Goal: Information Seeking & Learning: Learn about a topic

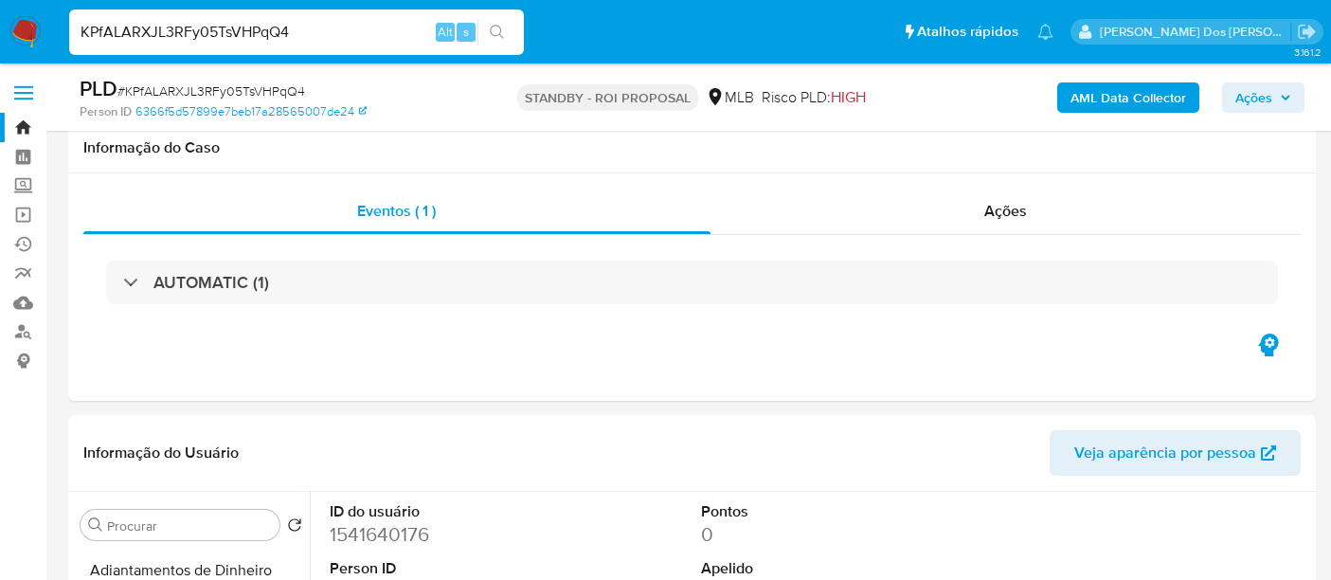
select select "10"
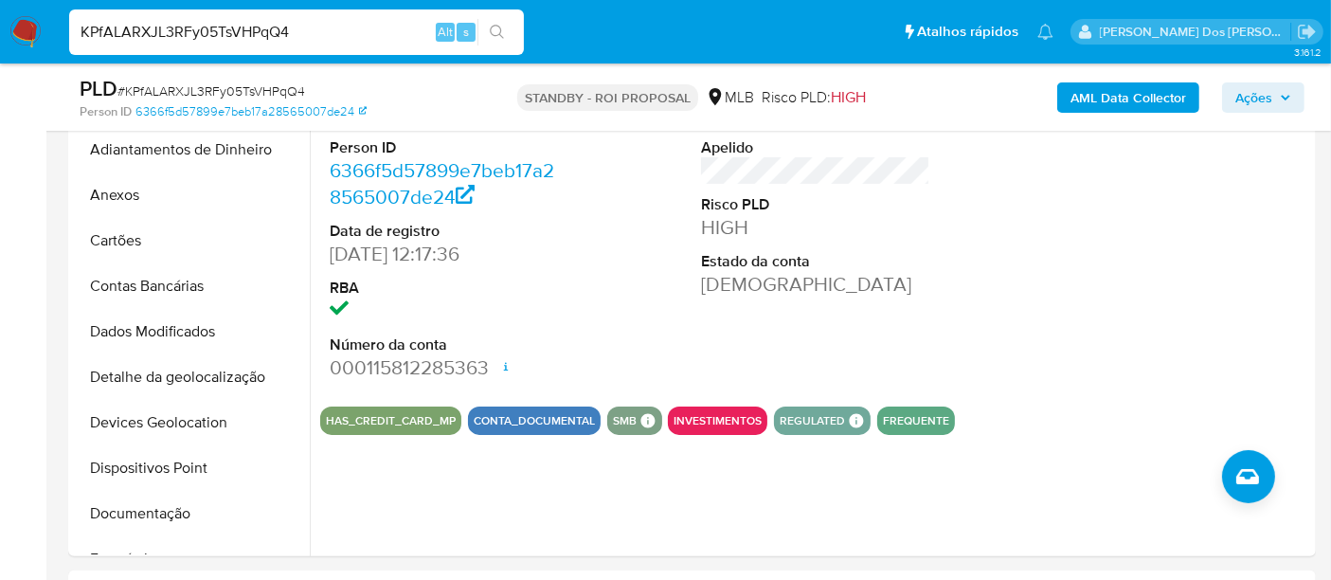
scroll to position [315, 0]
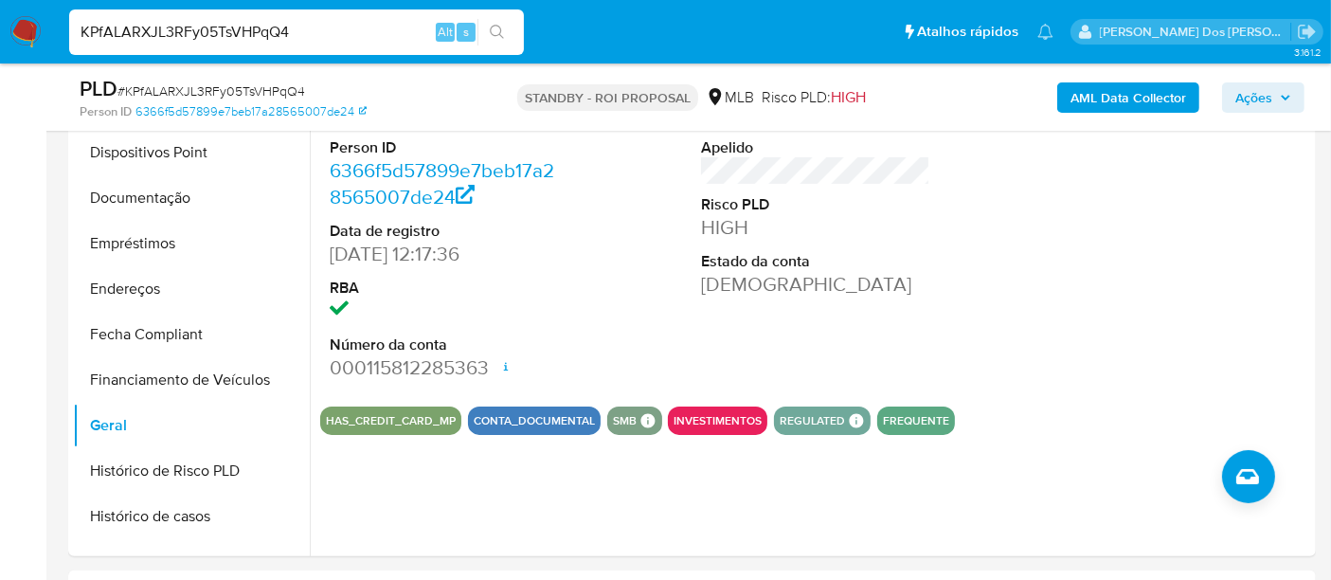
click at [199, 84] on span "# KPfALARXJL3RFy05TsVHPqQ4" at bounding box center [211, 90] width 188 height 19
click at [206, 25] on input "KPfALARXJL3RFy05TsVHPqQ4" at bounding box center [296, 32] width 455 height 25
paste input "8BjPFFxRG9MqIenFmdSuEuj8"
type input "8BjPFFxRG9MqIenFmdSuEuj8"
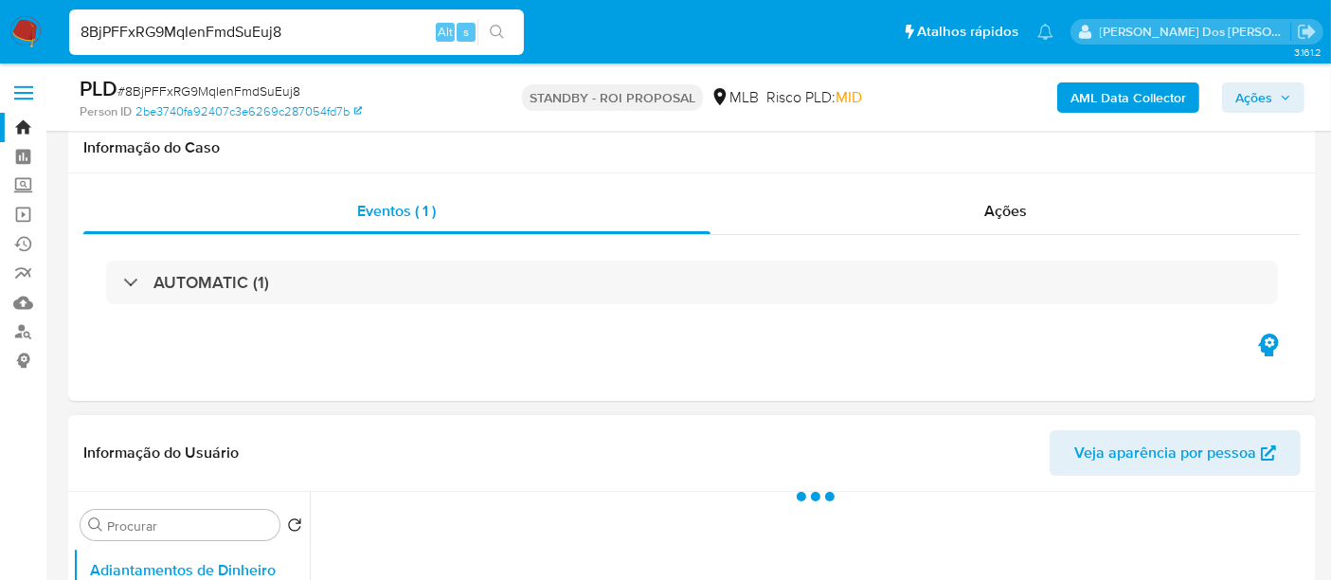
scroll to position [315, 0]
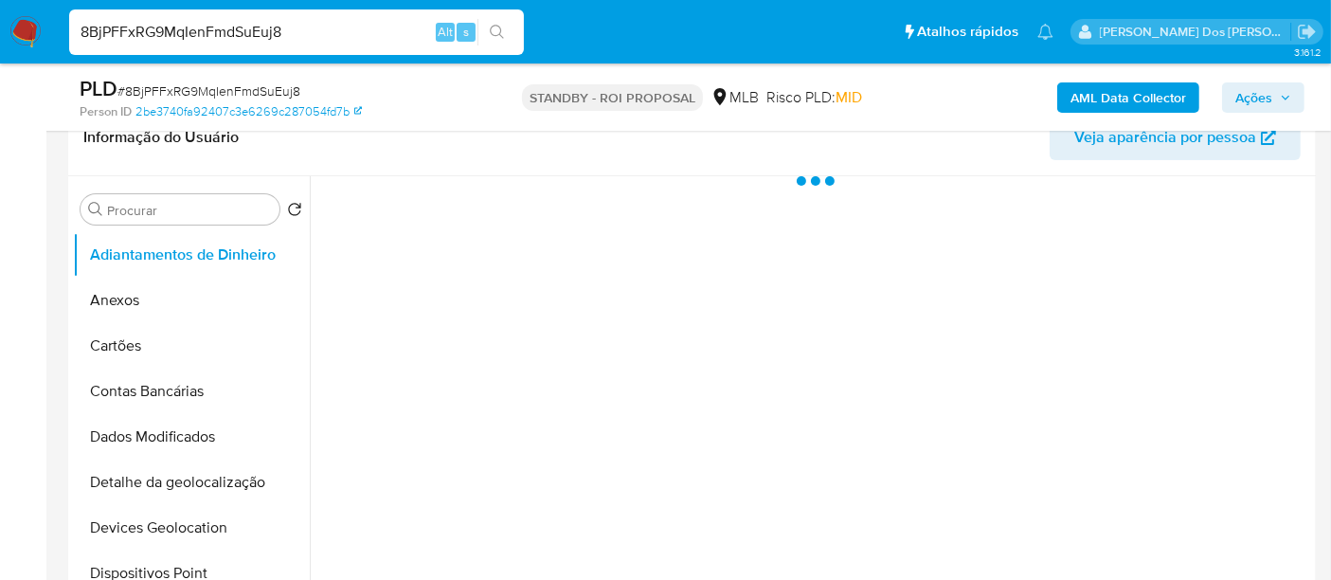
select select "10"
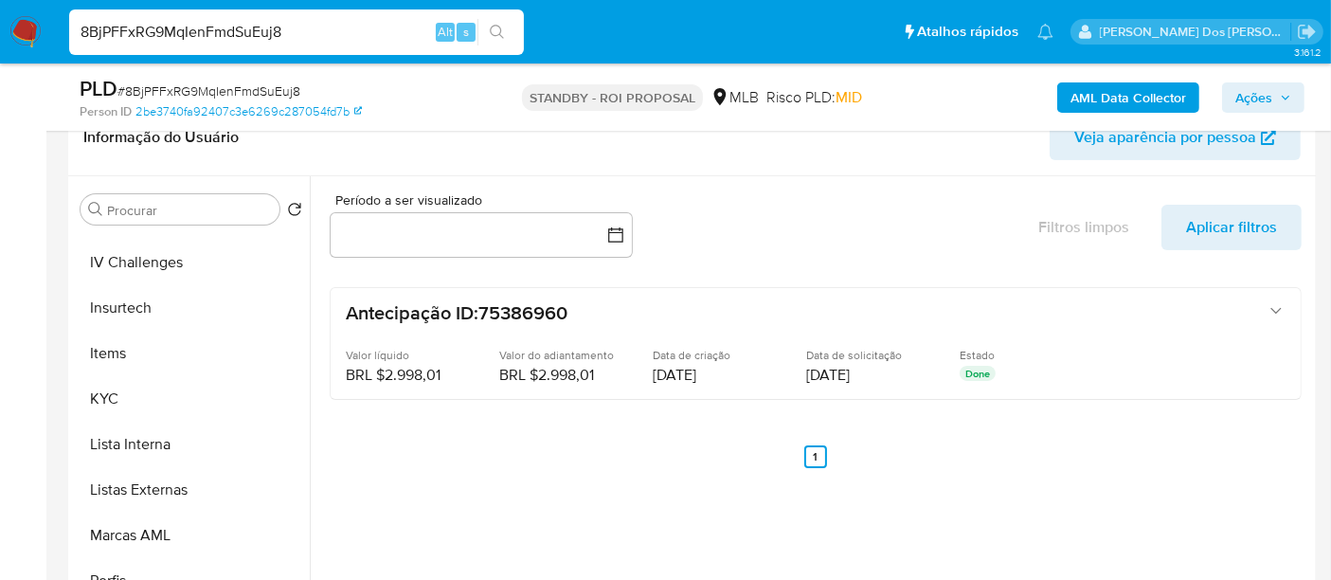
scroll to position [841, 0]
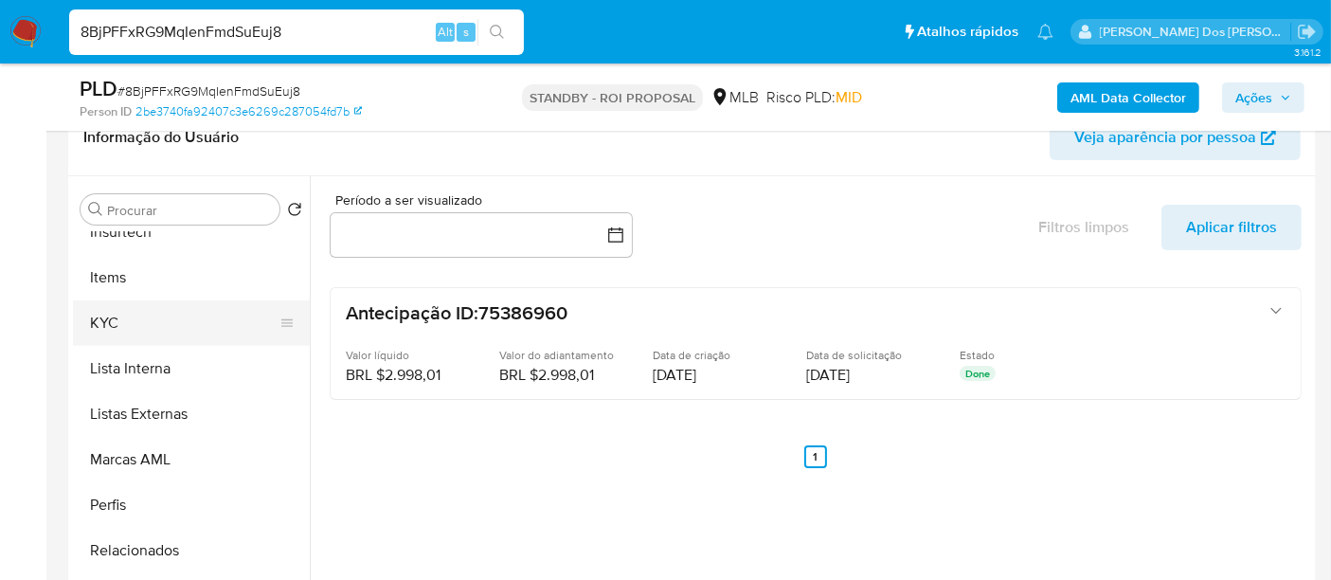
click at [111, 319] on button "KYC" at bounding box center [184, 322] width 222 height 45
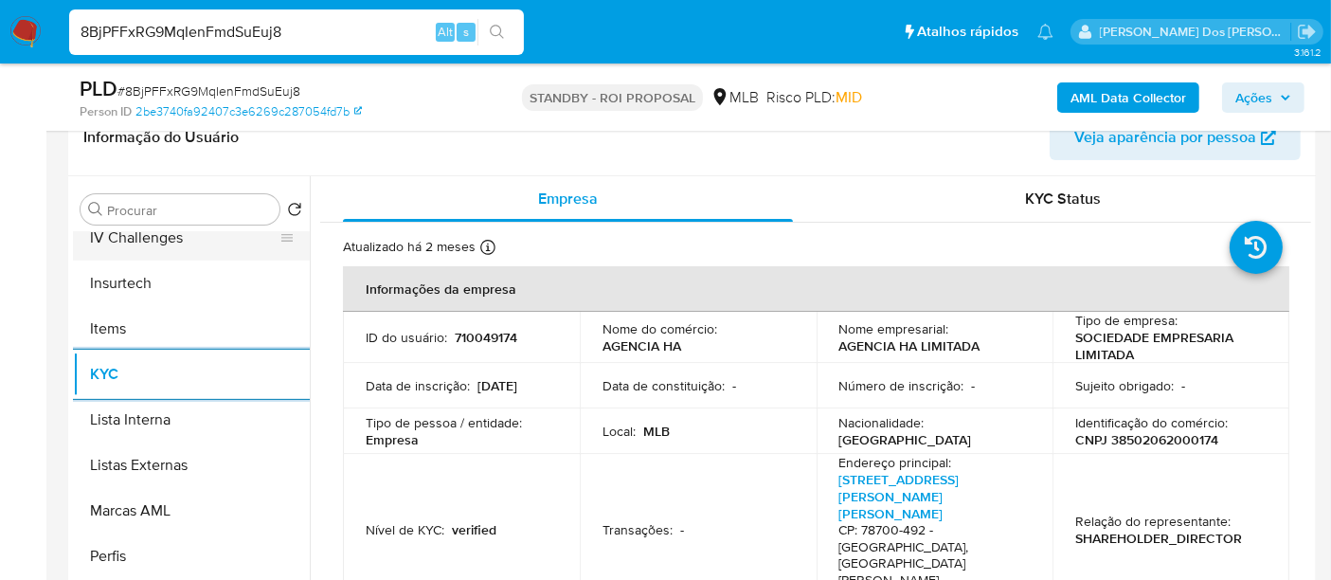
scroll to position [631, 0]
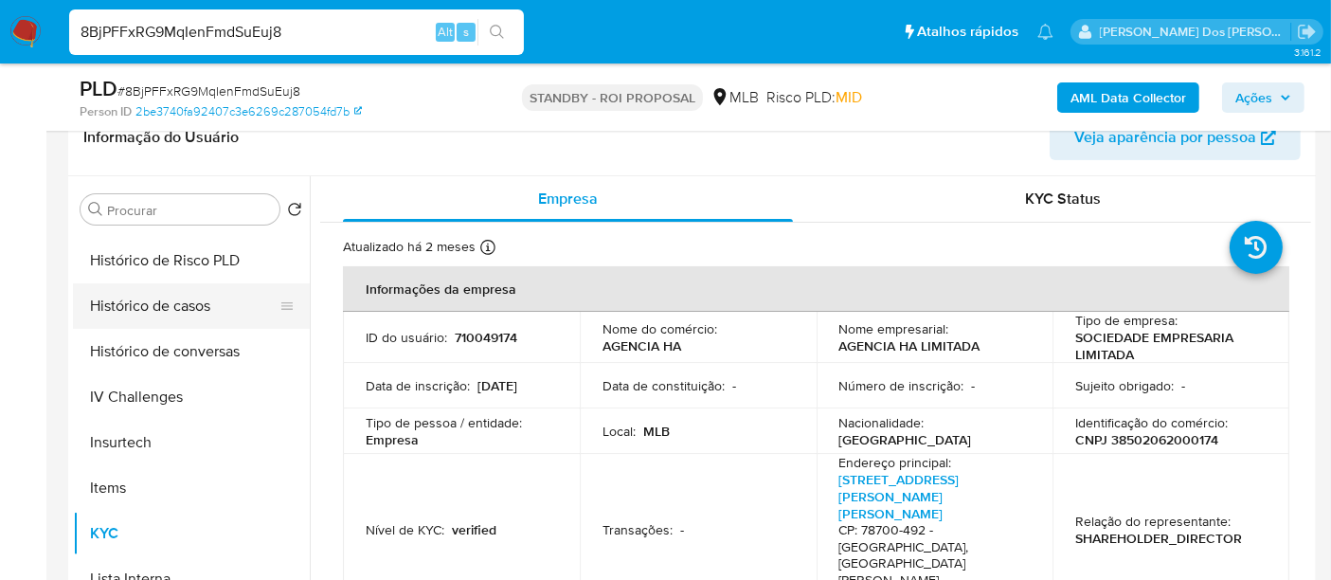
click at [168, 296] on button "Histórico de casos" at bounding box center [184, 305] width 222 height 45
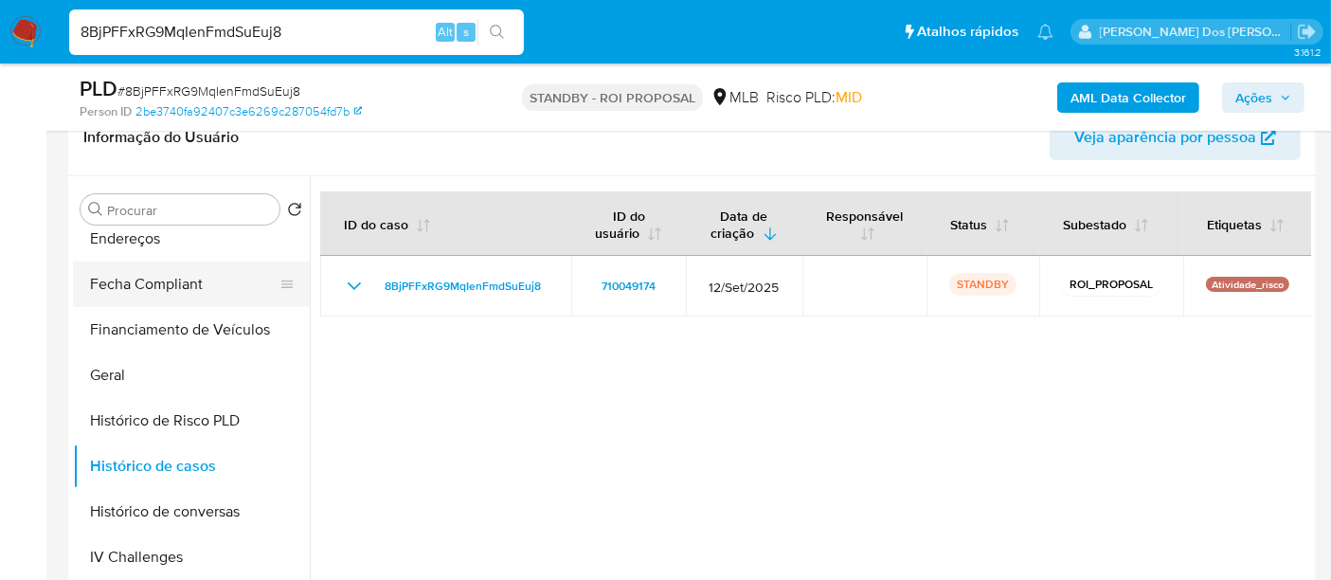
scroll to position [315, 0]
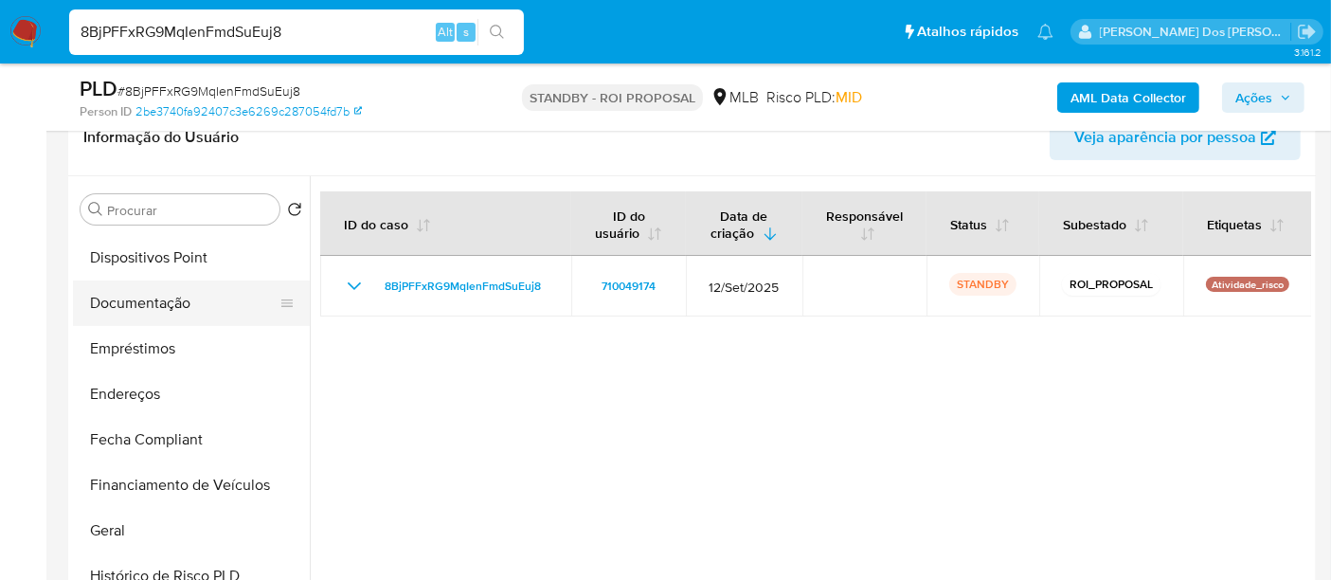
click at [166, 311] on button "Documentação" at bounding box center [184, 302] width 222 height 45
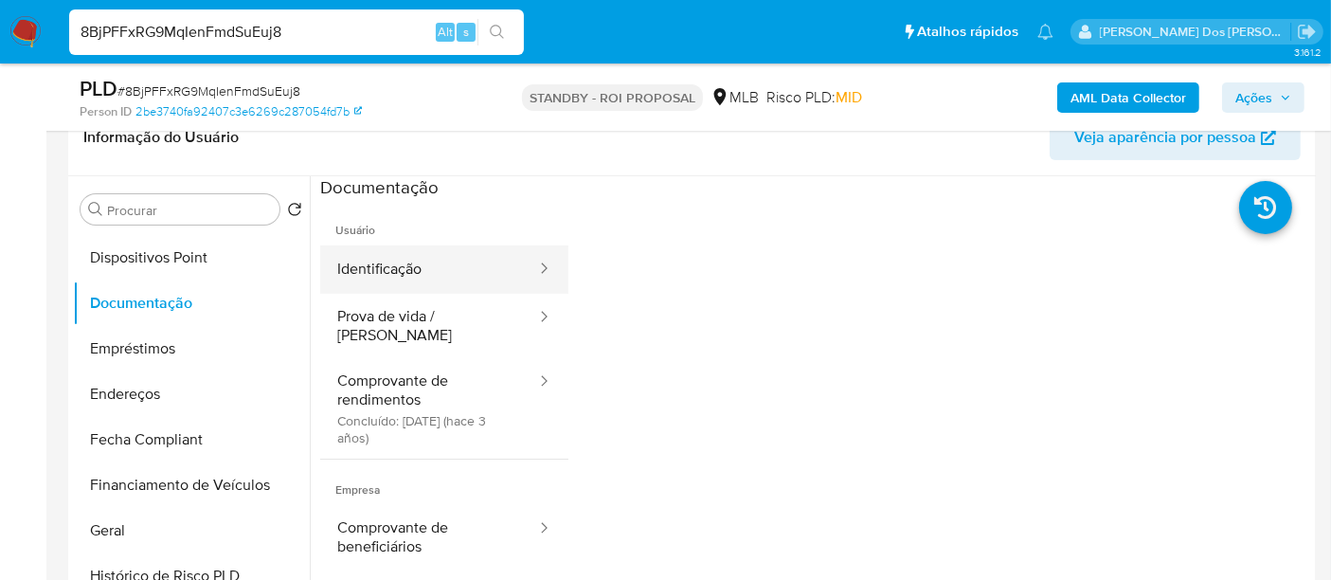
click at [408, 285] on button "Identificação" at bounding box center [429, 269] width 218 height 48
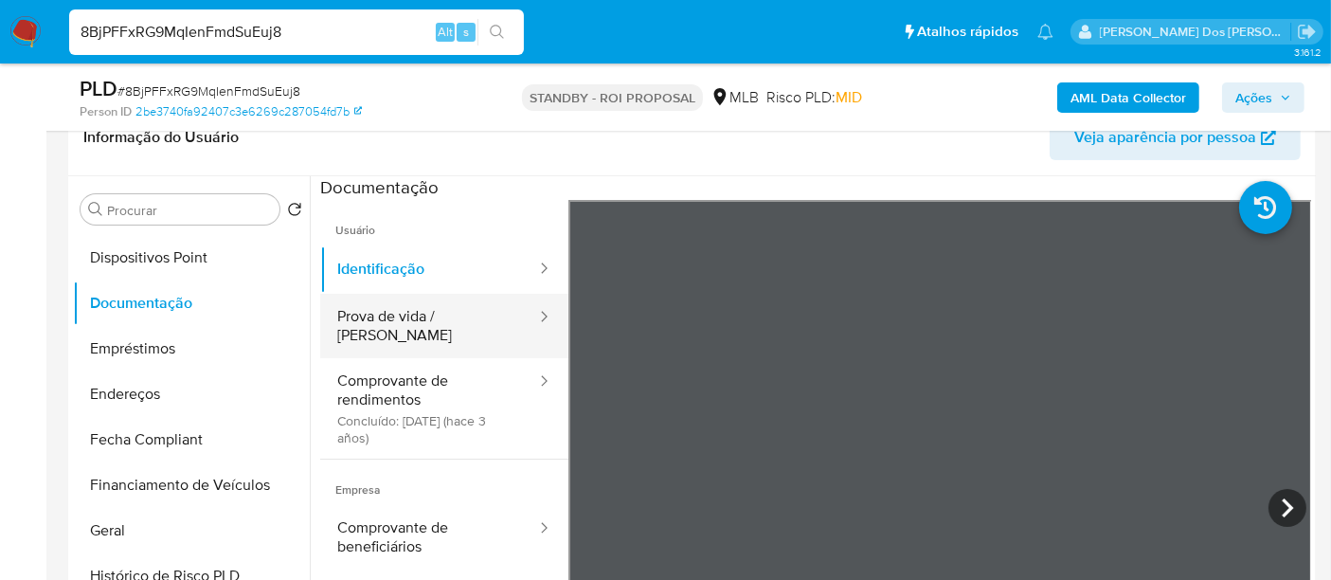
click at [446, 329] on button "Prova de vida / Selfie" at bounding box center [429, 326] width 218 height 64
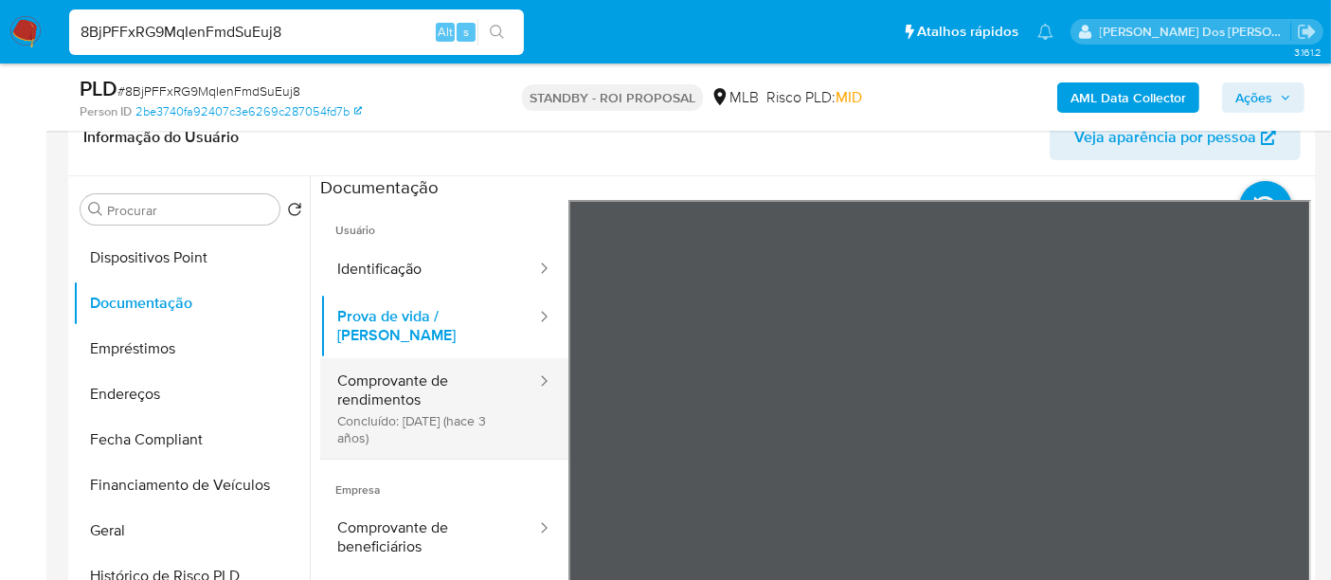
click at [407, 385] on button "Comprovante de rendimentos Concluído: 03/12/2022 (hace 3 años)" at bounding box center [429, 408] width 218 height 100
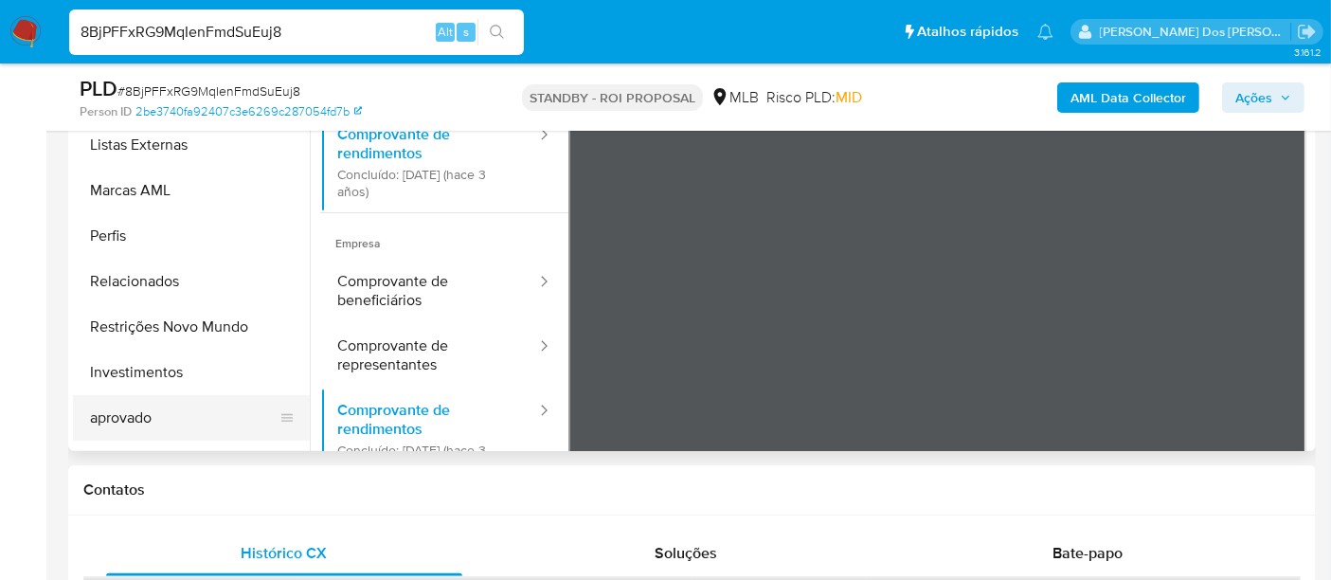
scroll to position [947, 0]
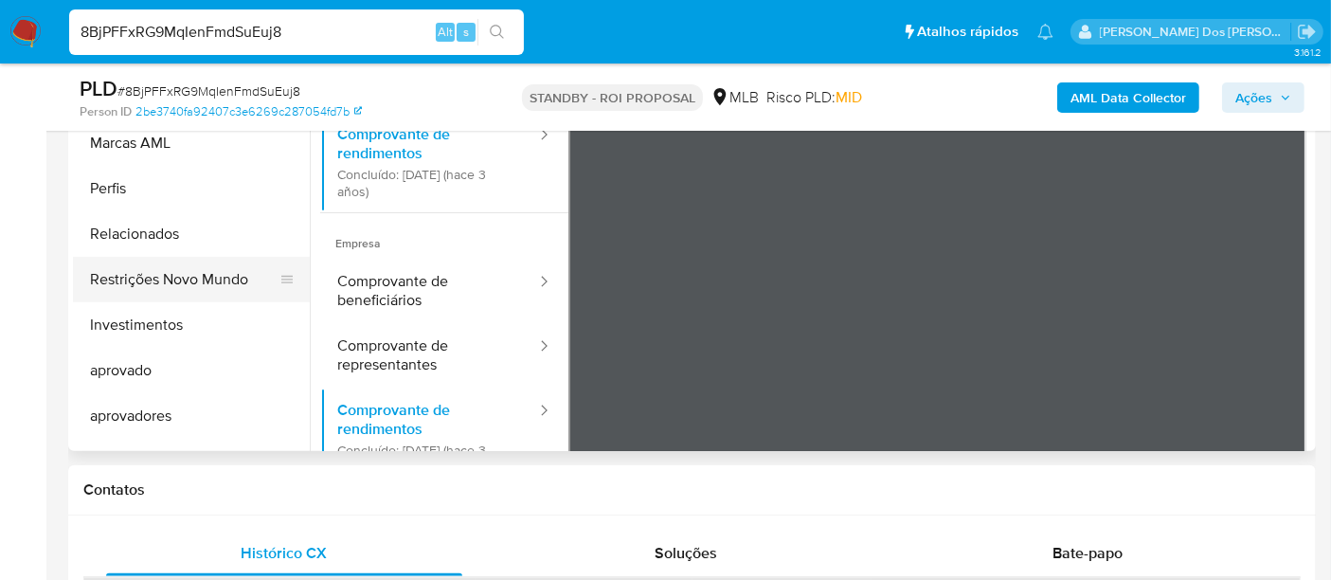
click at [209, 279] on button "Restrições Novo Mundo" at bounding box center [184, 279] width 222 height 45
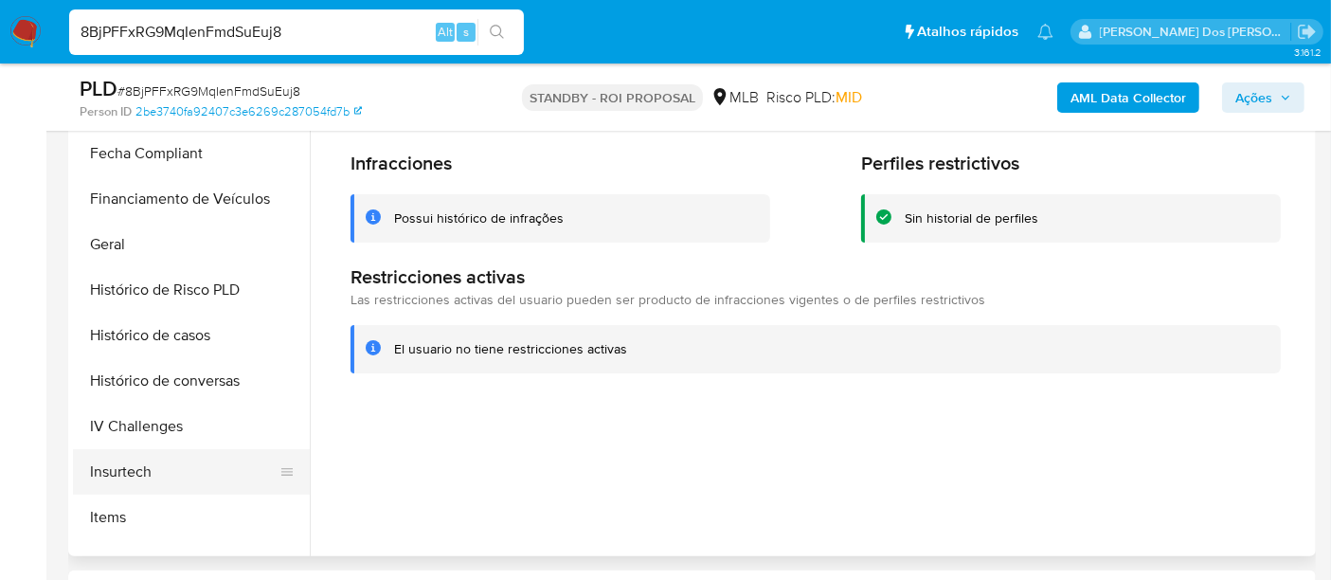
scroll to position [421, 0]
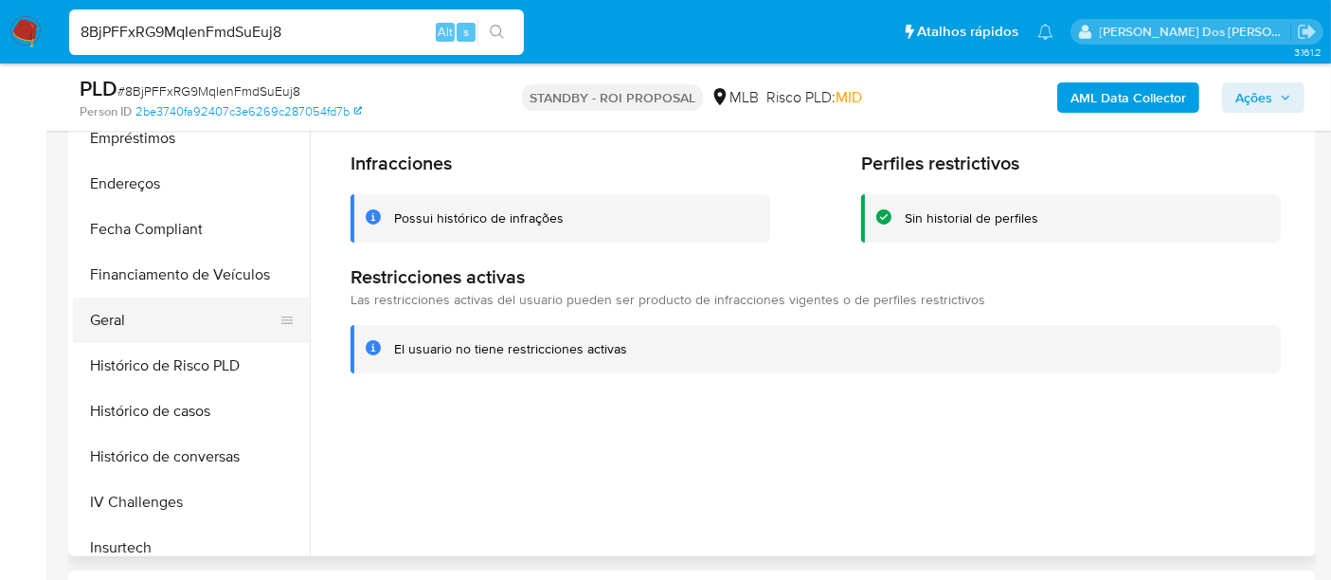
click at [117, 320] on button "Geral" at bounding box center [184, 319] width 222 height 45
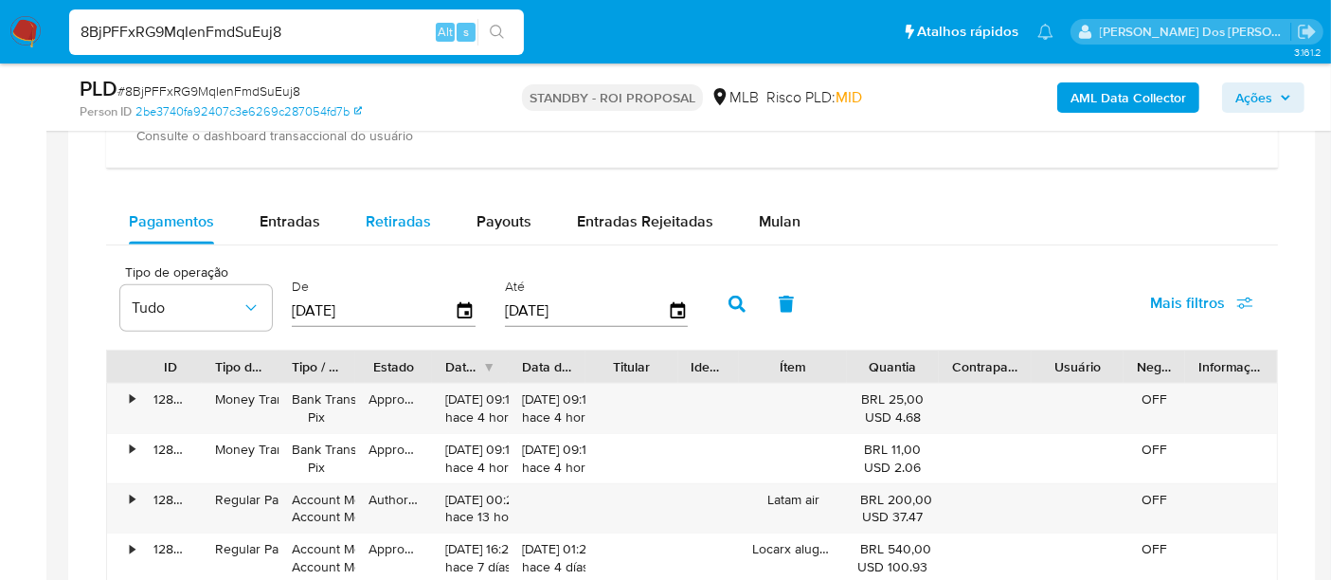
scroll to position [1368, 0]
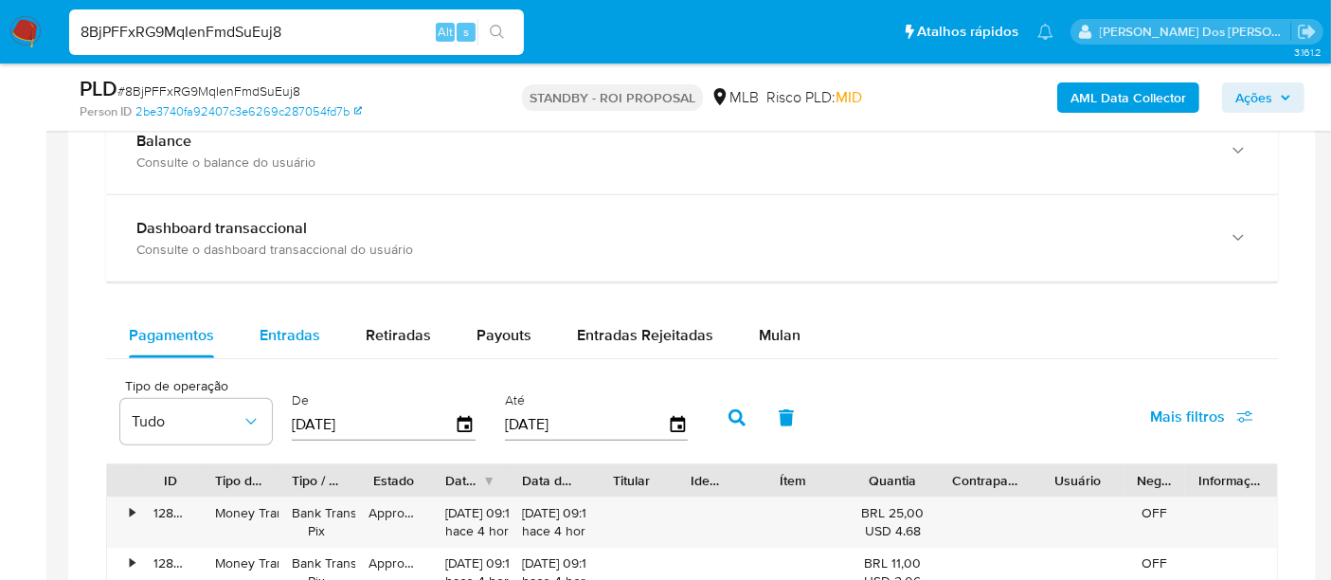
click at [311, 328] on span "Entradas" at bounding box center [290, 335] width 61 height 22
select select "10"
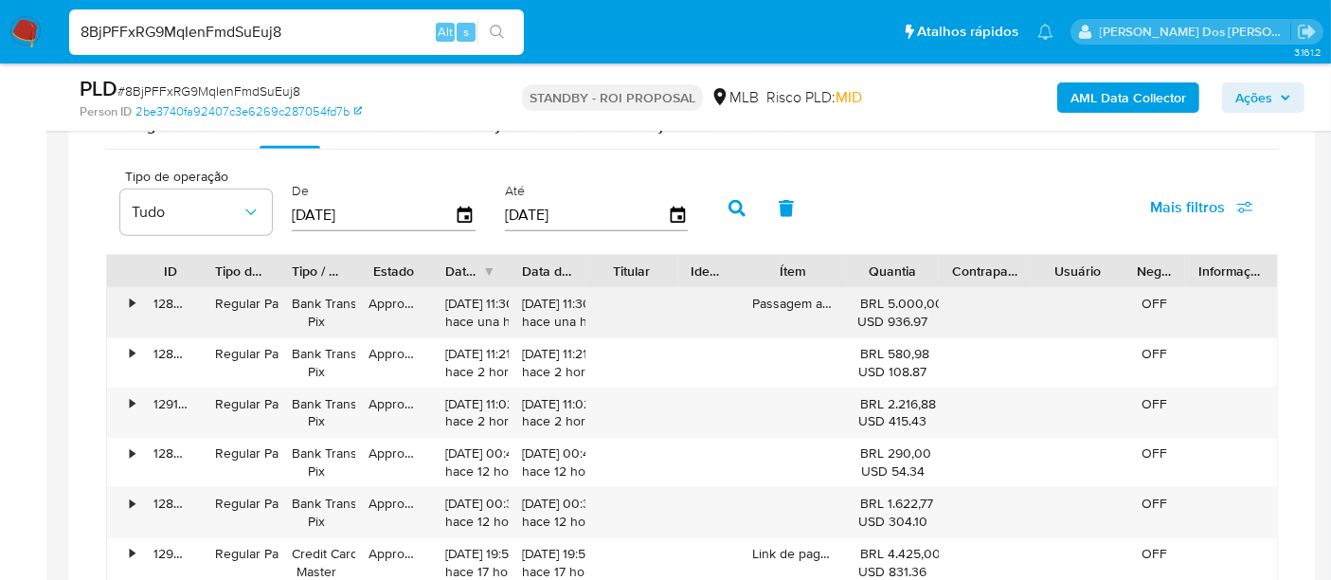
scroll to position [1578, 0]
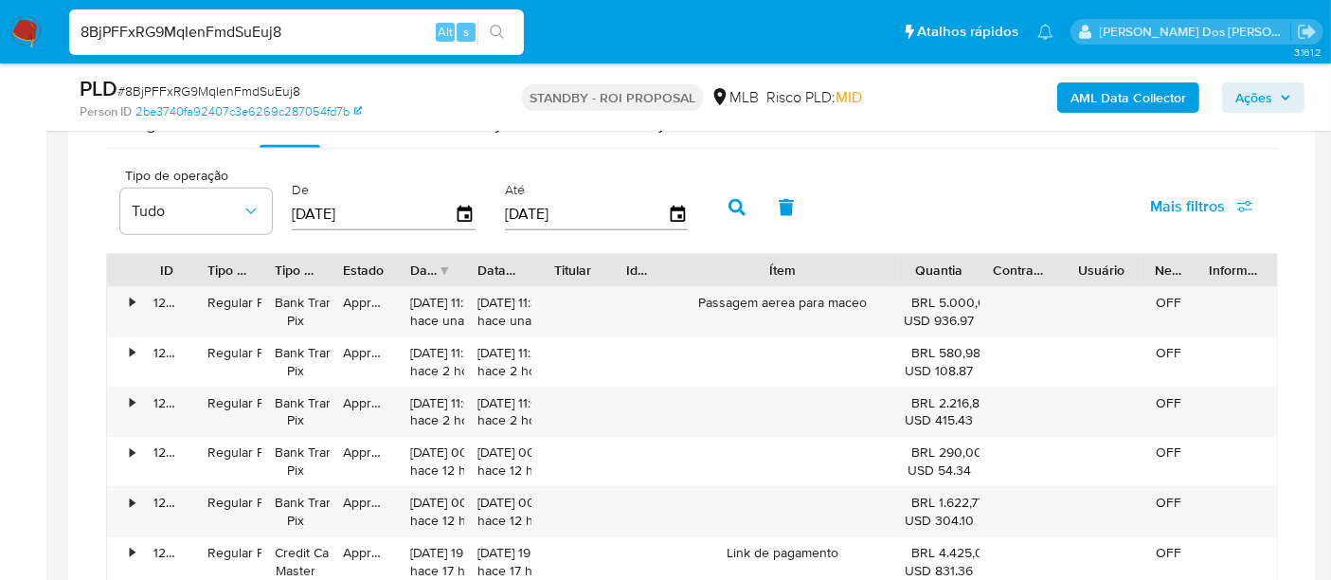
drag, startPoint x: 857, startPoint y: 274, endPoint x: 981, endPoint y: 276, distance: 124.1
click at [981, 276] on div "ID Tipo de operação Tipo / Método Estado Data de criação Data de aprovação Titu…" at bounding box center [692, 270] width 1170 height 32
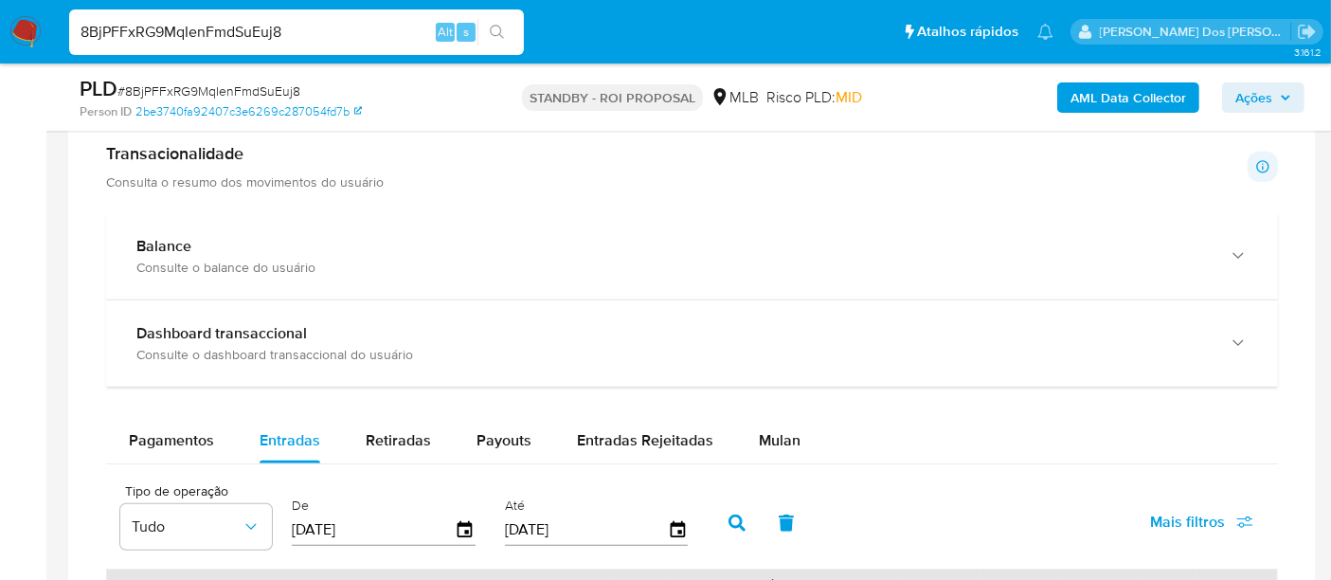
scroll to position [841, 0]
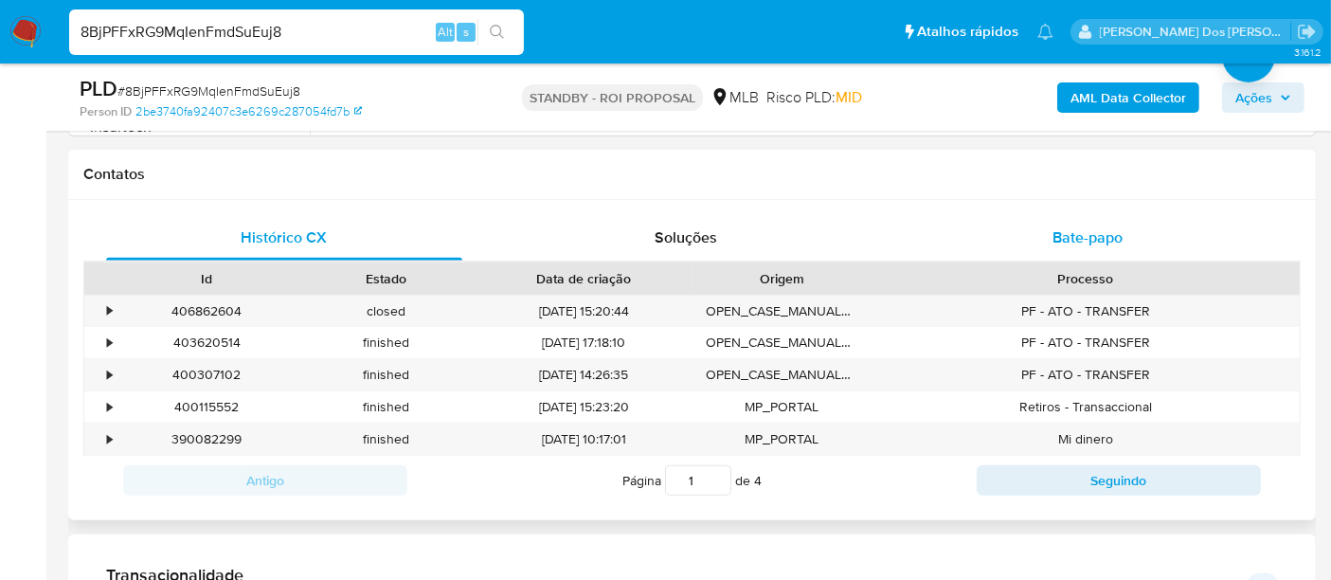
click at [1071, 242] on span "Bate-papo" at bounding box center [1087, 237] width 70 height 22
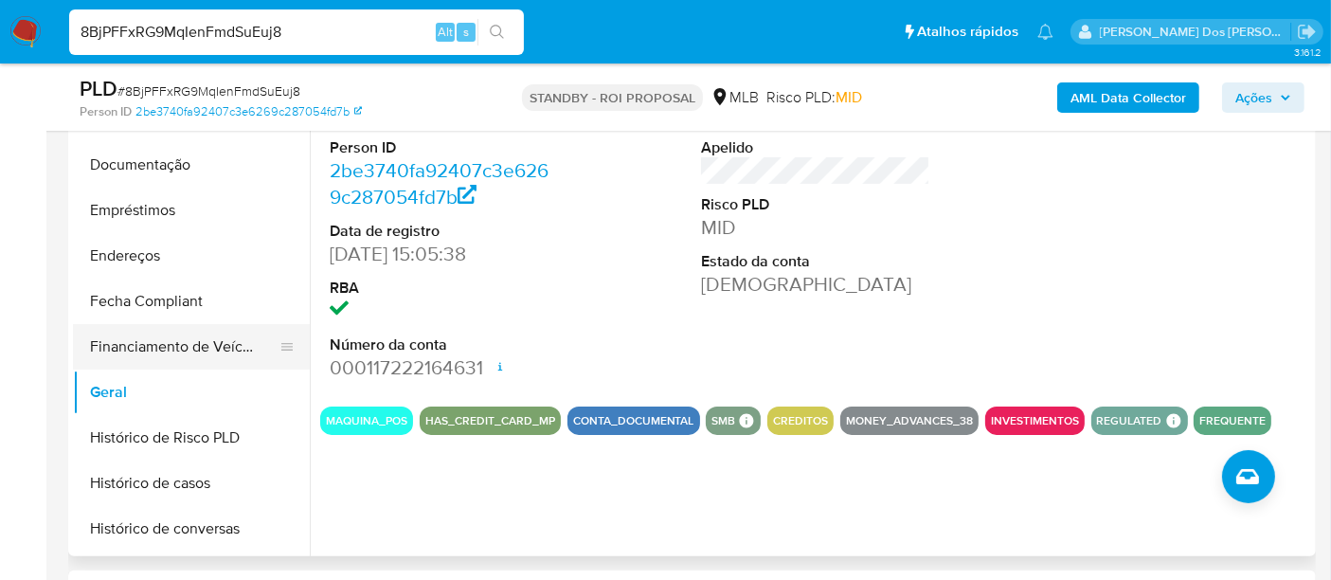
scroll to position [315, 0]
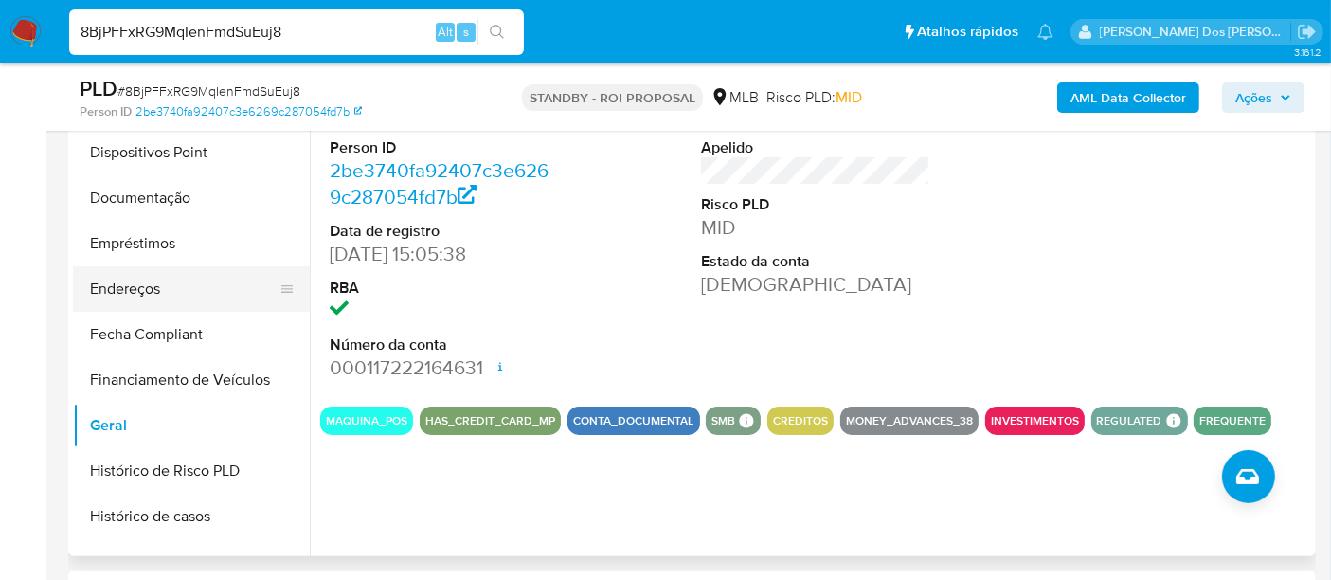
click at [124, 292] on button "Endereços" at bounding box center [184, 288] width 222 height 45
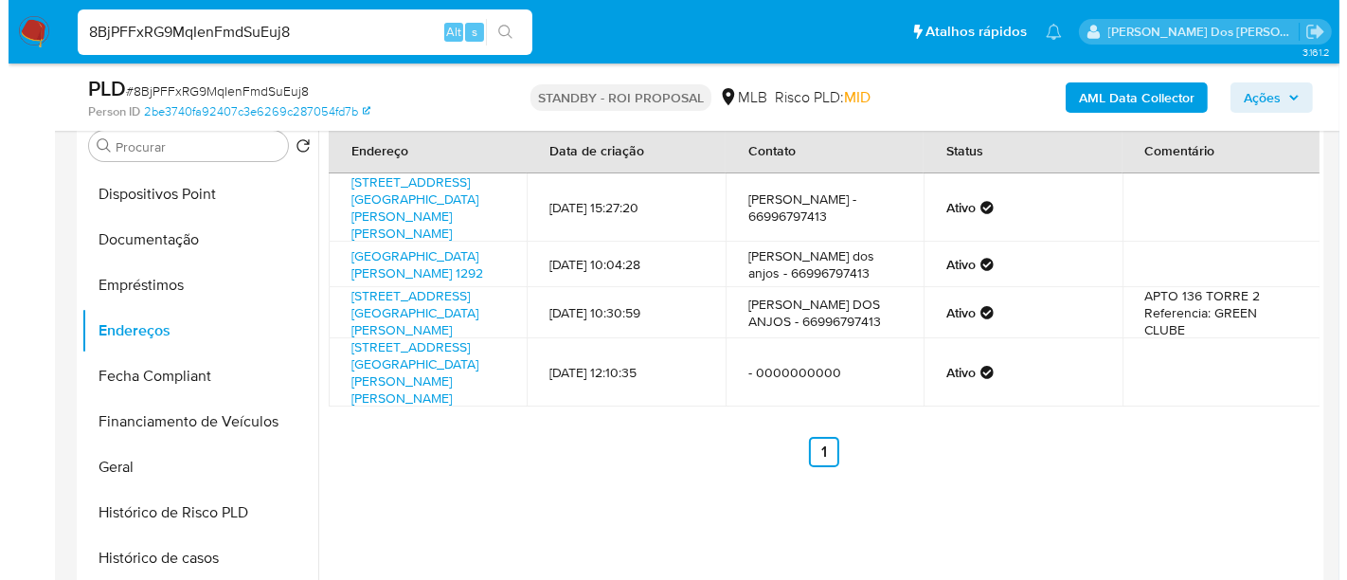
scroll to position [421, 0]
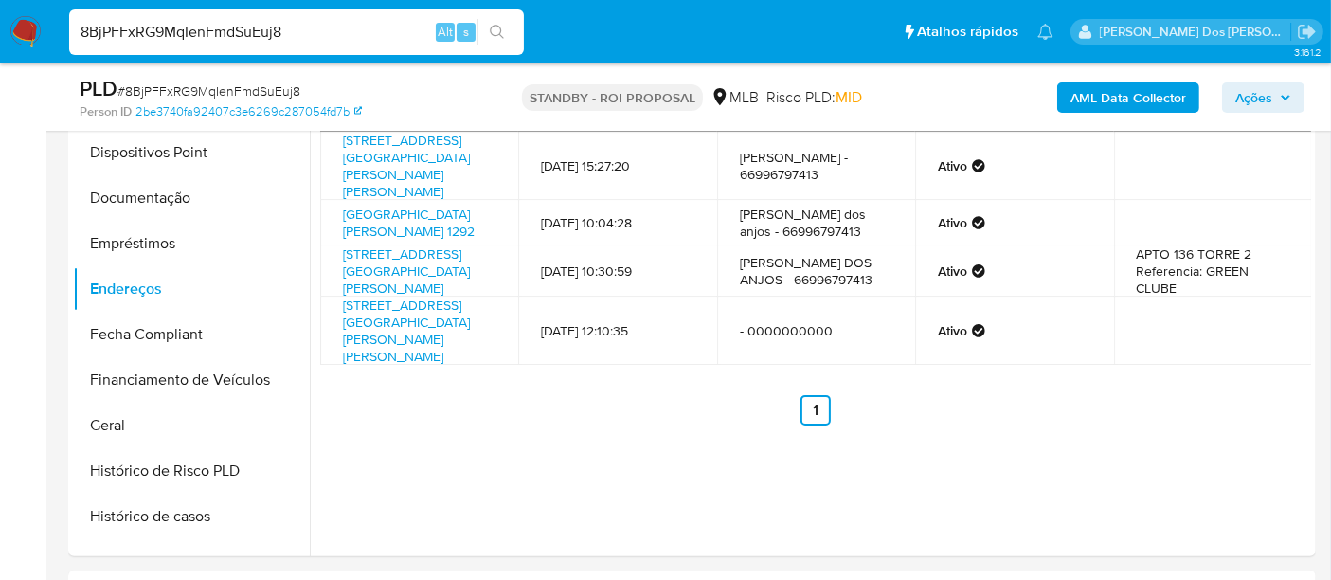
click at [1104, 97] on b "AML Data Collector" at bounding box center [1128, 97] width 116 height 30
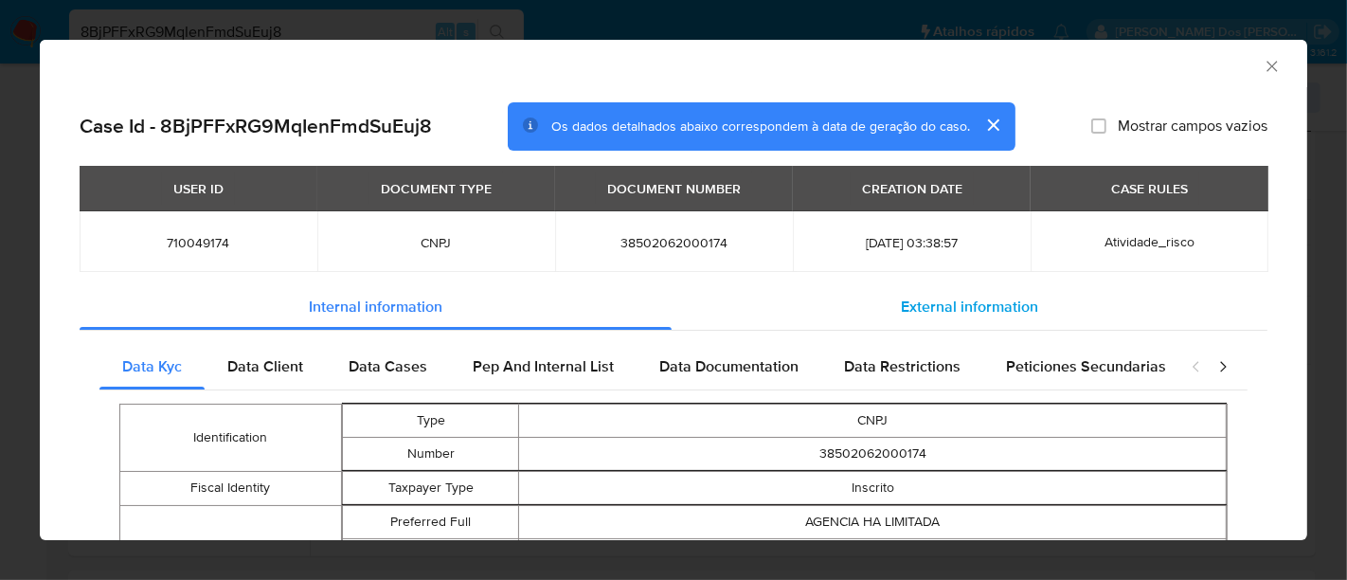
click at [937, 294] on div "External information" at bounding box center [970, 306] width 596 height 45
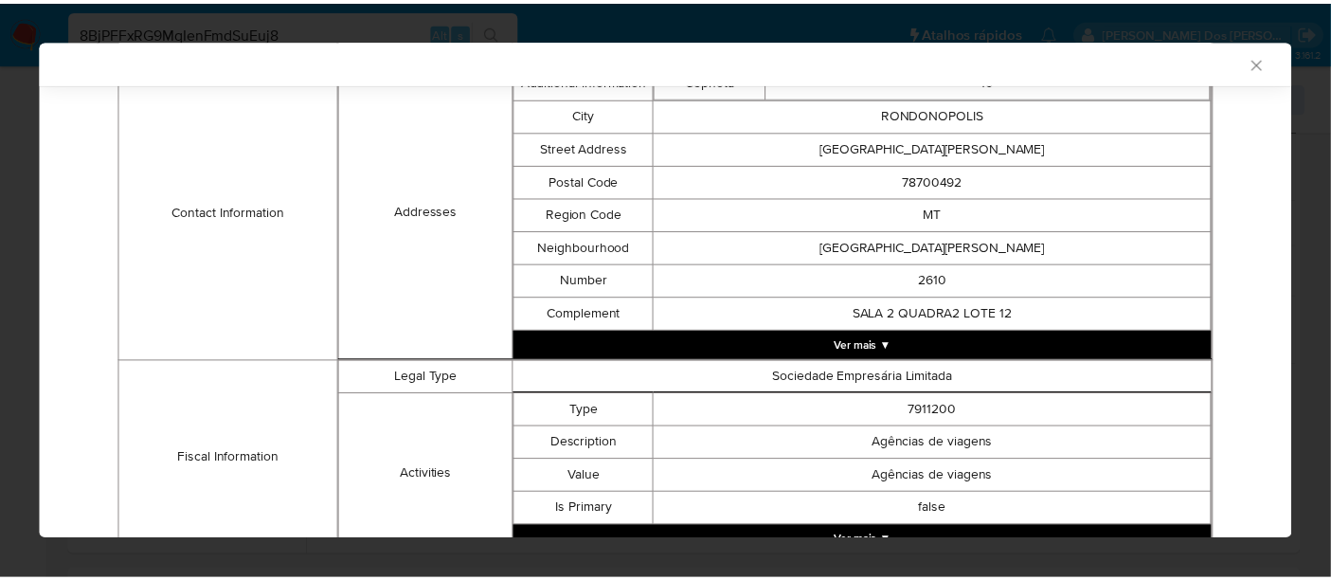
scroll to position [857, 0]
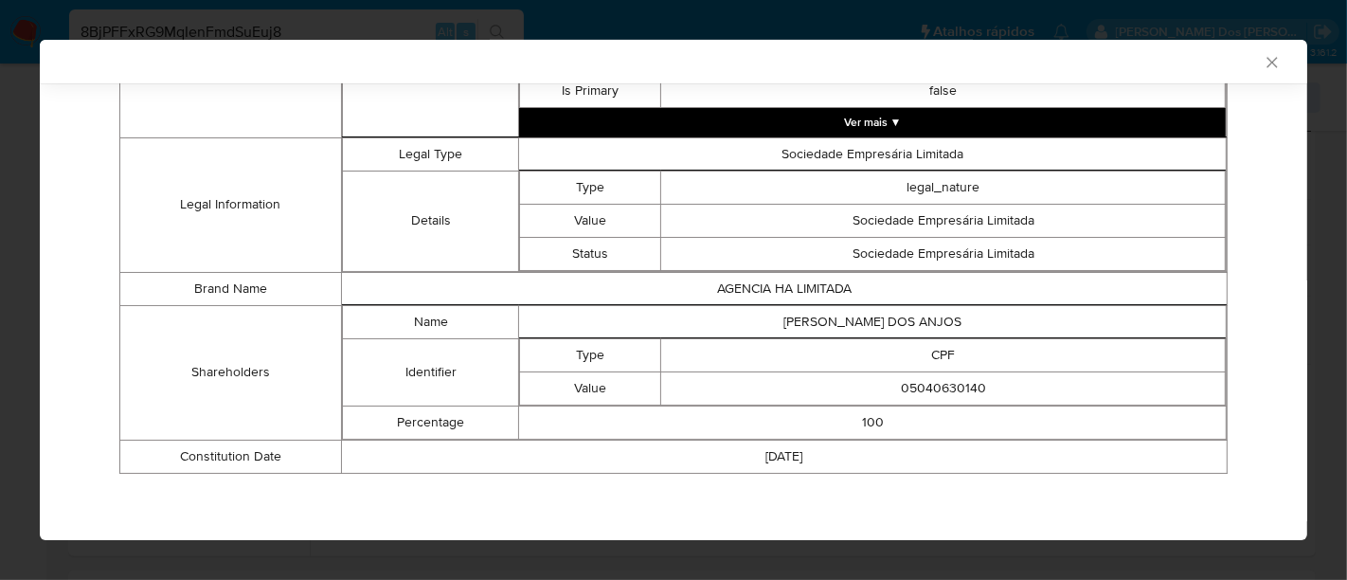
click at [1263, 63] on icon "Fechar a janela" at bounding box center [1272, 62] width 19 height 19
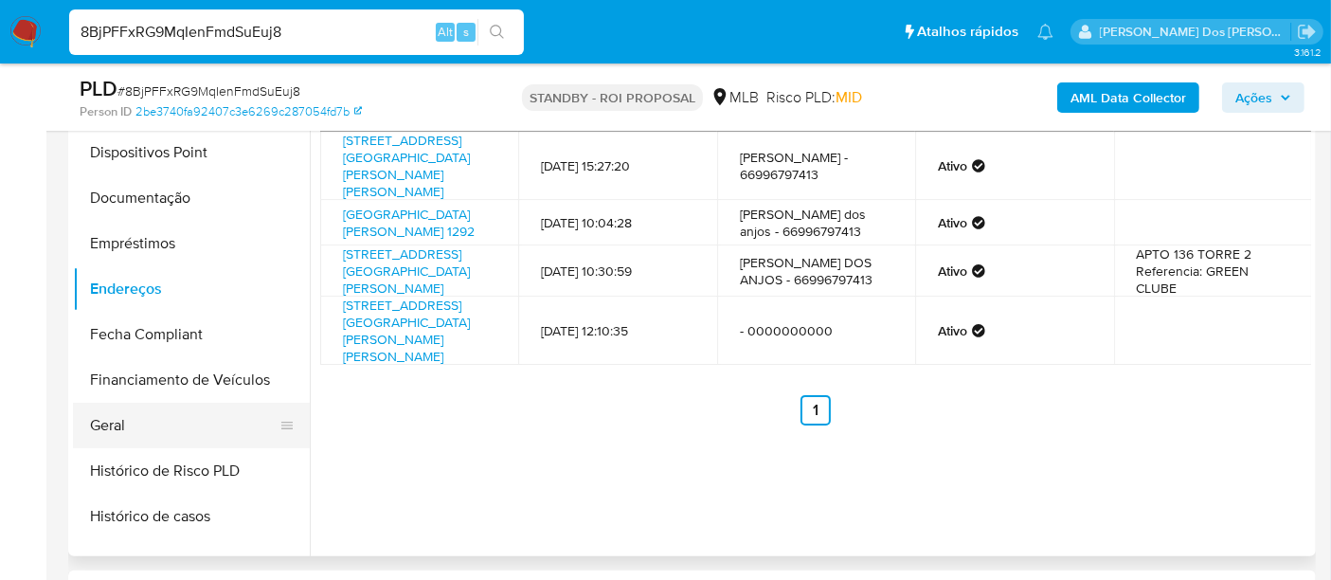
scroll to position [526, 0]
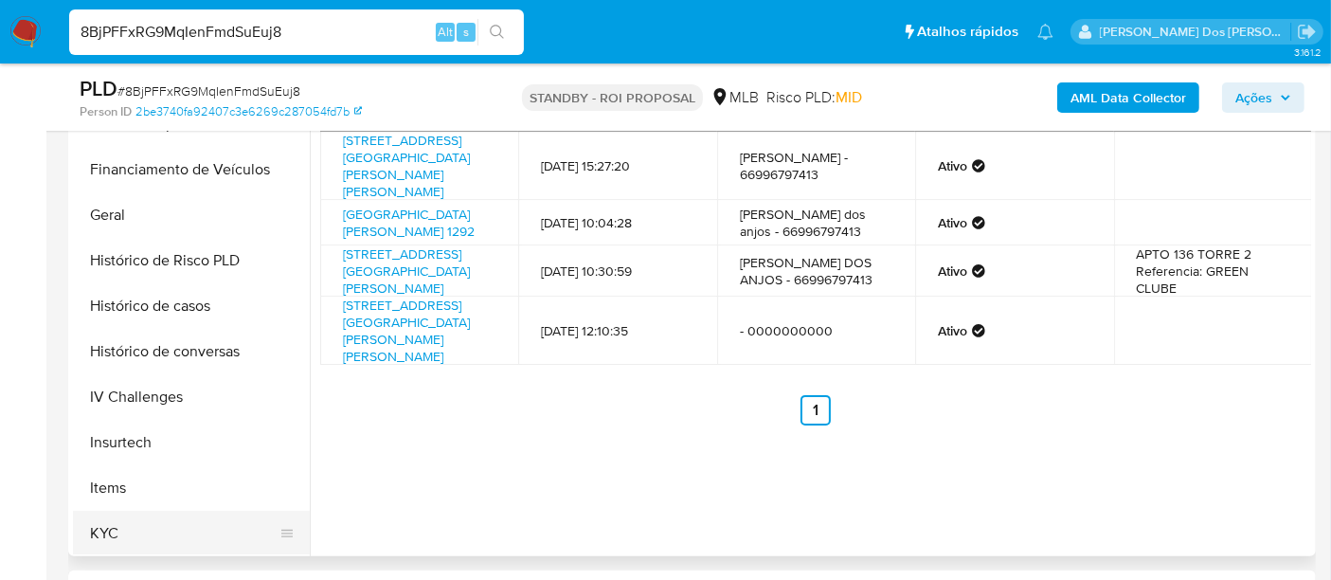
click at [99, 518] on button "KYC" at bounding box center [184, 533] width 222 height 45
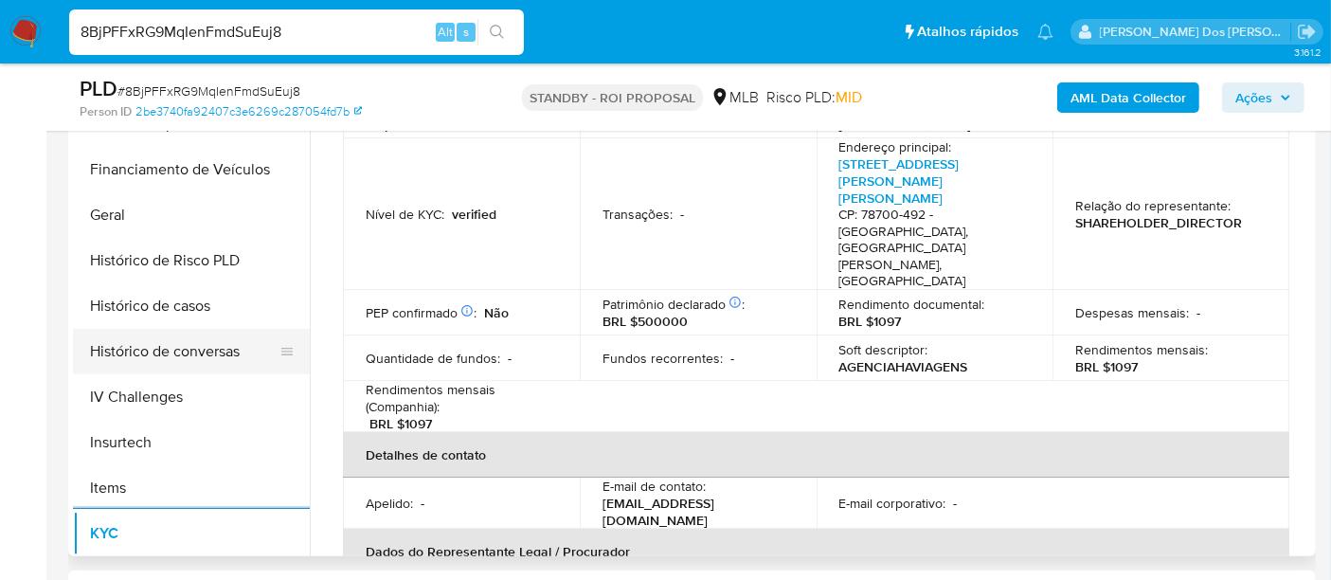
scroll to position [210, 0]
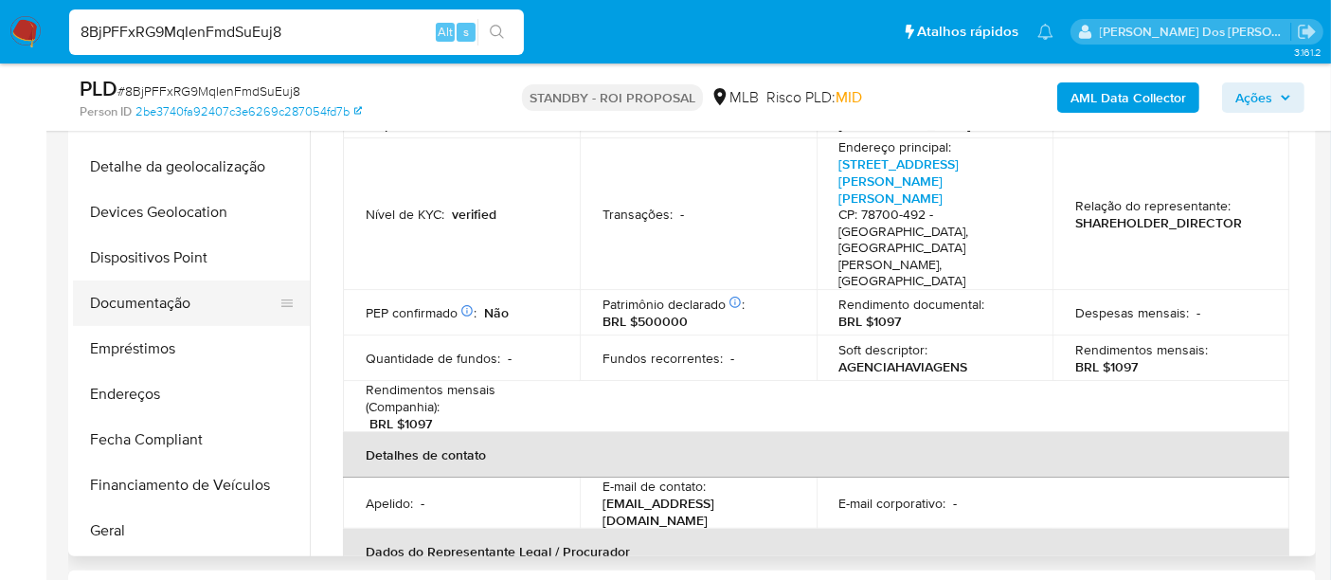
click at [180, 299] on button "Documentação" at bounding box center [184, 302] width 222 height 45
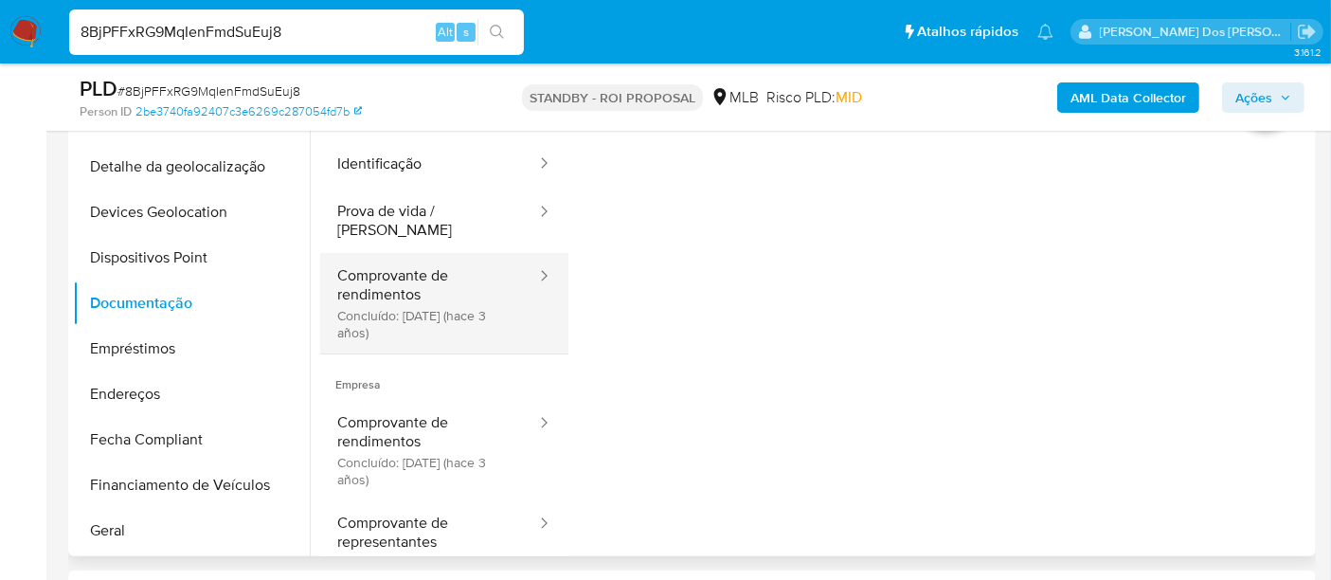
click at [388, 279] on button "Comprovante de rendimentos Concluído: 03/12/2022 (hace 3 años)" at bounding box center [429, 303] width 218 height 100
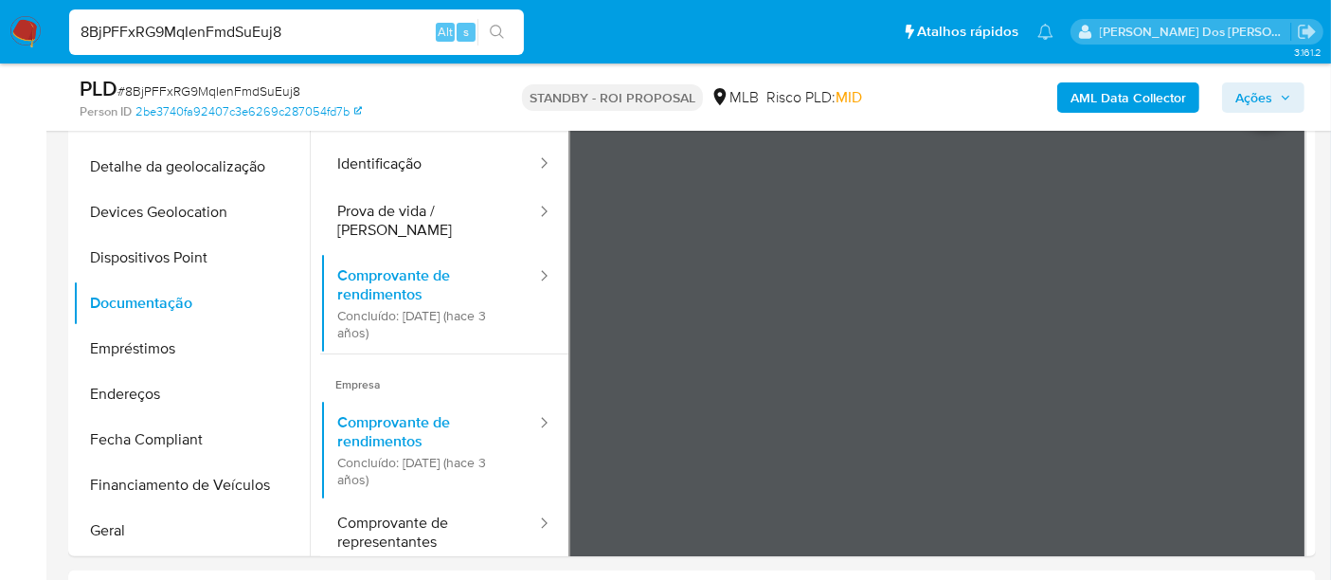
click at [350, 33] on input "8BjPFFxRG9MqIenFmdSuEuj8" at bounding box center [296, 32] width 455 height 25
paste input "9FadzNfSzzg39tswAUBMR9yz"
type input "9FadzNfSzzg39tswAUBMR9yz"
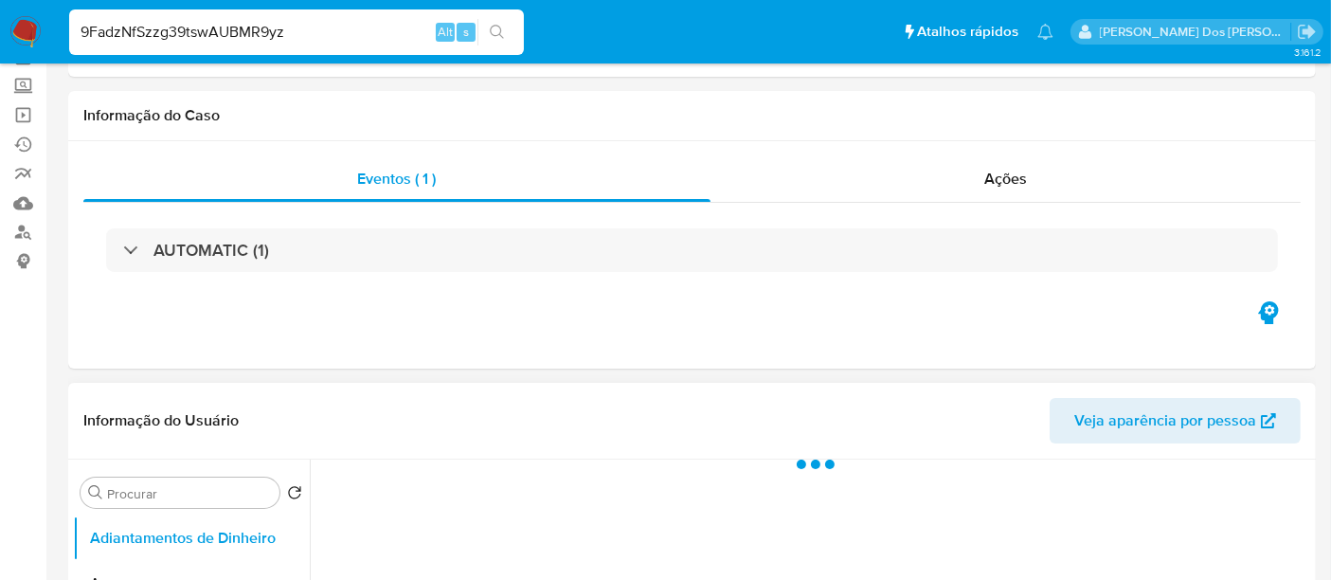
scroll to position [421, 0]
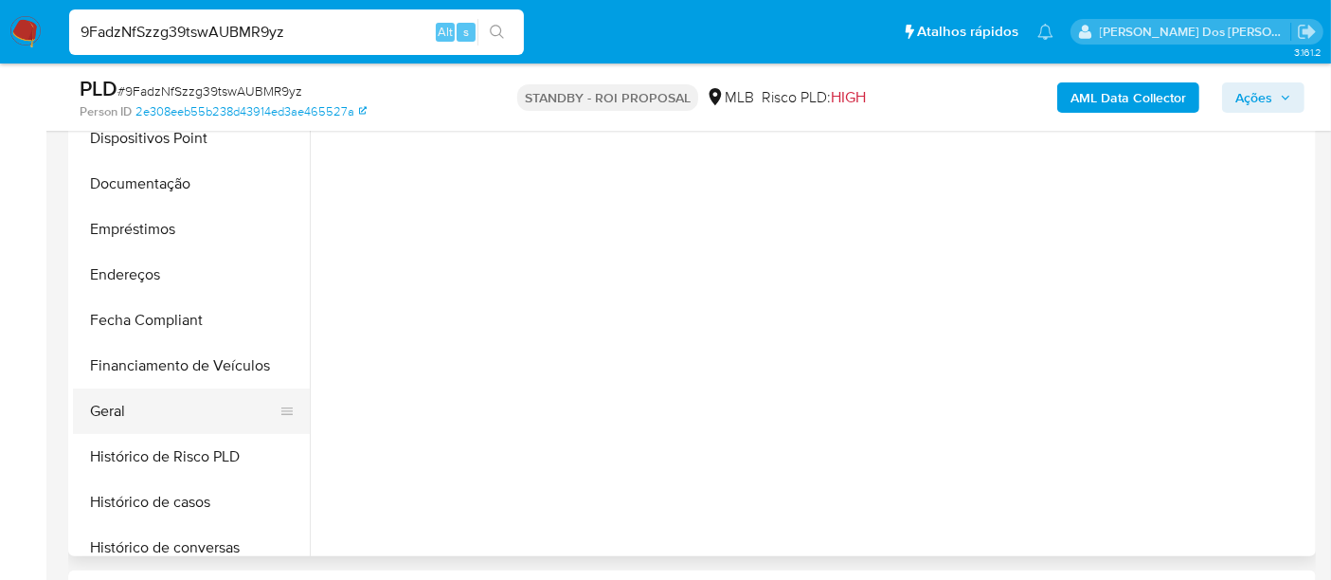
select select "10"
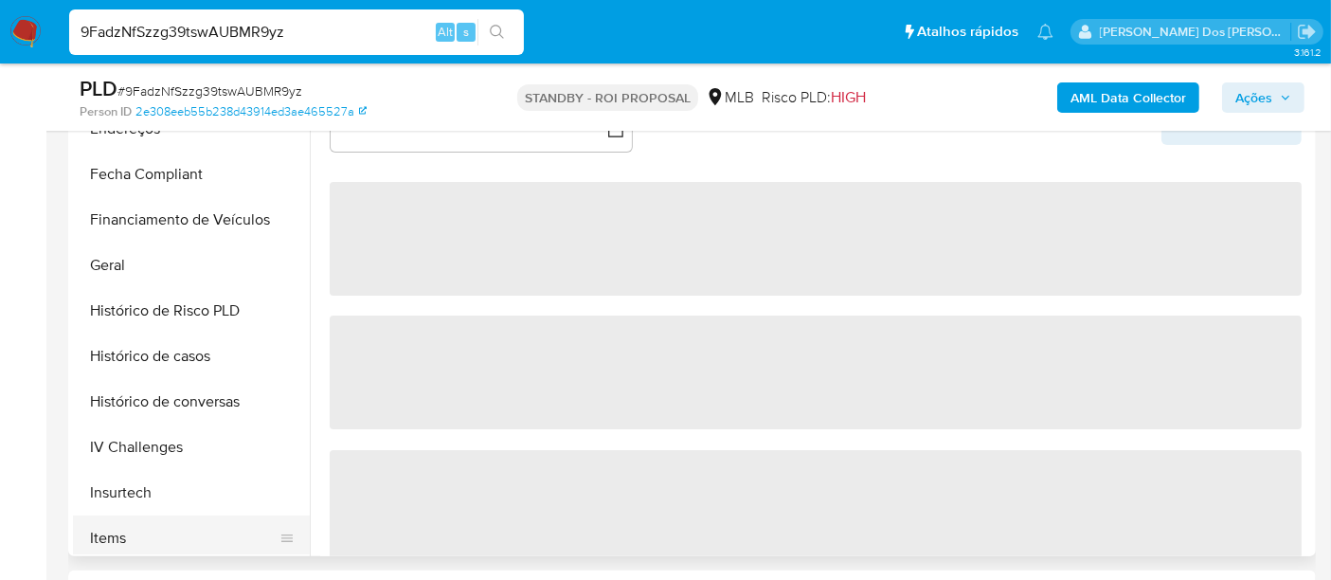
scroll to position [630, 0]
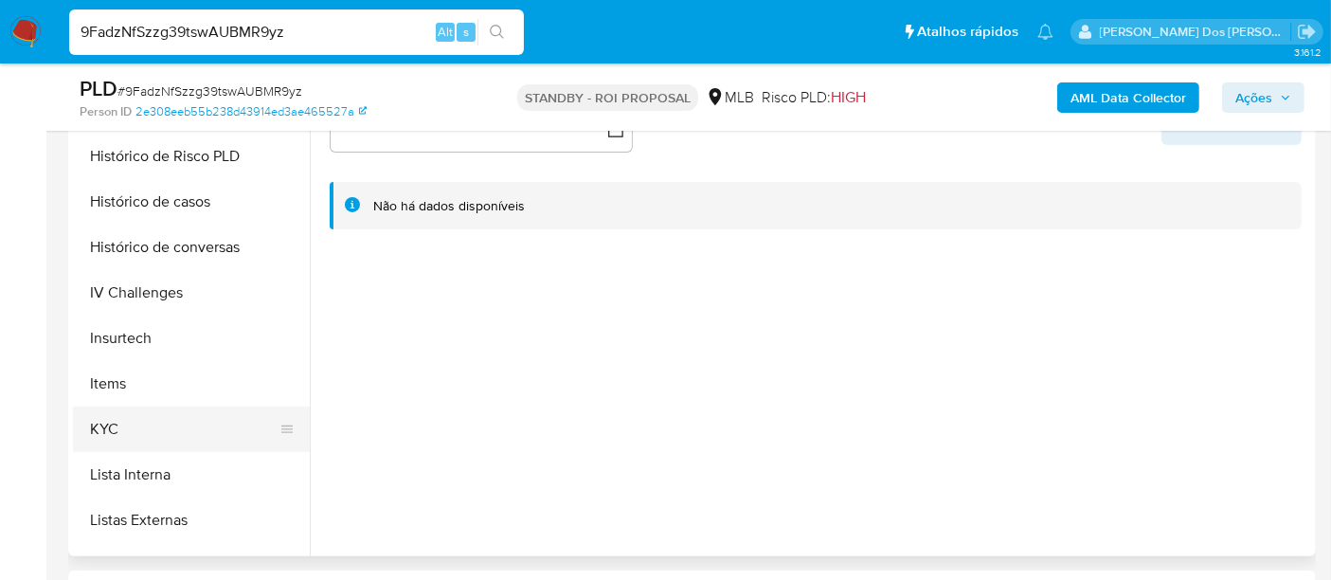
click at [110, 422] on button "KYC" at bounding box center [184, 428] width 222 height 45
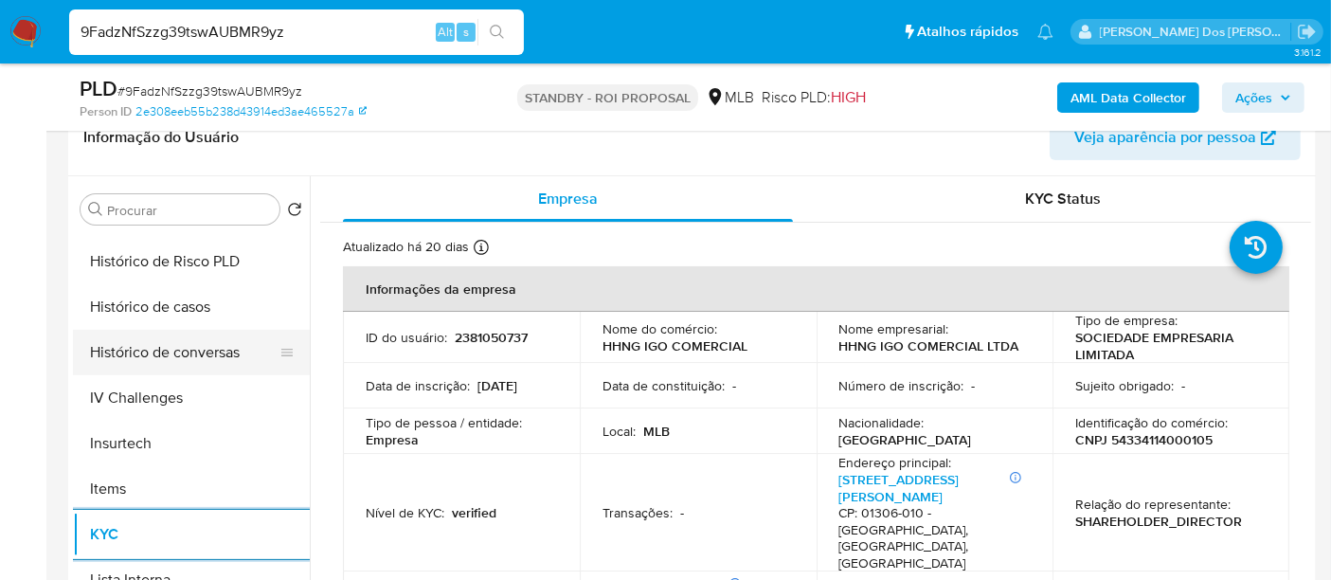
scroll to position [525, 0]
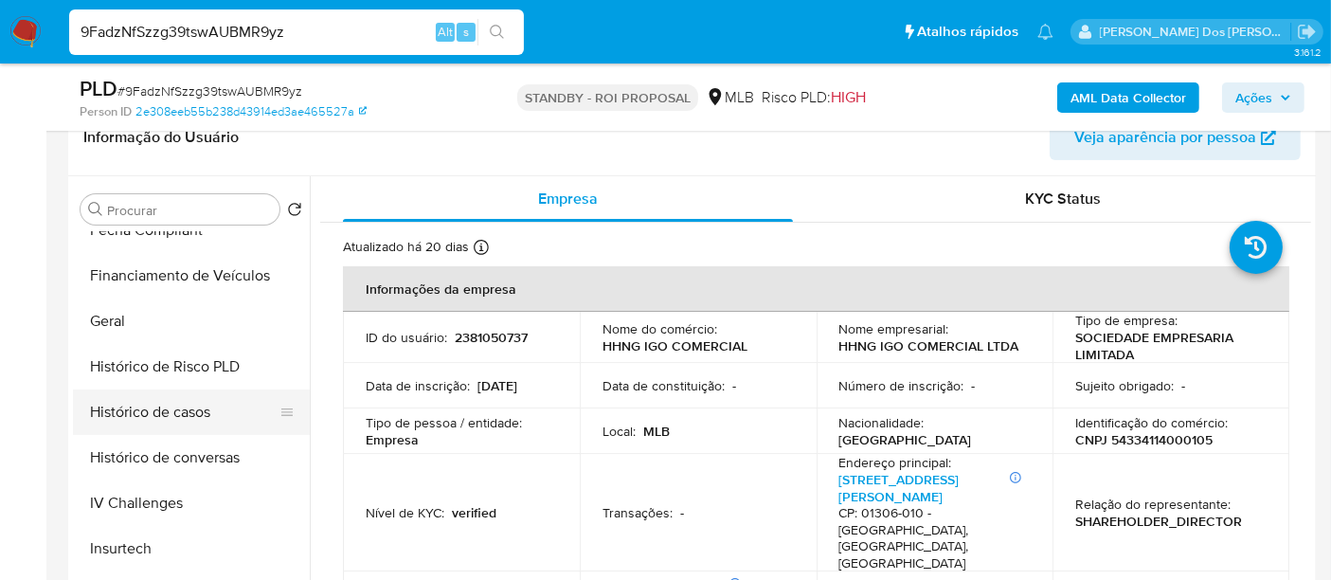
click at [190, 407] on button "Histórico de casos" at bounding box center [184, 411] width 222 height 45
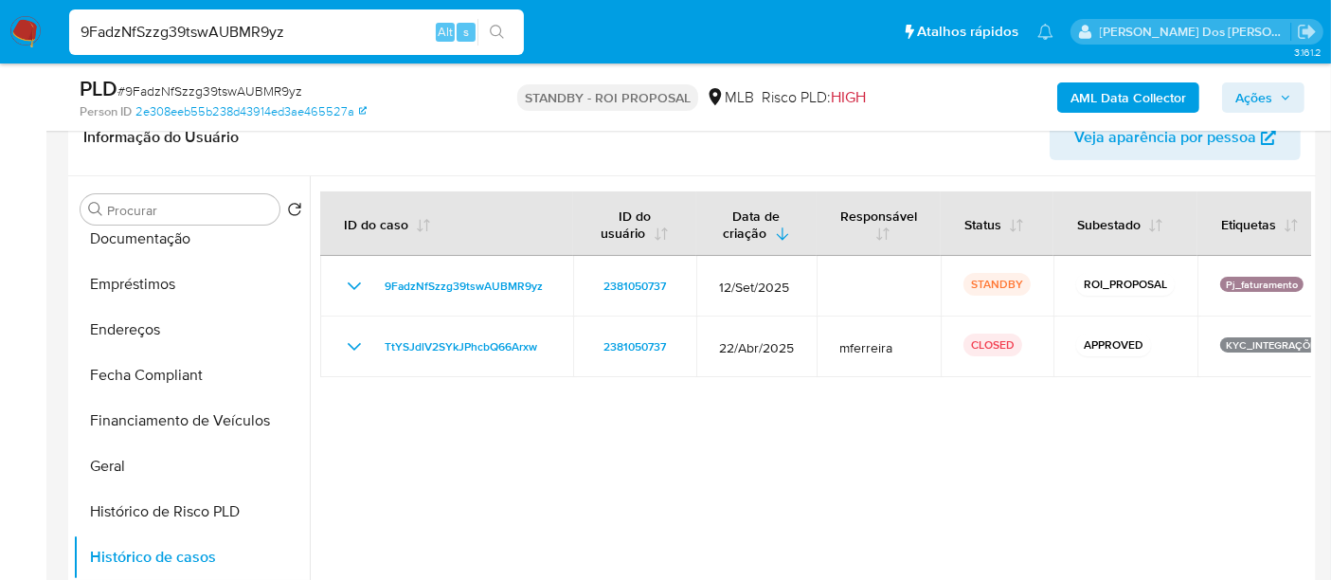
scroll to position [314, 0]
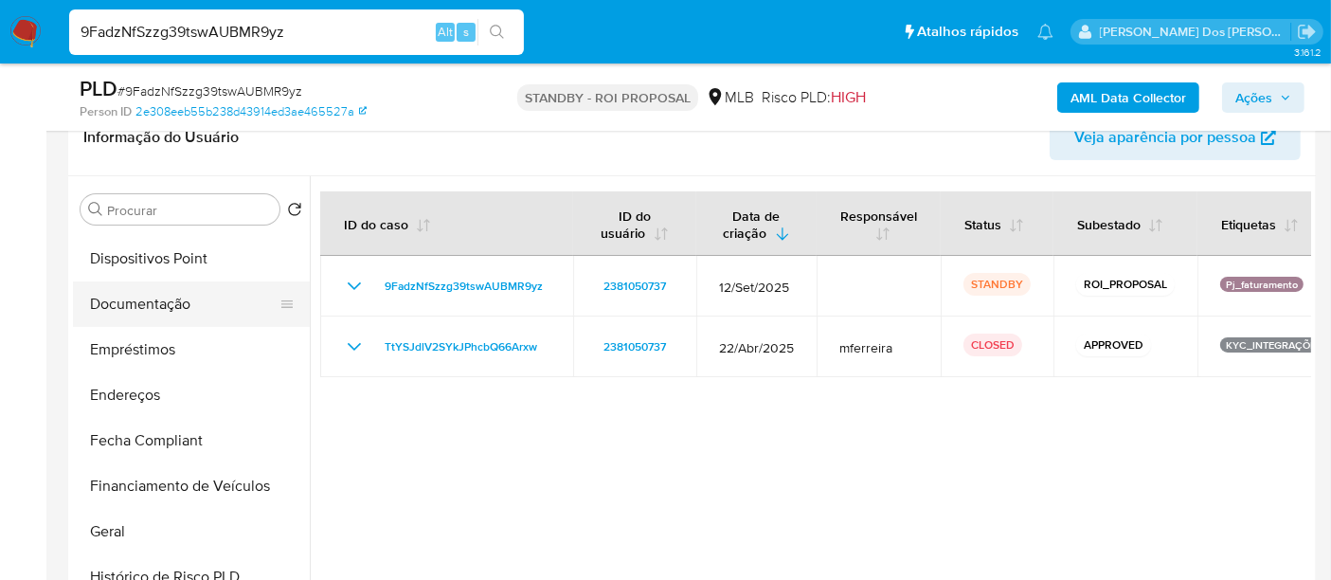
click at [179, 301] on button "Documentação" at bounding box center [184, 303] width 222 height 45
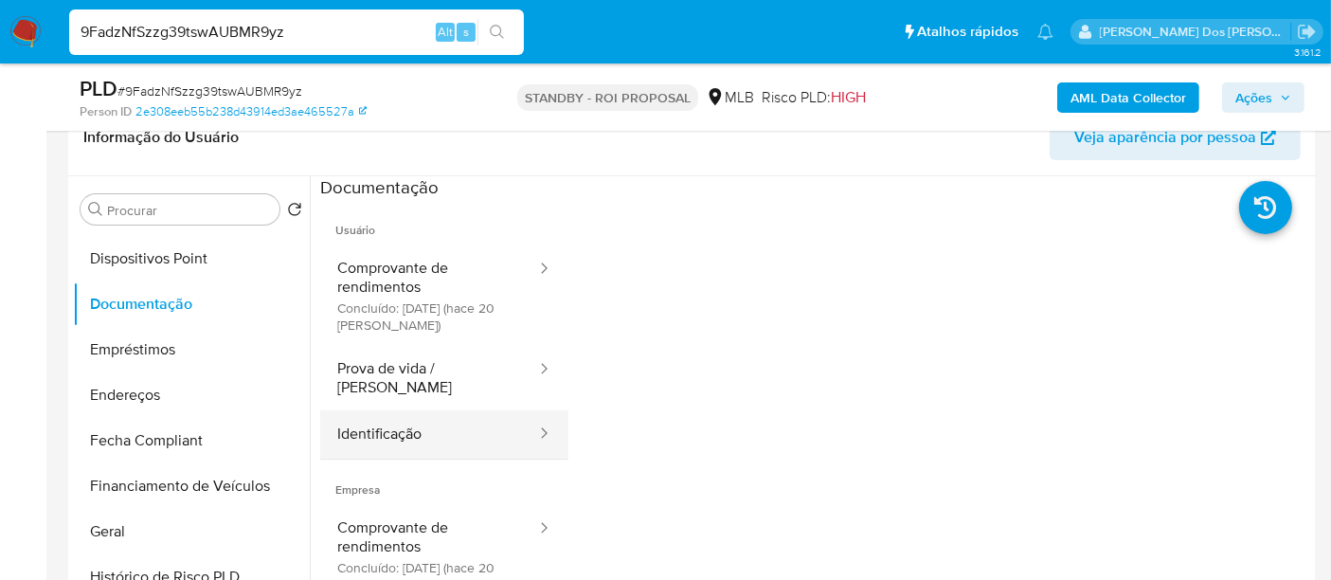
click at [362, 410] on button "Identificação" at bounding box center [429, 434] width 218 height 48
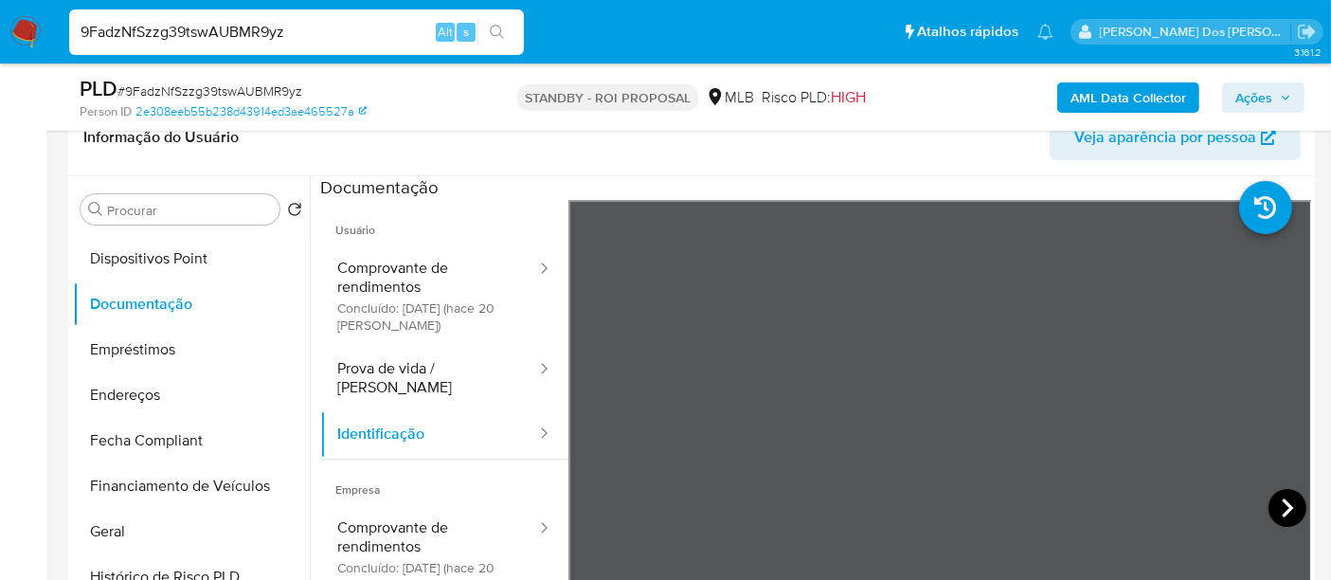
click at [1268, 503] on icon at bounding box center [1287, 508] width 38 height 38
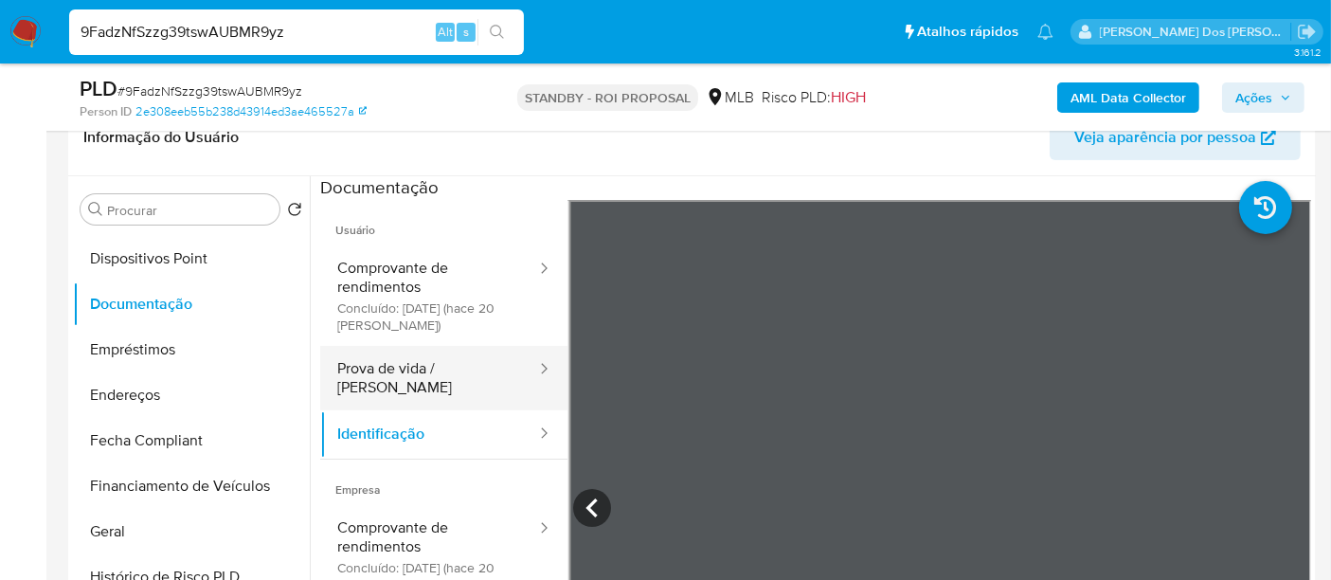
click at [474, 373] on button "Prova de vida / Selfie" at bounding box center [429, 378] width 218 height 64
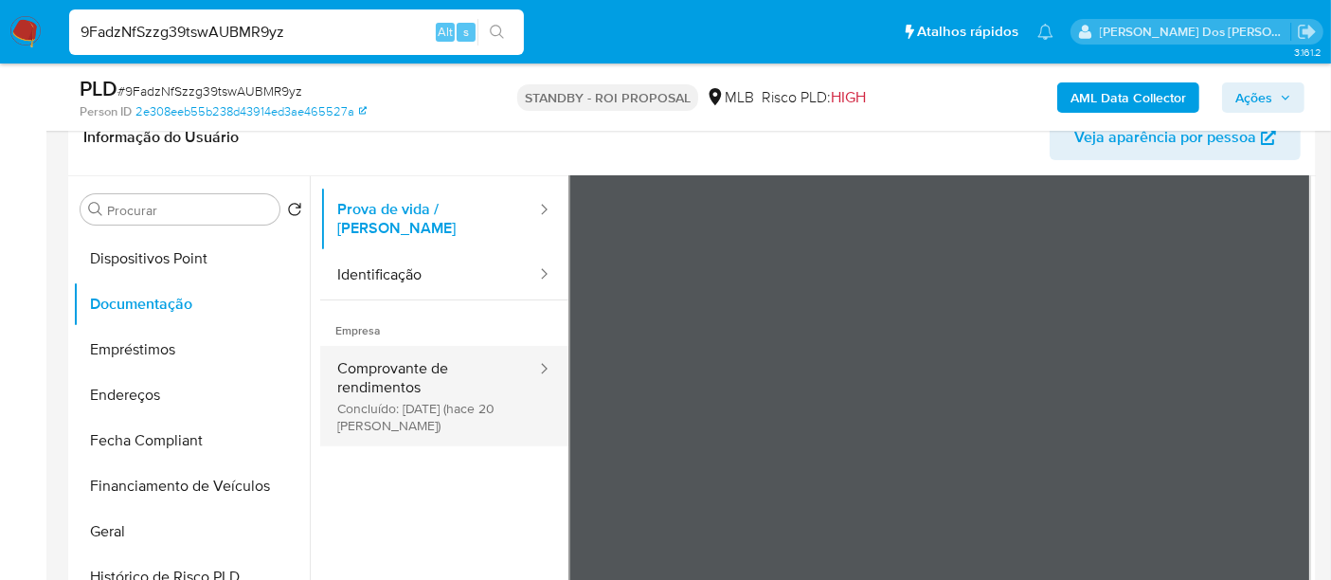
scroll to position [54, 0]
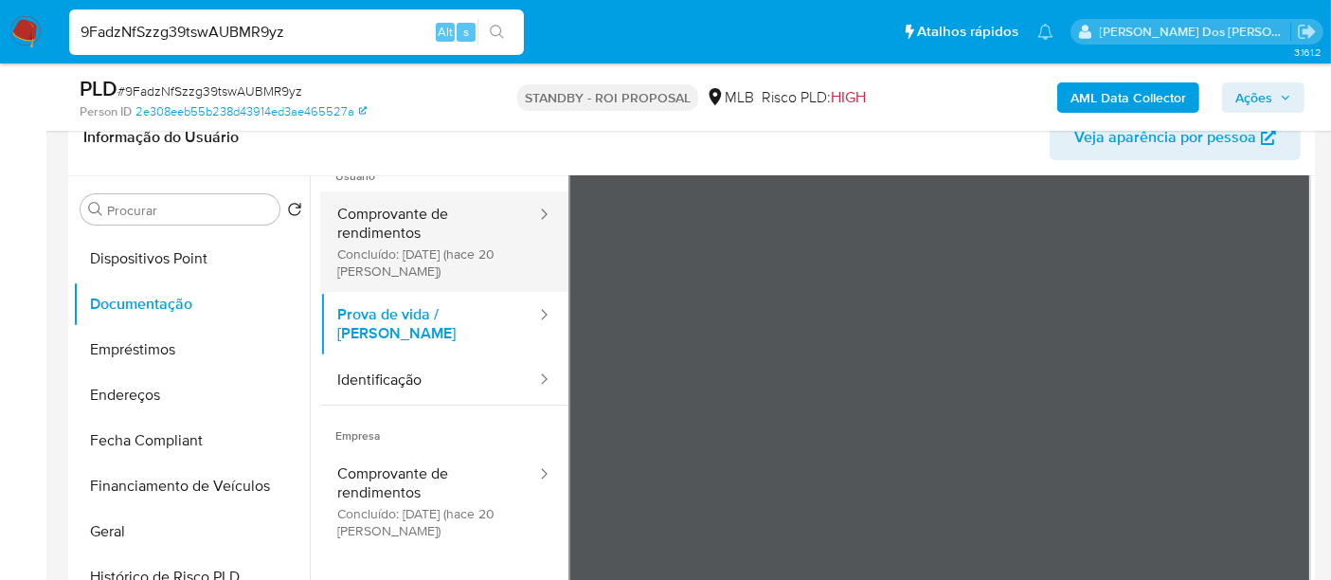
drag, startPoint x: 373, startPoint y: 231, endPoint x: 392, endPoint y: 243, distance: 22.6
click at [373, 230] on button "Comprovante de rendimentos Concluído: 18/09/2025 (hace 20 días)" at bounding box center [429, 241] width 218 height 100
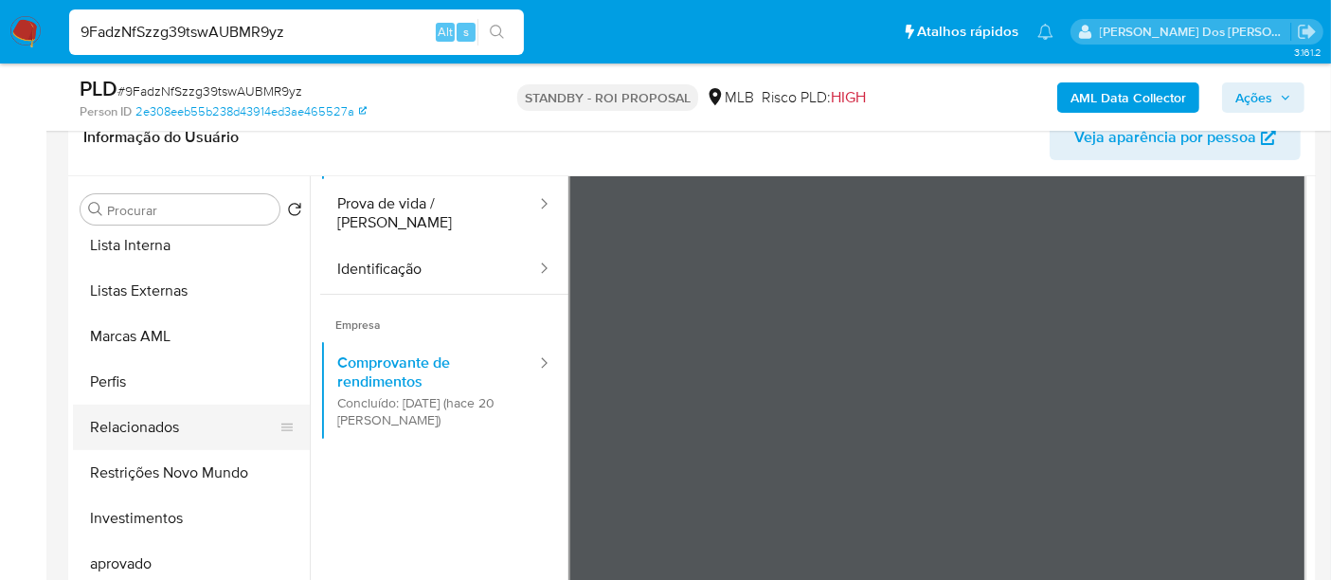
scroll to position [981, 0]
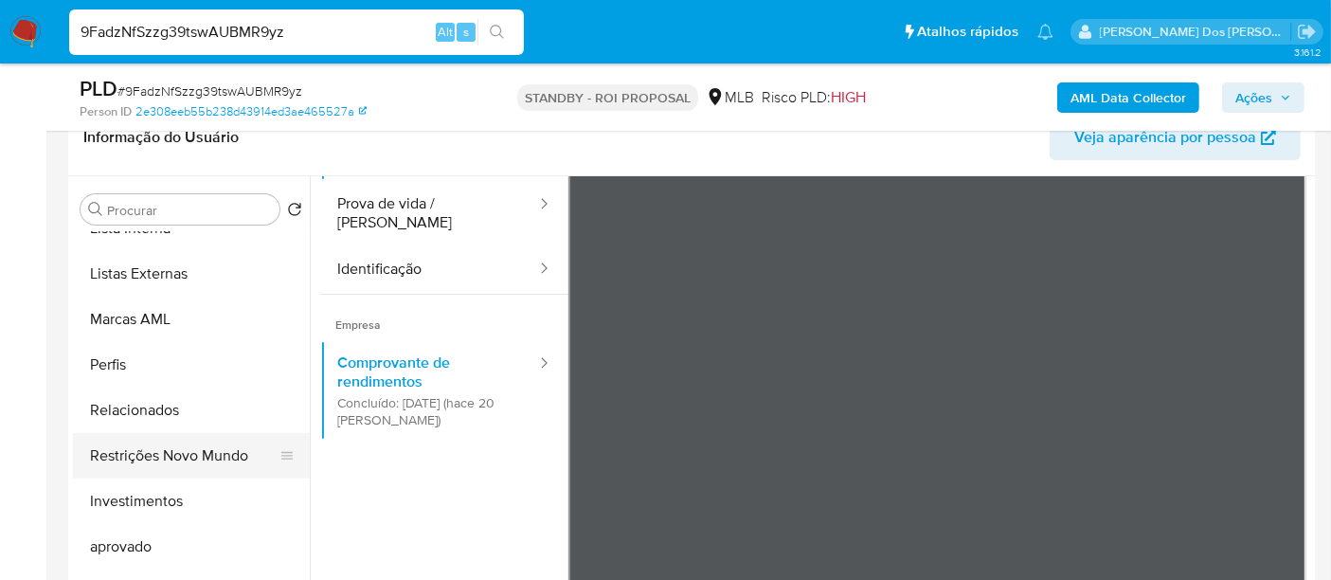
click at [175, 457] on button "Restrições Novo Mundo" at bounding box center [184, 455] width 222 height 45
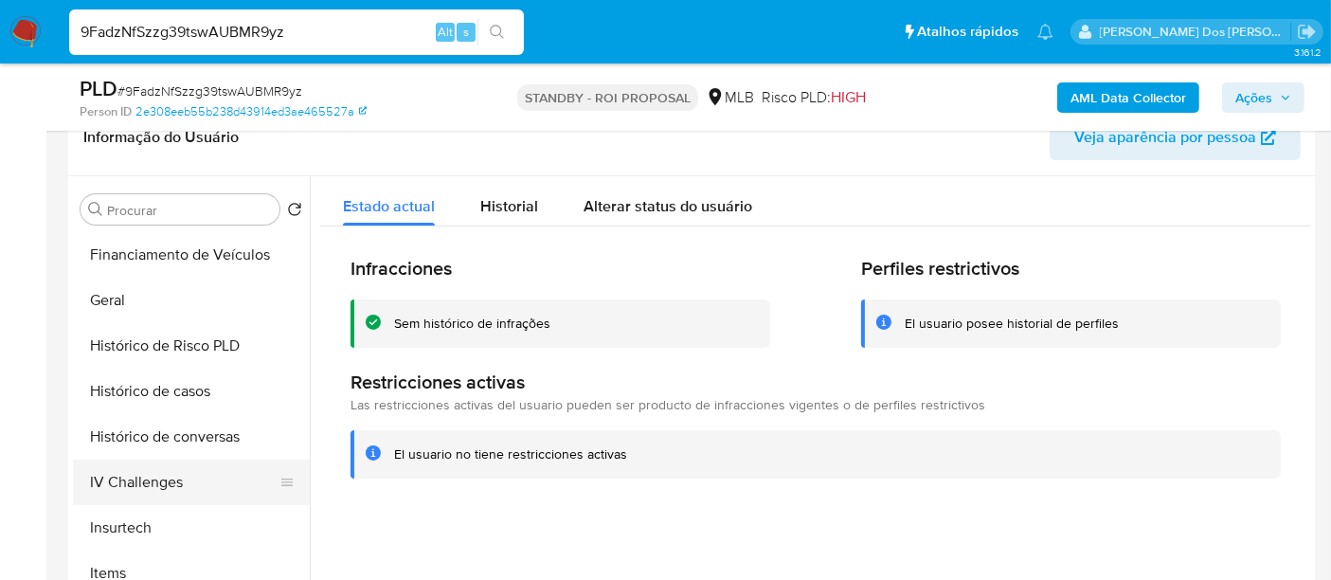
scroll to position [455, 0]
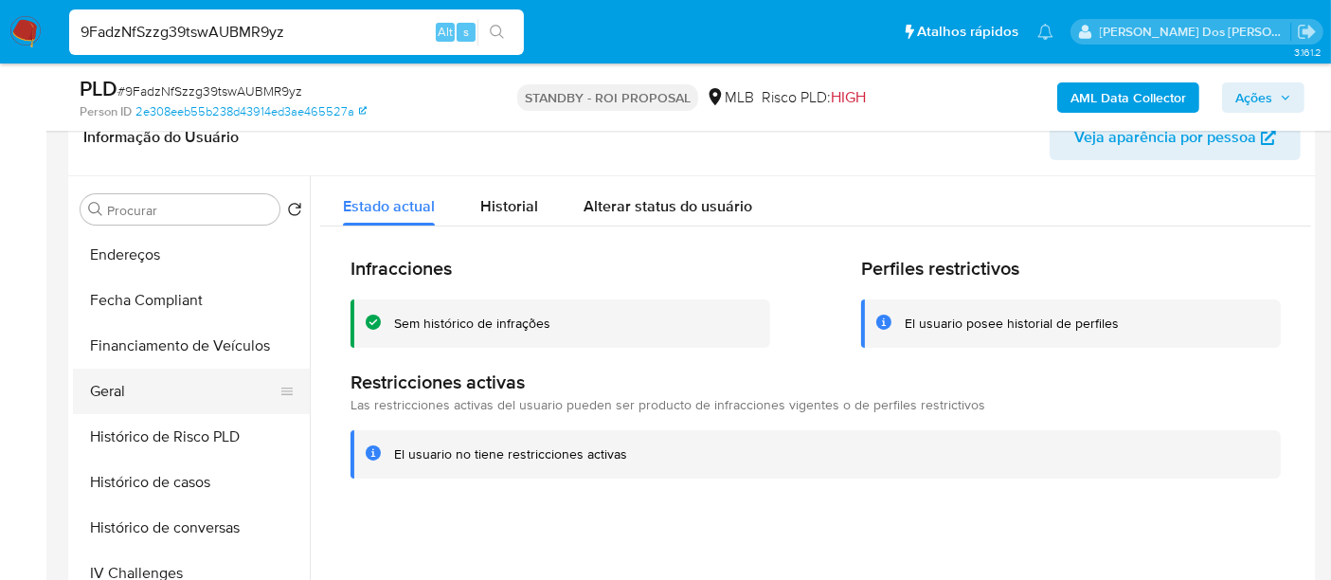
click at [117, 387] on button "Geral" at bounding box center [184, 390] width 222 height 45
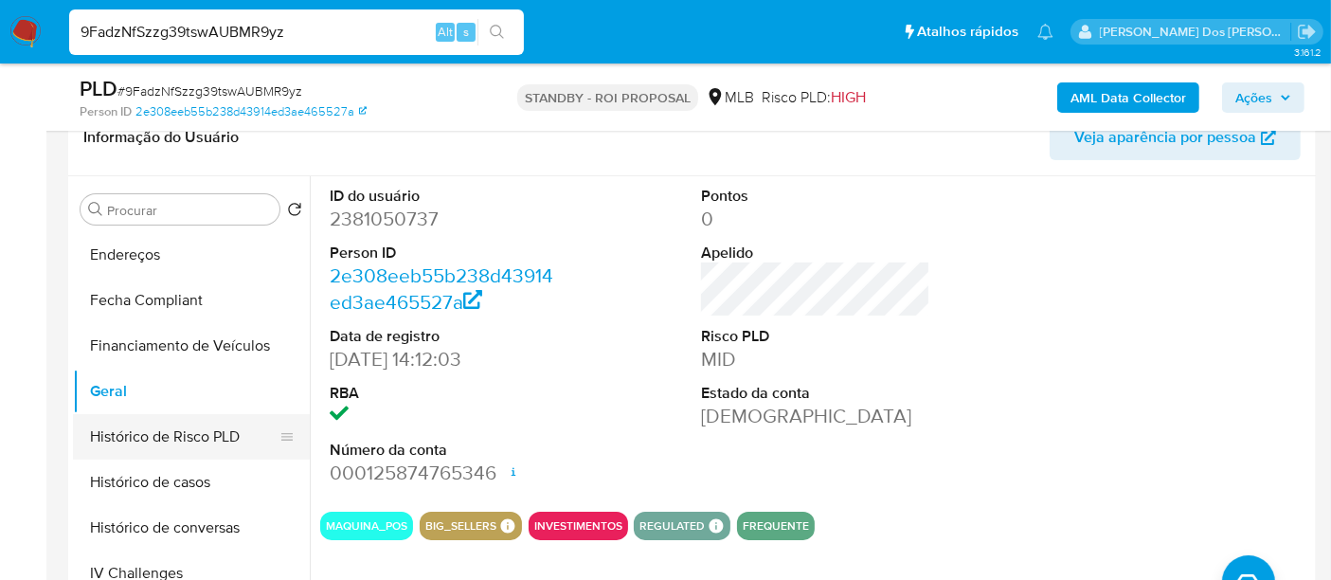
scroll to position [350, 0]
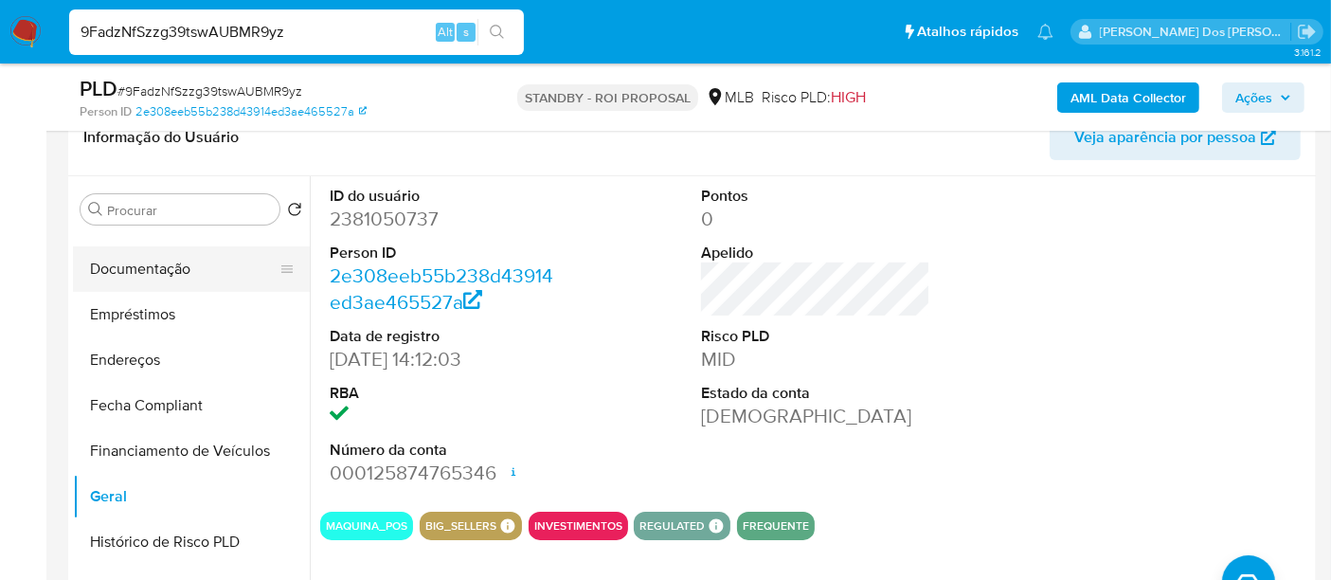
click at [150, 275] on button "Documentação" at bounding box center [184, 268] width 222 height 45
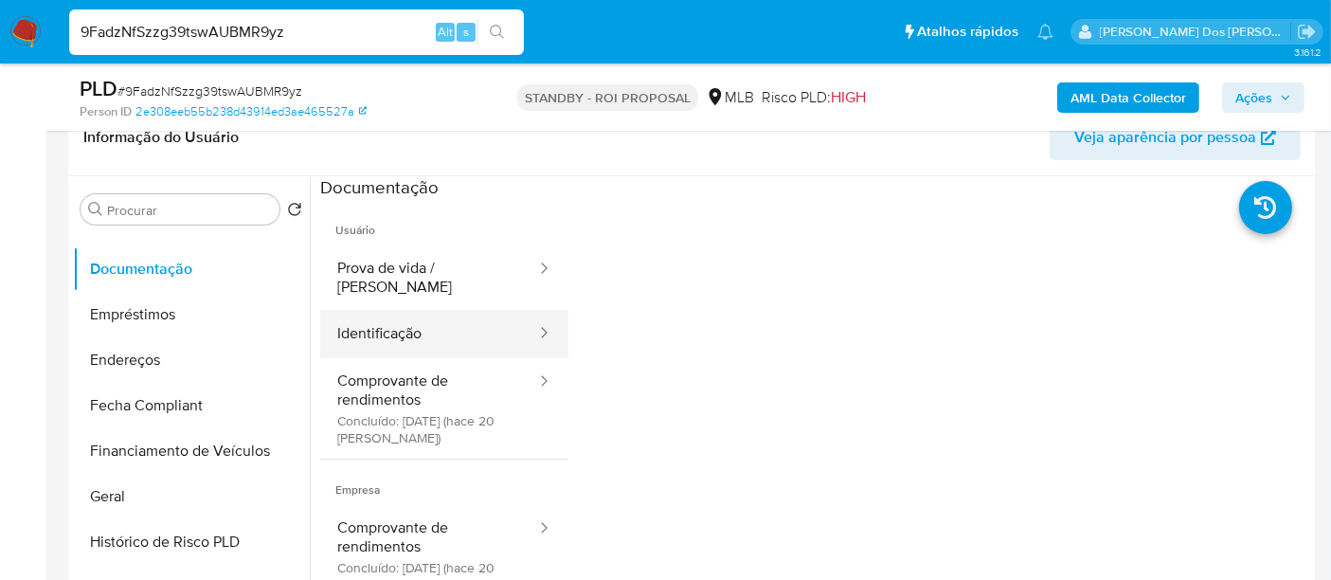
click at [367, 319] on button "Identificação" at bounding box center [429, 334] width 218 height 48
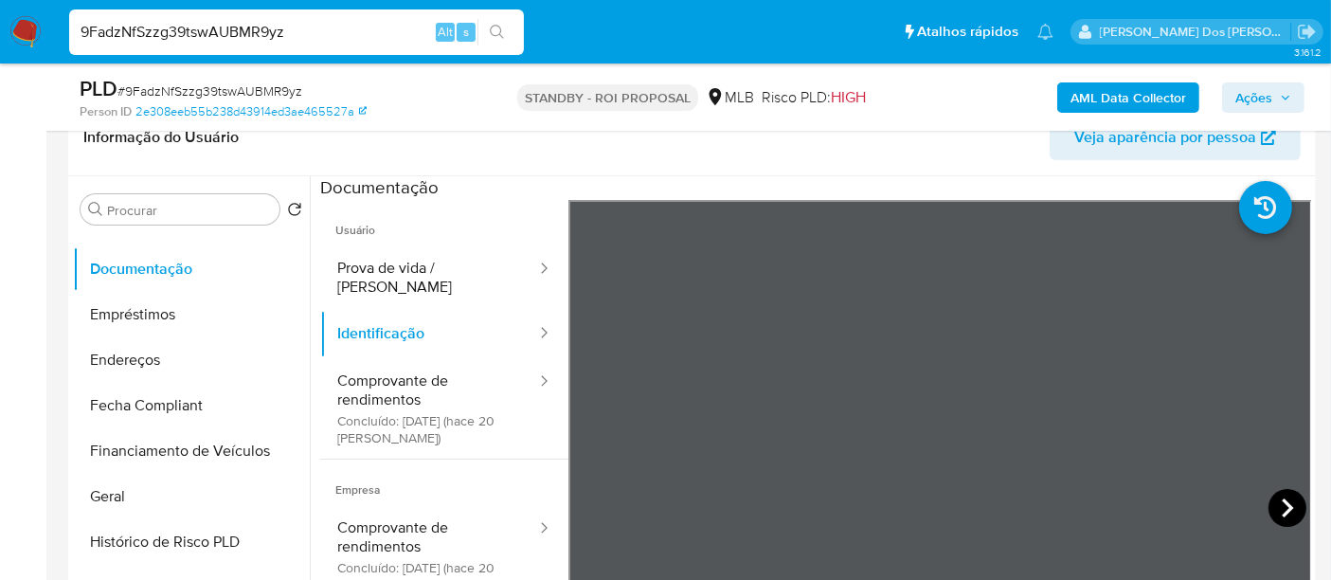
click at [1274, 492] on icon at bounding box center [1287, 508] width 38 height 38
click at [595, 499] on icon at bounding box center [592, 508] width 38 height 38
click at [349, 28] on input "9FadzNfSzzg39tswAUBMR9yz" at bounding box center [296, 32] width 455 height 25
paste input "4p0O6sEeIqBZxOypRBTPnCeA"
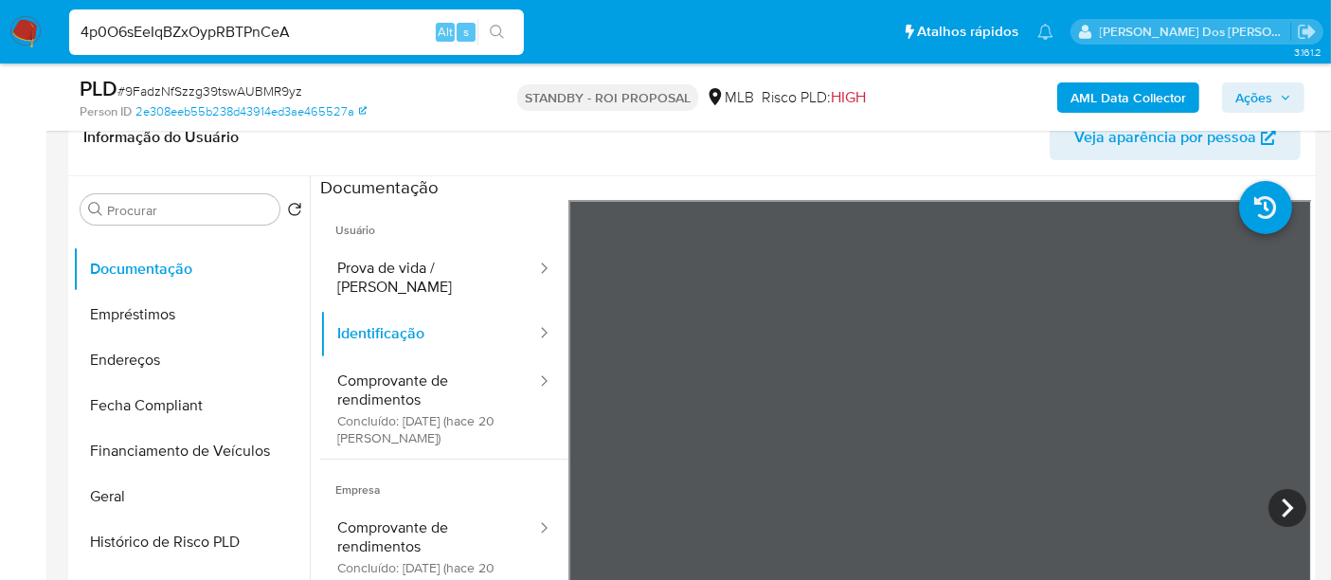
type input "4p0O6sEeIqBZxOypRBTPnCeA"
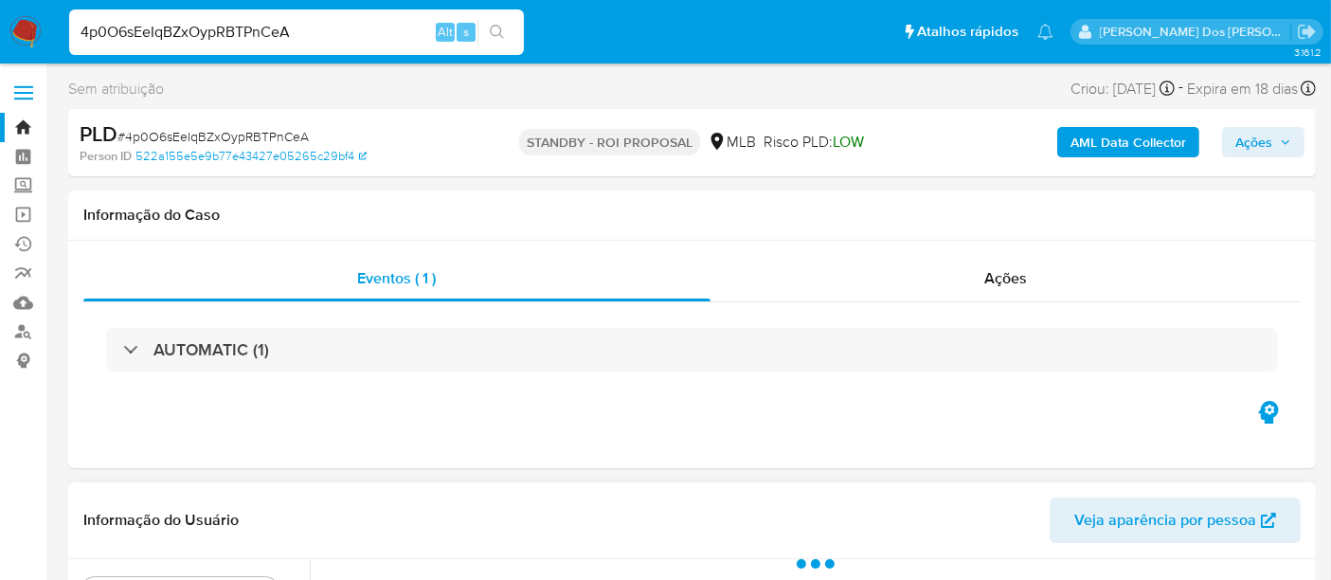
select select "10"
click at [293, 32] on input "4p0O6sEeIqBZxOypRBTPnCeA" at bounding box center [296, 32] width 455 height 25
click at [291, 32] on input "4p0O6sEeIqBZxOypRBTPnCeA" at bounding box center [296, 32] width 455 height 25
click at [290, 32] on input "4p0O6sEeIqBZxOypRBTPnCeA" at bounding box center [296, 32] width 455 height 25
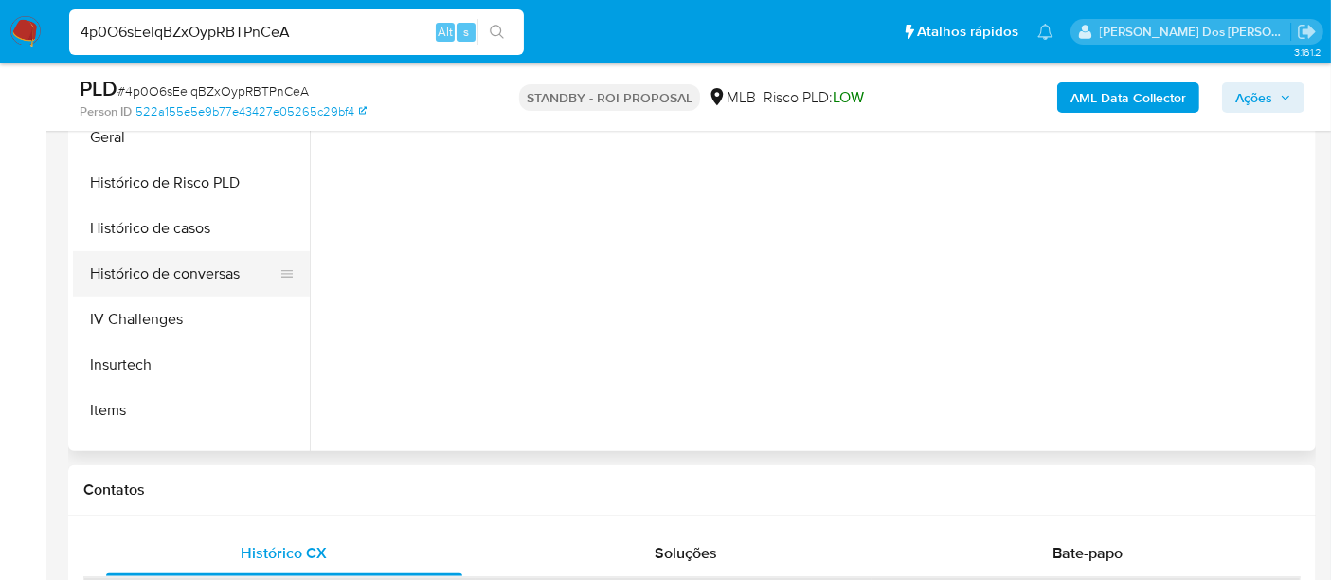
scroll to position [526, 0]
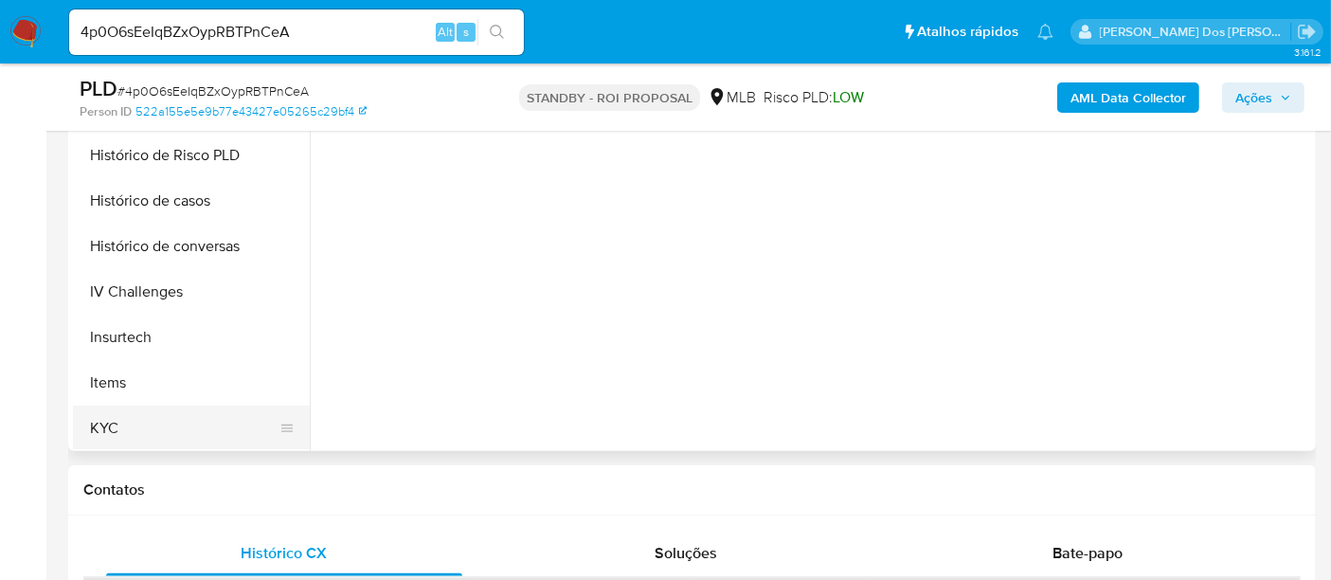
click at [99, 417] on button "KYC" at bounding box center [184, 427] width 222 height 45
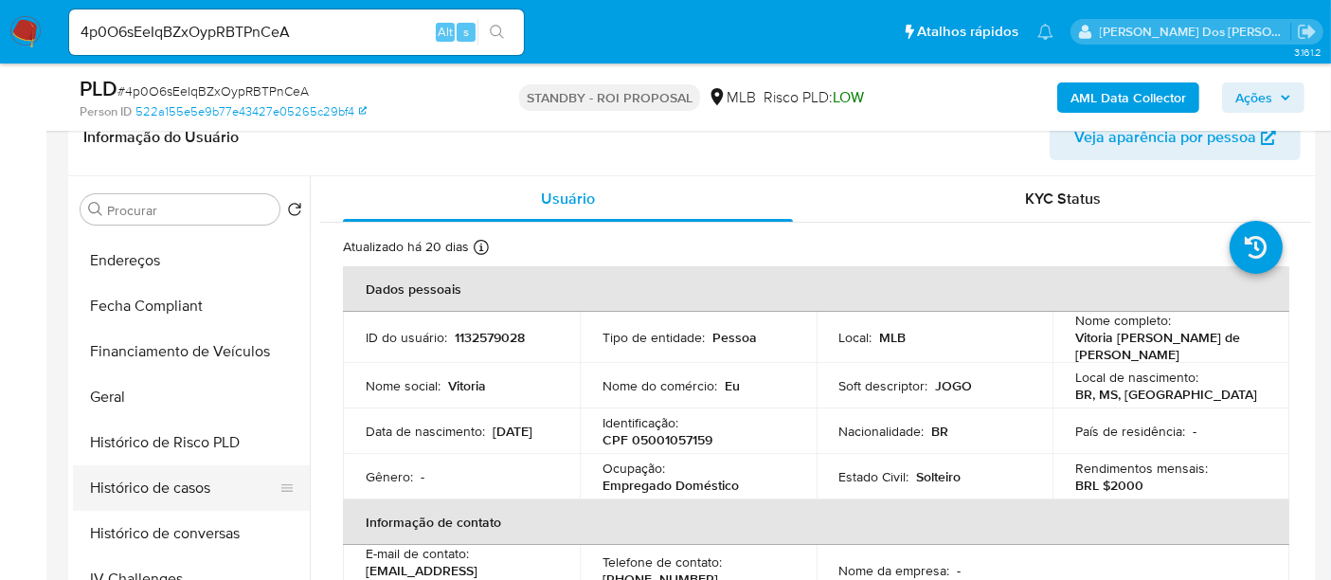
scroll to position [421, 0]
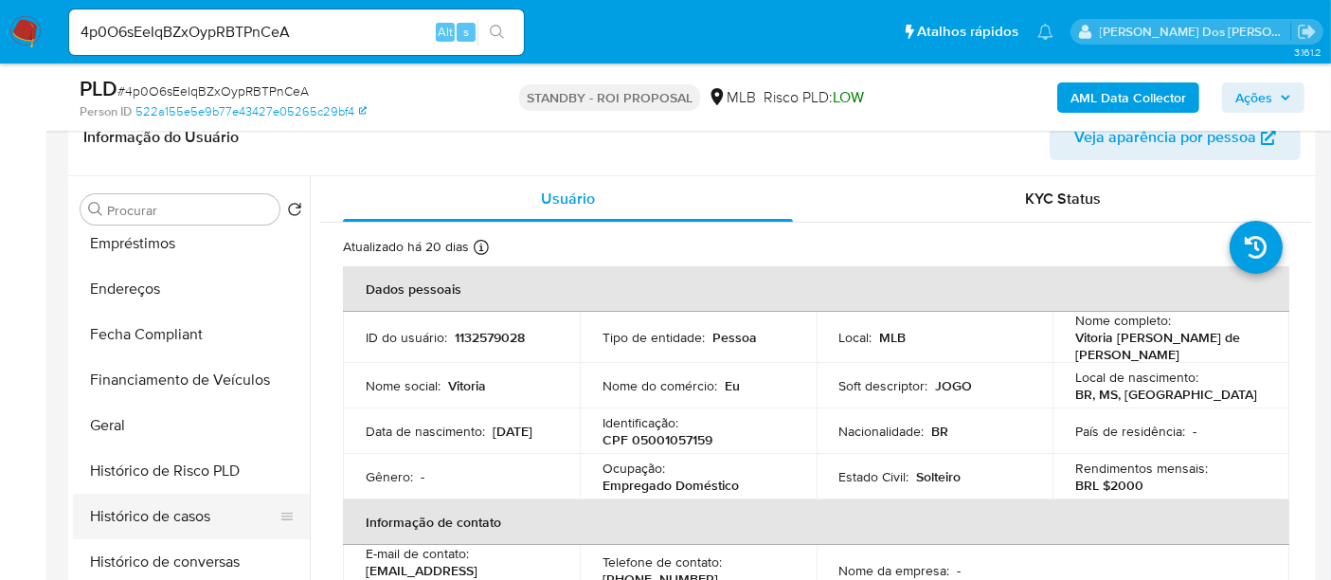
click at [158, 513] on button "Histórico de casos" at bounding box center [184, 515] width 222 height 45
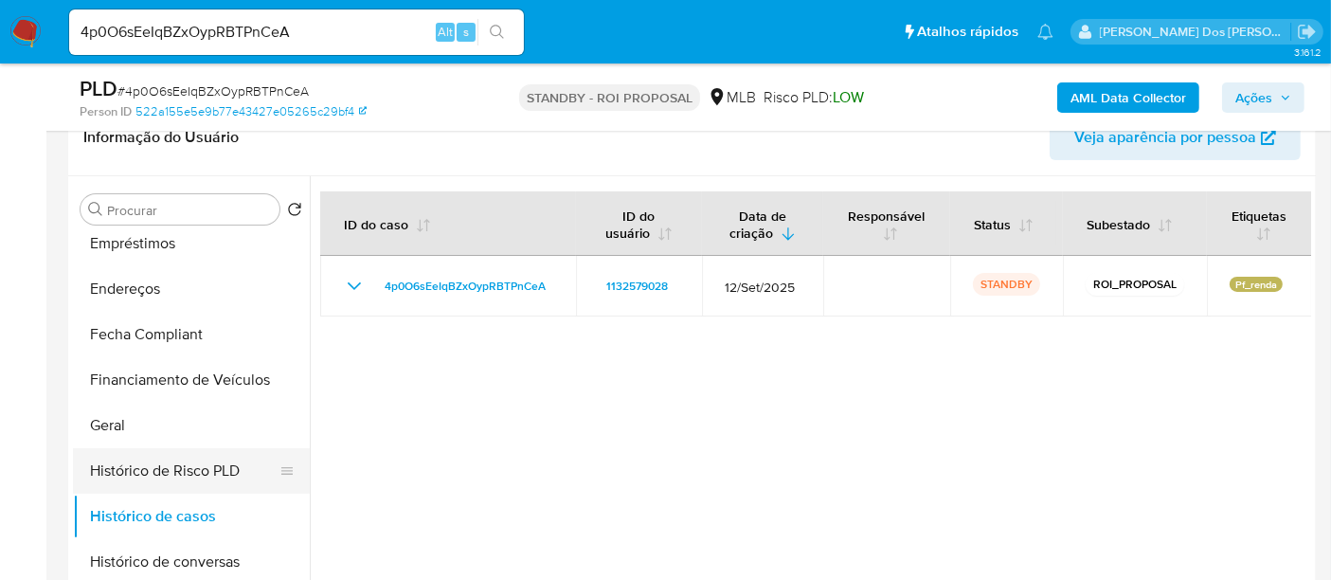
scroll to position [210, 0]
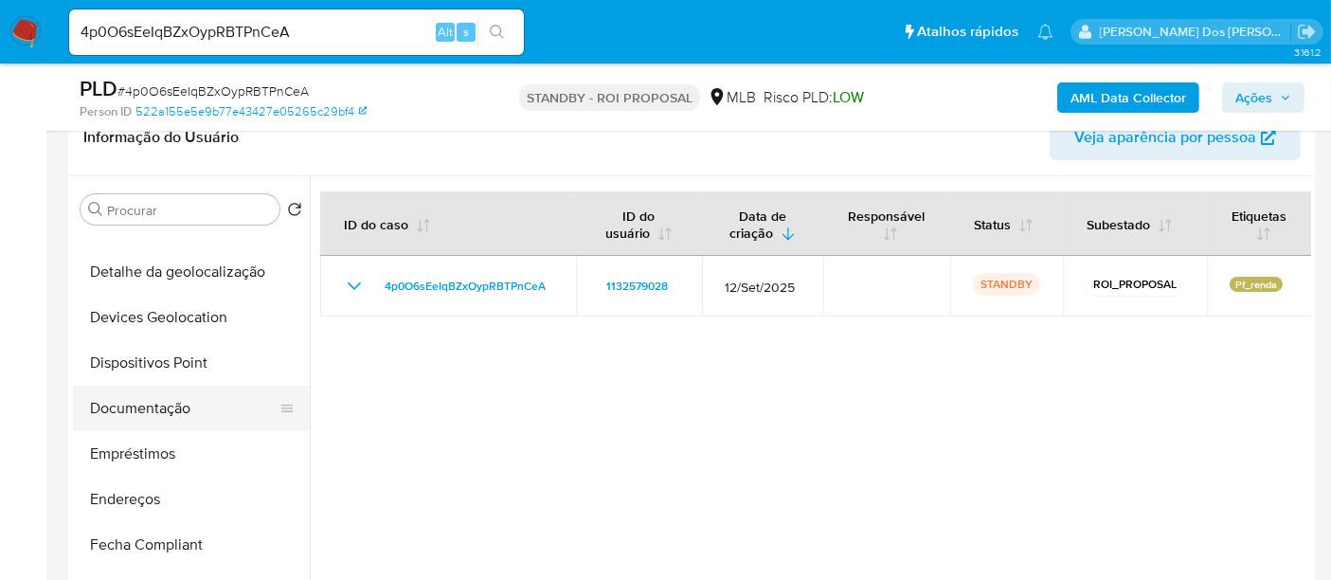
click at [178, 420] on button "Documentação" at bounding box center [184, 407] width 222 height 45
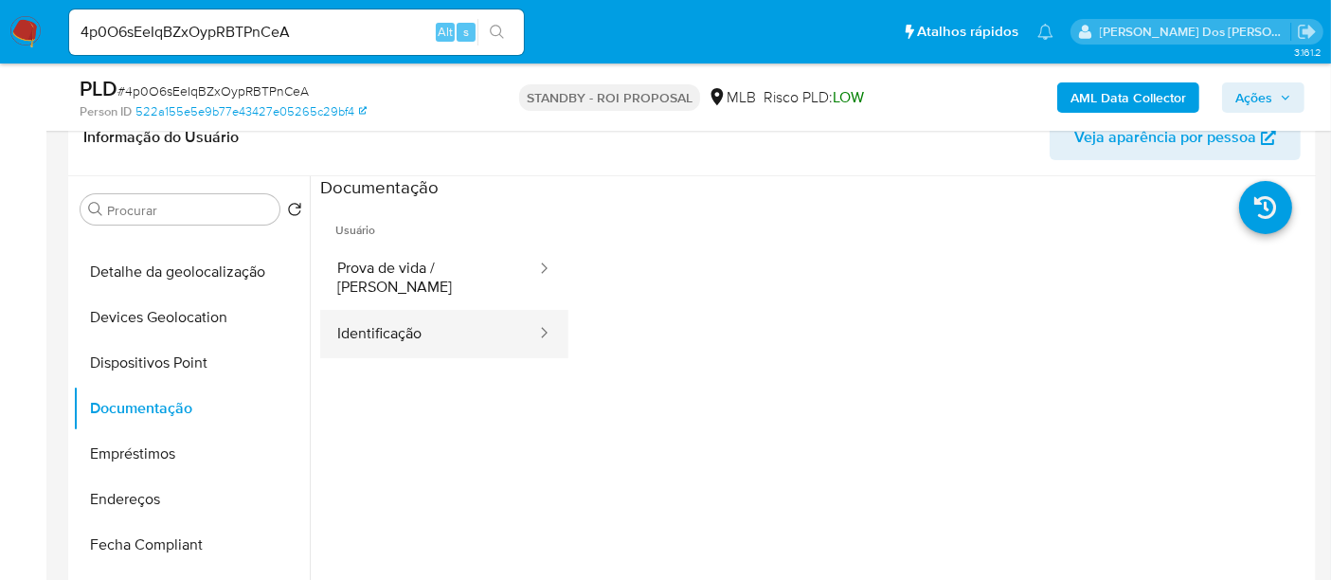
click at [381, 329] on button "Identificação" at bounding box center [429, 334] width 218 height 48
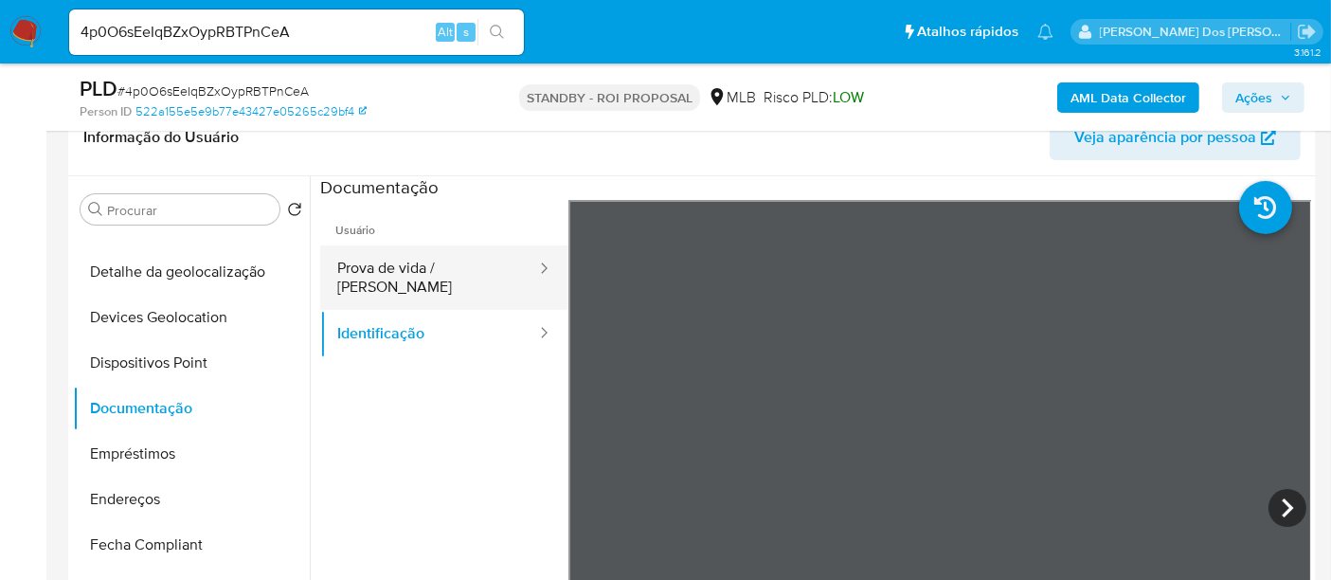
click at [454, 266] on button "Prova de vida / [PERSON_NAME]" at bounding box center [429, 277] width 218 height 64
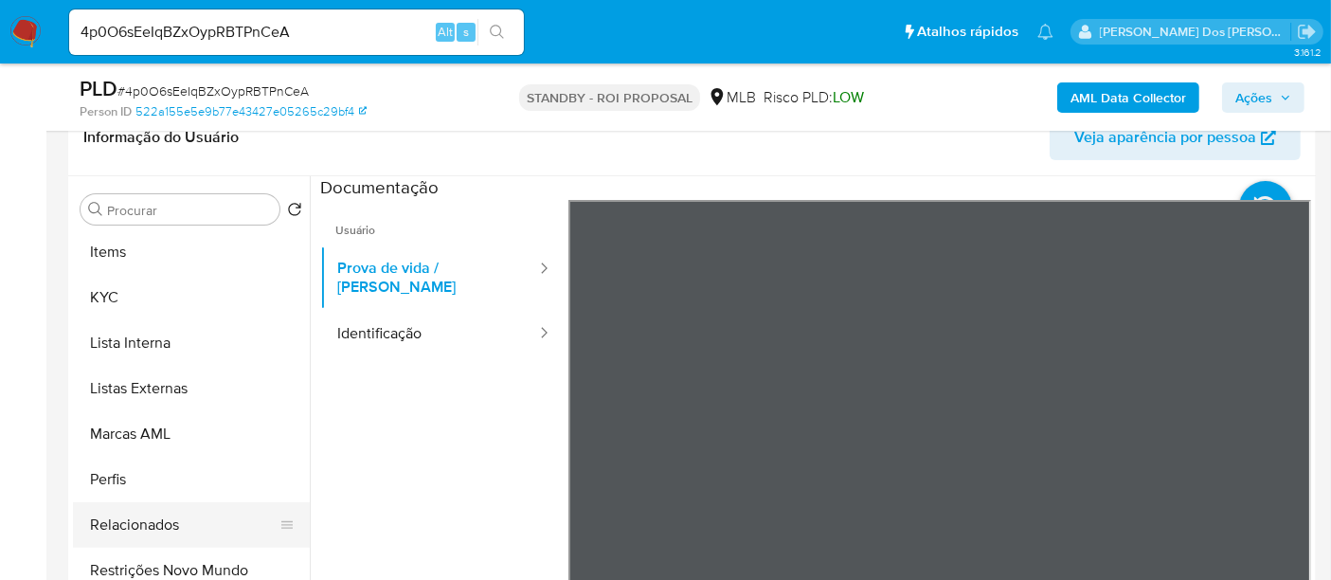
scroll to position [981, 0]
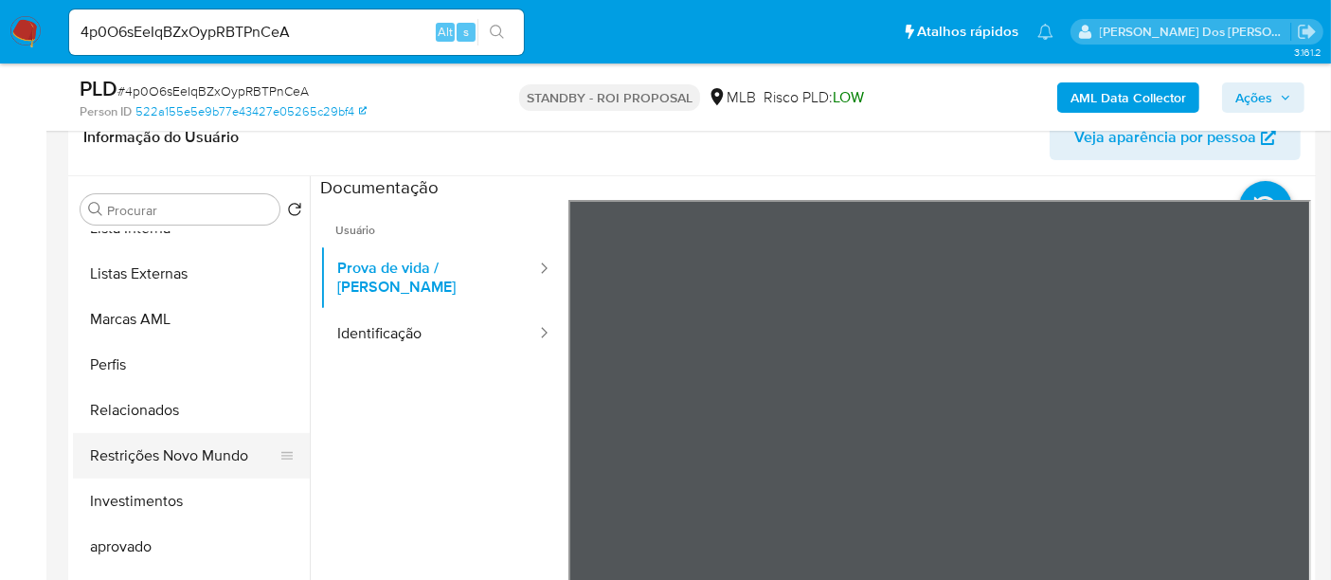
click at [174, 447] on button "Restrições Novo Mundo" at bounding box center [184, 455] width 222 height 45
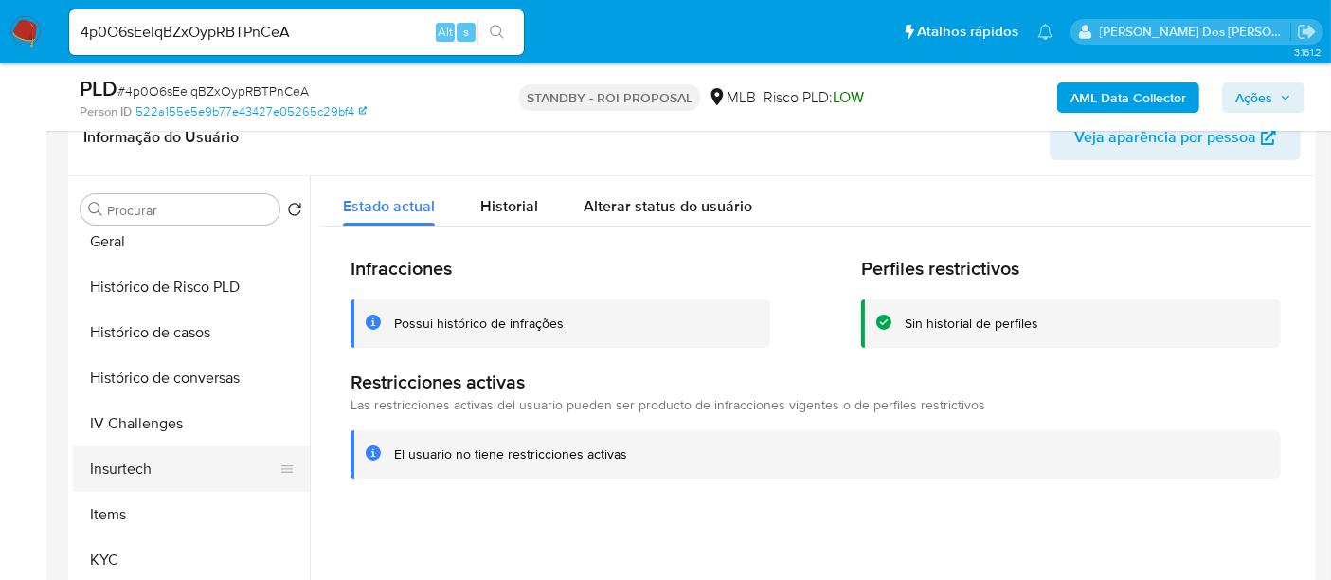
scroll to position [560, 0]
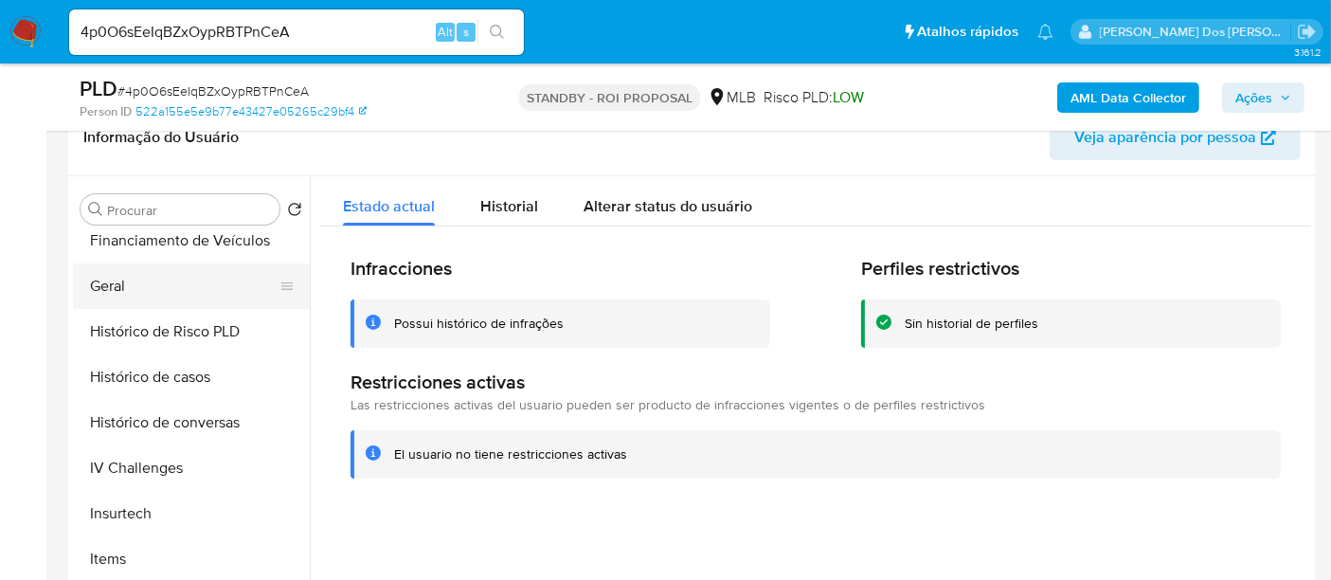
click at [104, 296] on button "Geral" at bounding box center [184, 285] width 222 height 45
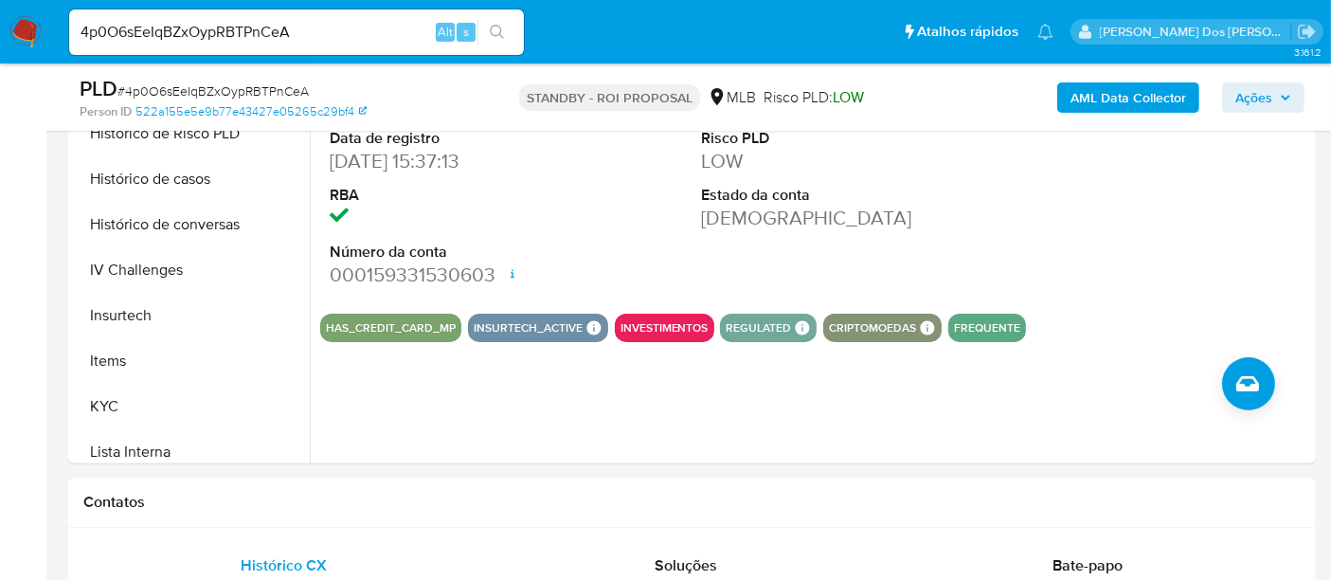
scroll to position [631, 0]
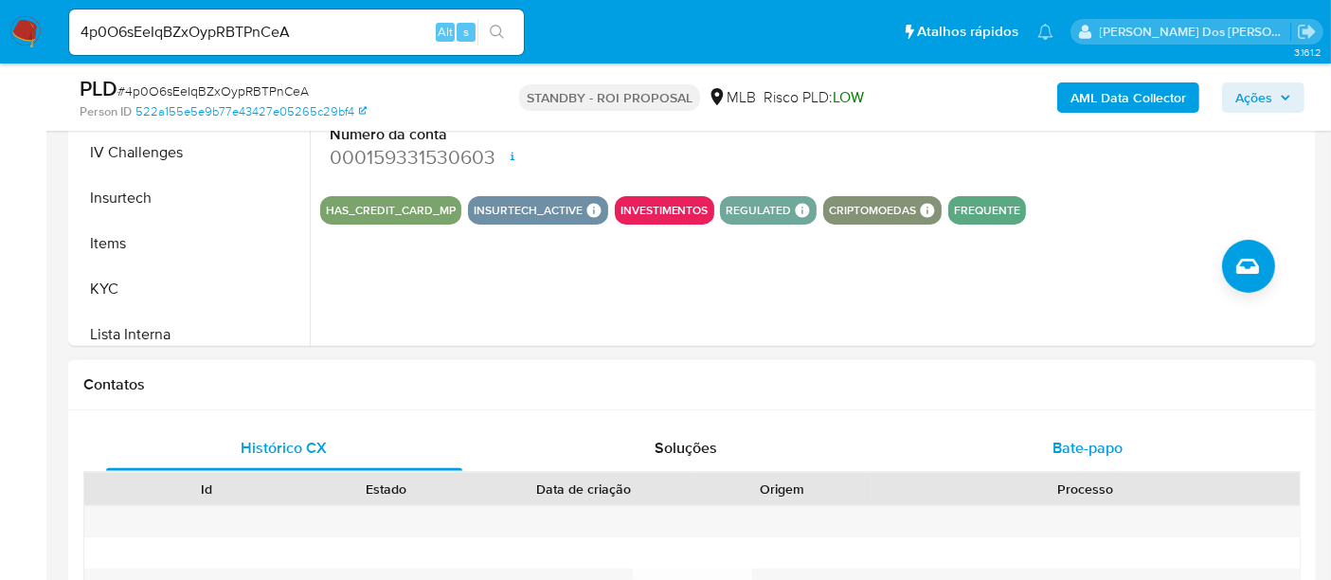
click at [1077, 452] on span "Bate-papo" at bounding box center [1087, 448] width 70 height 22
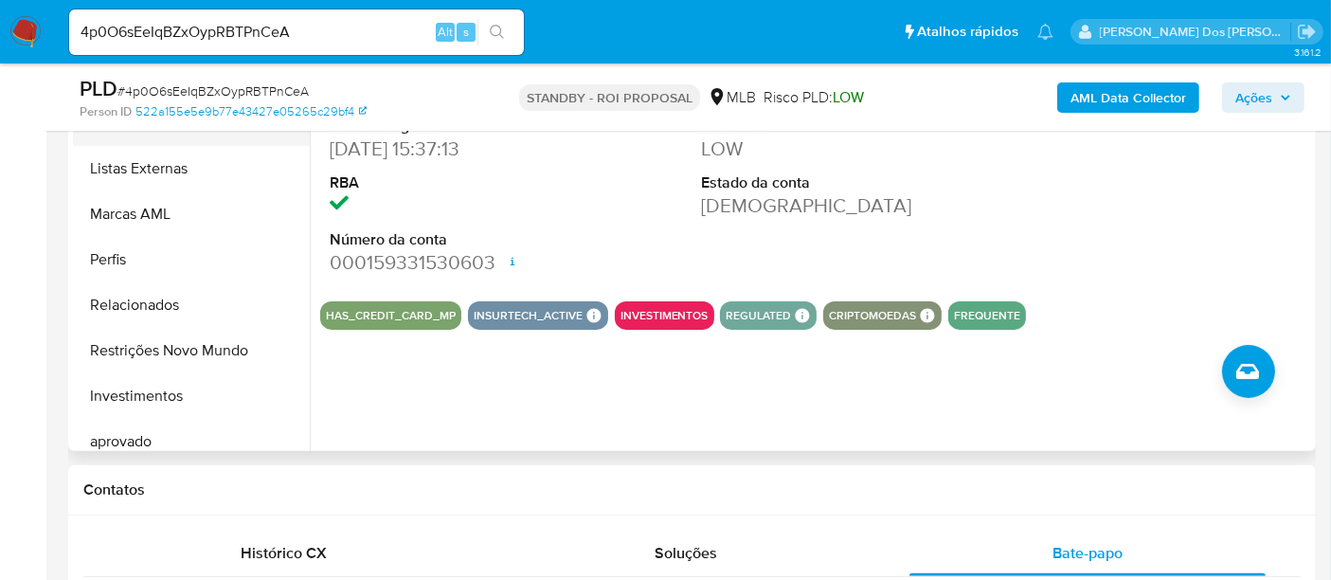
scroll to position [665, 0]
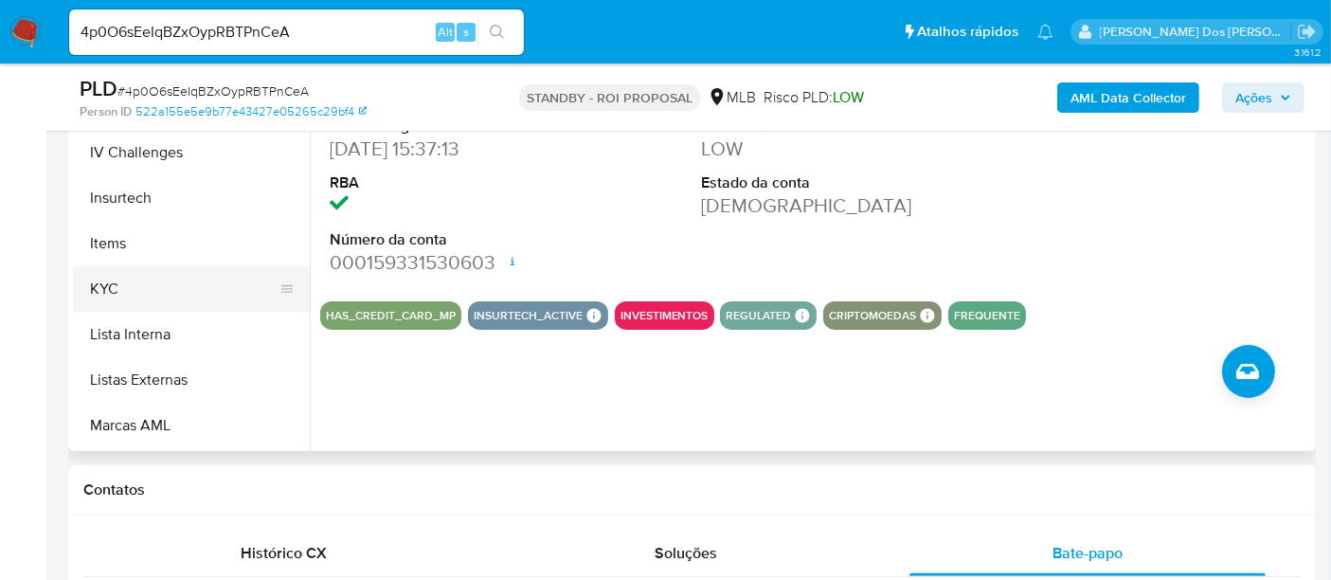
click at [94, 285] on button "KYC" at bounding box center [184, 288] width 222 height 45
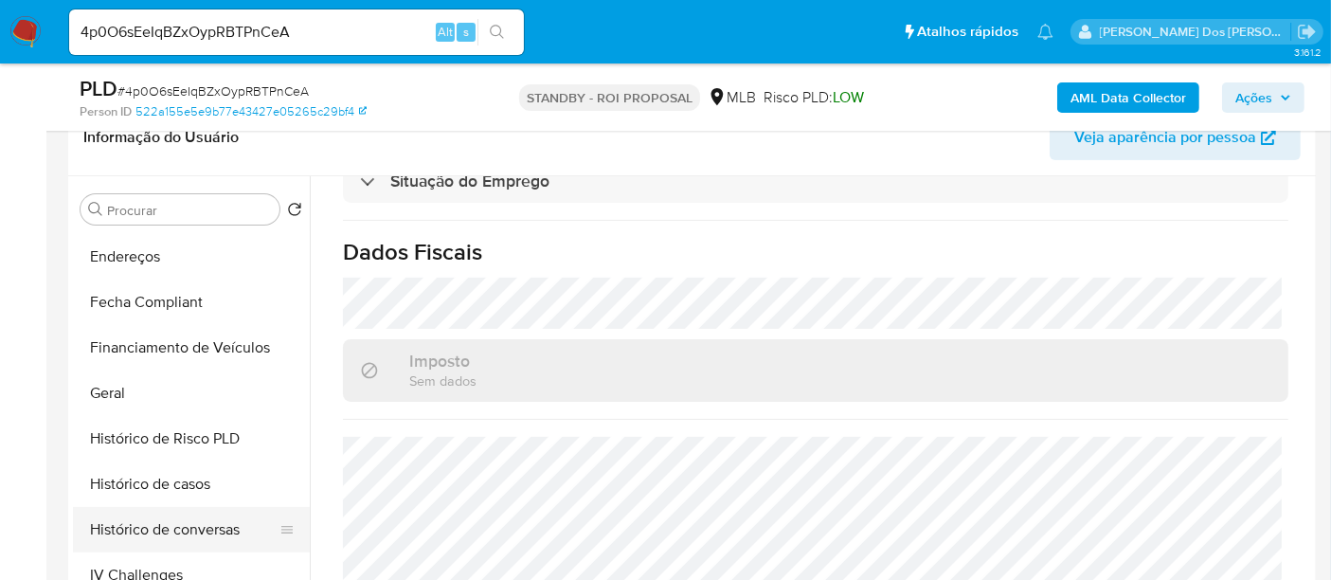
scroll to position [350, 0]
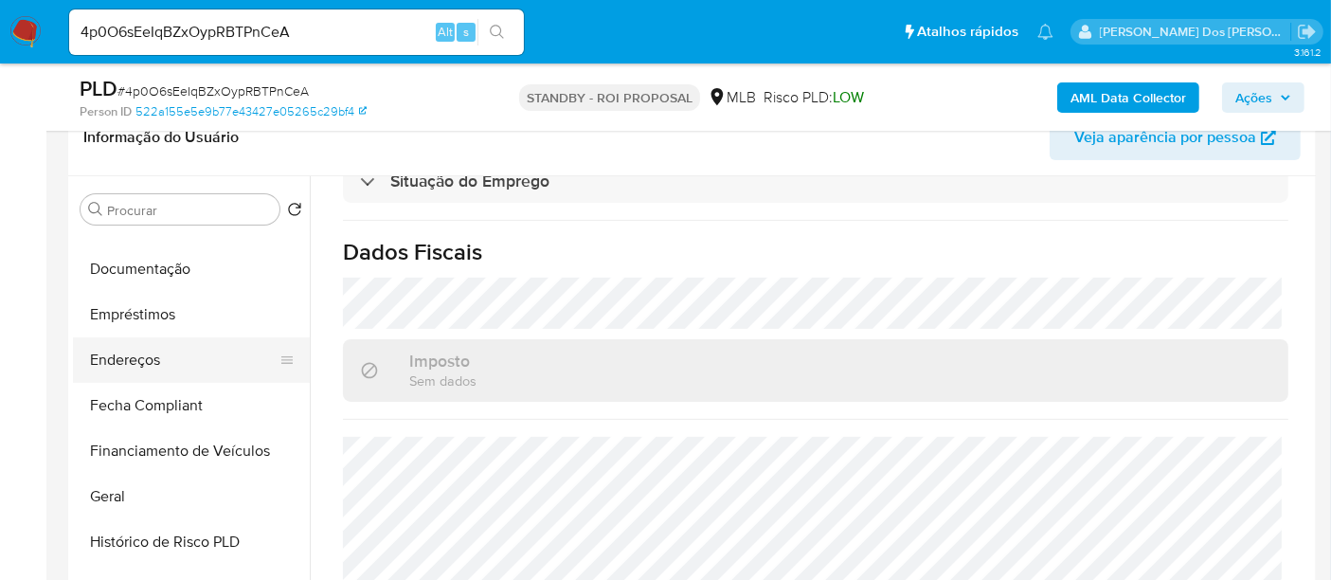
click at [151, 350] on button "Endereços" at bounding box center [184, 359] width 222 height 45
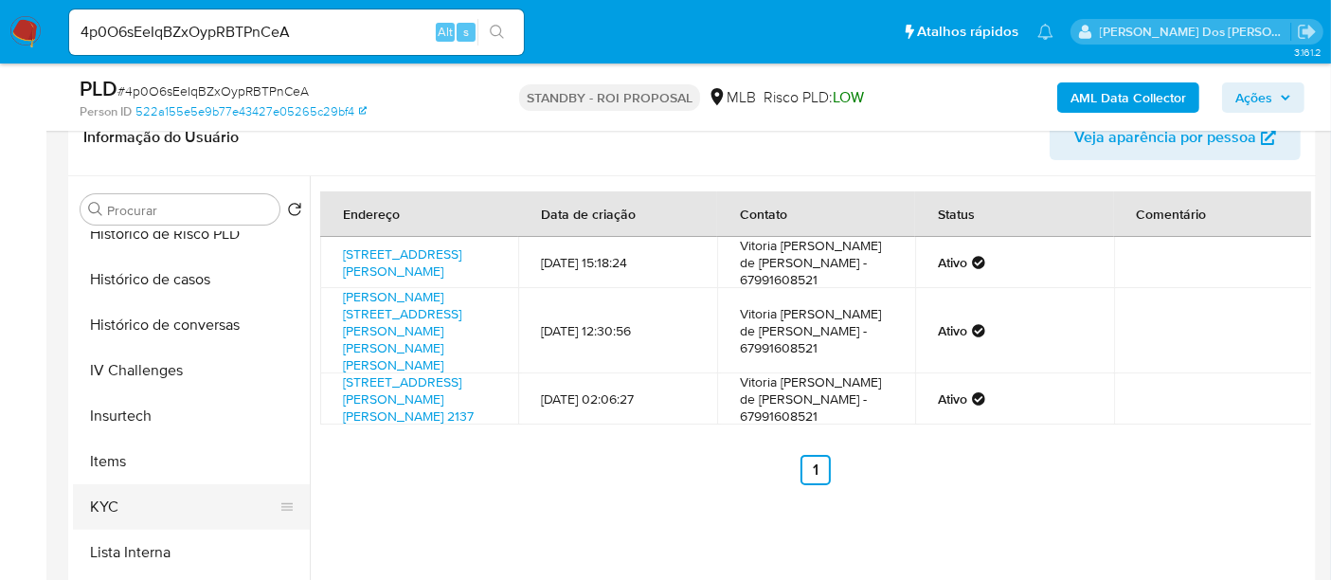
scroll to position [771, 0]
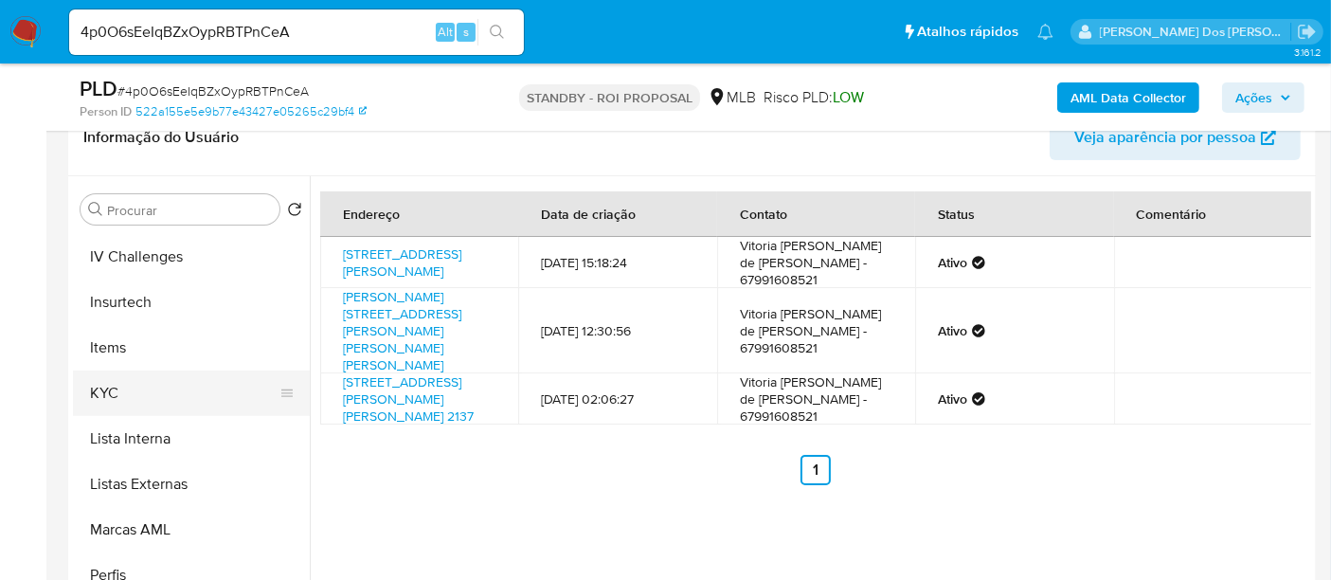
click at [111, 393] on button "KYC" at bounding box center [184, 392] width 222 height 45
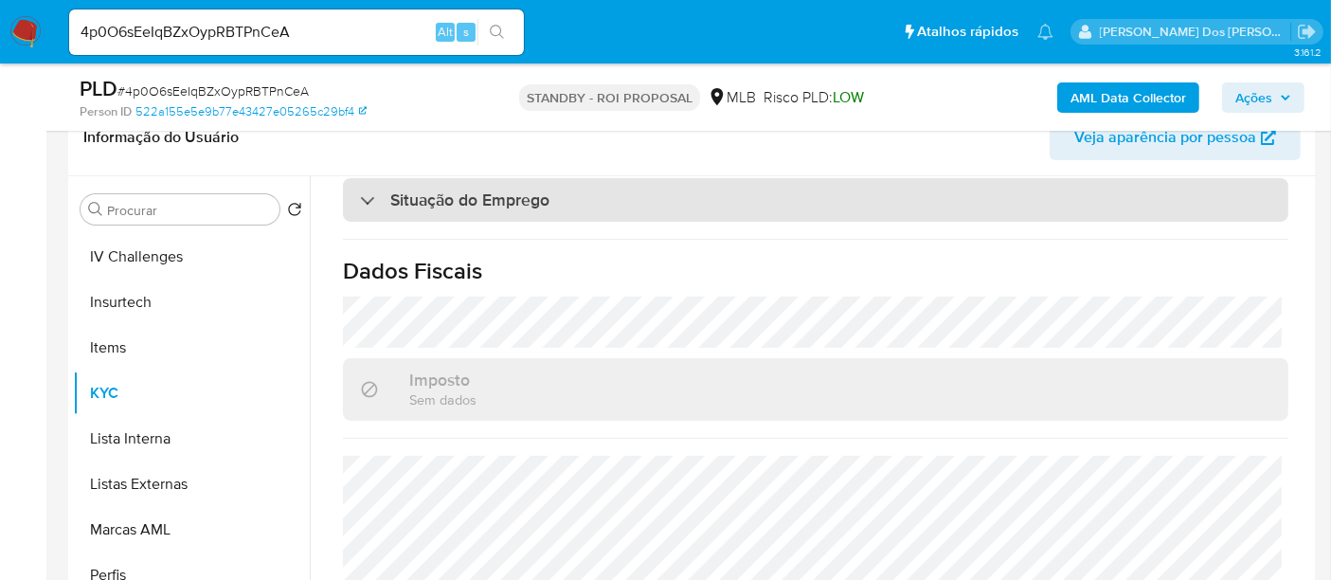
scroll to position [860, 0]
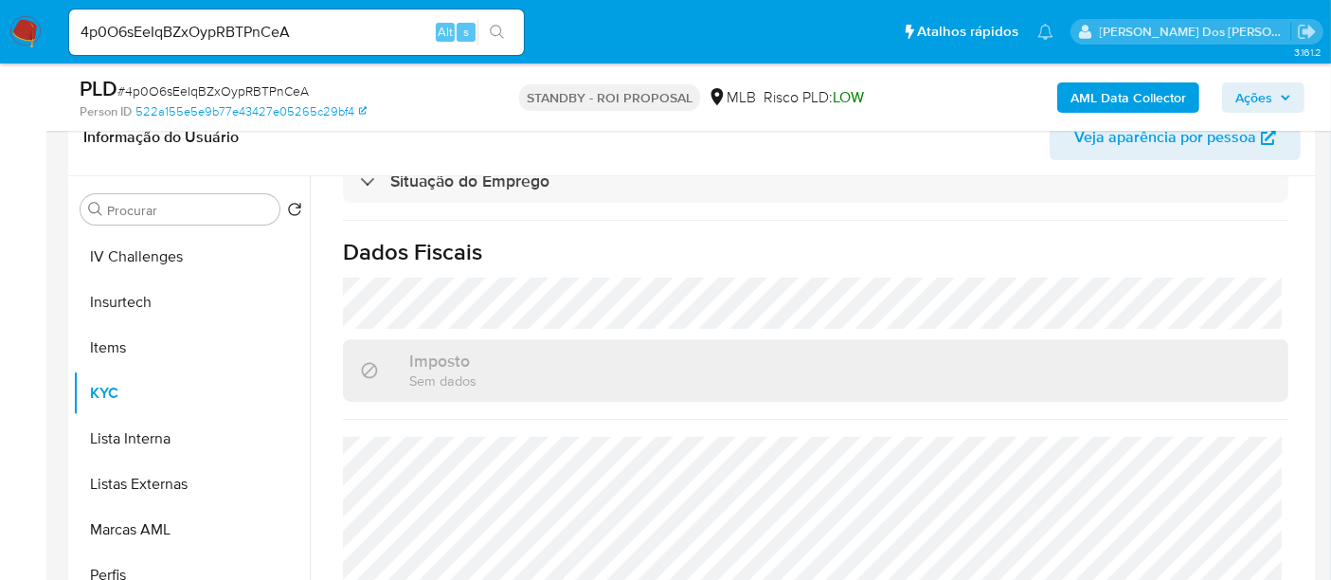
click at [223, 30] on input "4p0O6sEeIqBZxOypRBTPnCeA" at bounding box center [296, 32] width 455 height 25
paste input "HHqZ24qPiPtODDl4oNwPSYvO"
type input "HHqZ24qPiPtODDl4oNwPSYvO"
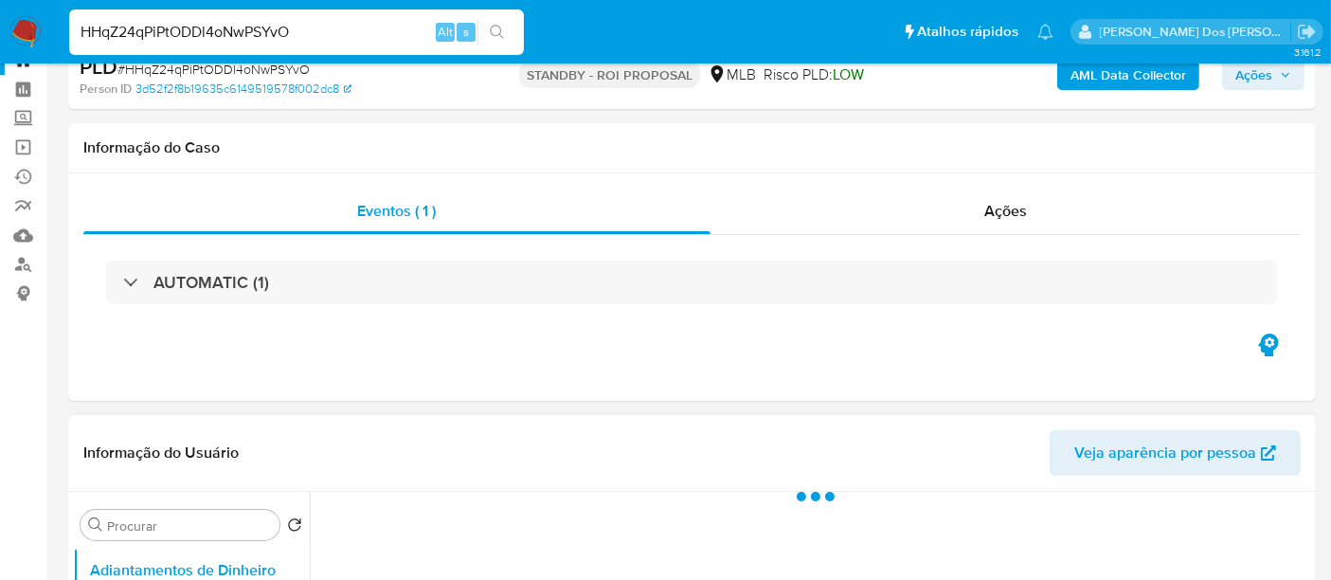
scroll to position [421, 0]
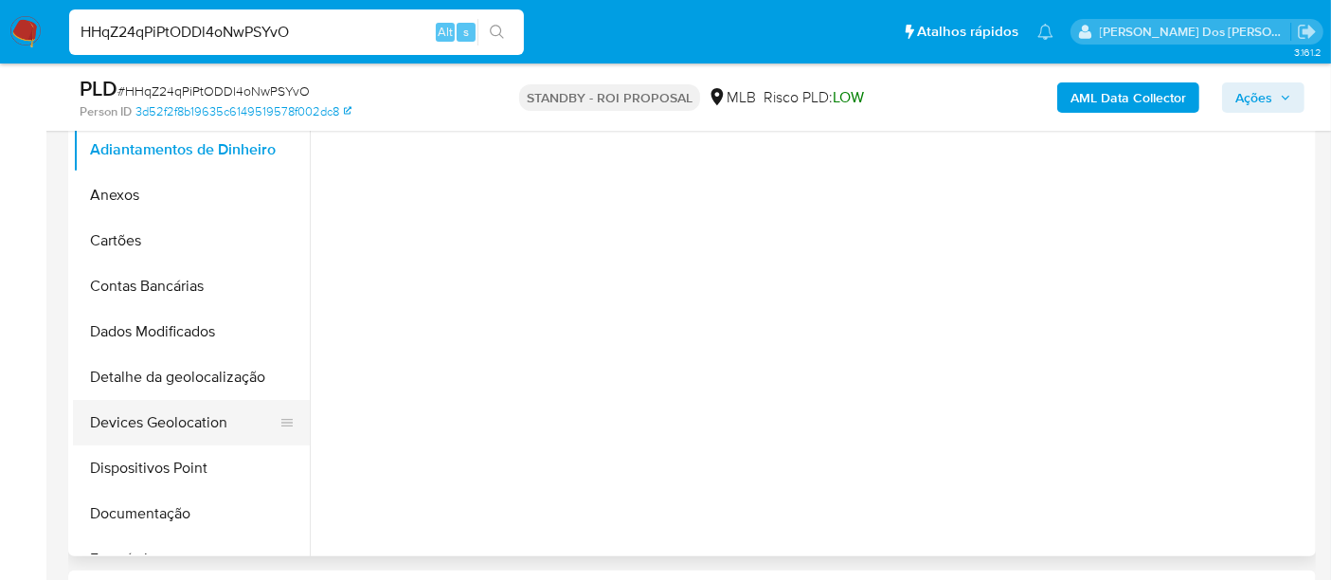
select select "10"
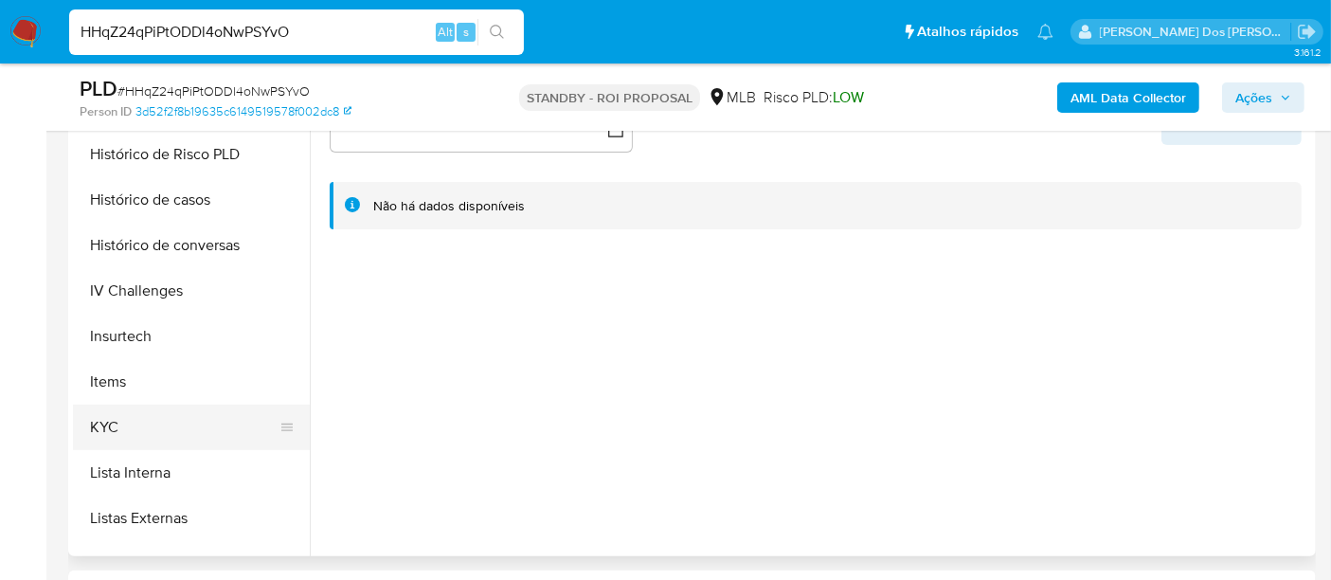
scroll to position [736, 0]
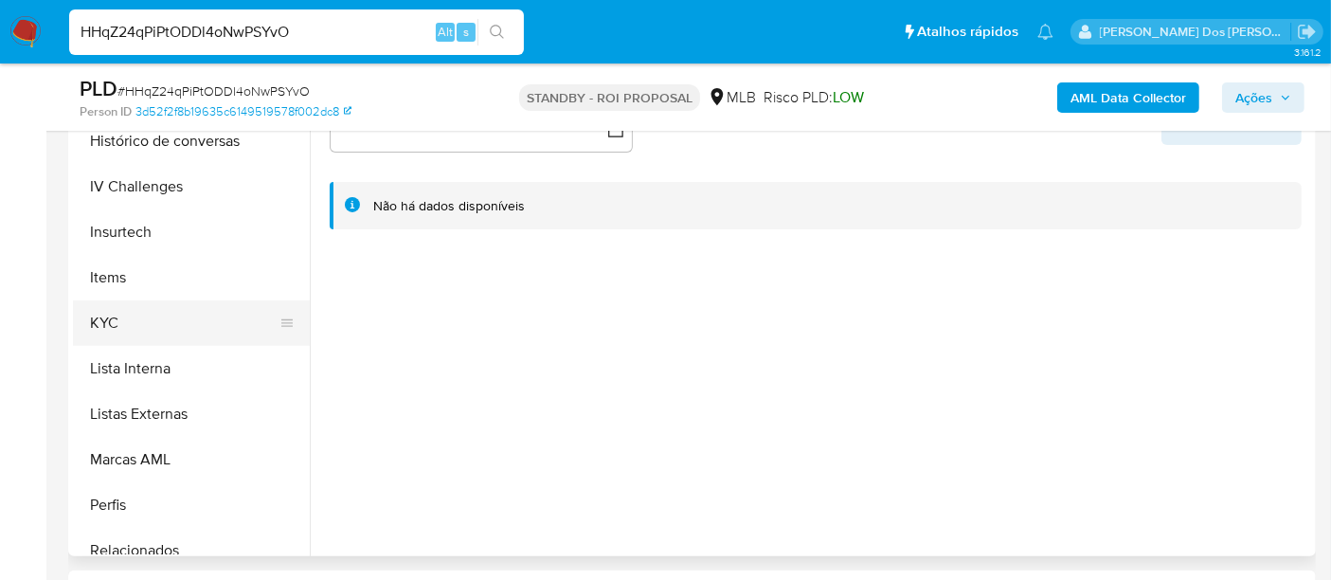
click at [119, 326] on button "KYC" at bounding box center [184, 322] width 222 height 45
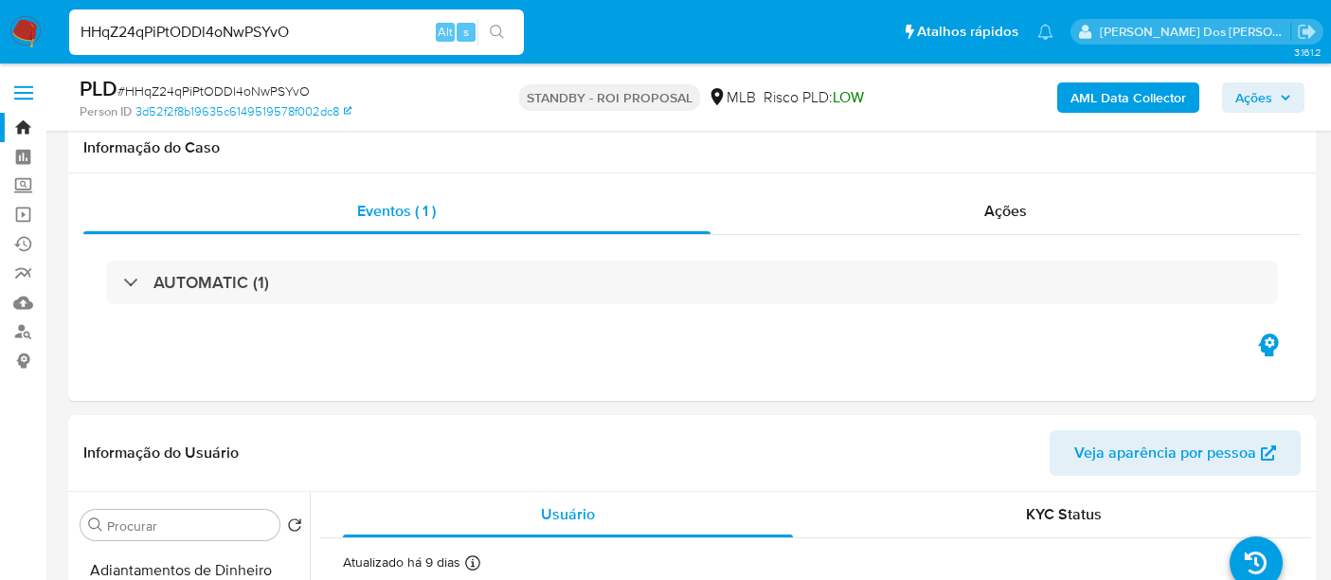
select select "10"
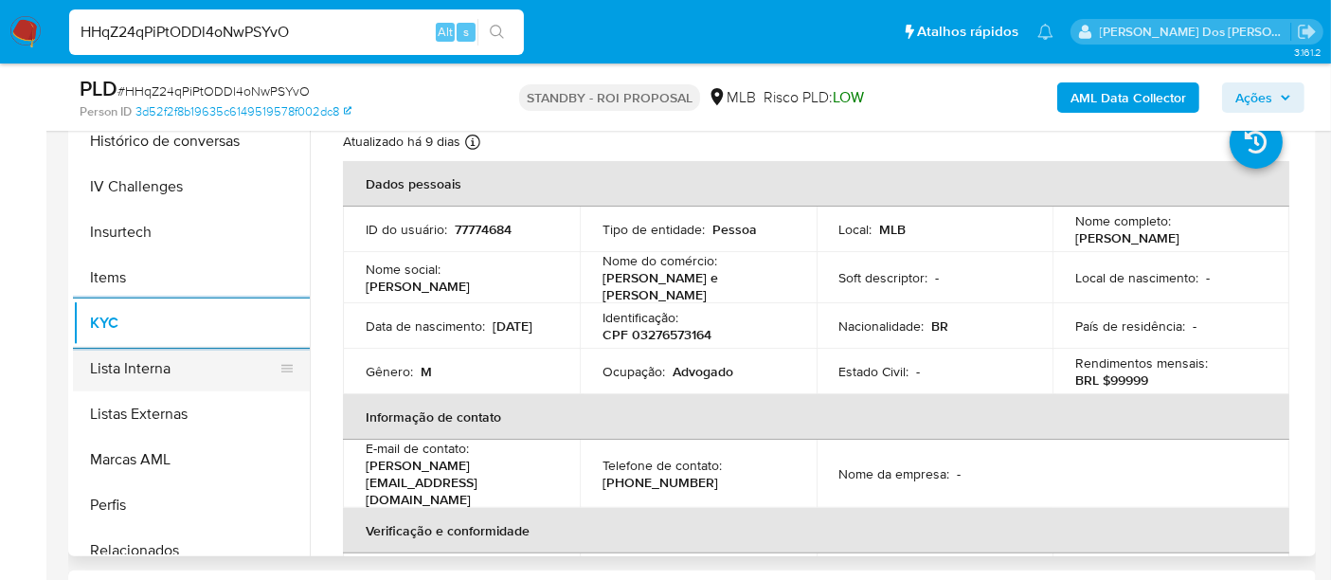
scroll to position [631, 0]
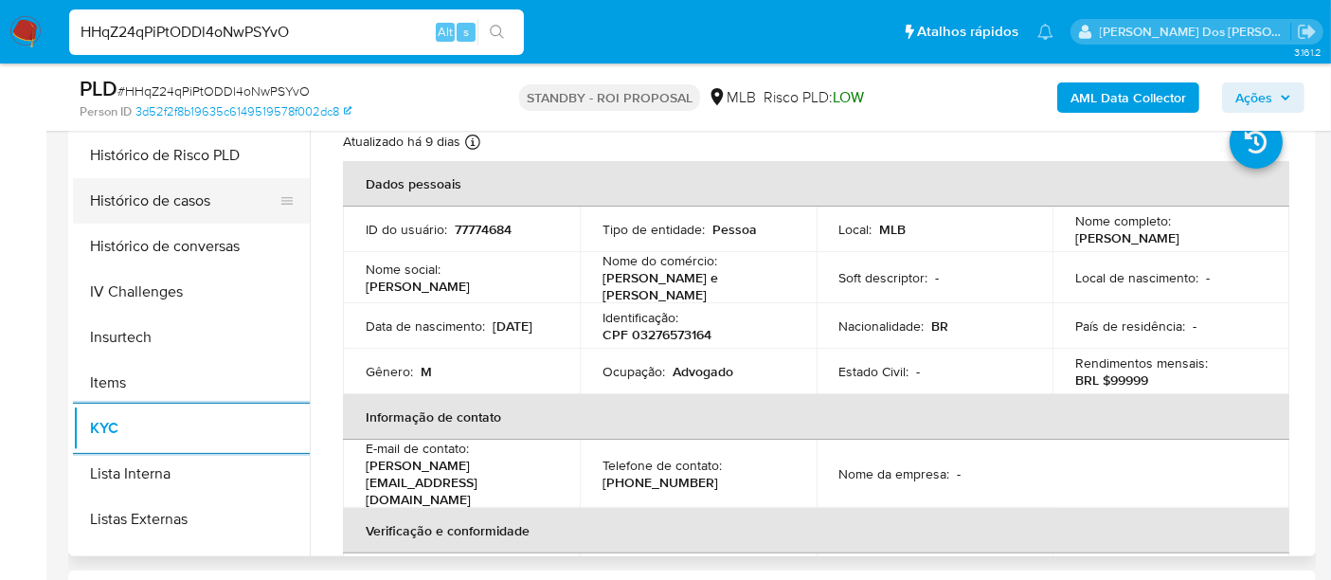
click at [162, 188] on button "Histórico de casos" at bounding box center [184, 200] width 222 height 45
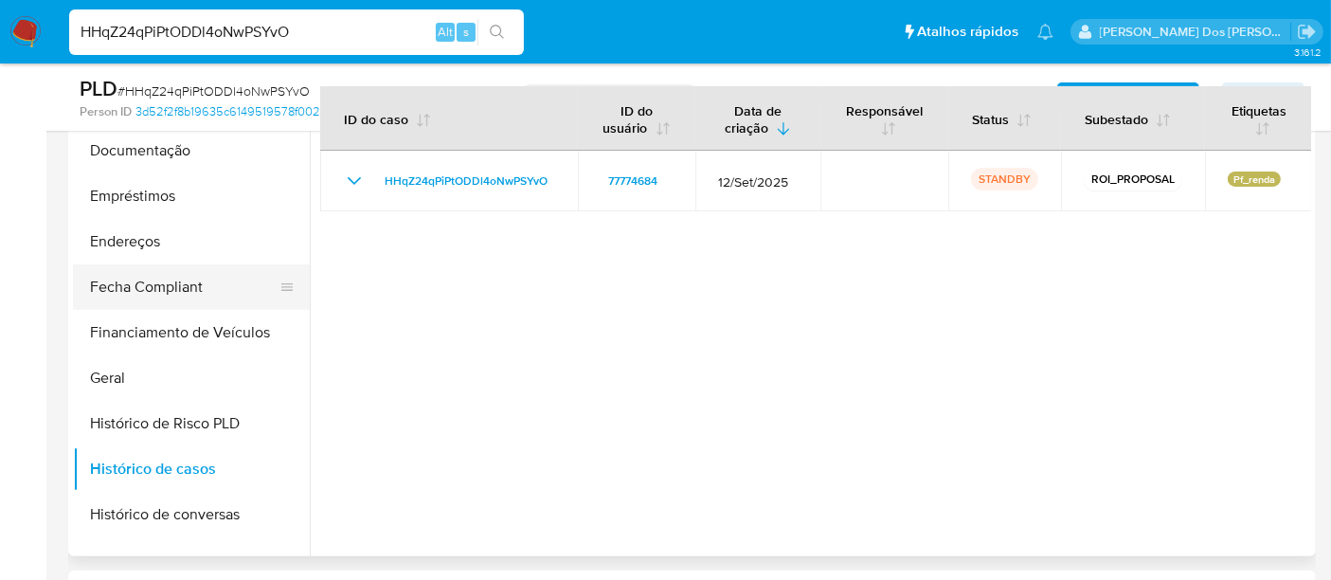
scroll to position [315, 0]
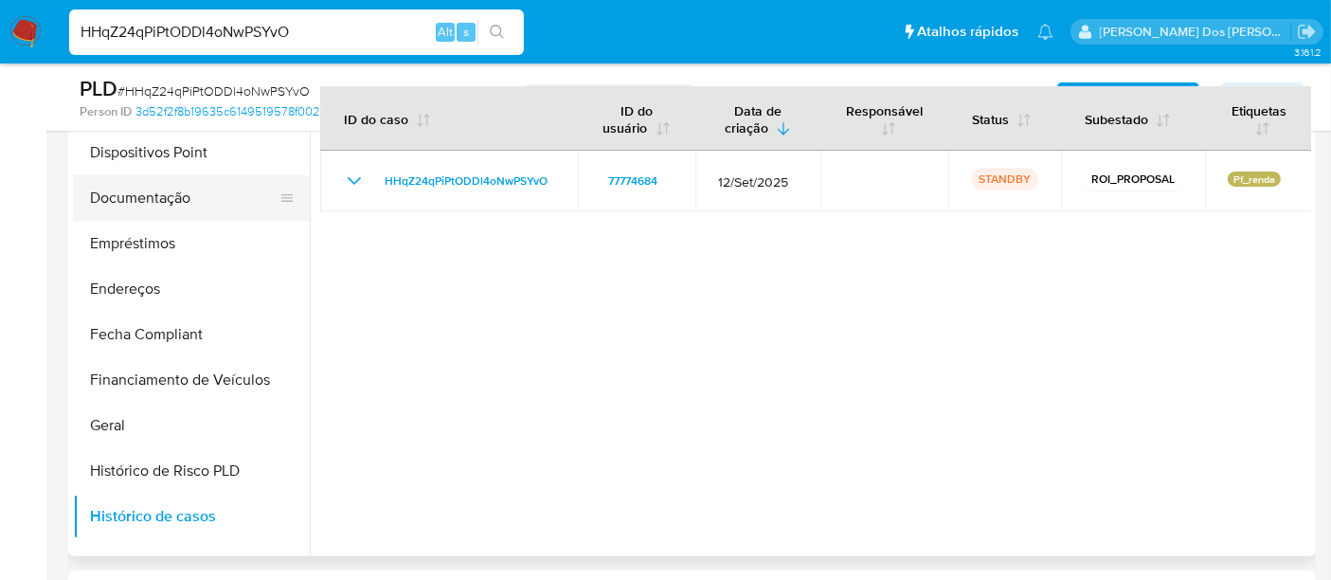
click at [151, 204] on button "Documentação" at bounding box center [184, 197] width 222 height 45
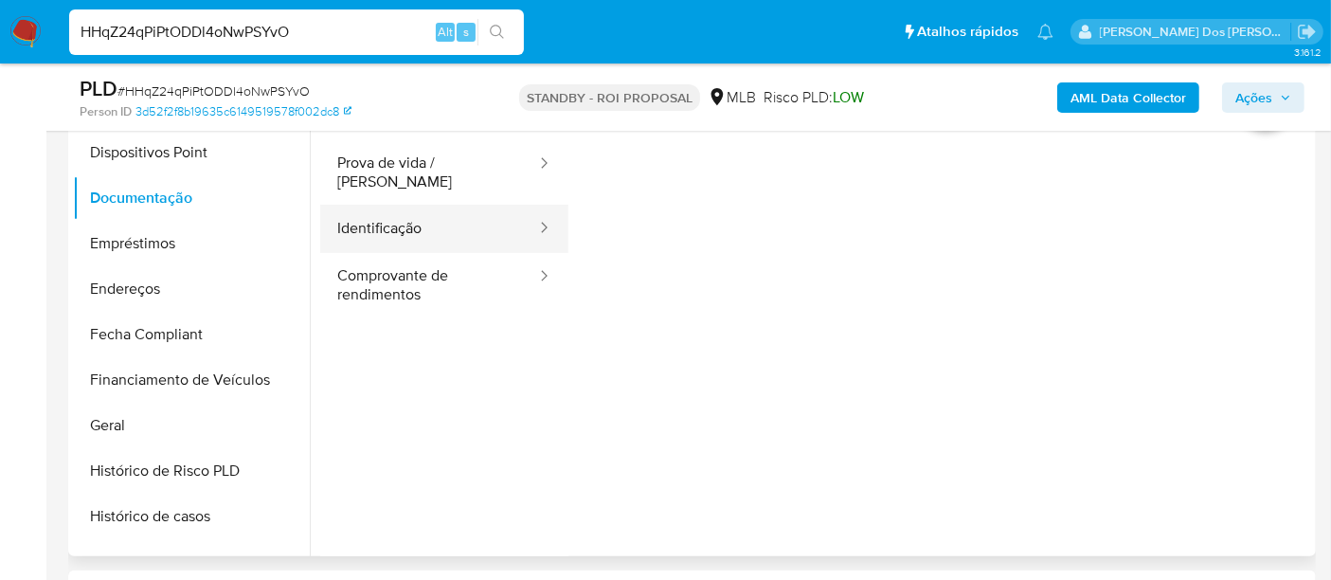
click at [400, 218] on button "Identificação" at bounding box center [429, 229] width 218 height 48
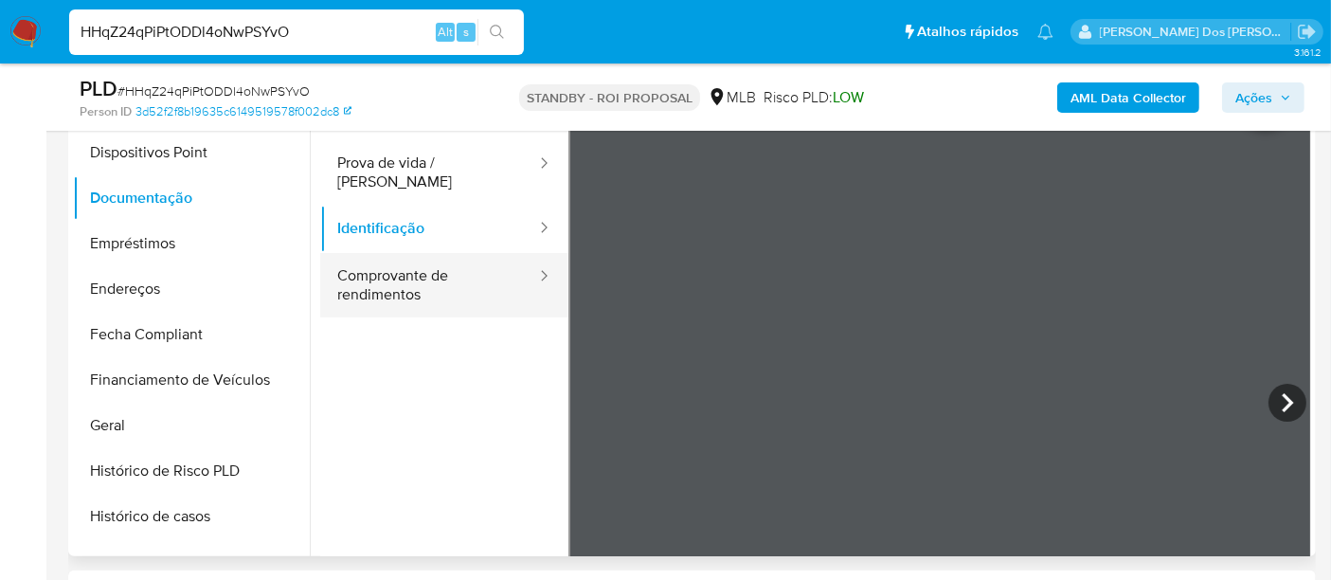
click at [414, 276] on button "Comprovante de rendimentos" at bounding box center [429, 285] width 218 height 64
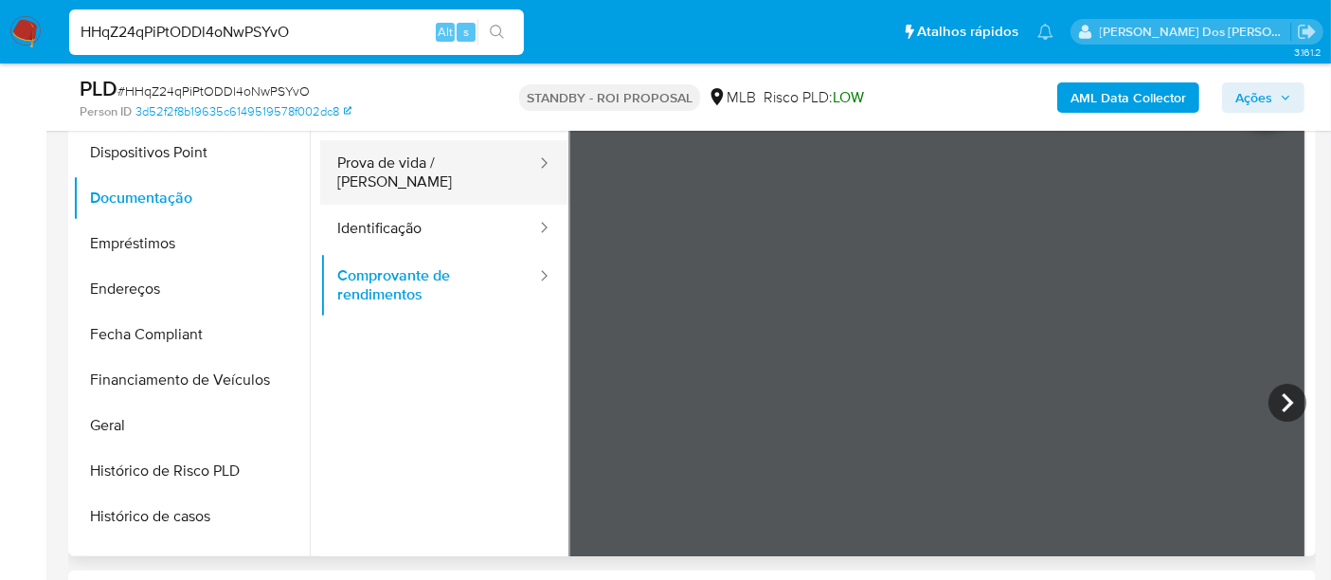
click at [394, 165] on button "Prova de vida / Selfie" at bounding box center [429, 172] width 218 height 64
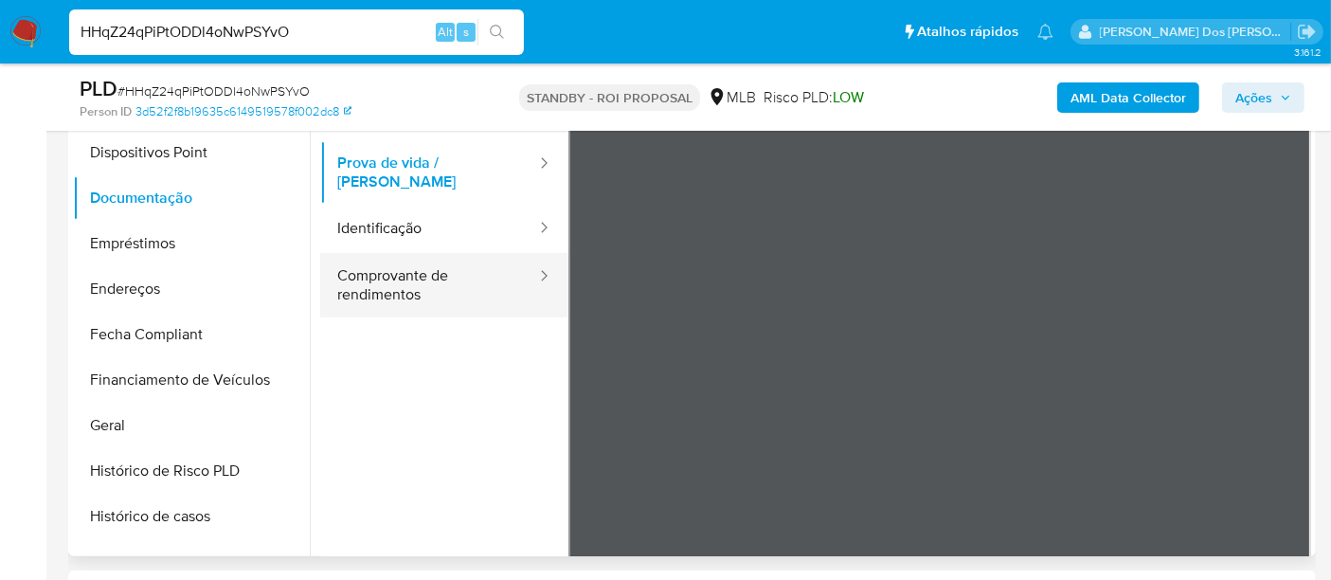
click at [397, 266] on button "Comprovante de rendimentos" at bounding box center [429, 285] width 218 height 64
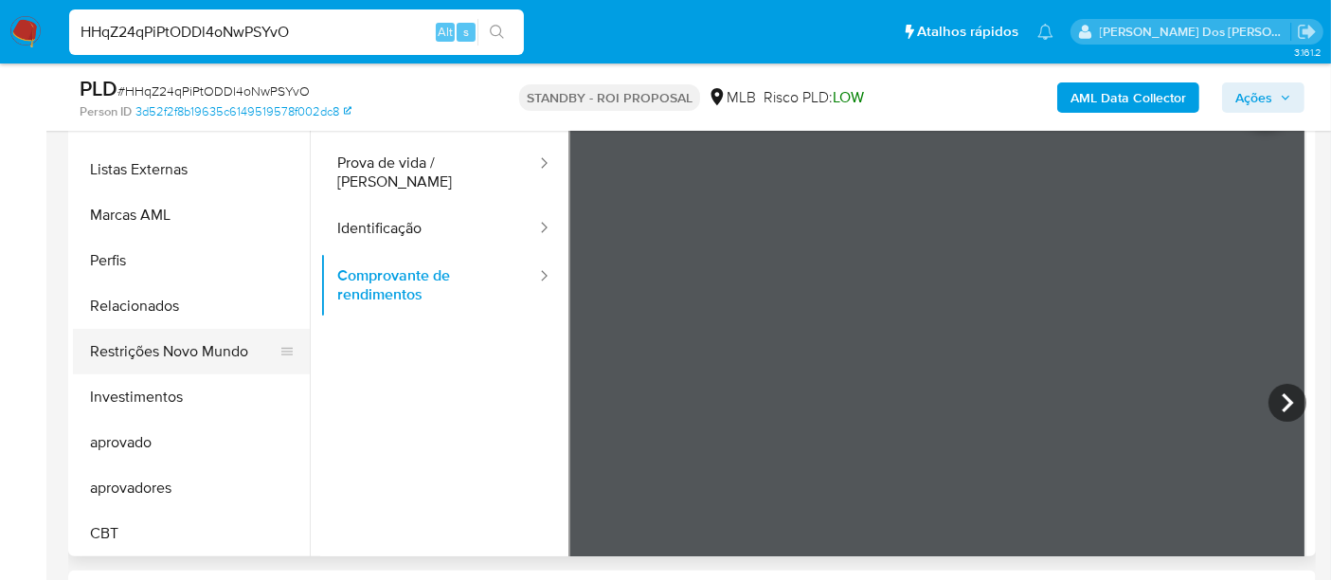
scroll to position [981, 0]
click at [157, 356] on button "Restrições Novo Mundo" at bounding box center [184, 350] width 222 height 45
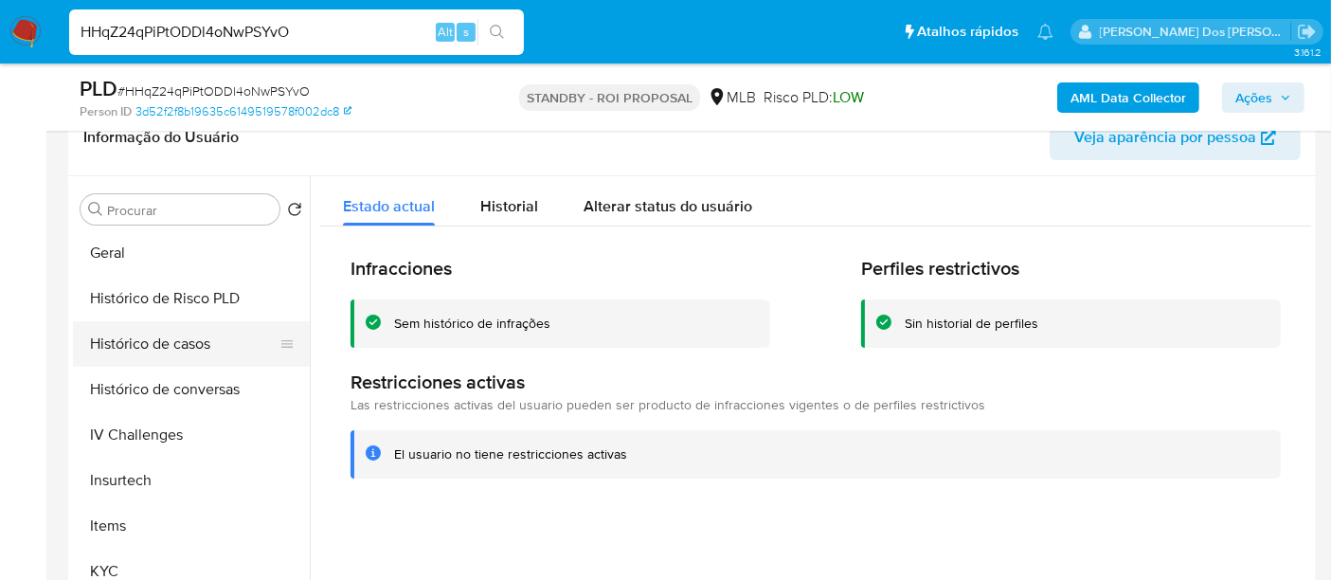
scroll to position [560, 0]
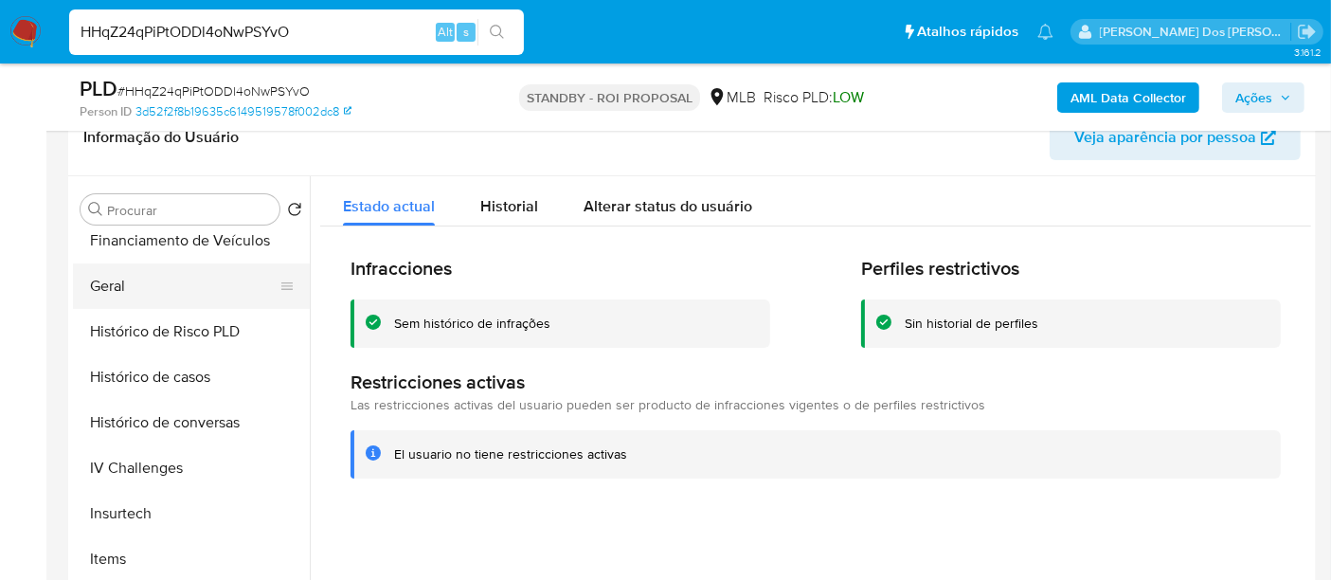
click at [113, 288] on button "Geral" at bounding box center [184, 285] width 222 height 45
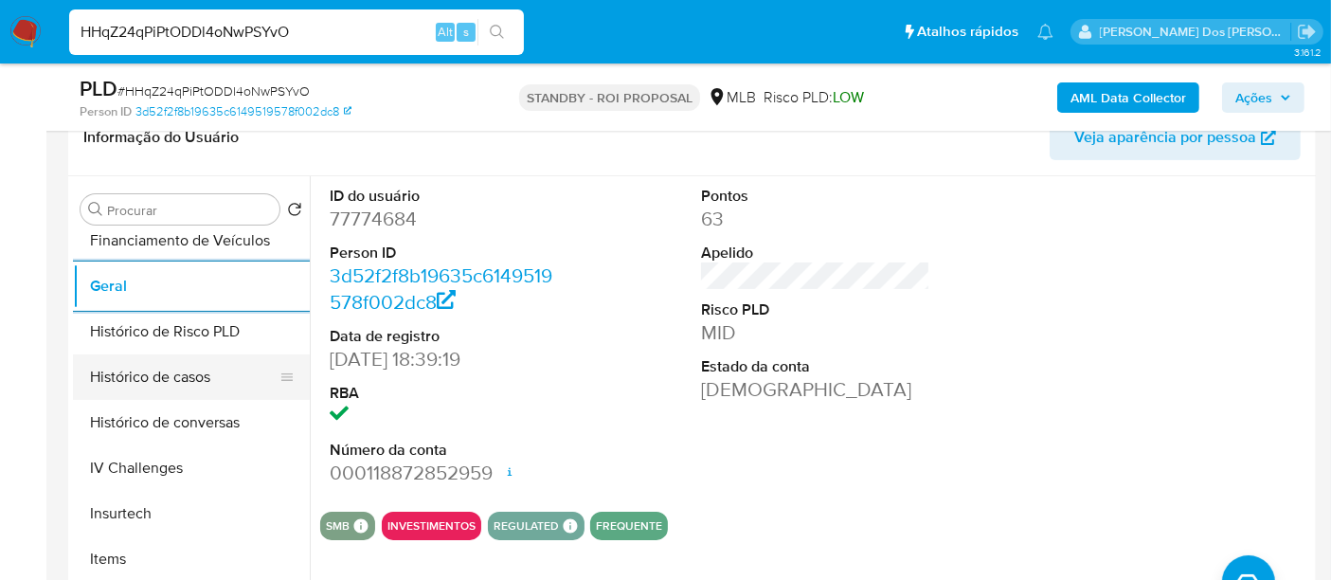
click at [201, 380] on button "Histórico de casos" at bounding box center [184, 376] width 222 height 45
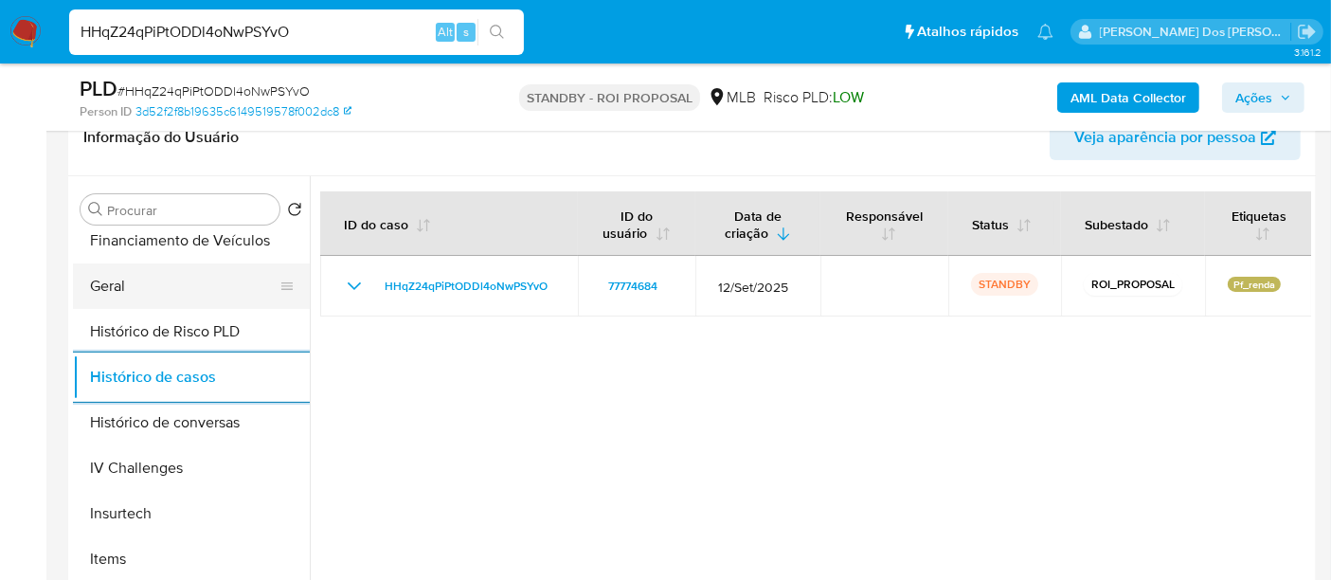
click at [98, 288] on button "Geral" at bounding box center [184, 285] width 222 height 45
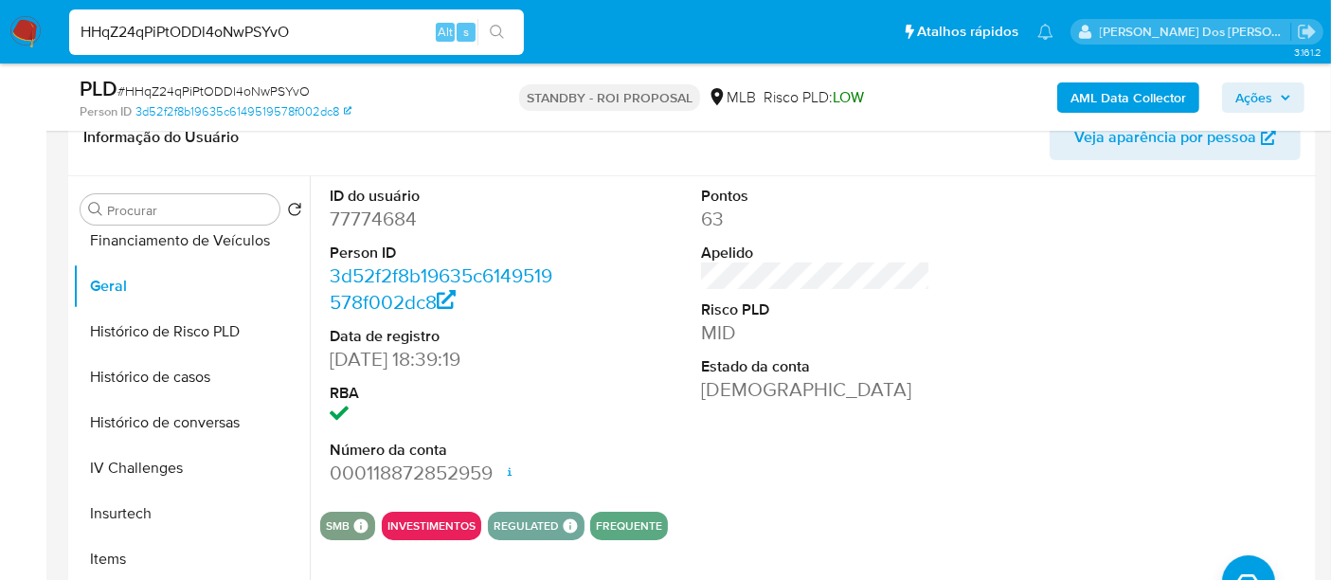
click at [313, 32] on input "HHqZ24qPiPtODDl4oNwPSYvO" at bounding box center [296, 32] width 455 height 25
click at [312, 32] on input "HHqZ24qPiPtODDl4oNwPSYvO" at bounding box center [296, 32] width 455 height 25
paste input "RZUPq1rGHG0B6nHCoOLXwbXl"
type input "RZUPq1rGHG0B6nHCoOLXwbXl"
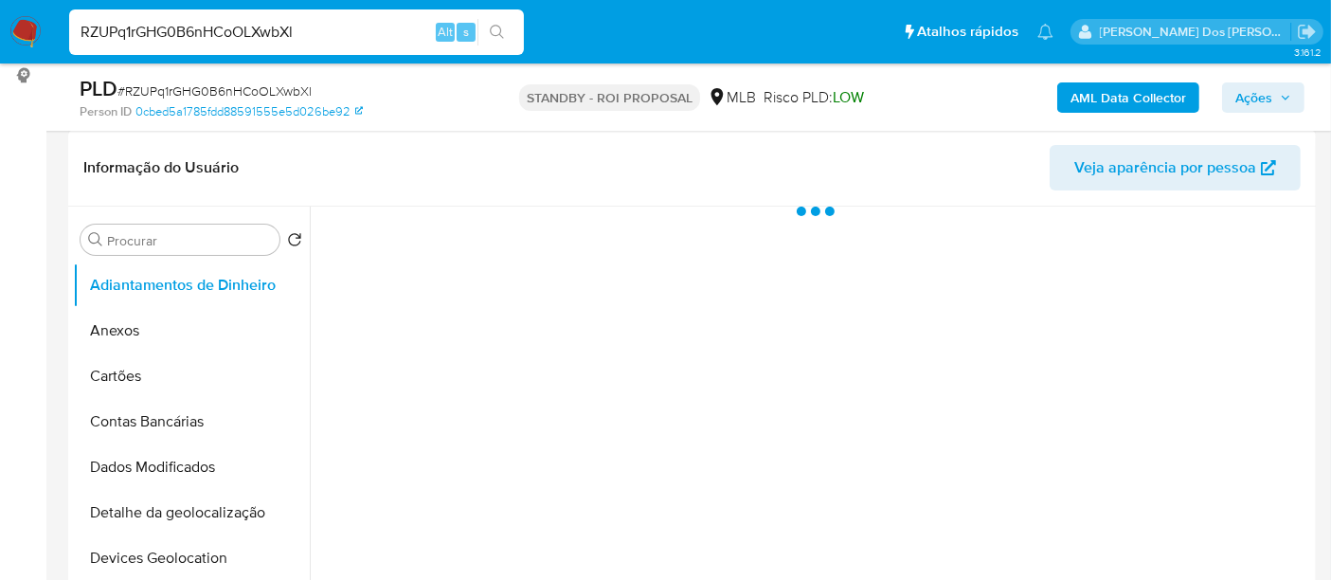
scroll to position [526, 0]
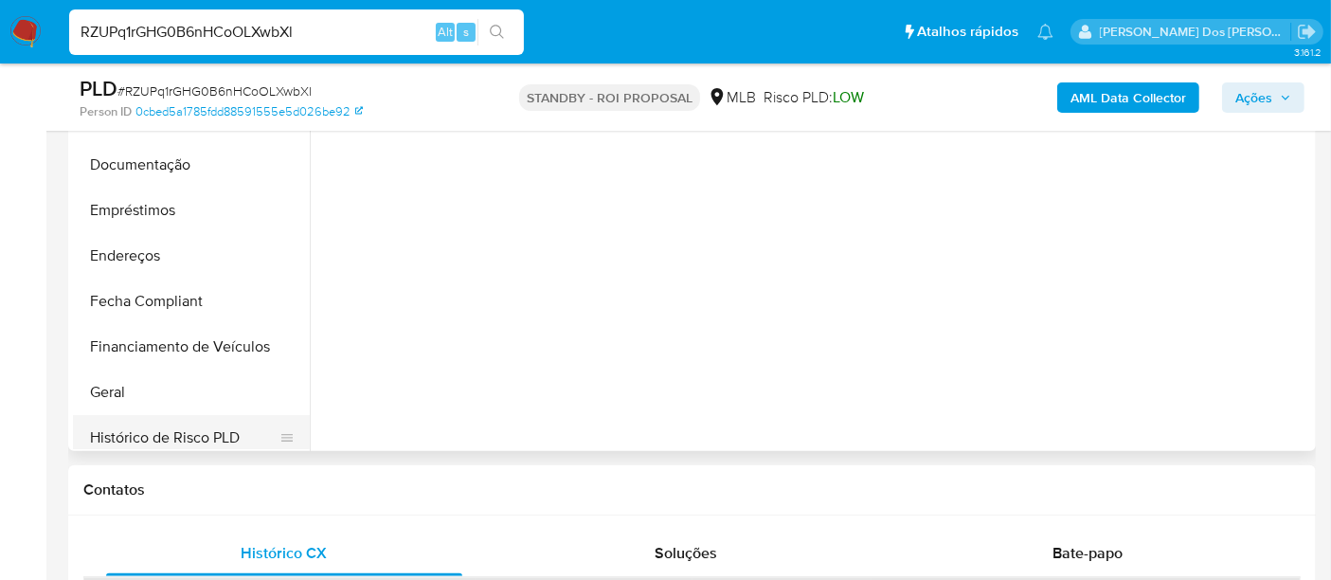
select select "10"
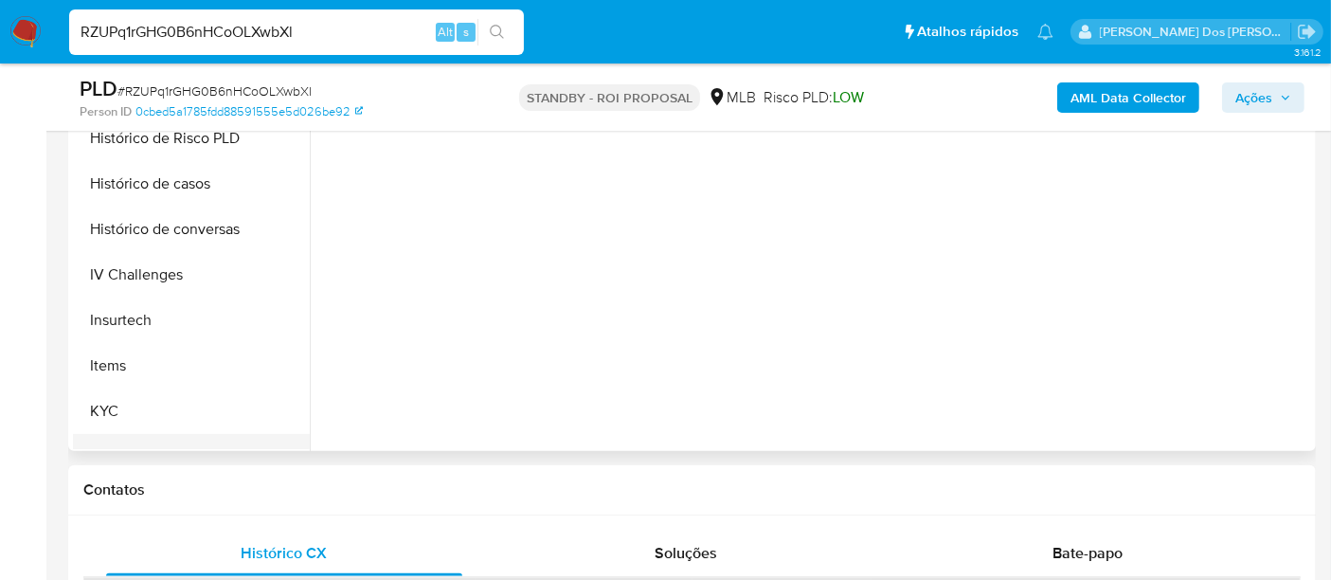
scroll to position [631, 0]
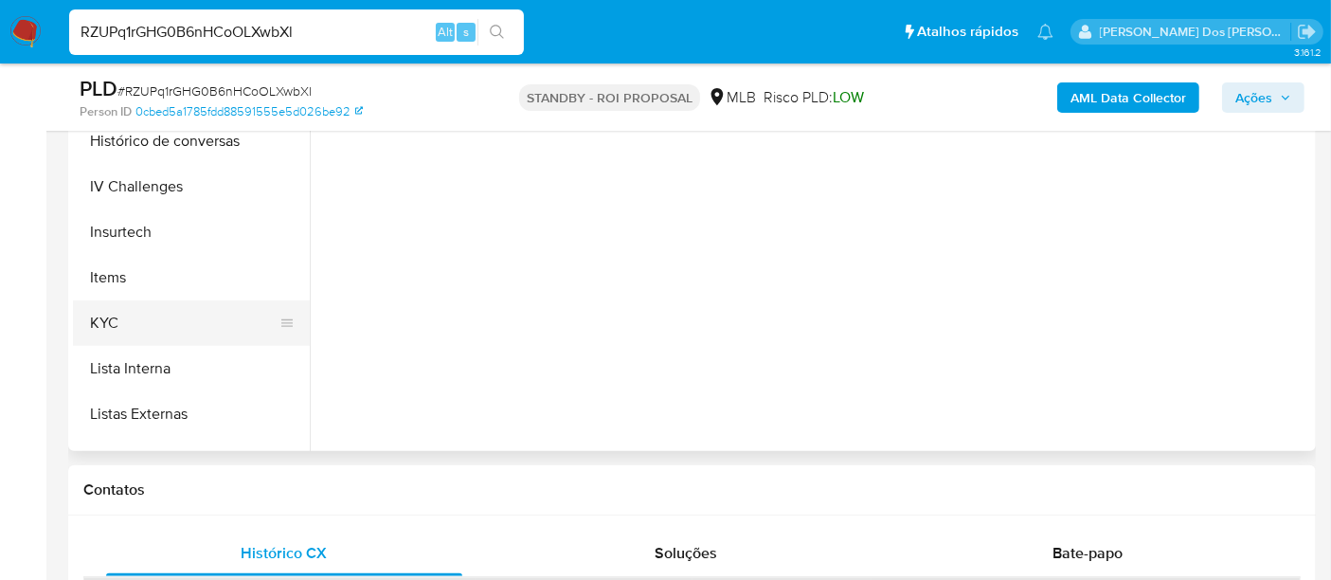
click at [97, 323] on button "KYC" at bounding box center [184, 322] width 222 height 45
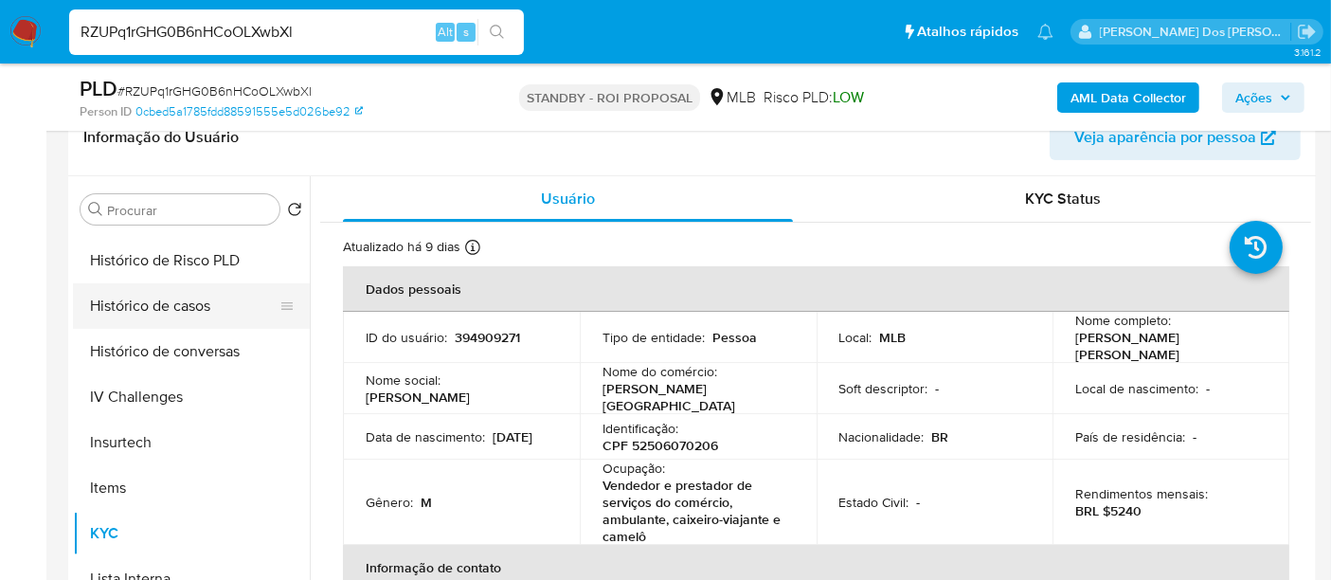
click at [180, 310] on button "Histórico de casos" at bounding box center [184, 305] width 222 height 45
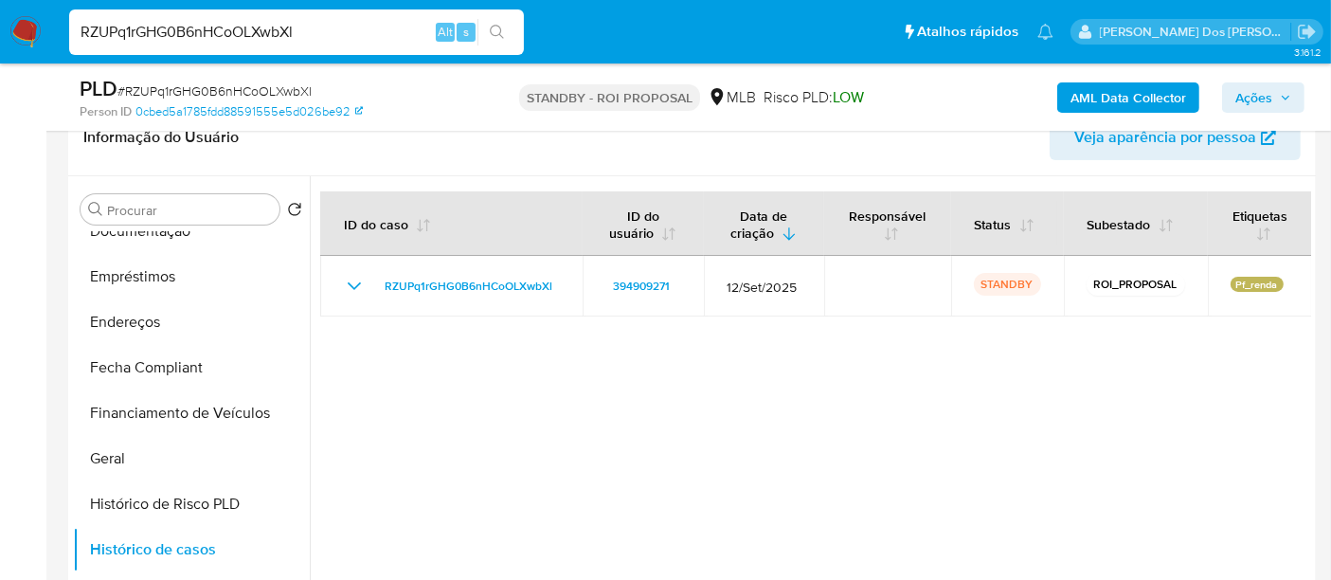
scroll to position [315, 0]
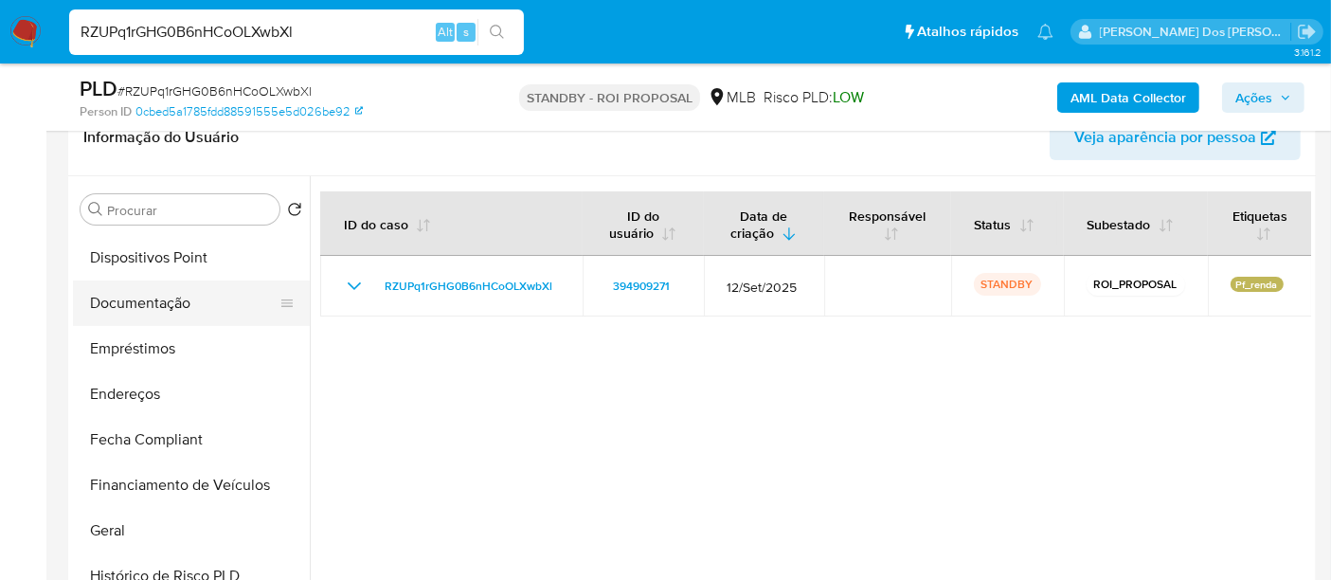
click at [154, 310] on button "Documentação" at bounding box center [184, 302] width 222 height 45
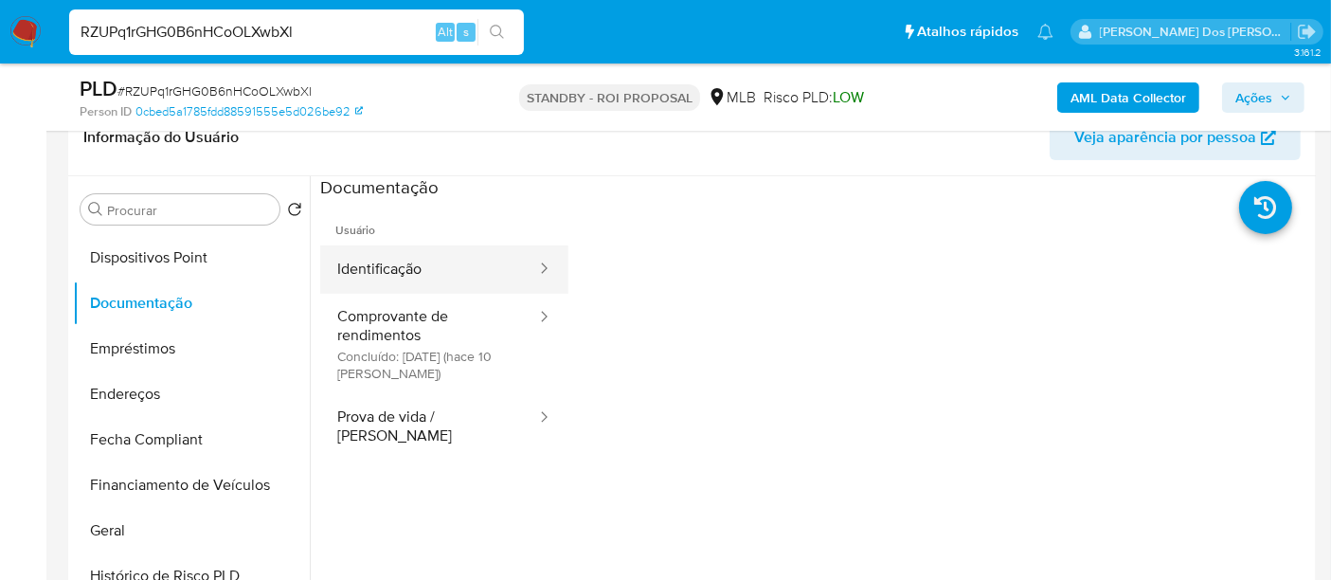
click at [381, 271] on button "Identificação" at bounding box center [429, 269] width 218 height 48
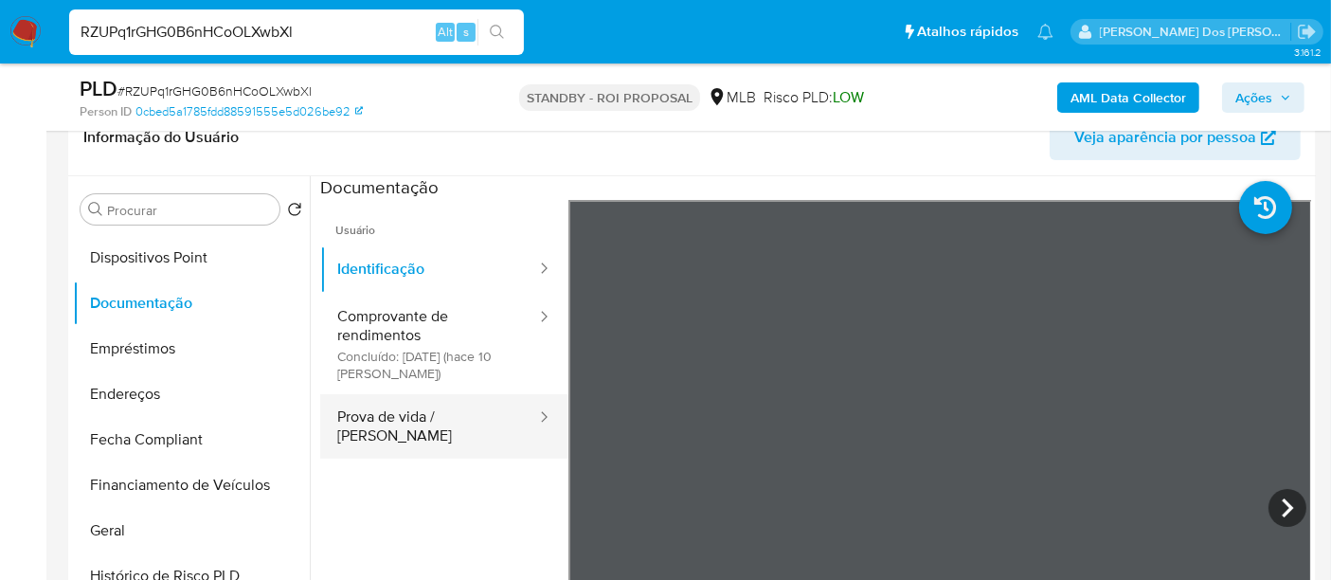
click at [424, 418] on button "Prova de vida / [PERSON_NAME]" at bounding box center [429, 426] width 218 height 64
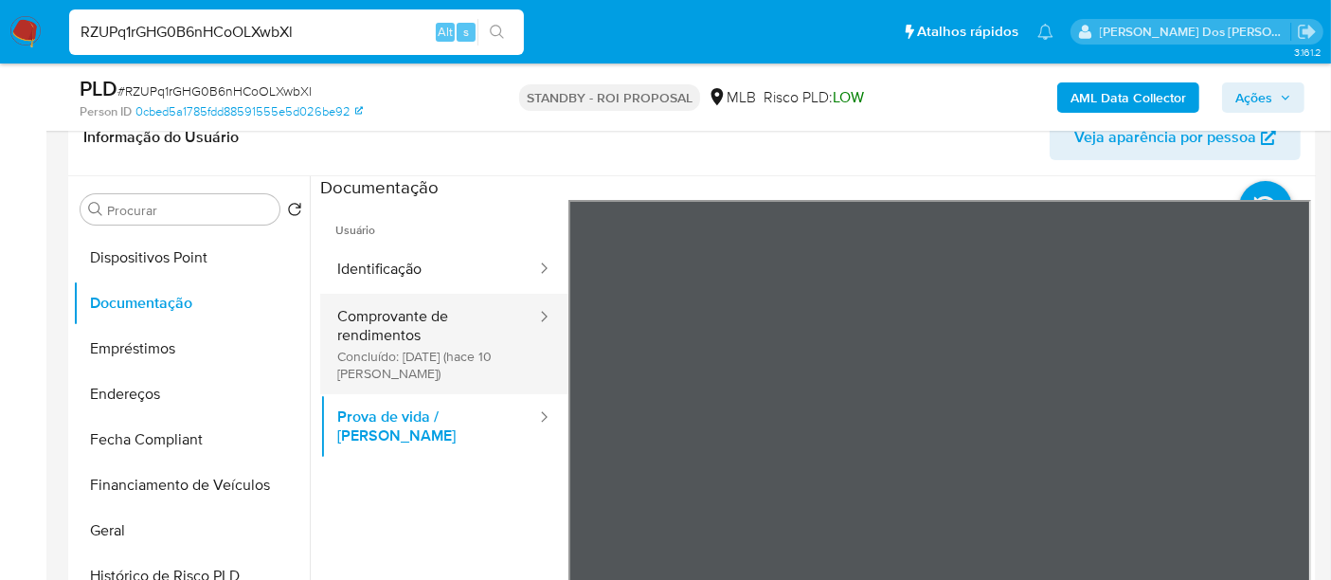
click at [382, 333] on button "Comprovante de rendimentos Concluído: 28/09/2025 (hace 10 días)" at bounding box center [429, 344] width 218 height 100
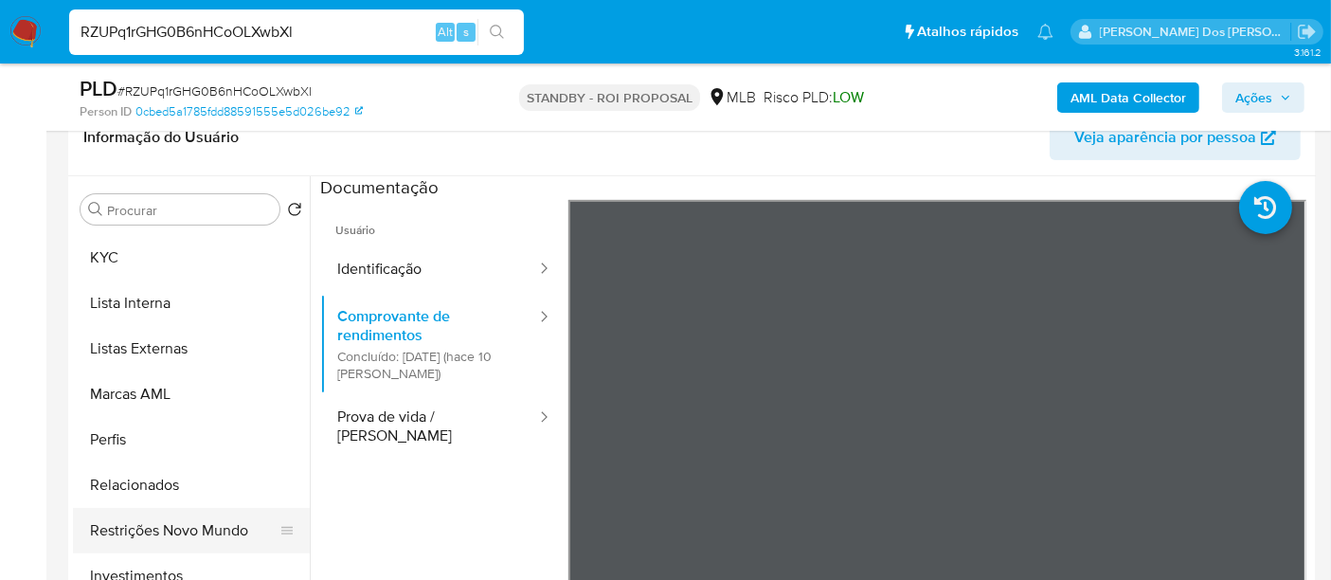
scroll to position [980, 0]
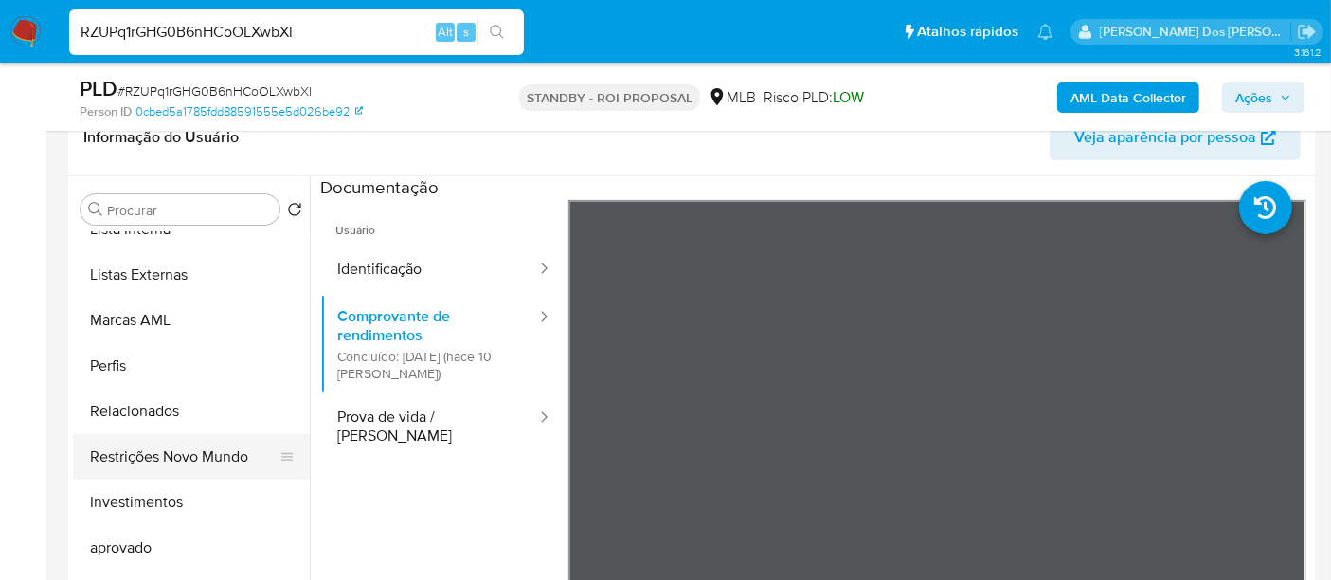
click at [210, 453] on button "Restrições Novo Mundo" at bounding box center [184, 456] width 222 height 45
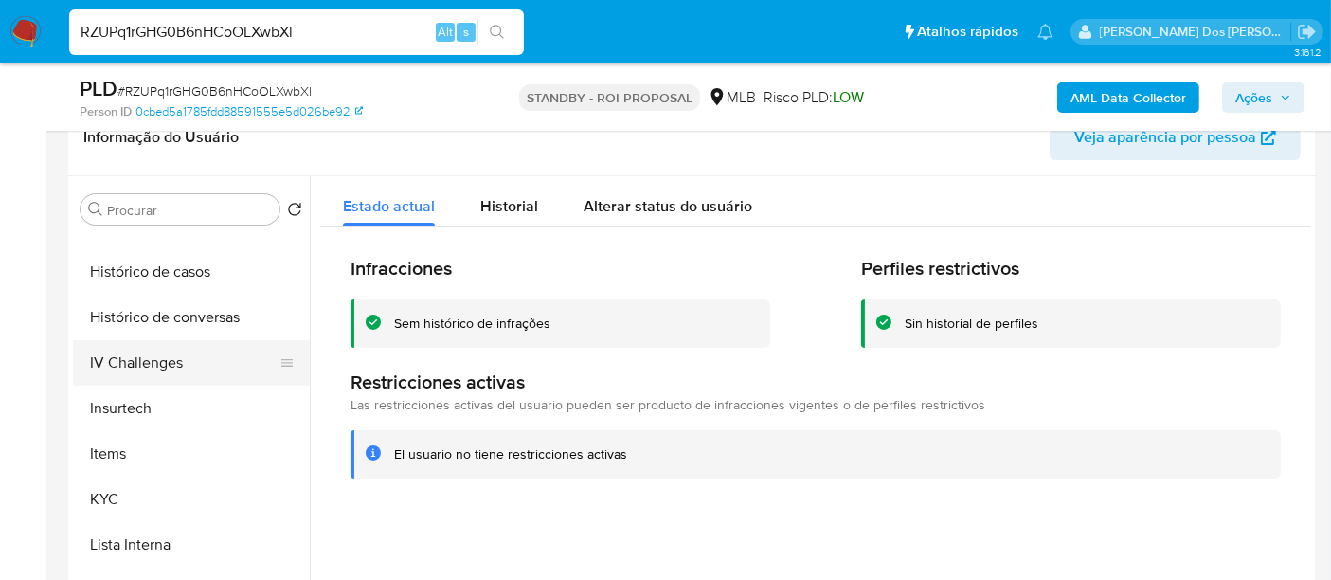
scroll to position [560, 0]
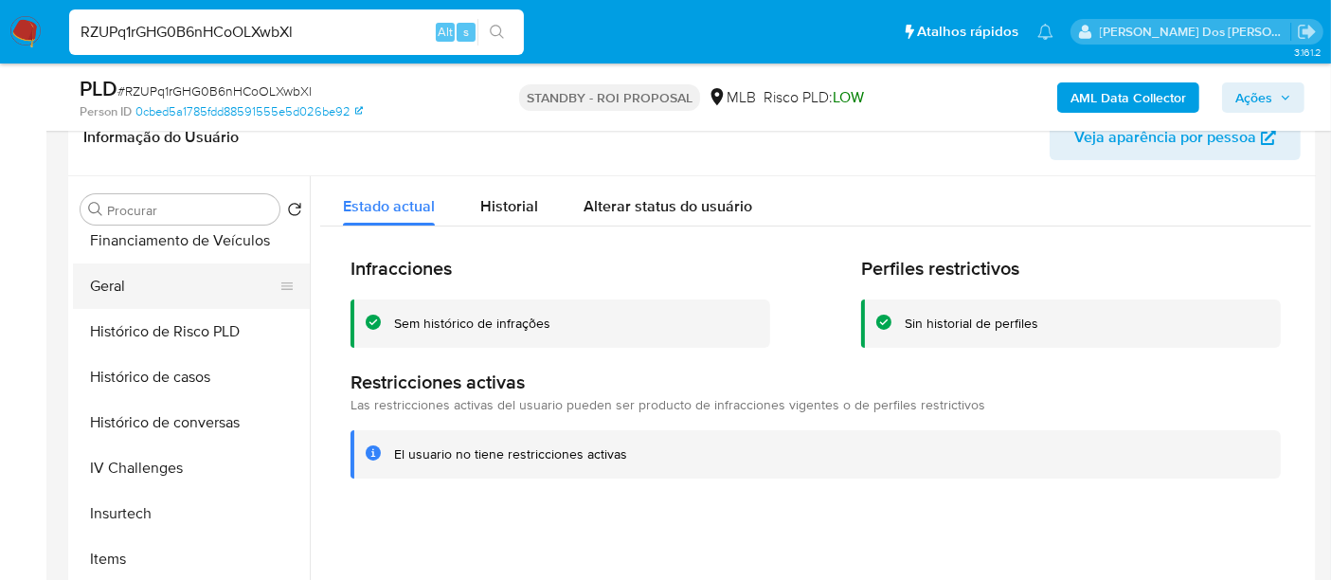
click at [111, 296] on button "Geral" at bounding box center [184, 285] width 222 height 45
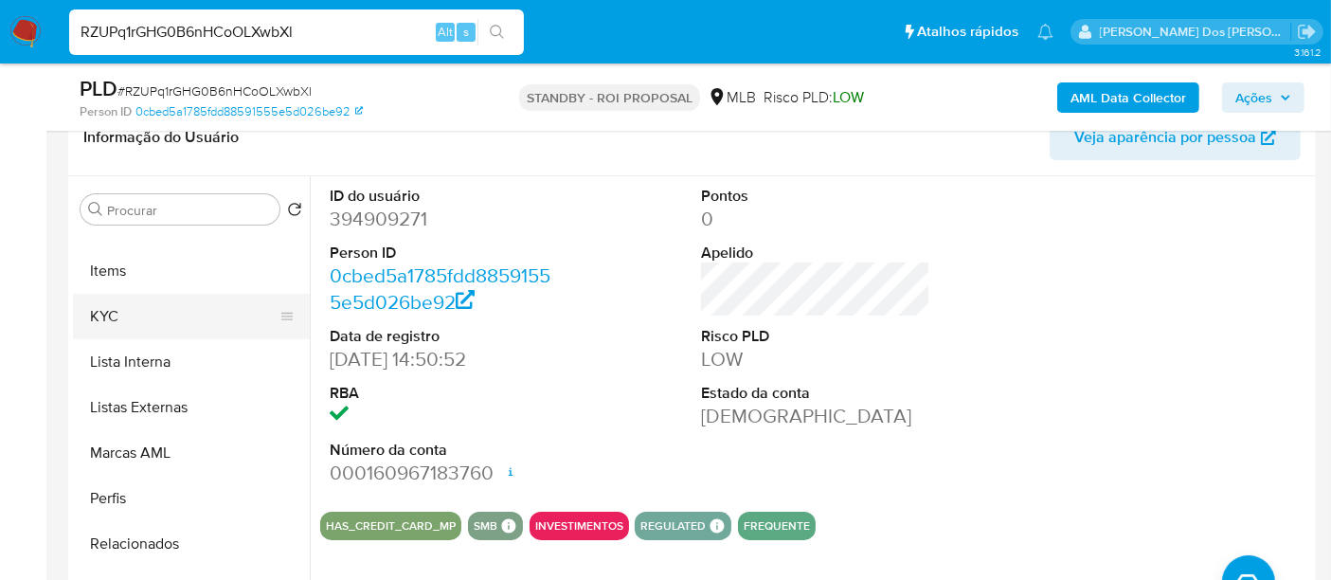
scroll to position [771, 0]
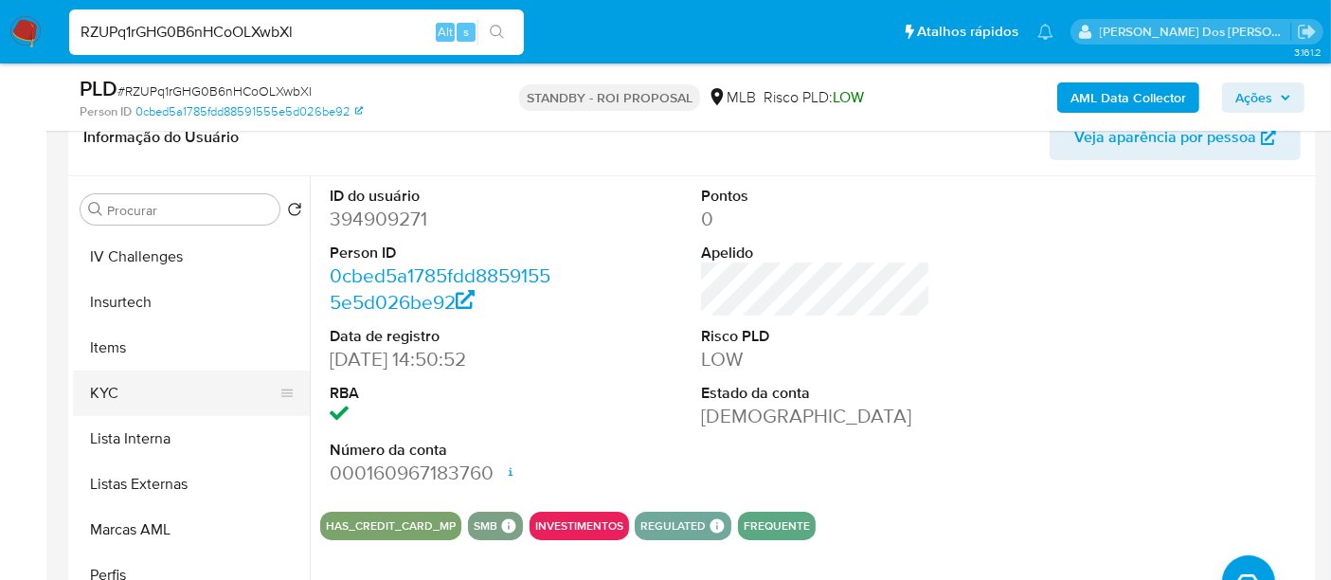
click at [115, 385] on button "KYC" at bounding box center [184, 392] width 222 height 45
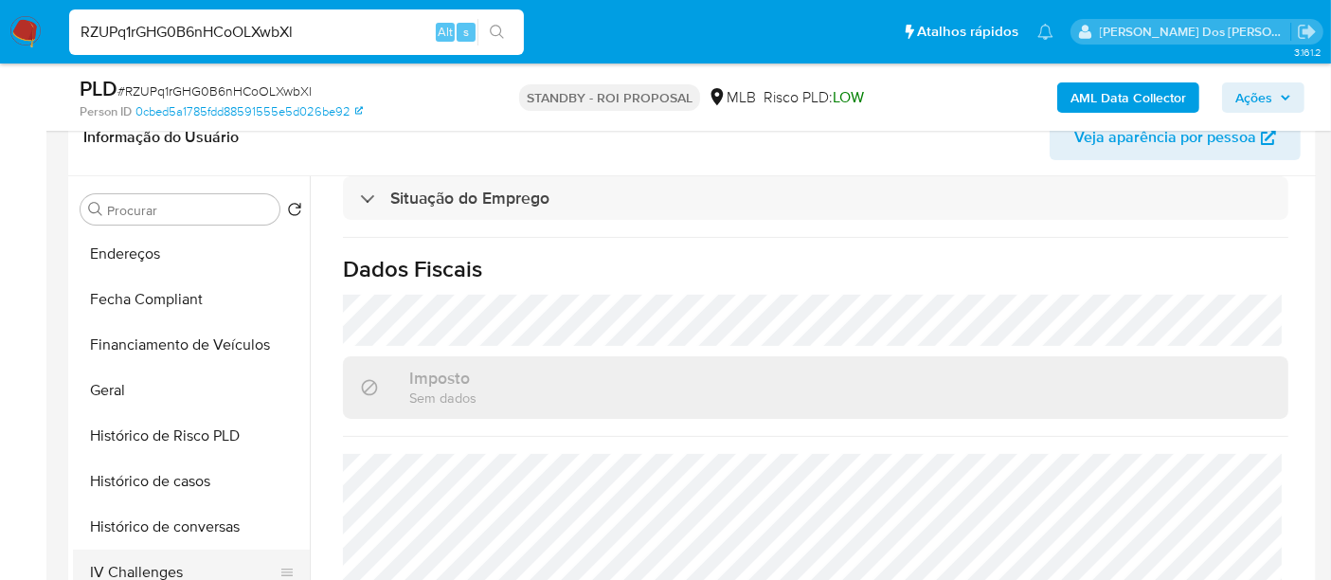
scroll to position [350, 0]
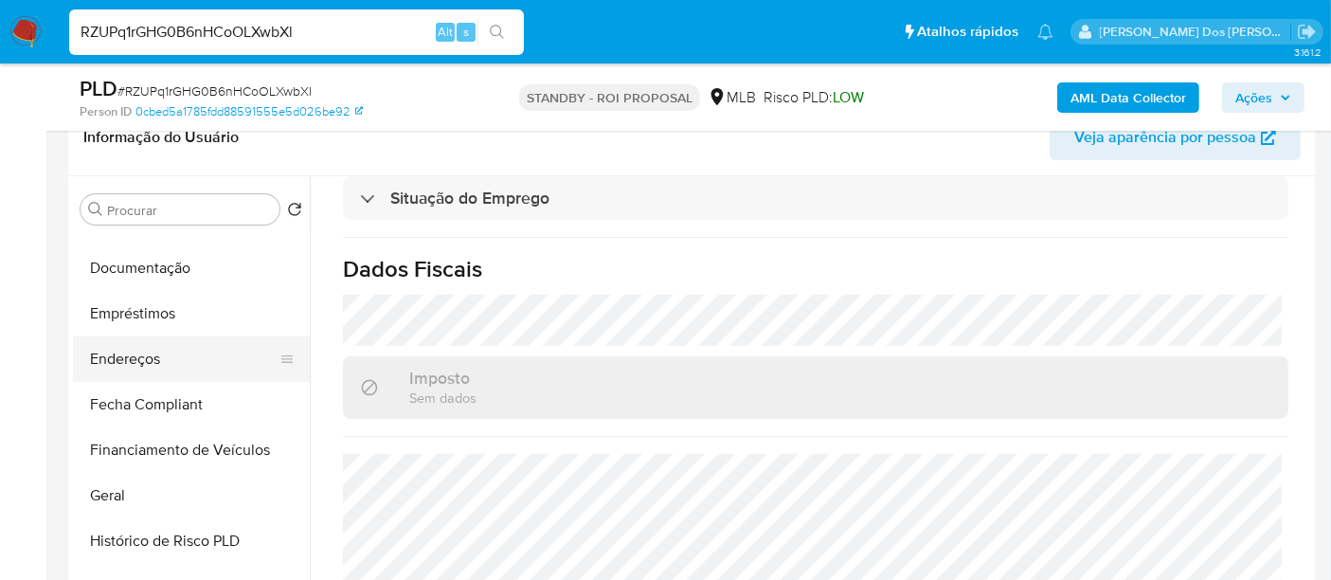
click at [159, 355] on button "Endereços" at bounding box center [184, 358] width 222 height 45
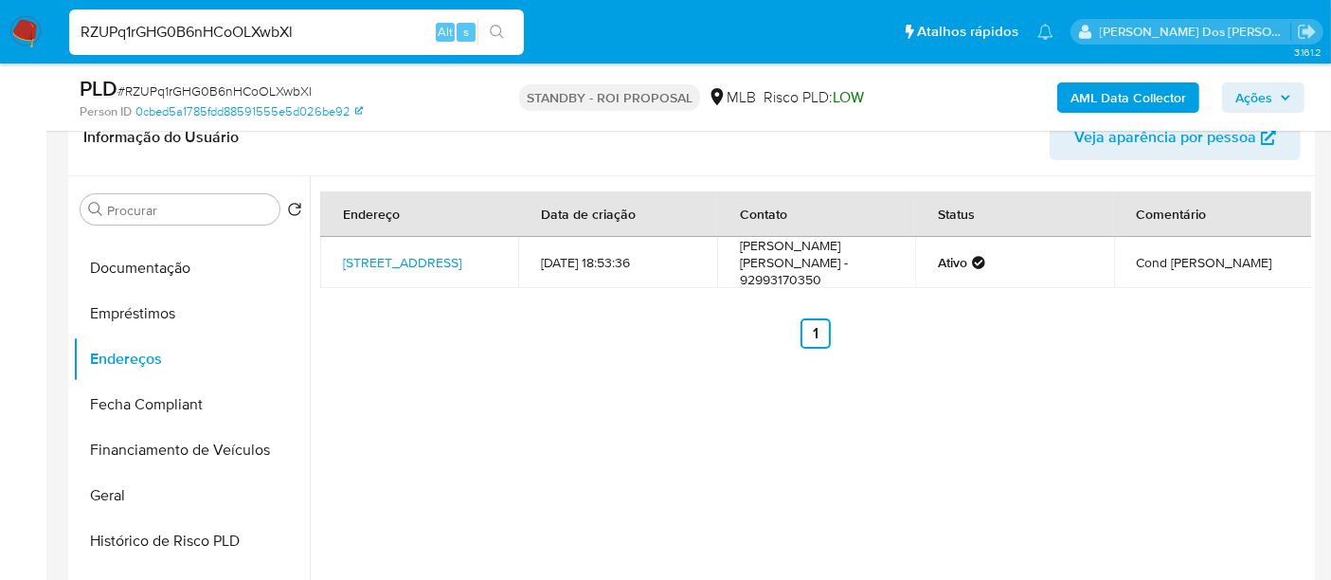
click at [287, 32] on input "RZUPq1rGHG0B6nHCoOLXwbXl" at bounding box center [296, 32] width 455 height 25
paste input "9PSH0ffpG6rOU3UQWJLI0K0h"
type input "9PSH0ffpG6rOU3UQWJLI0K0h"
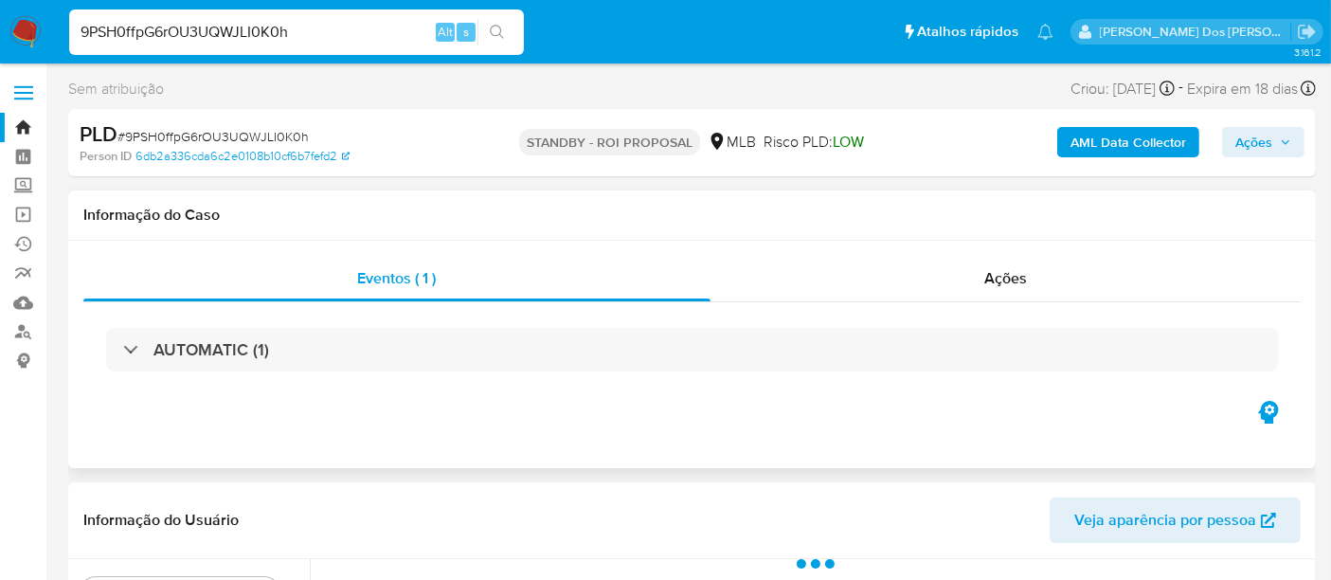
scroll to position [315, 0]
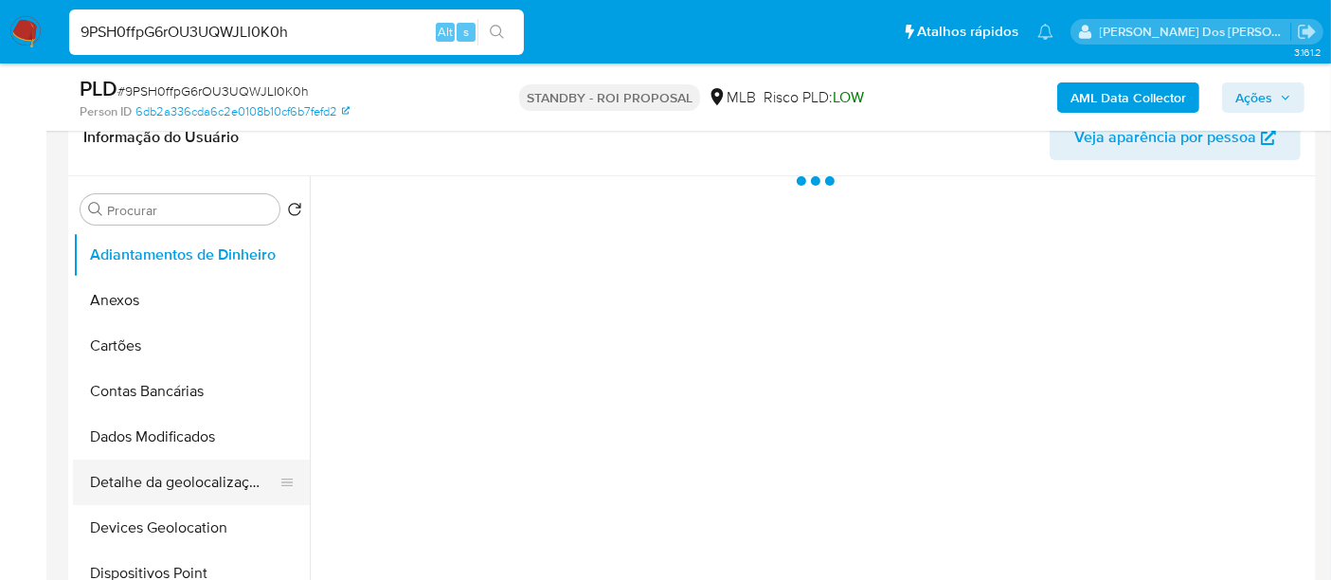
select select "10"
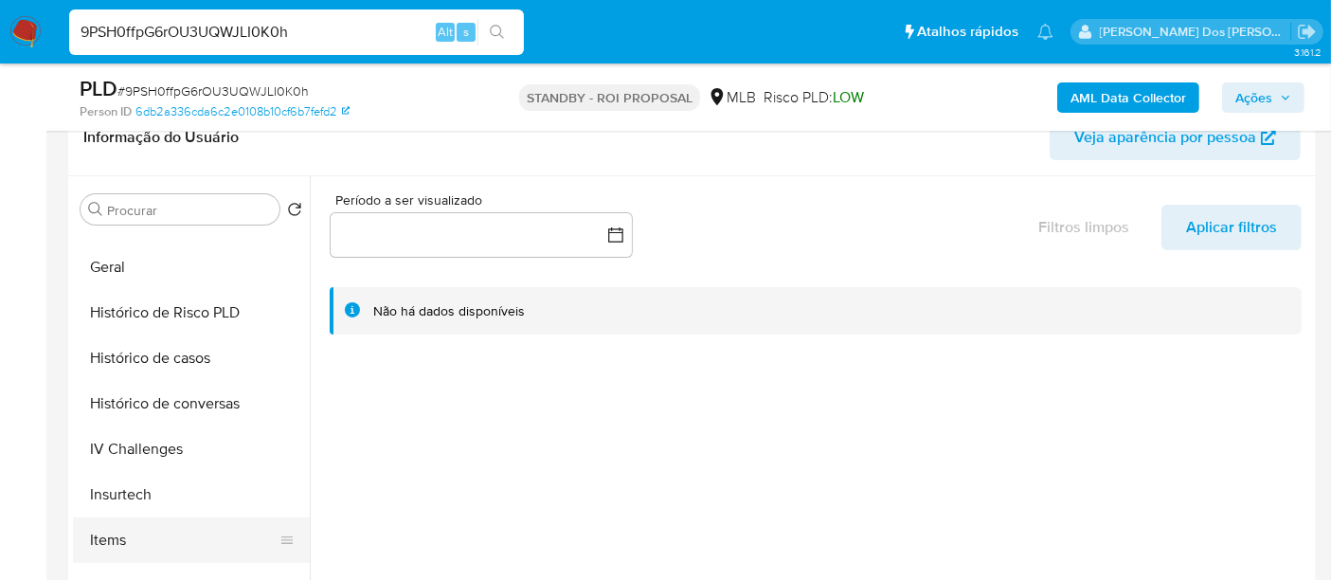
scroll to position [736, 0]
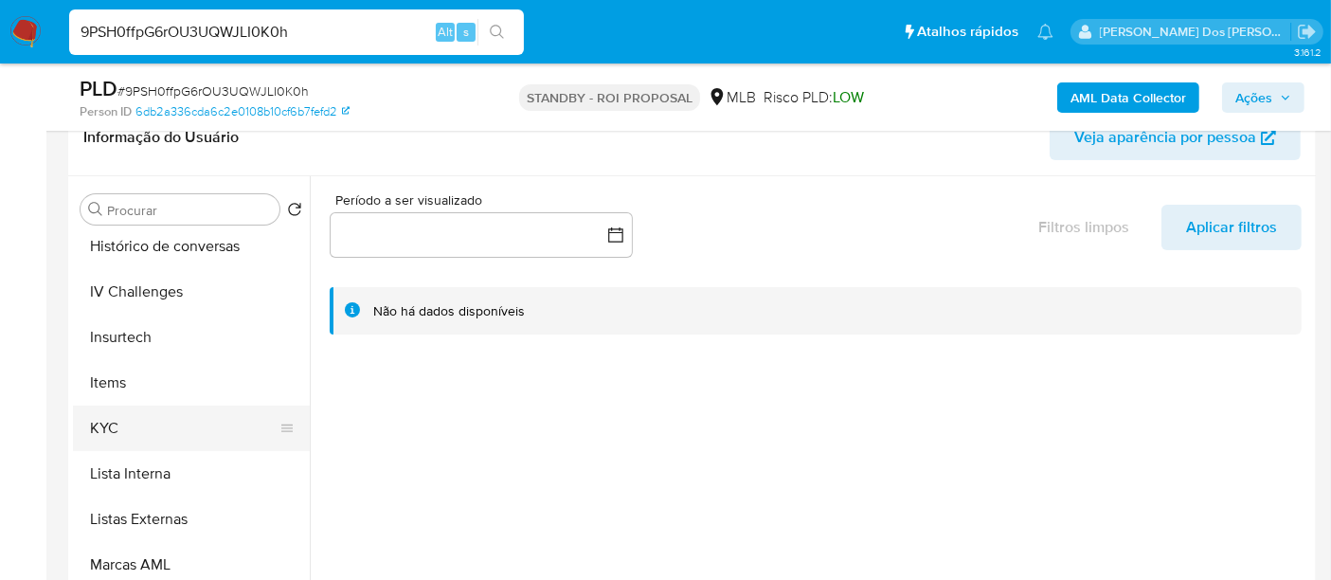
click at [115, 428] on button "KYC" at bounding box center [184, 427] width 222 height 45
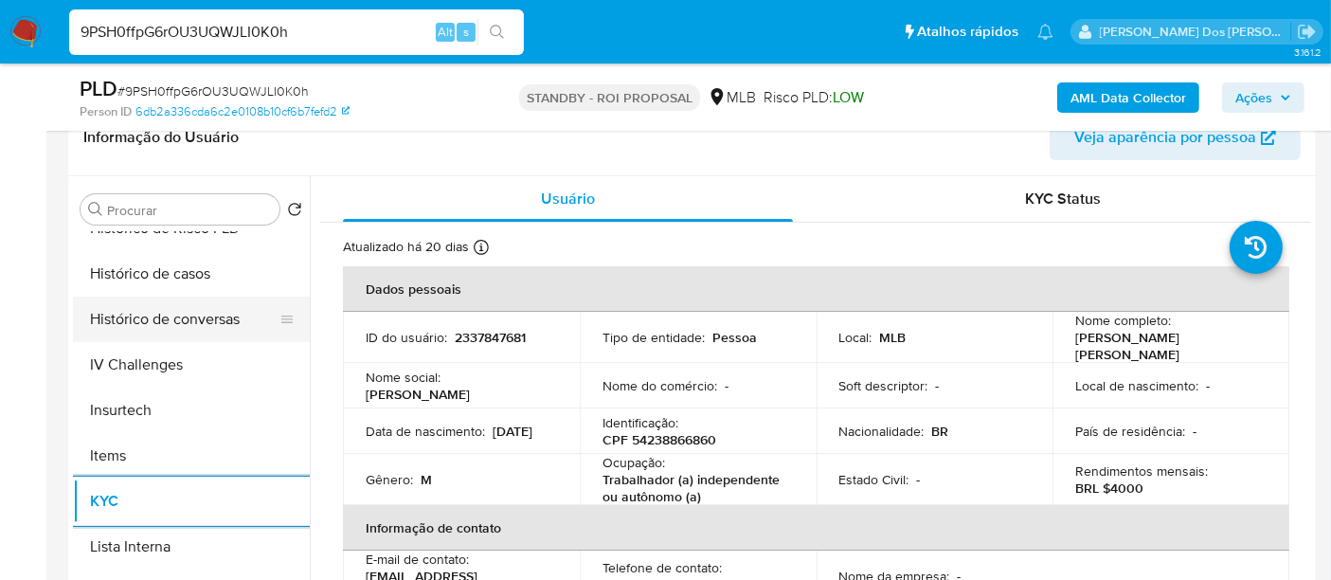
scroll to position [630, 0]
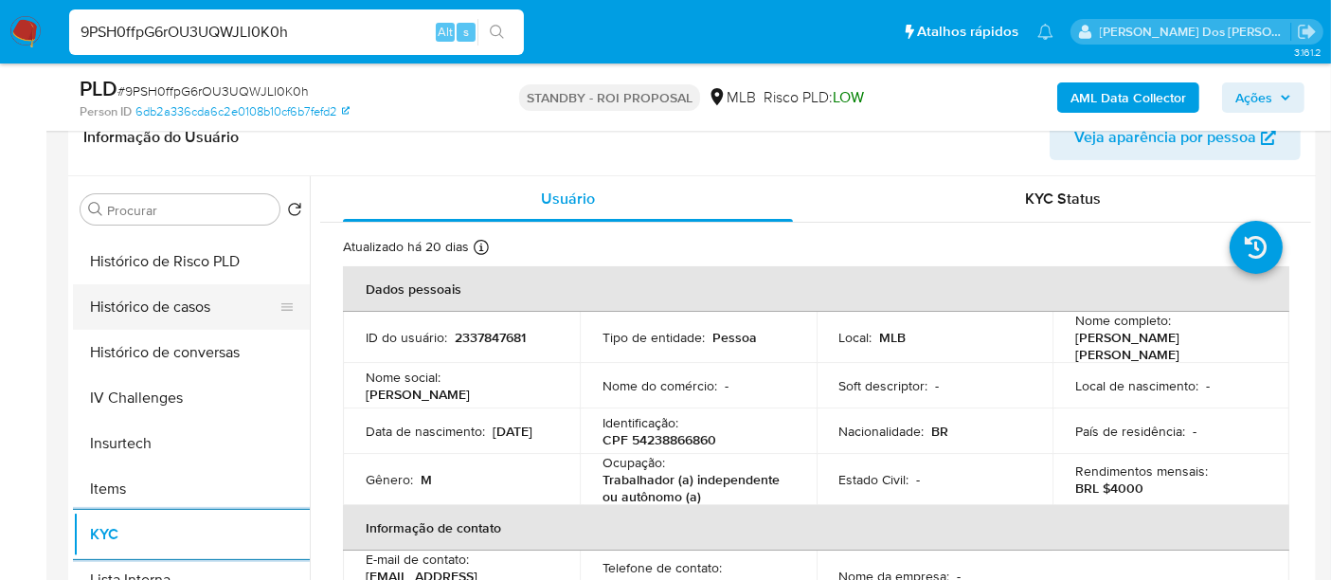
click at [190, 304] on button "Histórico de casos" at bounding box center [184, 306] width 222 height 45
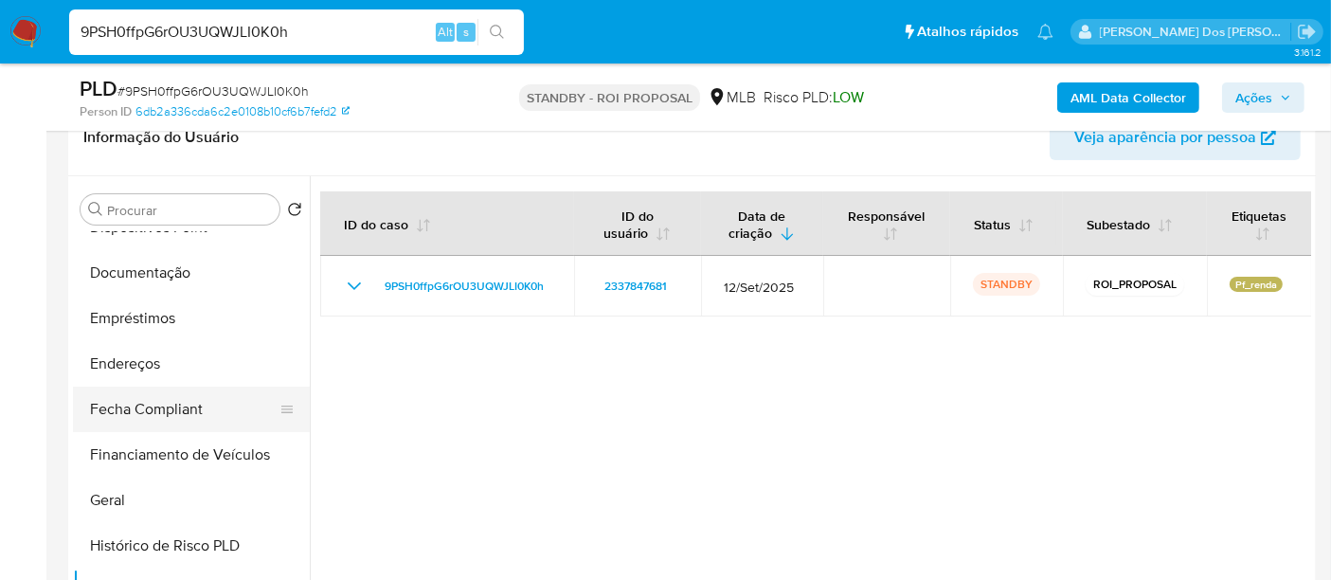
scroll to position [314, 0]
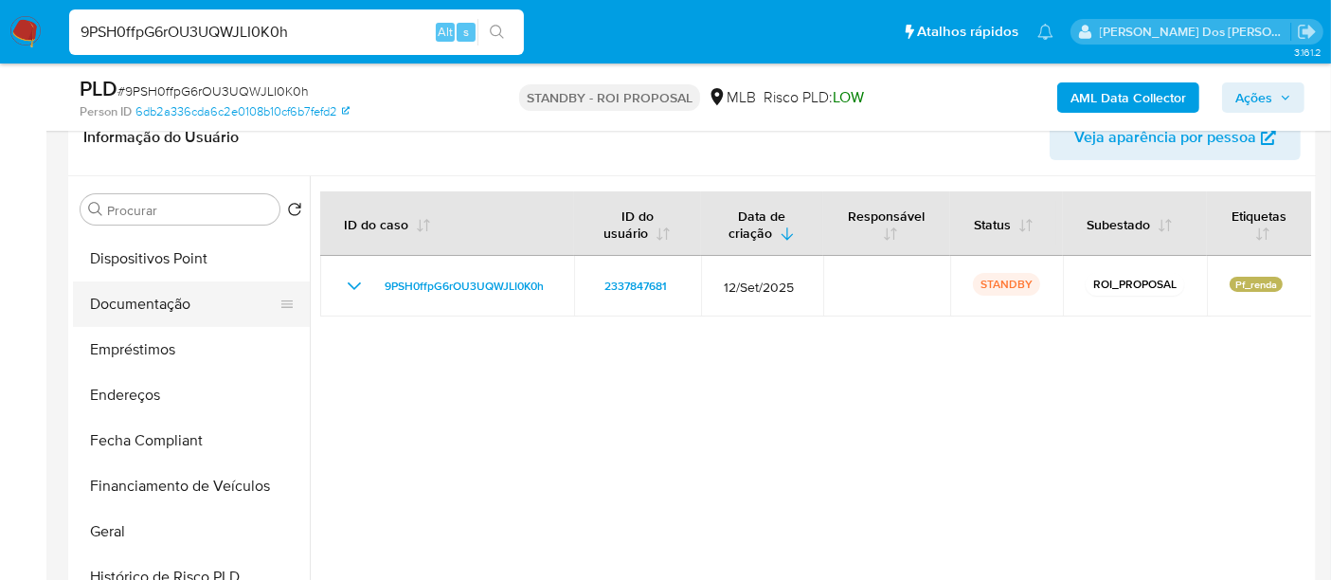
click at [152, 299] on button "Documentação" at bounding box center [184, 303] width 222 height 45
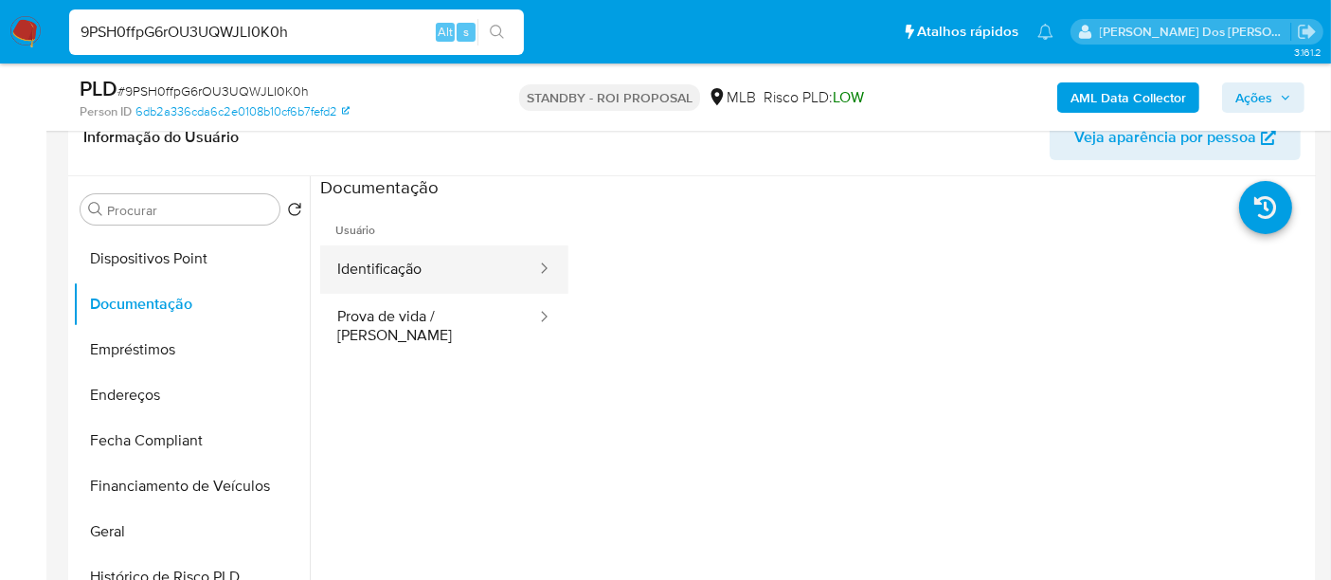
click at [360, 278] on button "Identificação" at bounding box center [429, 269] width 218 height 48
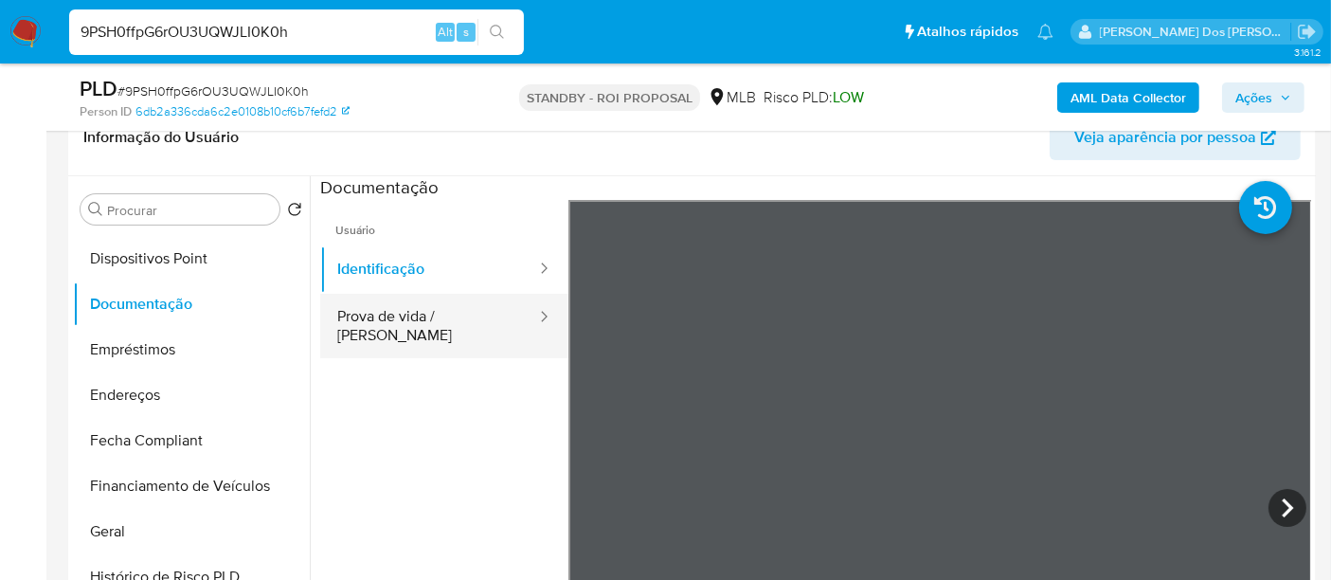
click at [457, 320] on button "Prova de vida / [PERSON_NAME]" at bounding box center [429, 326] width 218 height 64
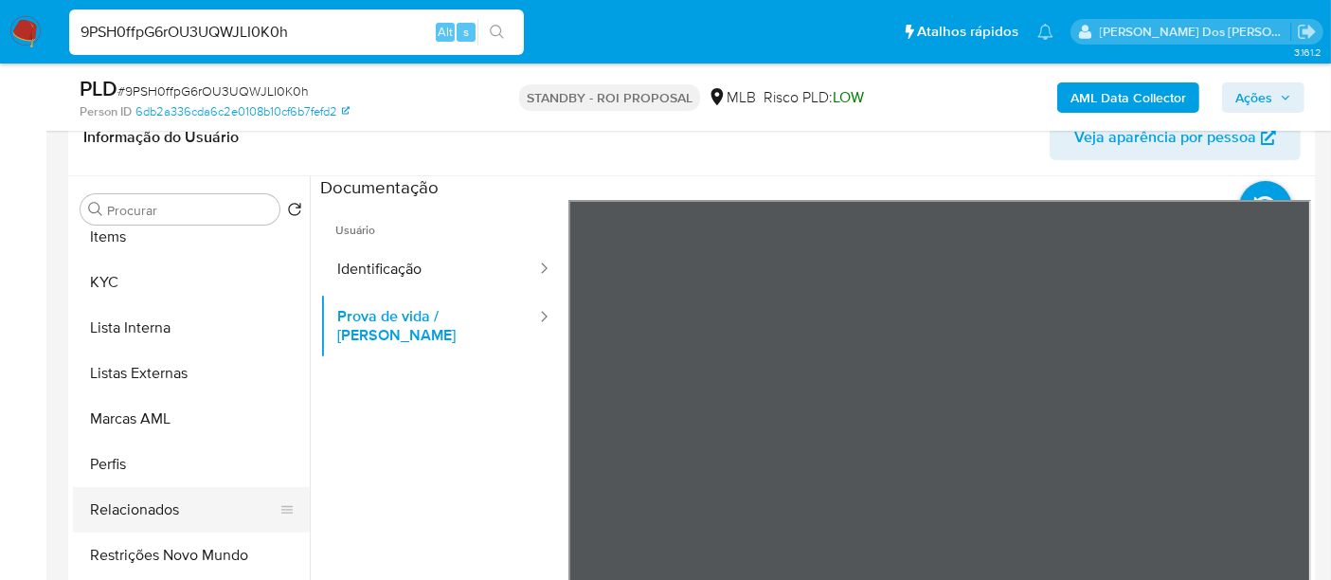
scroll to position [946, 0]
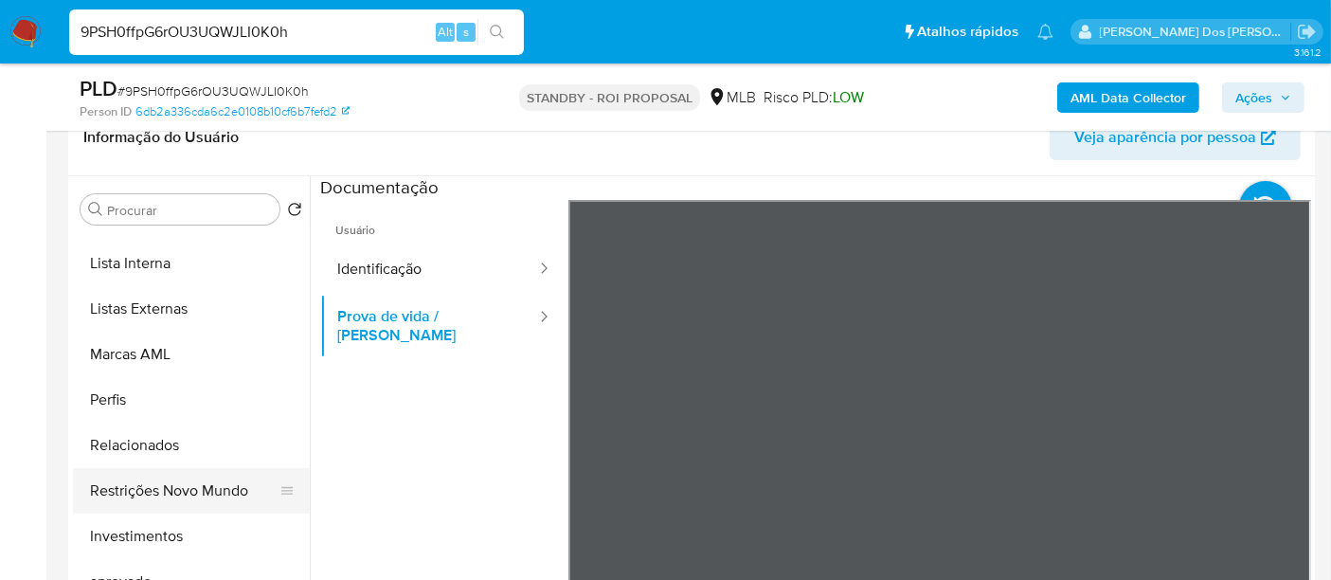
drag, startPoint x: 202, startPoint y: 483, endPoint x: 220, endPoint y: 483, distance: 18.0
click at [202, 484] on button "Restrições Novo Mundo" at bounding box center [184, 490] width 222 height 45
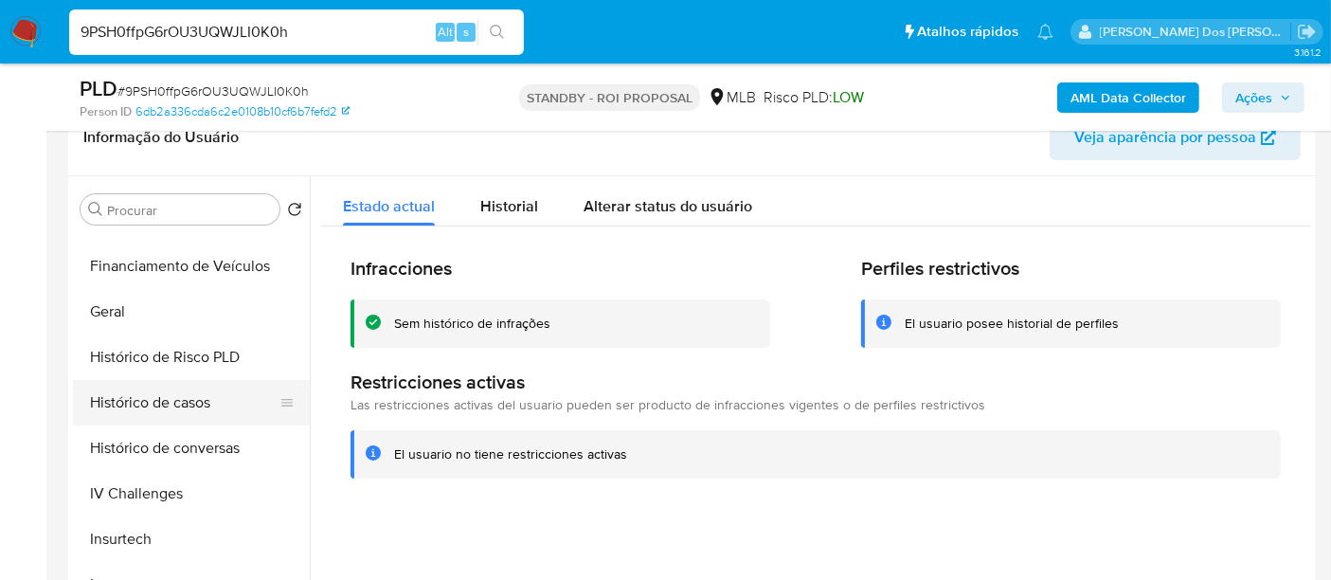
scroll to position [525, 0]
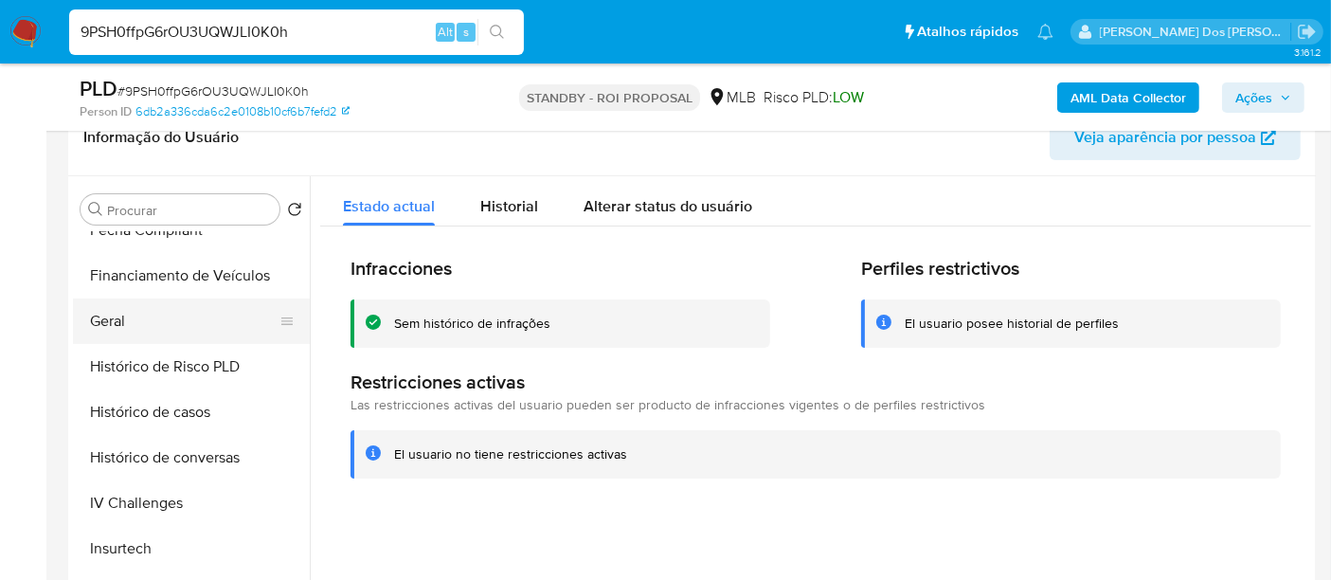
click at [107, 327] on button "Geral" at bounding box center [184, 320] width 222 height 45
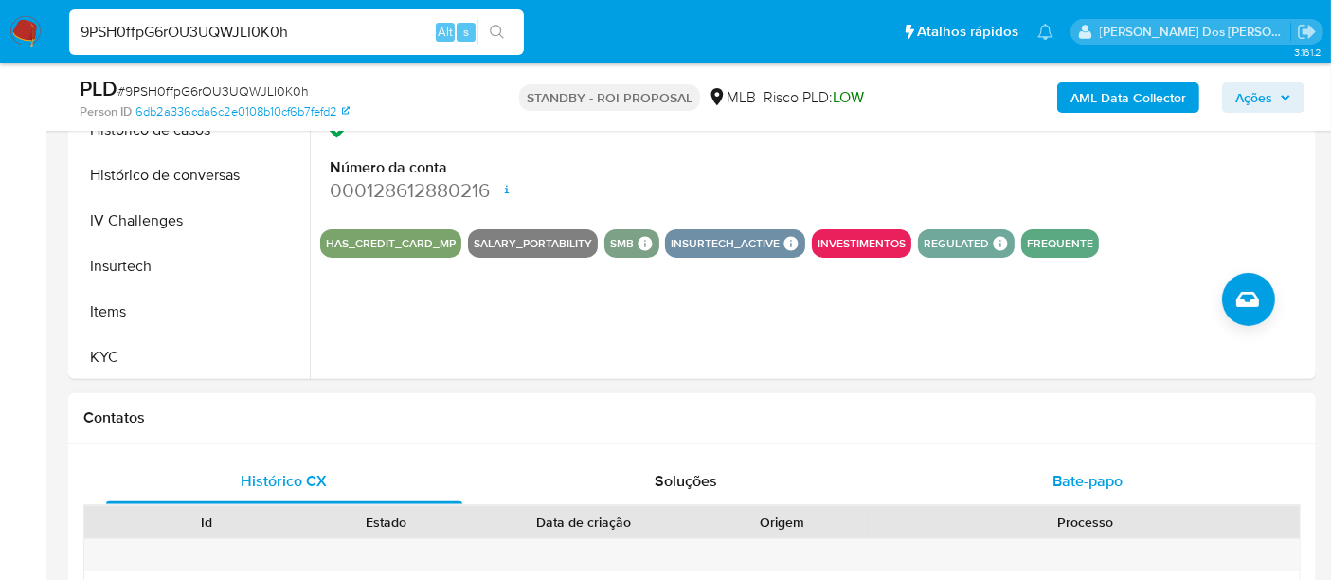
scroll to position [631, 0]
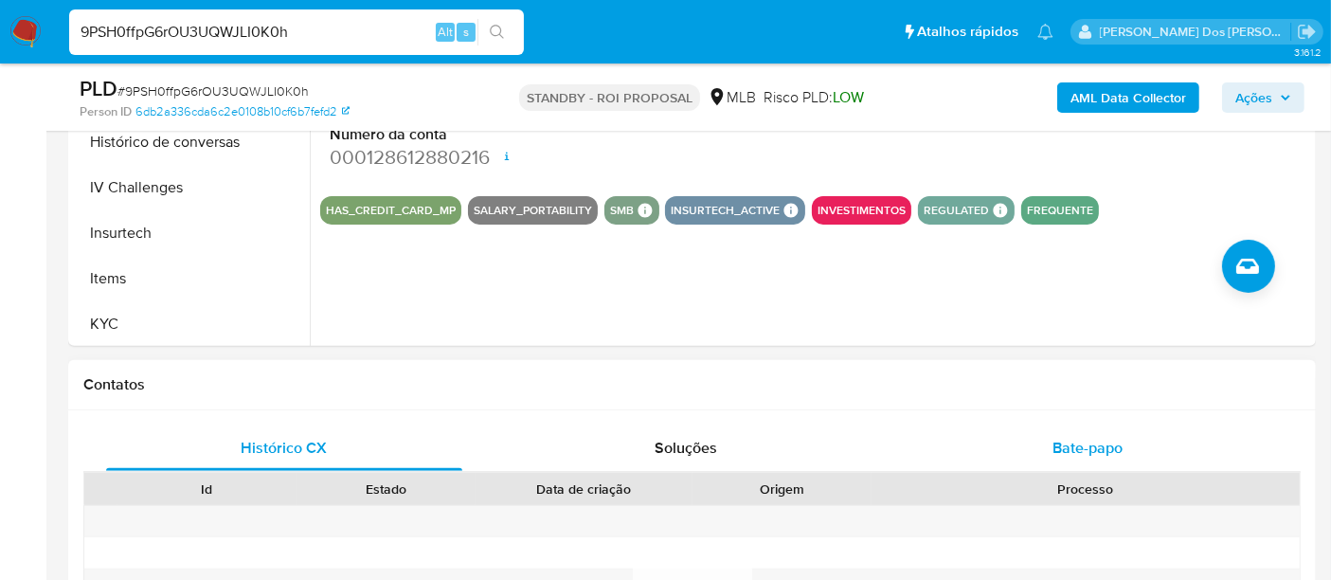
click at [1059, 438] on span "Bate-papo" at bounding box center [1087, 448] width 70 height 22
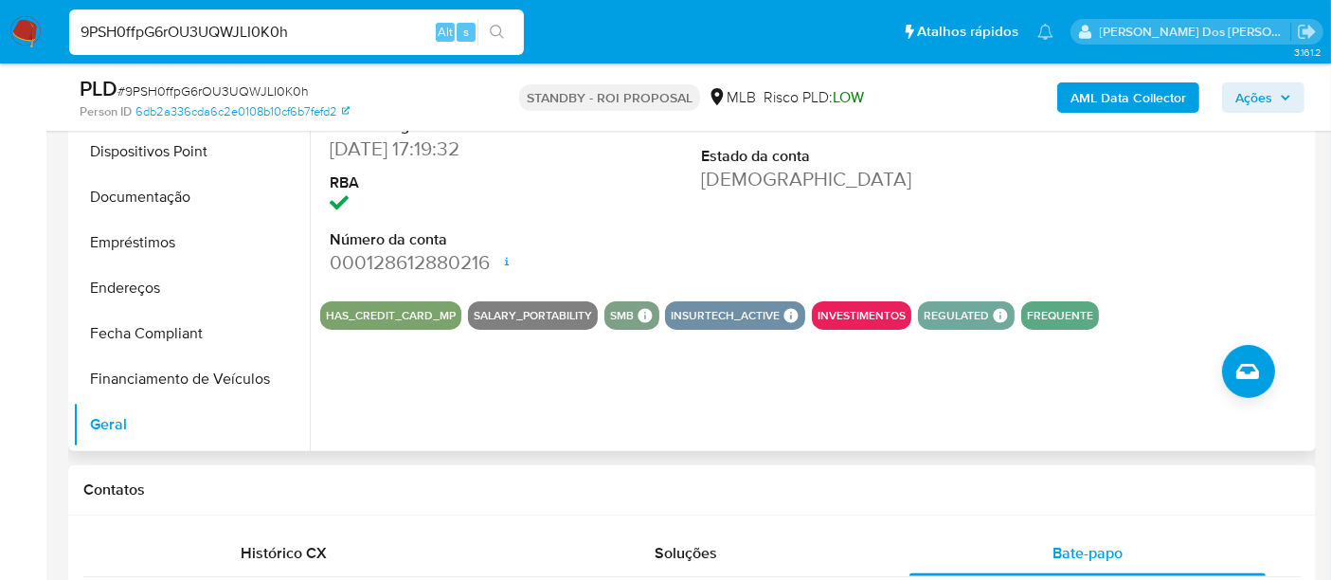
scroll to position [104, 0]
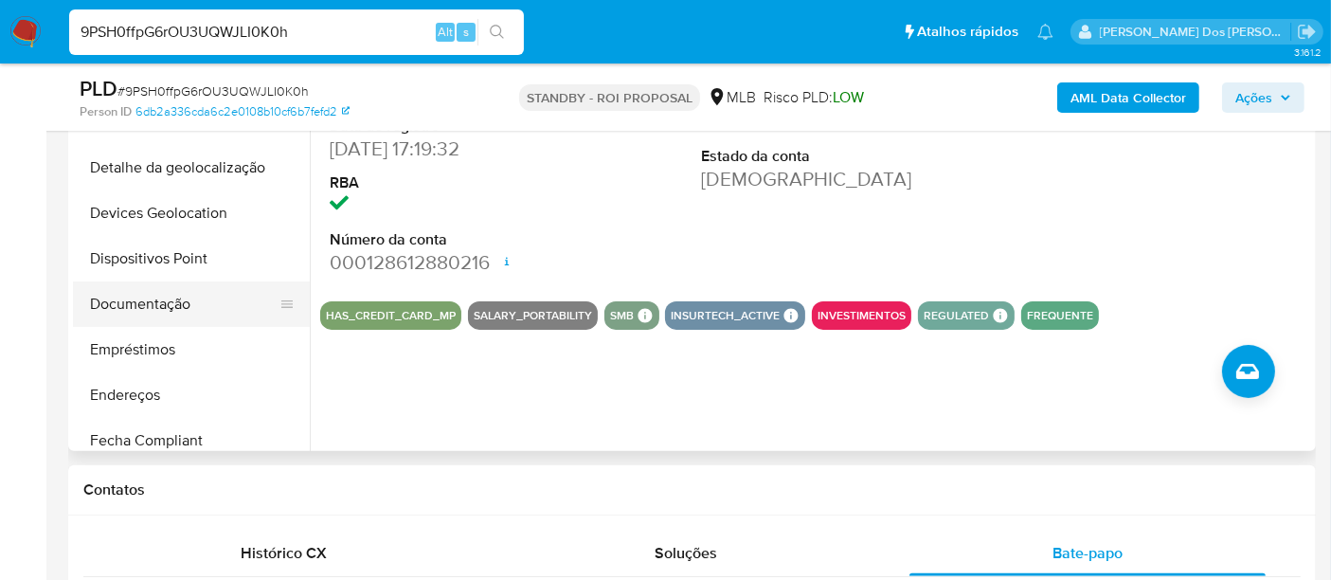
click at [160, 314] on button "Documentação" at bounding box center [184, 303] width 222 height 45
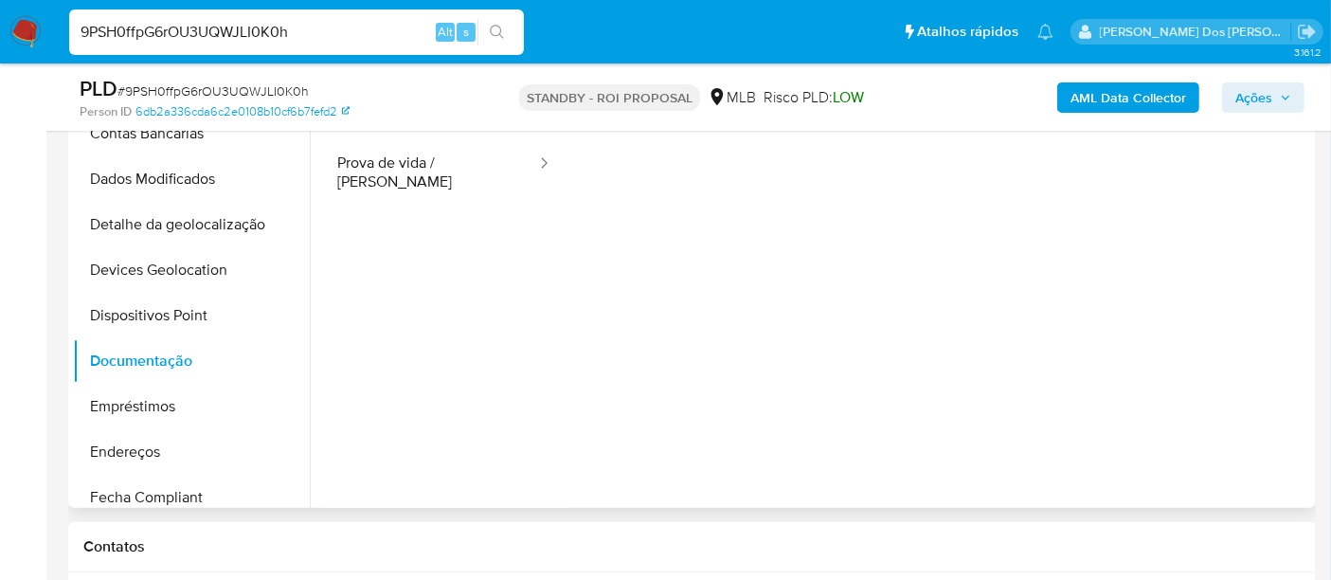
scroll to position [421, 0]
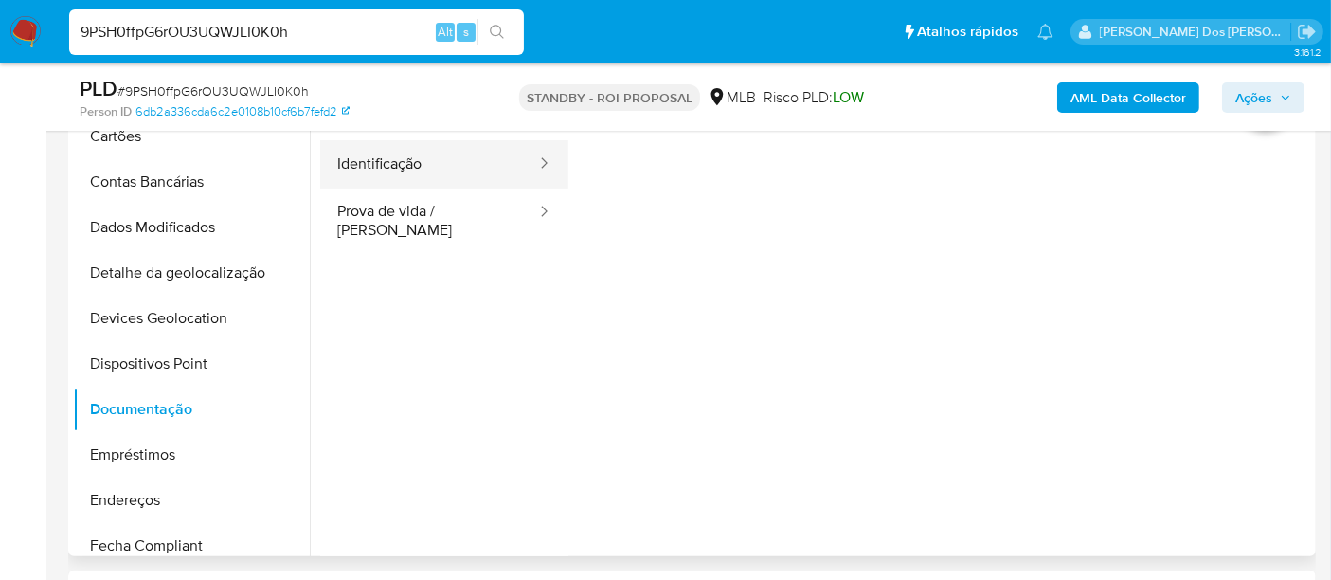
click at [412, 174] on button "Identificação" at bounding box center [429, 164] width 218 height 48
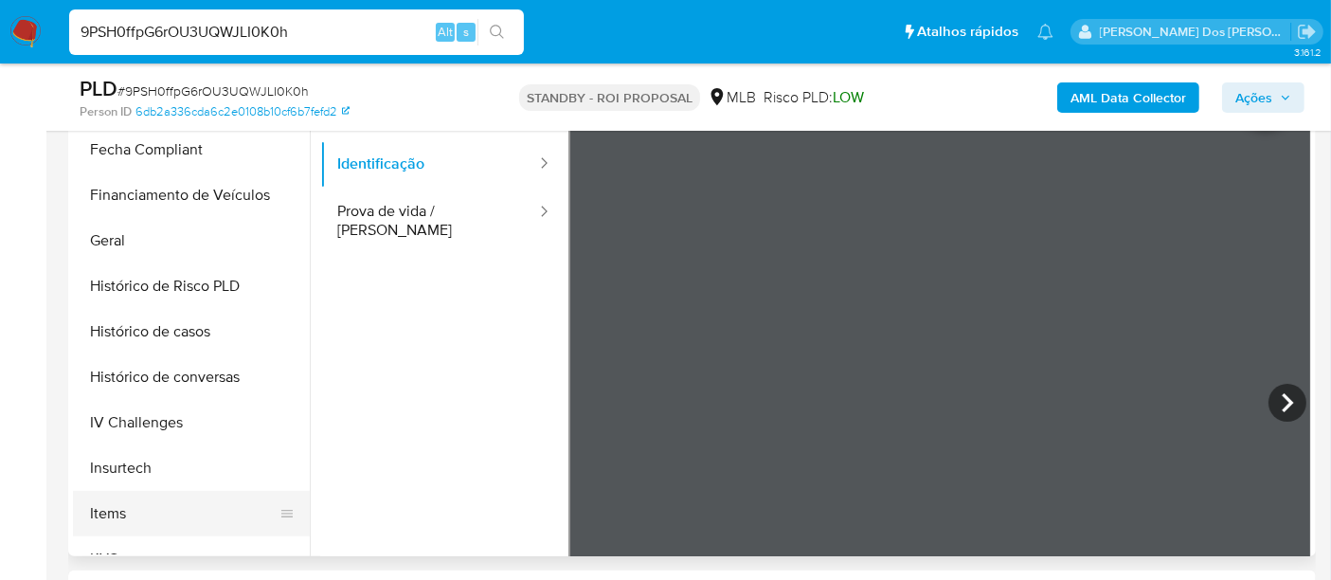
scroll to position [630, 0]
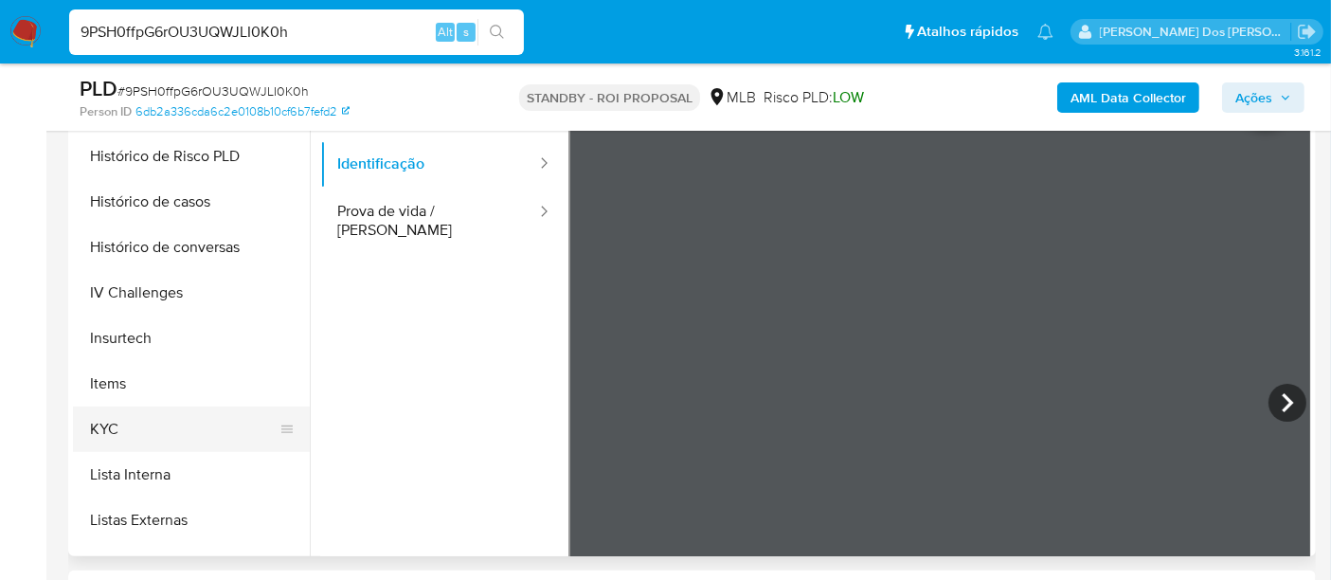
click at [109, 426] on button "KYC" at bounding box center [184, 428] width 222 height 45
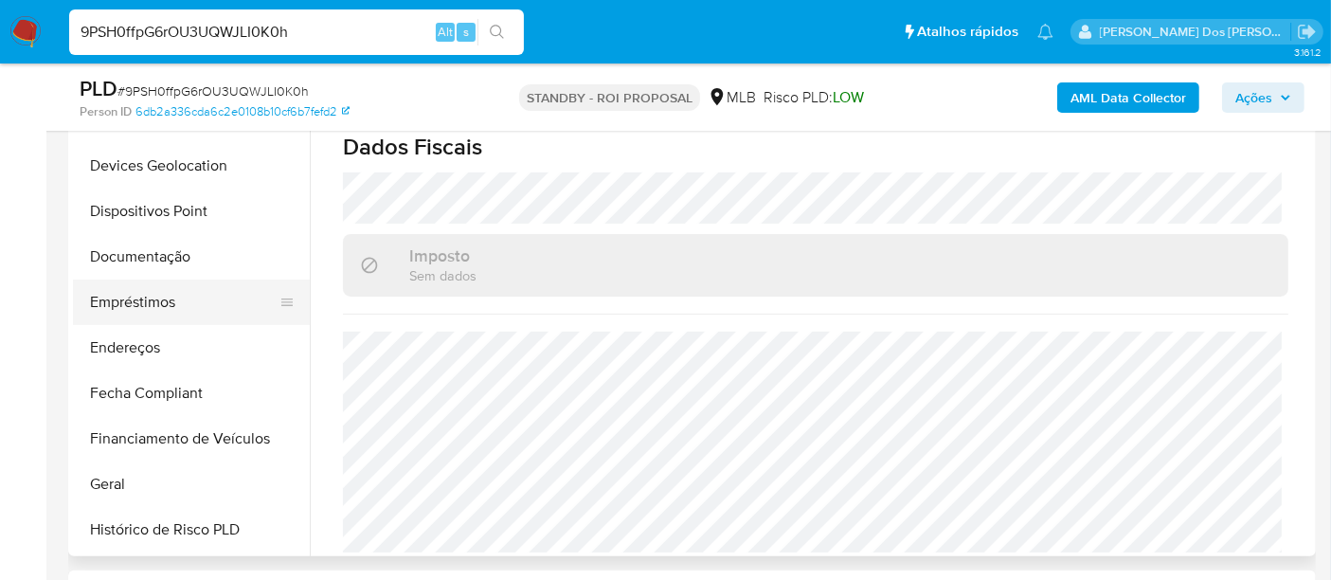
scroll to position [209, 0]
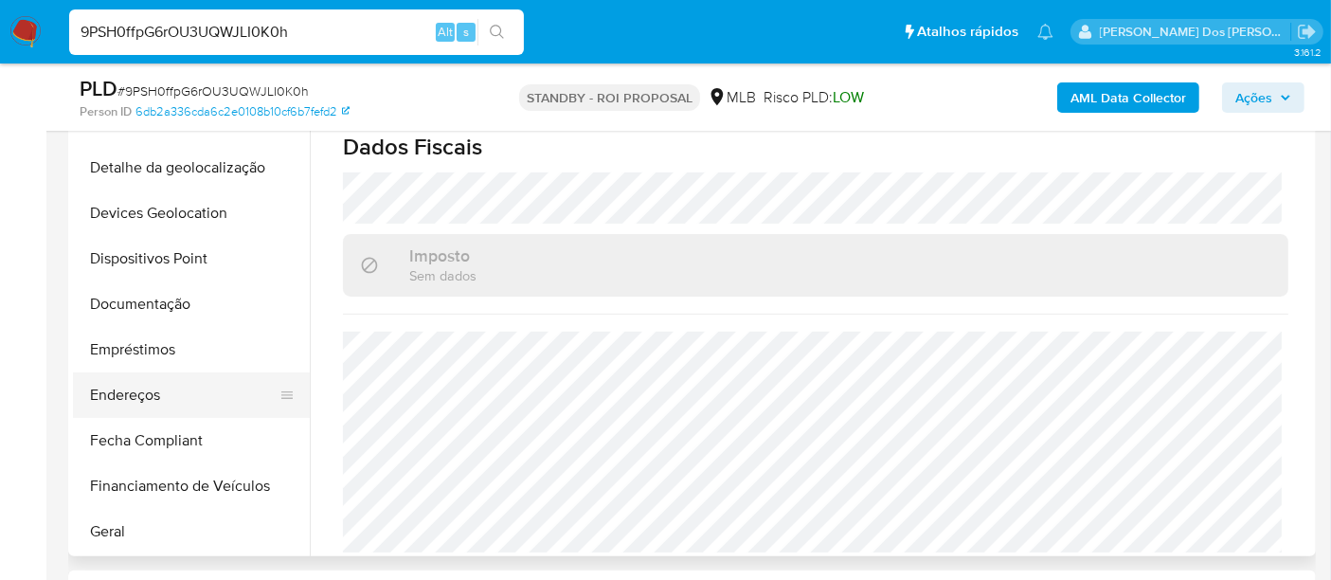
click at [155, 388] on button "Endereços" at bounding box center [184, 394] width 222 height 45
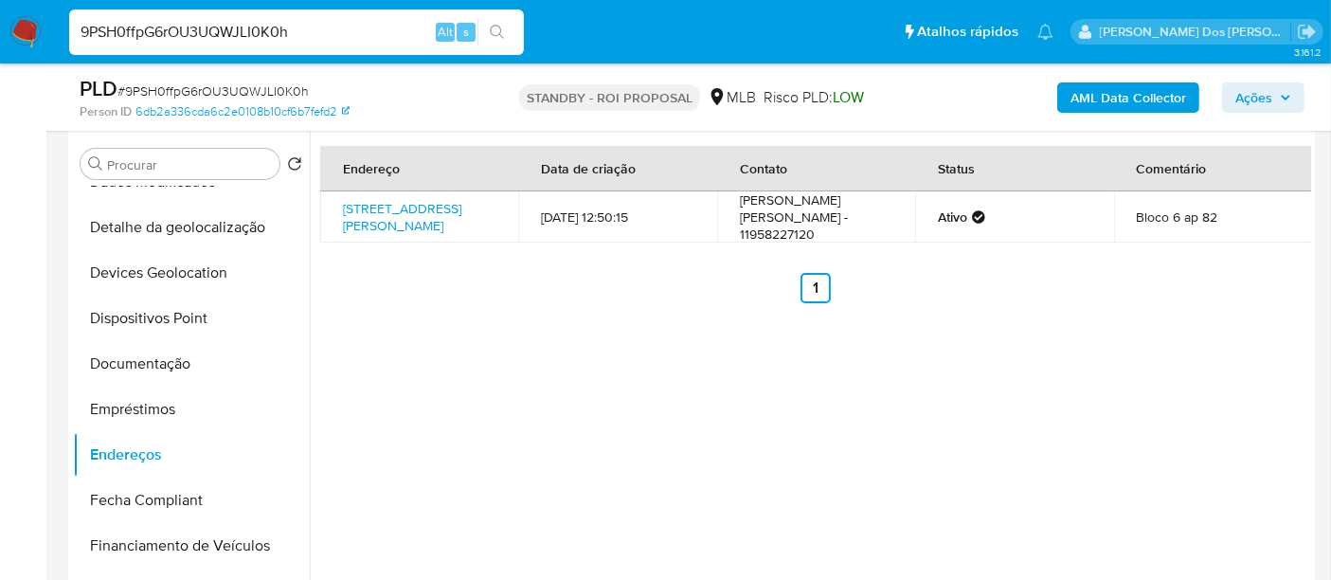
scroll to position [315, 0]
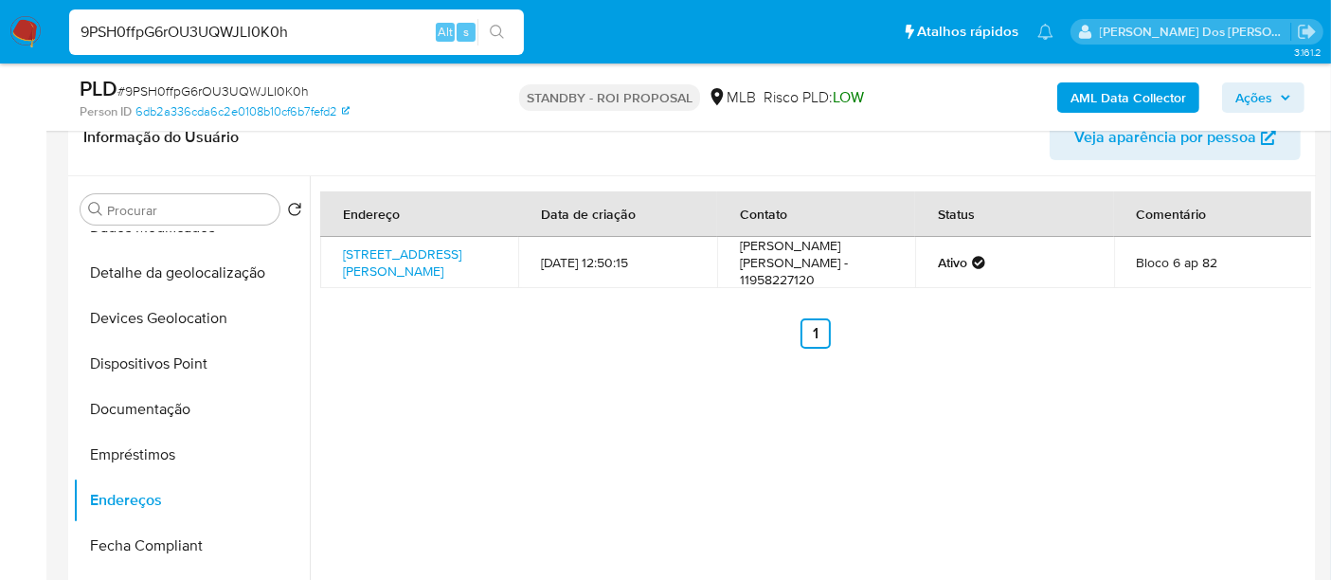
click at [239, 39] on input "9PSH0ffpG6rOU3UQWJLI0K0h" at bounding box center [296, 32] width 455 height 25
paste input "bMWeg6VVZvofsAms5fcH5szC"
type input "bMWeg6VVZvofsAms5fcH5szC"
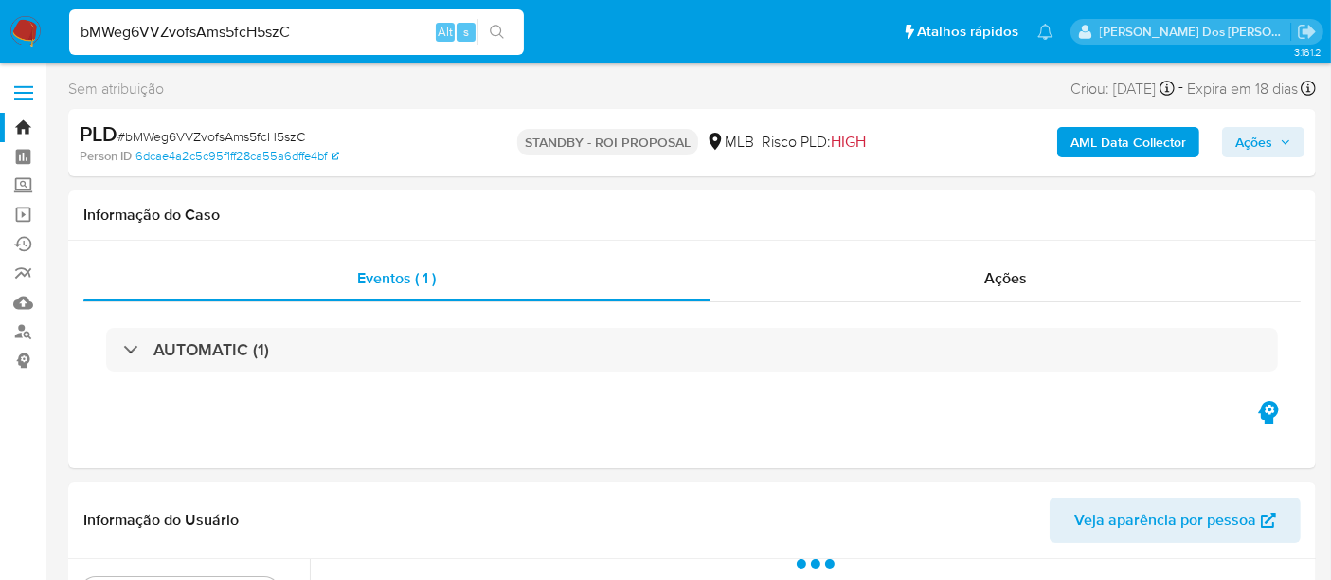
select select "10"
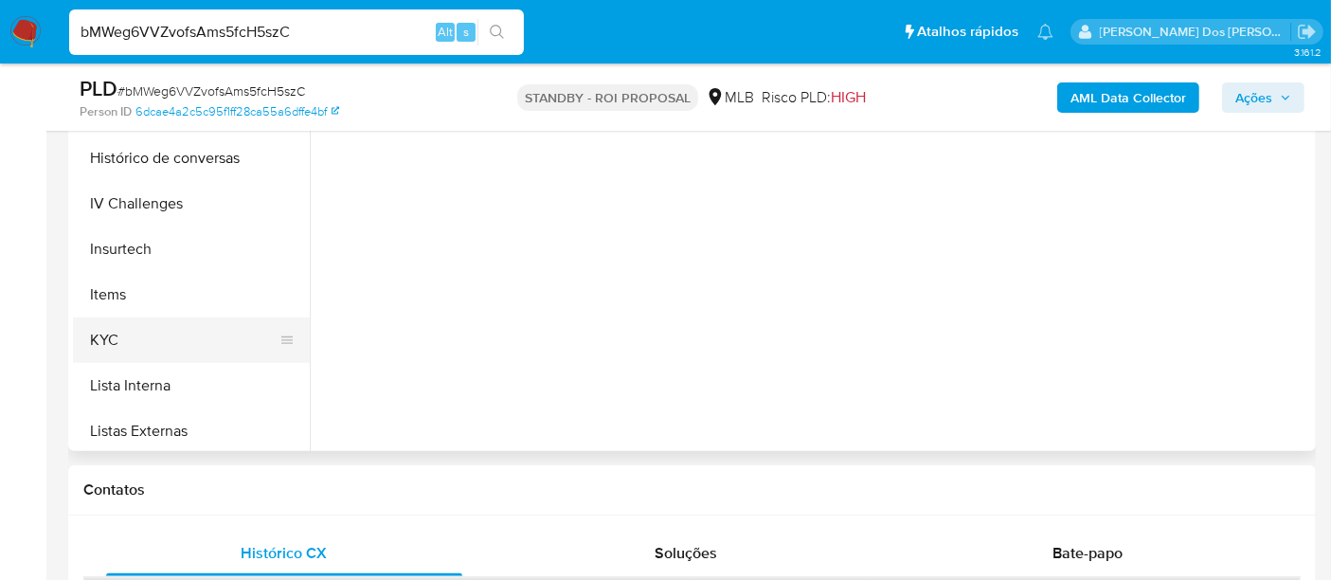
scroll to position [631, 0]
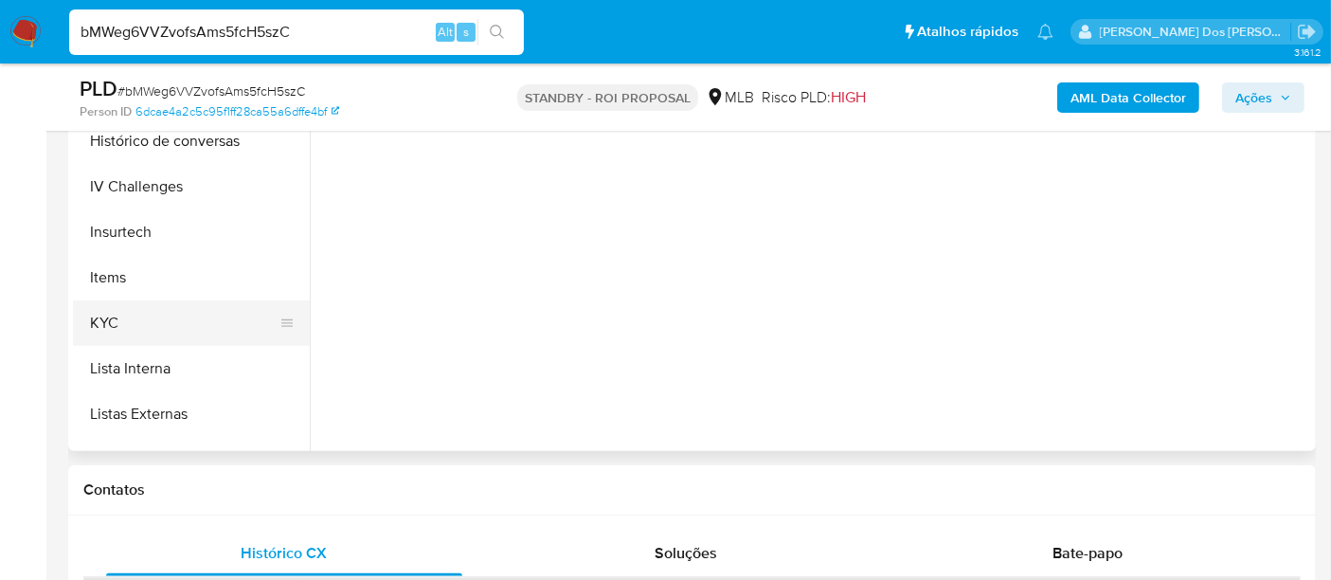
click at [120, 317] on button "KYC" at bounding box center [184, 322] width 222 height 45
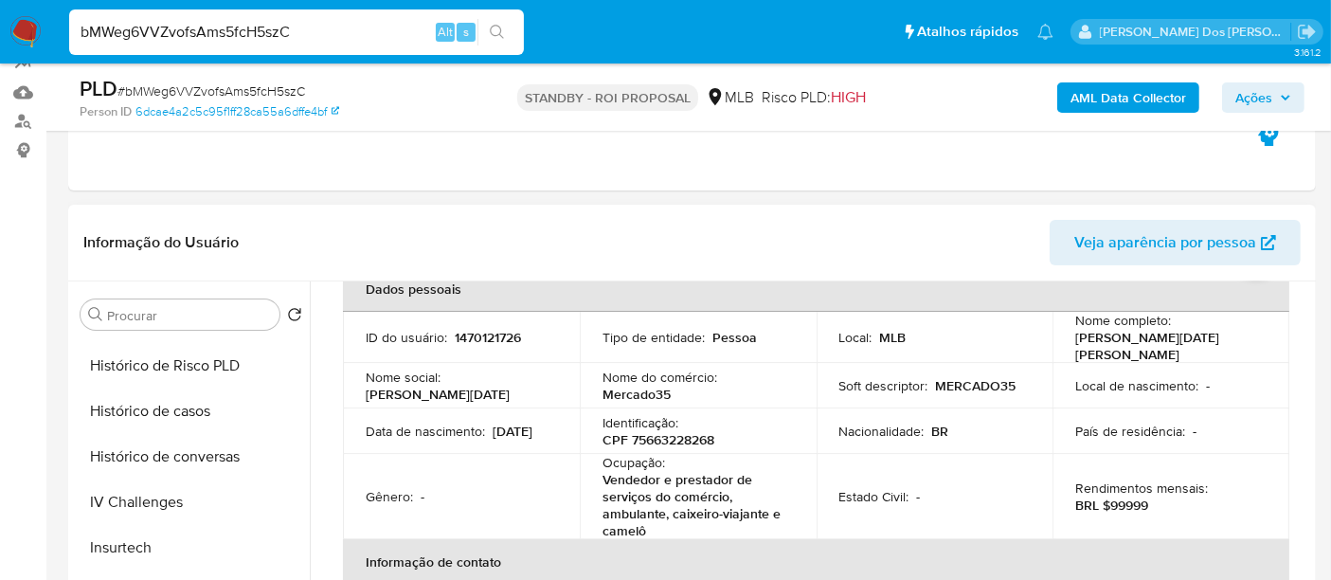
scroll to position [0, 0]
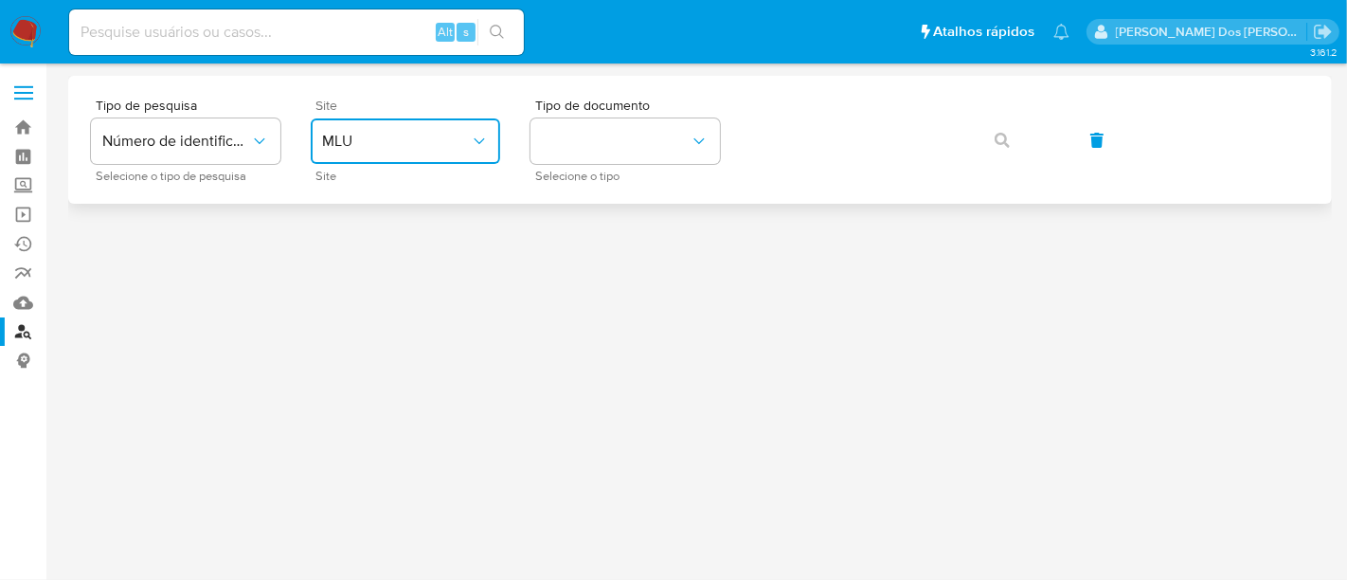
click at [391, 128] on button "MLU" at bounding box center [405, 140] width 189 height 45
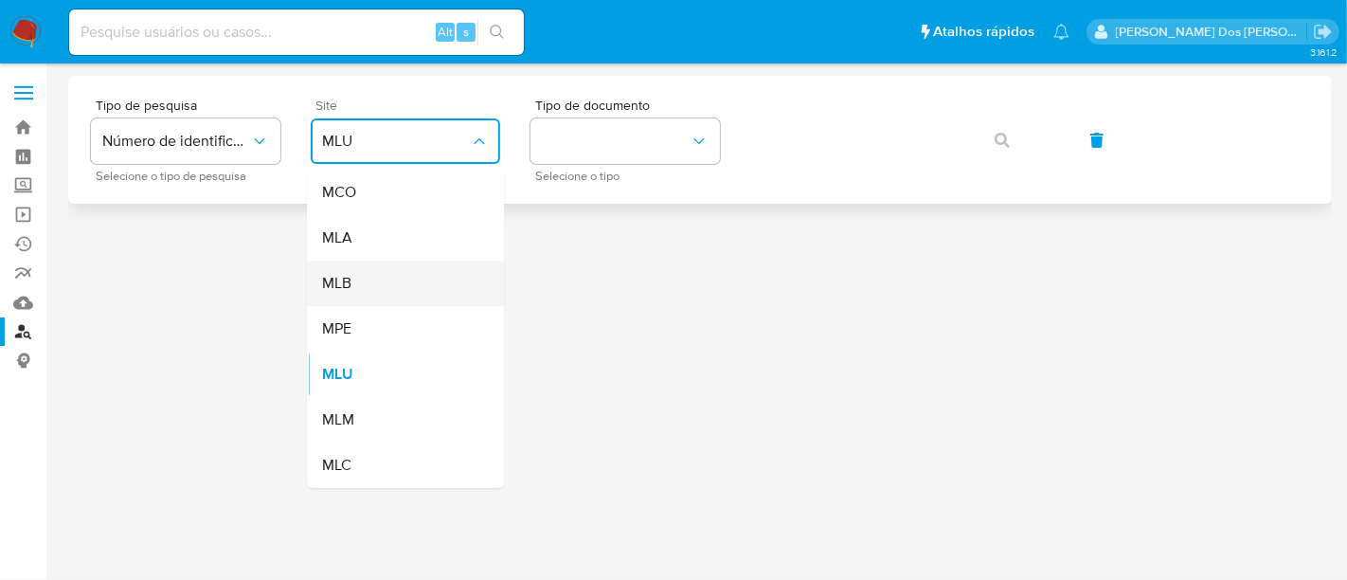
click at [404, 273] on div "MLB" at bounding box center [399, 282] width 155 height 45
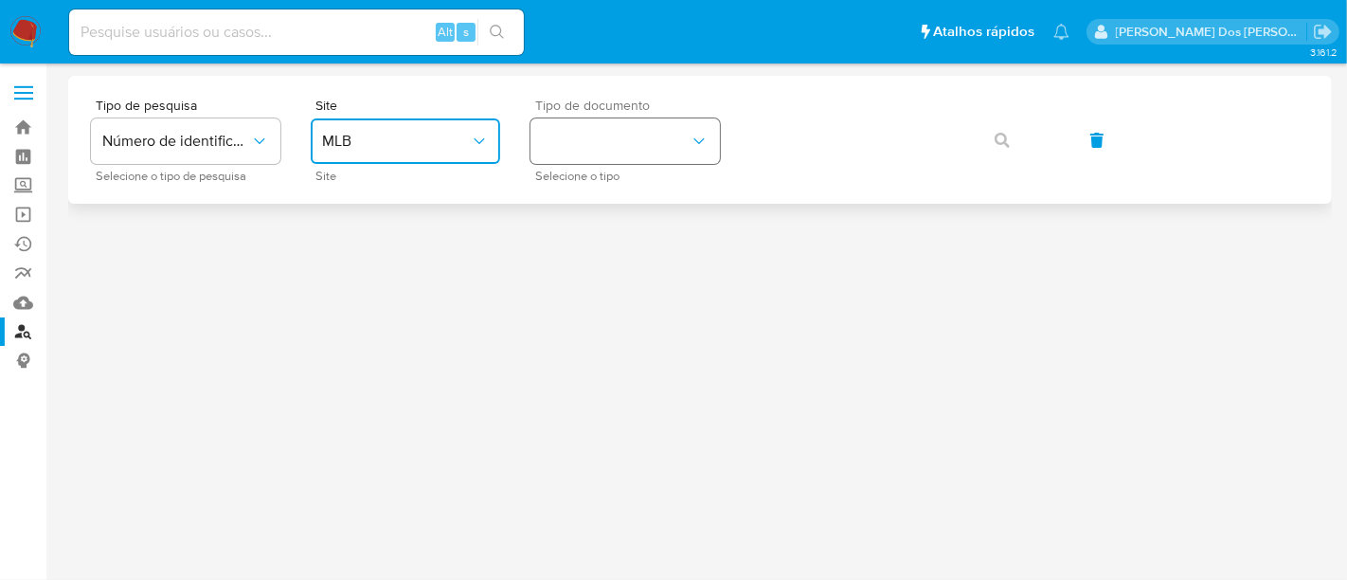
click at [560, 148] on button "identificationType" at bounding box center [624, 140] width 189 height 45
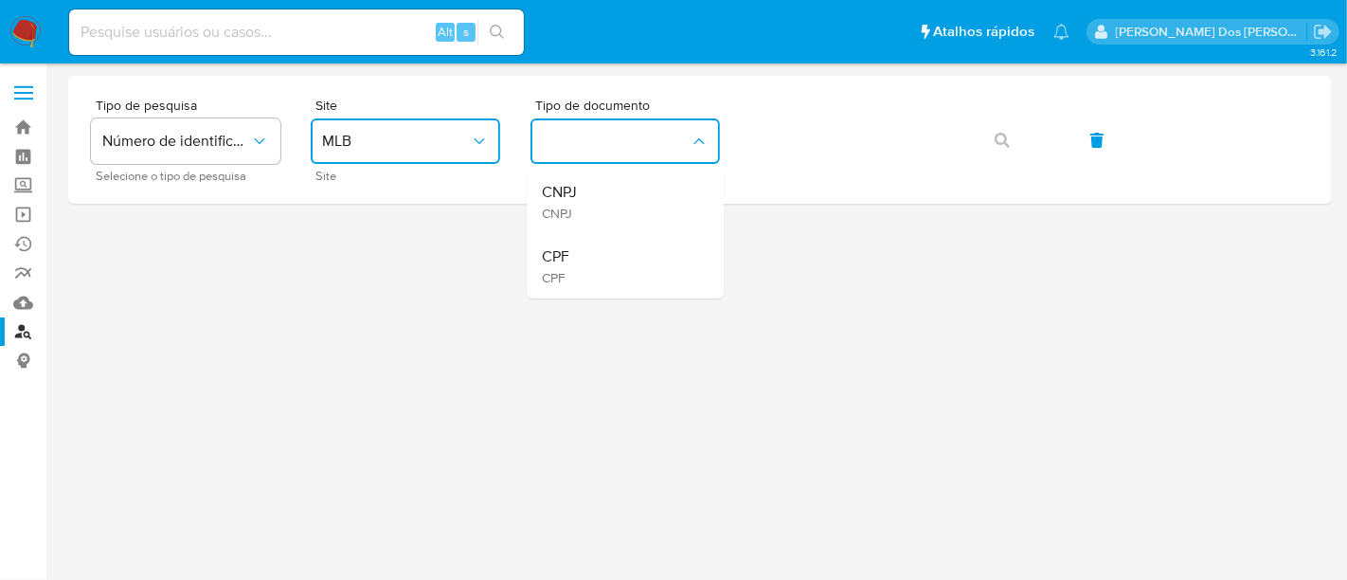
drag, startPoint x: 579, startPoint y: 253, endPoint x: 638, endPoint y: 209, distance: 73.9
click at [582, 250] on div "CPF CPF" at bounding box center [619, 266] width 155 height 64
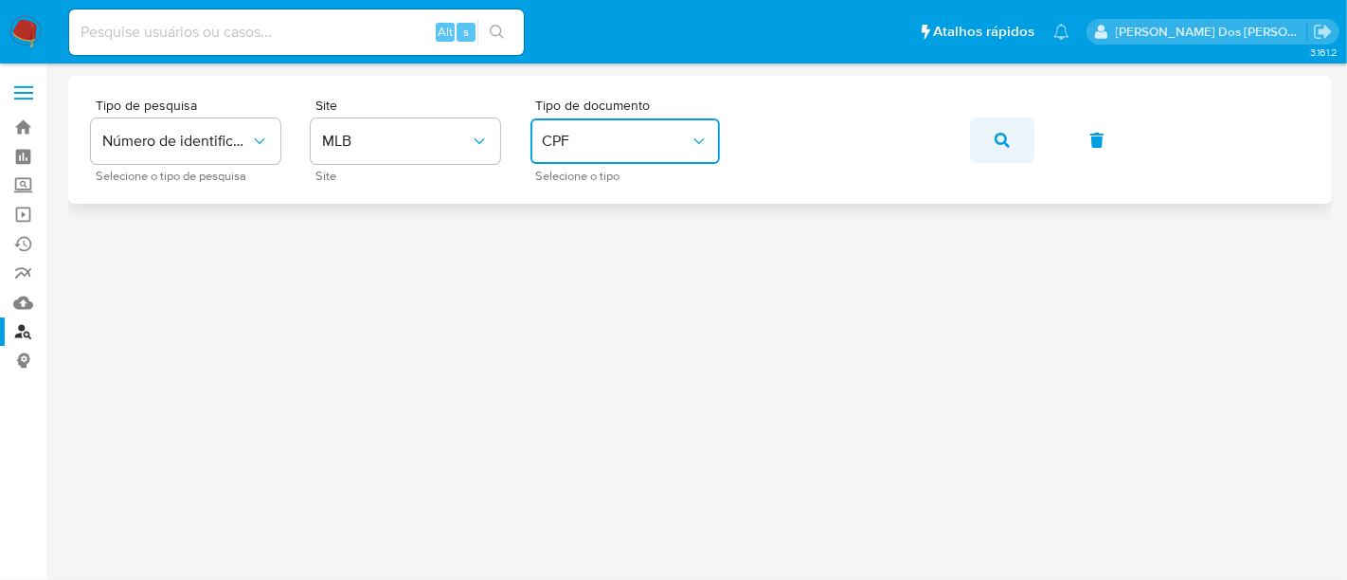
click at [1000, 143] on icon "button" at bounding box center [1002, 140] width 15 height 15
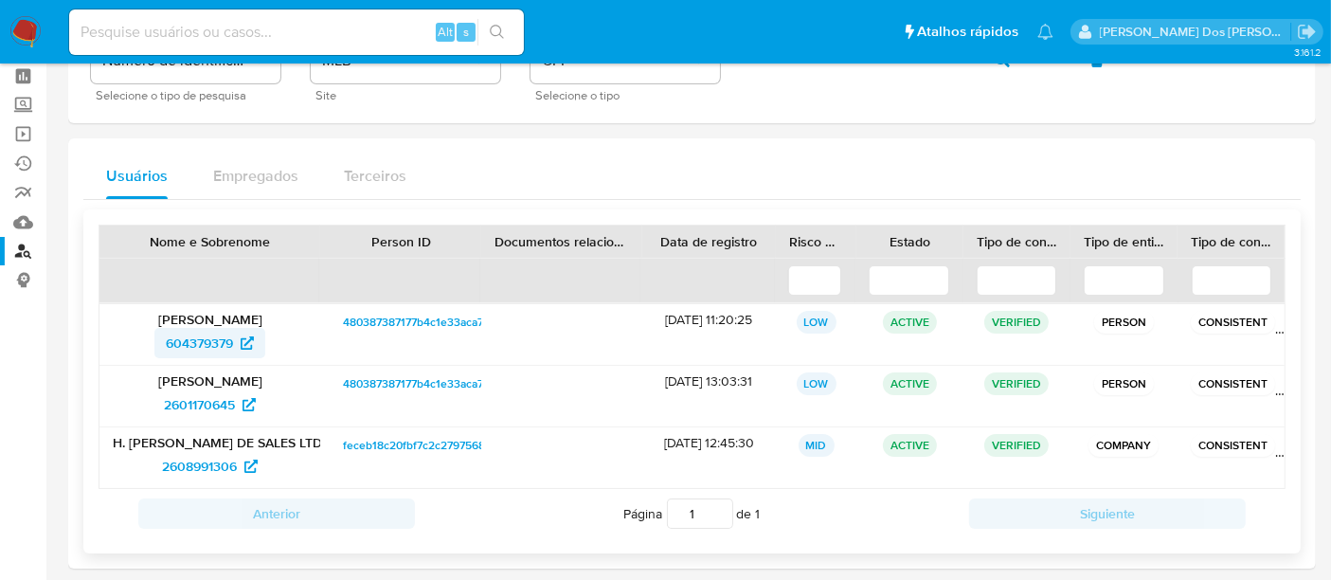
scroll to position [105, 0]
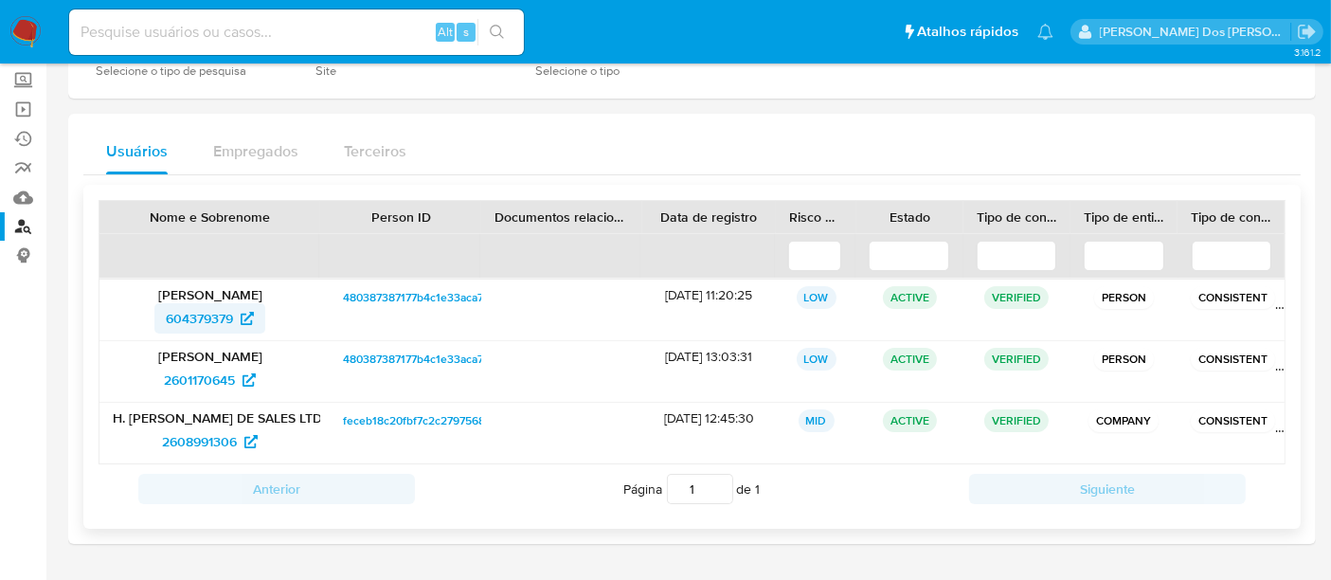
click at [206, 315] on span "604379379" at bounding box center [199, 318] width 67 height 30
click at [214, 377] on span "2601170645" at bounding box center [199, 380] width 71 height 30
click at [174, 439] on span "2608991306" at bounding box center [199, 441] width 75 height 30
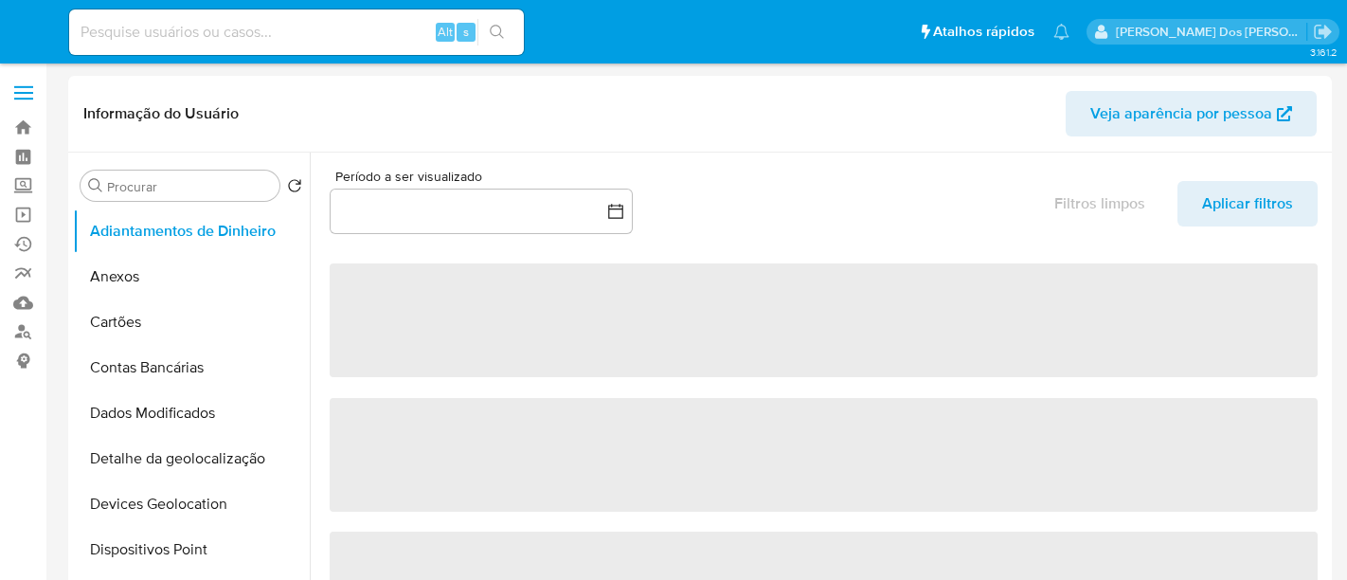
select select "10"
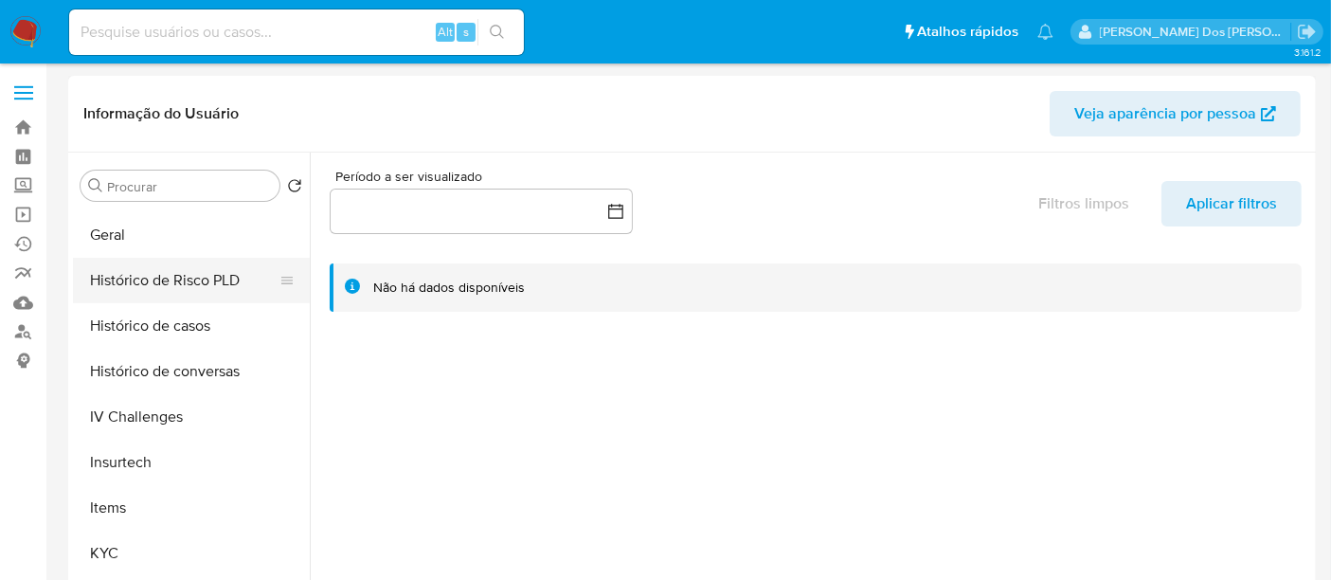
scroll to position [736, 0]
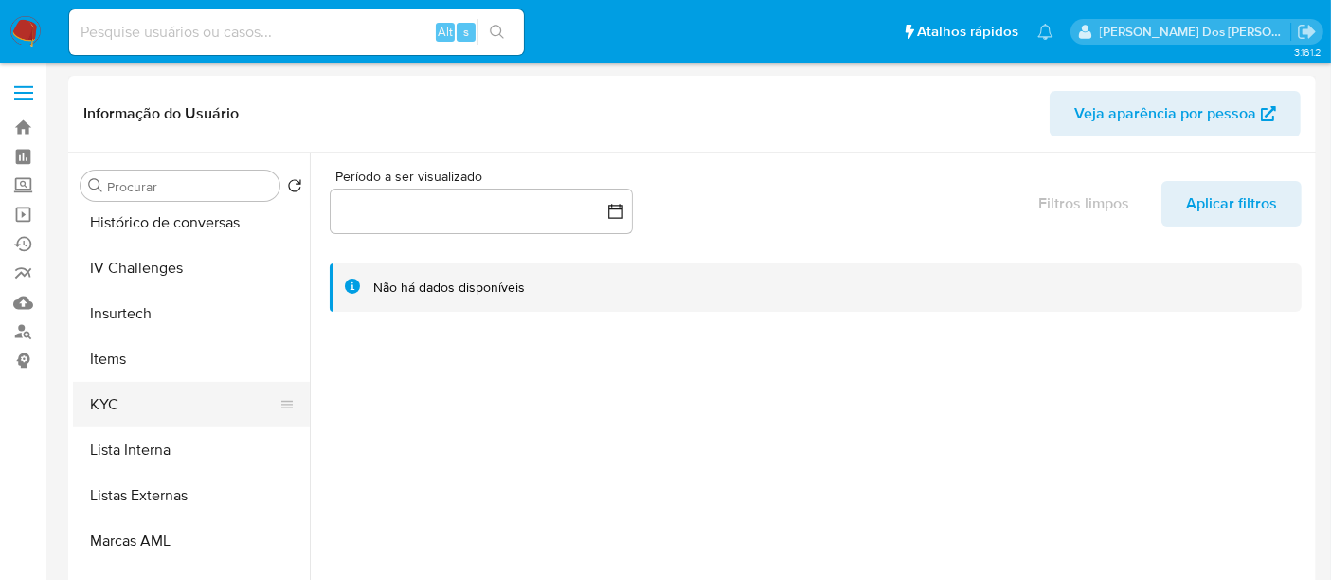
click at [105, 409] on button "KYC" at bounding box center [184, 404] width 222 height 45
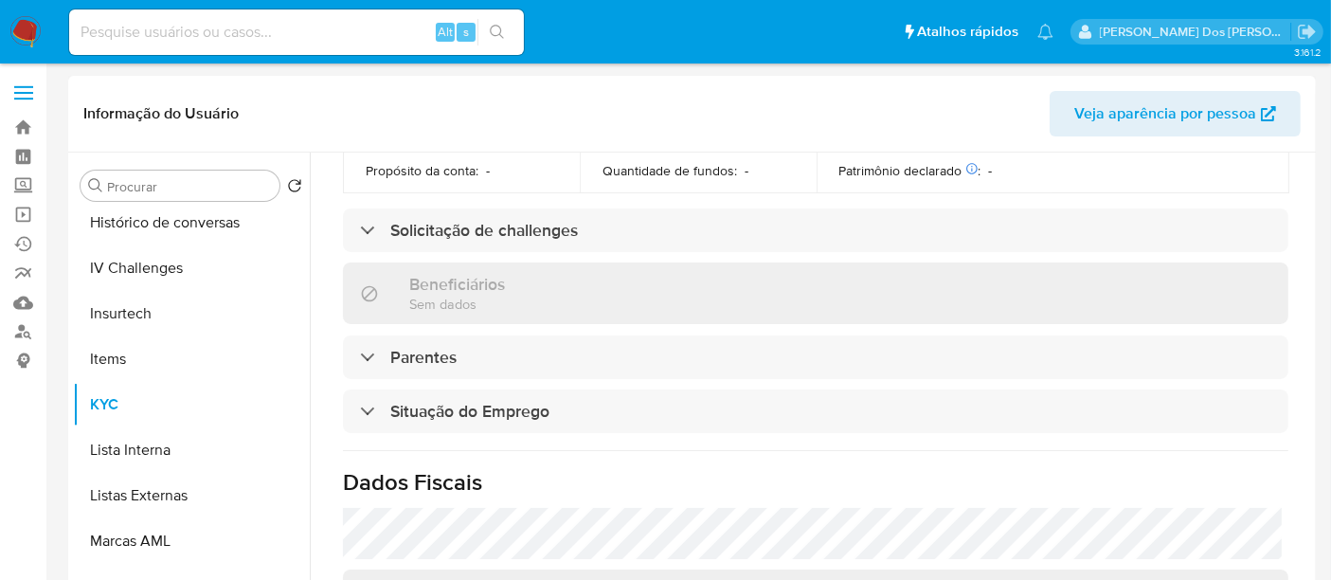
scroll to position [841, 0]
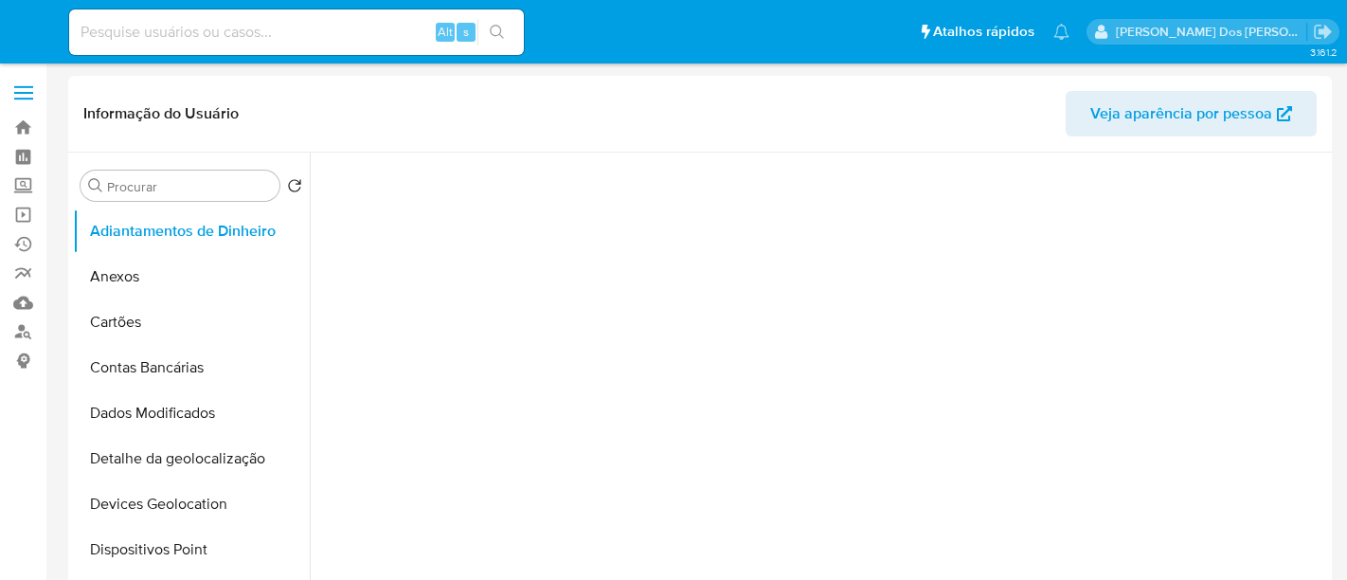
select select "10"
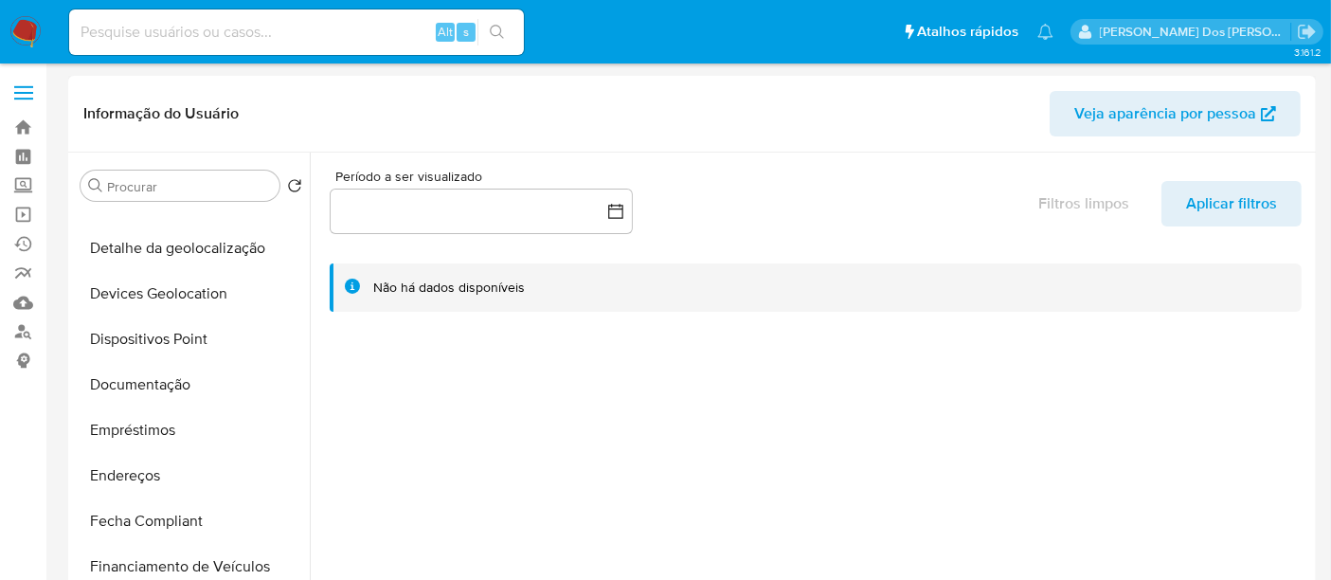
scroll to position [421, 0]
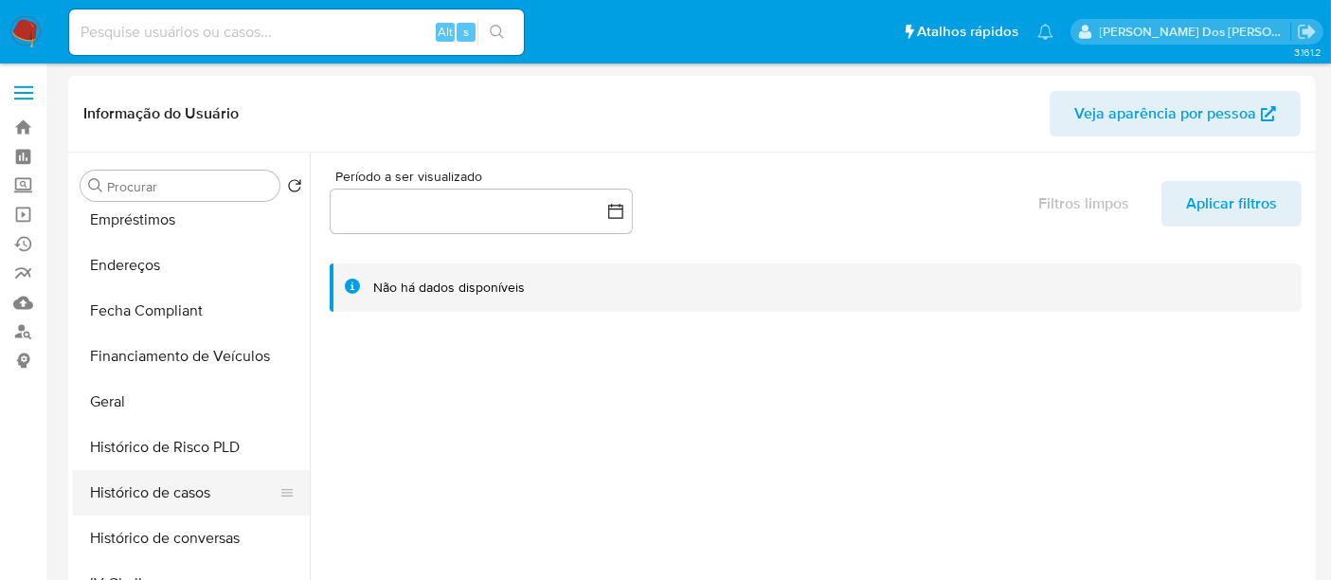
click at [180, 490] on button "Histórico de casos" at bounding box center [184, 492] width 222 height 45
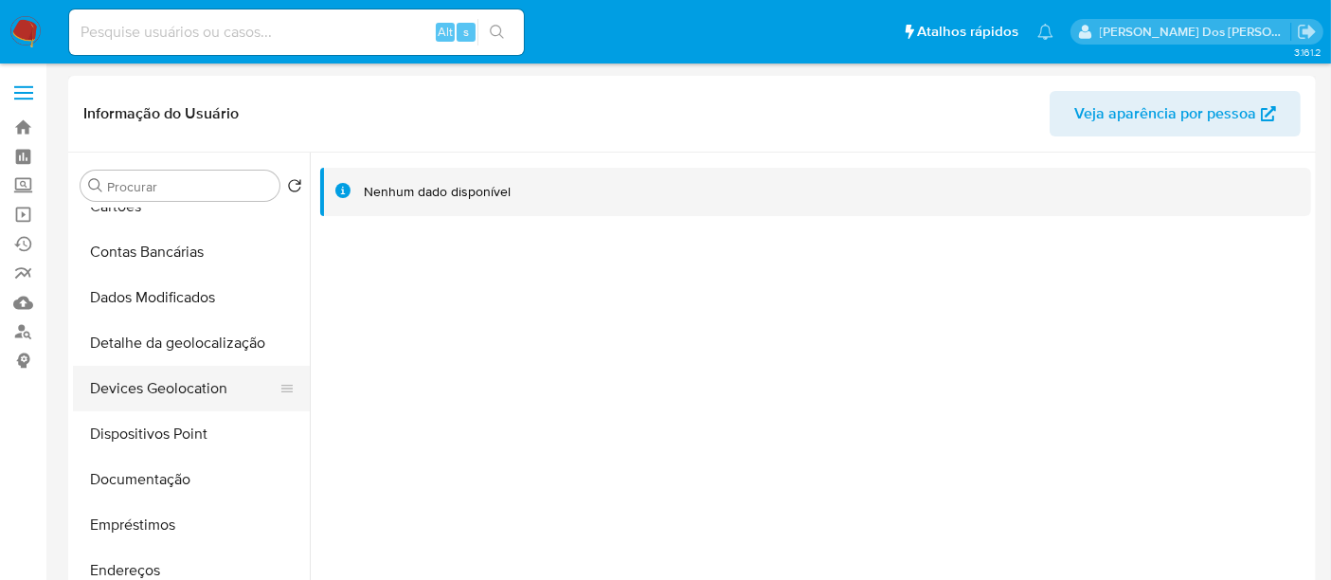
scroll to position [105, 0]
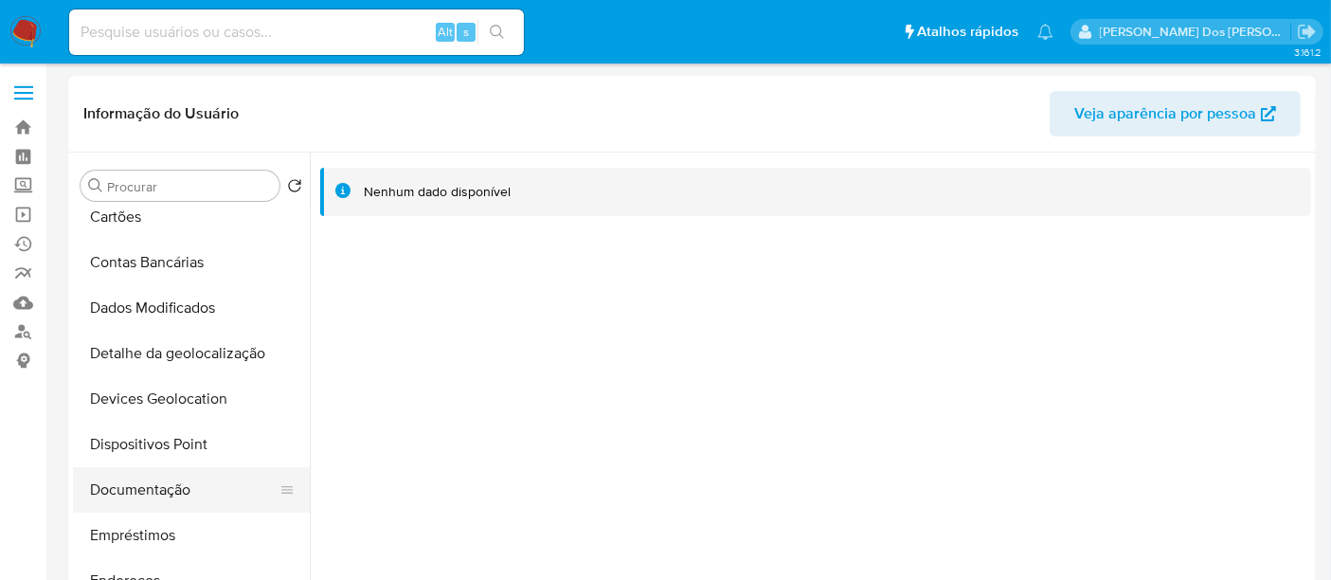
click at [152, 475] on button "Documentação" at bounding box center [184, 489] width 222 height 45
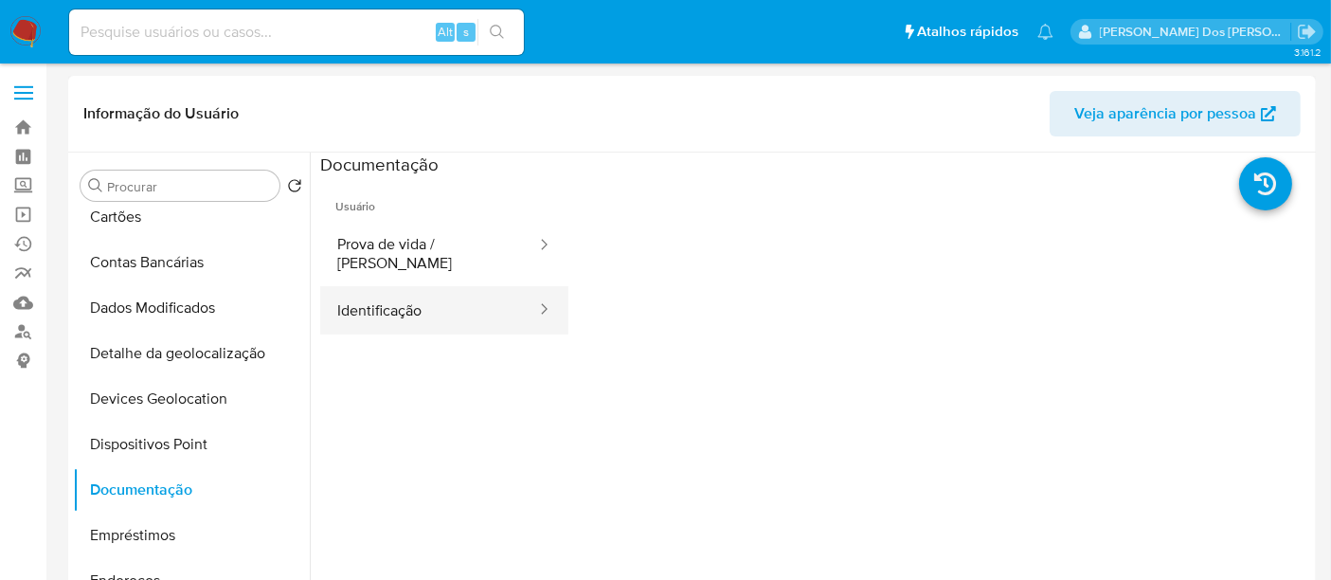
click at [401, 304] on button "Identificação" at bounding box center [429, 310] width 218 height 48
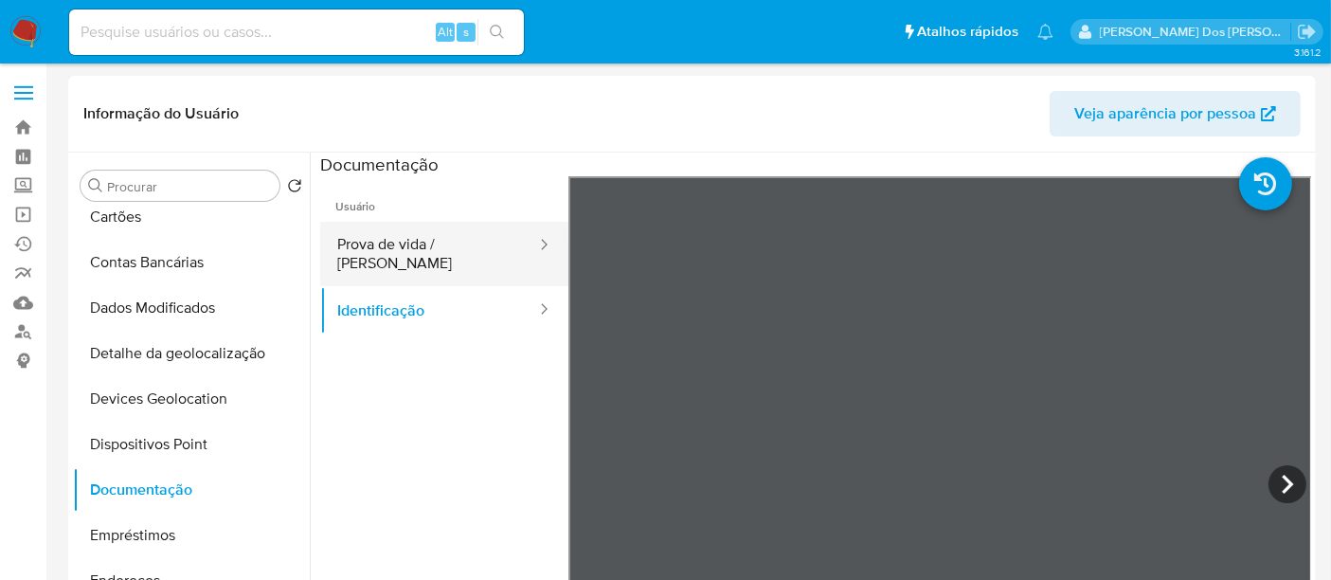
click at [408, 239] on button "Prova de vida / [PERSON_NAME]" at bounding box center [429, 254] width 218 height 64
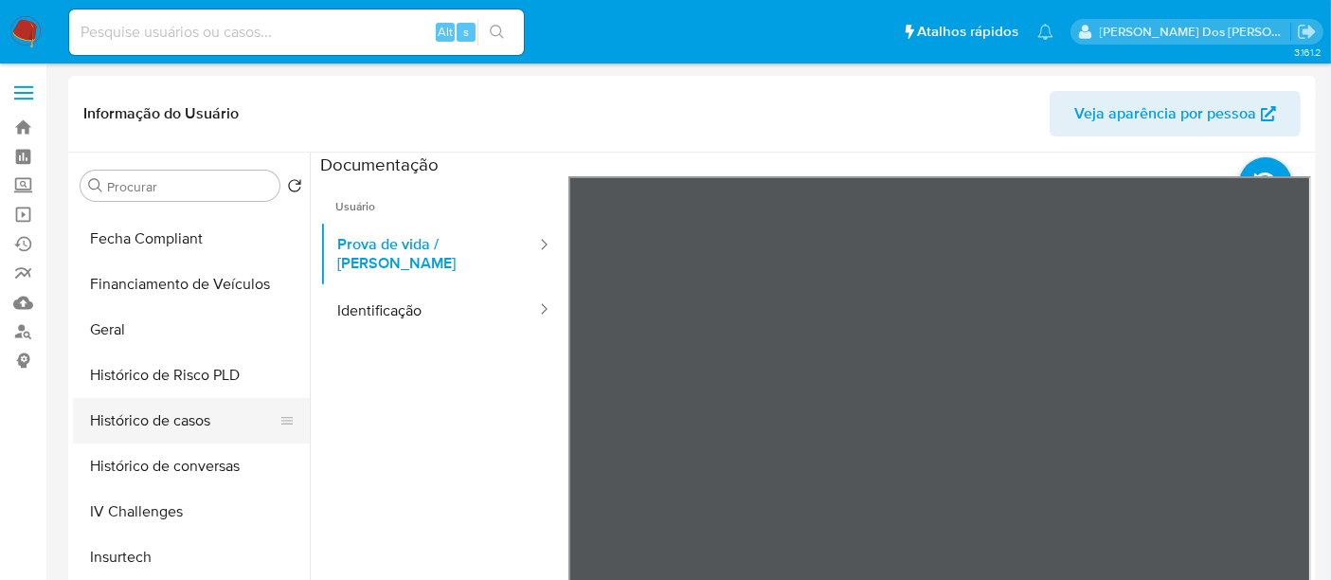
scroll to position [526, 0]
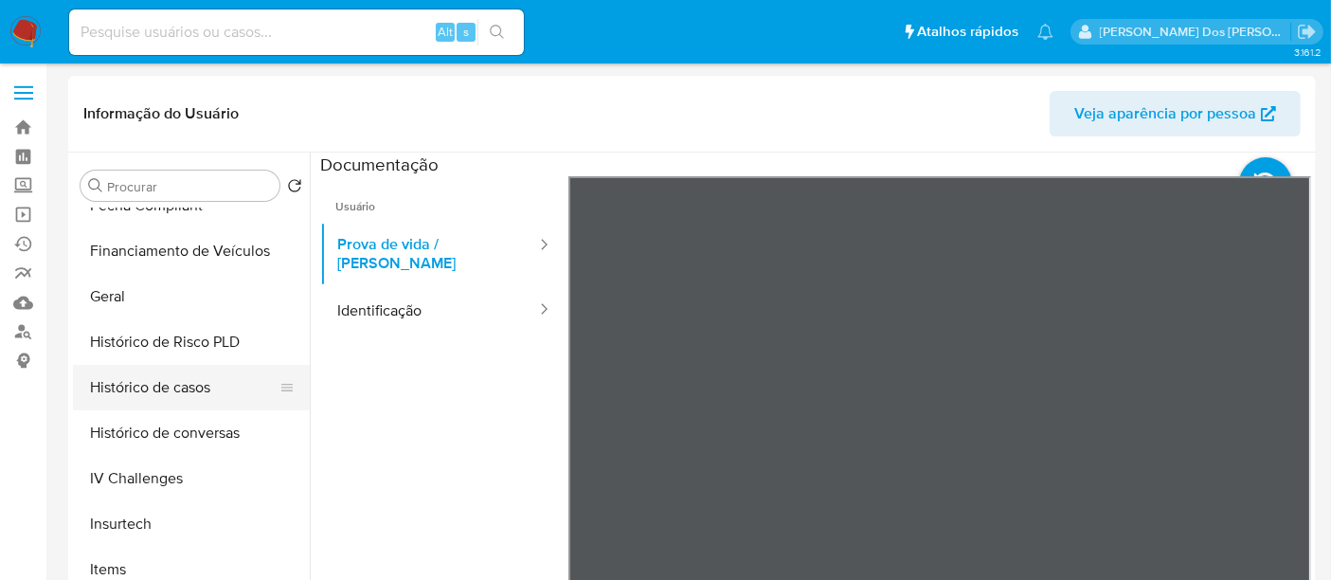
click at [191, 380] on button "Histórico de casos" at bounding box center [184, 387] width 222 height 45
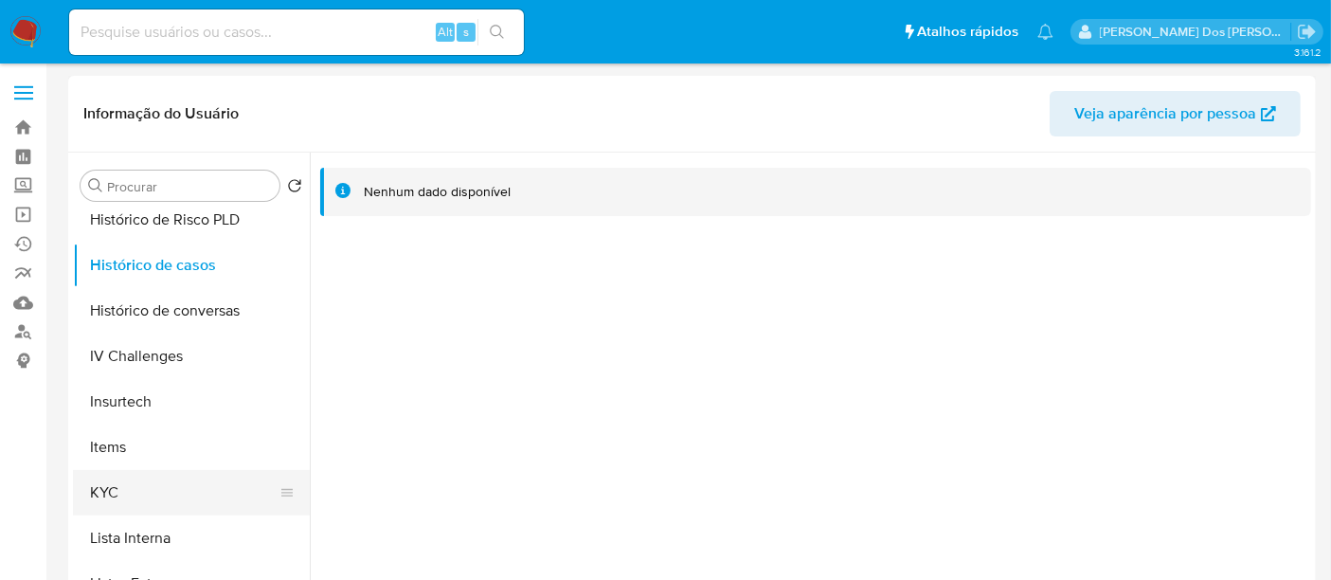
scroll to position [736, 0]
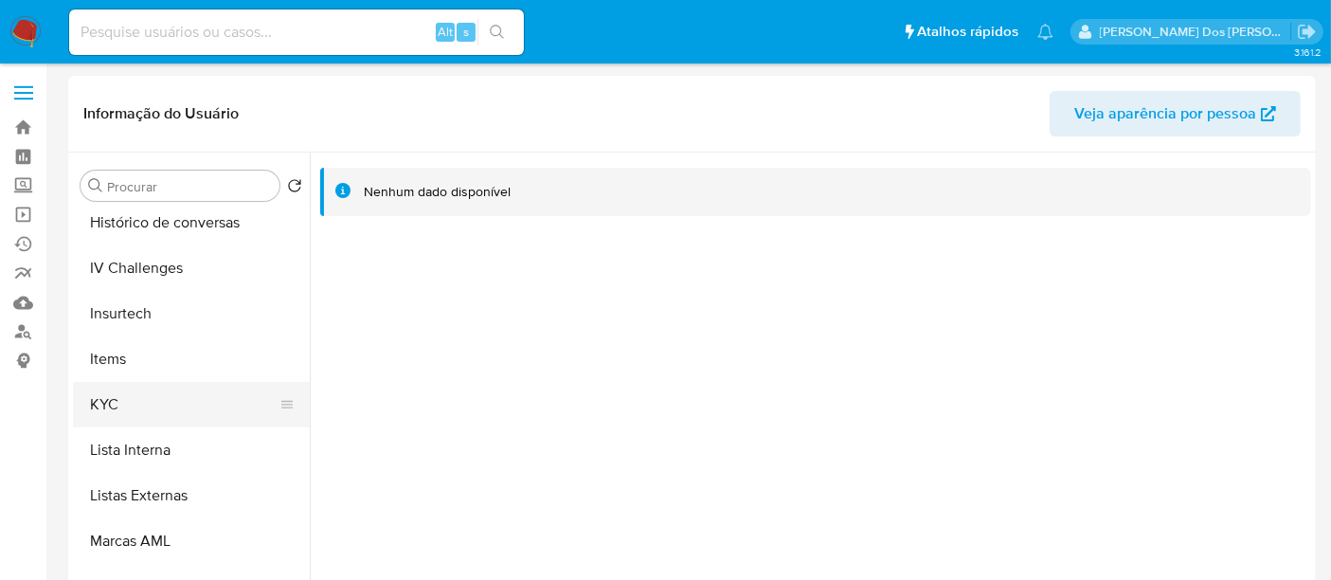
click at [115, 403] on button "KYC" at bounding box center [184, 404] width 222 height 45
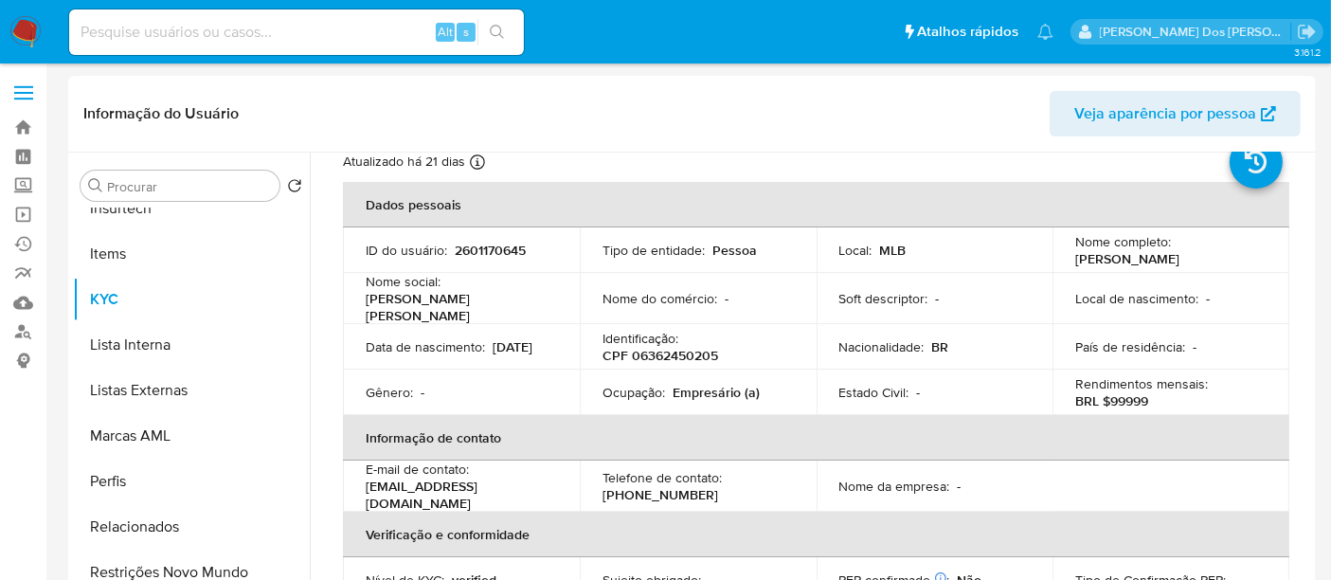
scroll to position [0, 0]
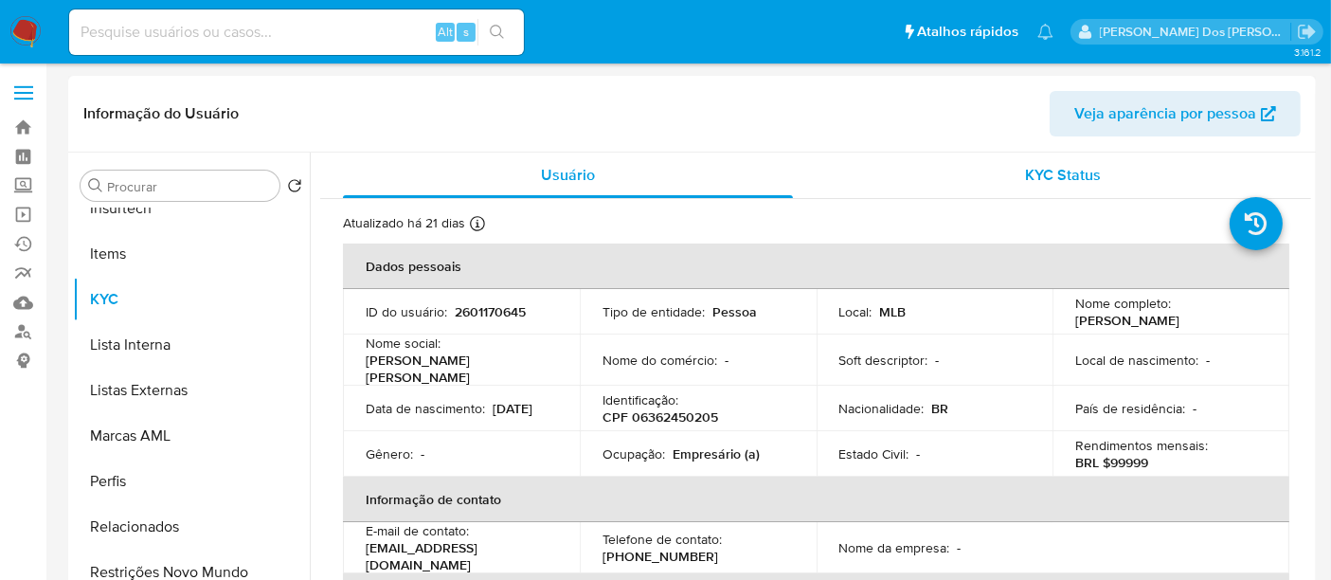
click at [1047, 175] on span "KYC Status" at bounding box center [1064, 175] width 76 height 22
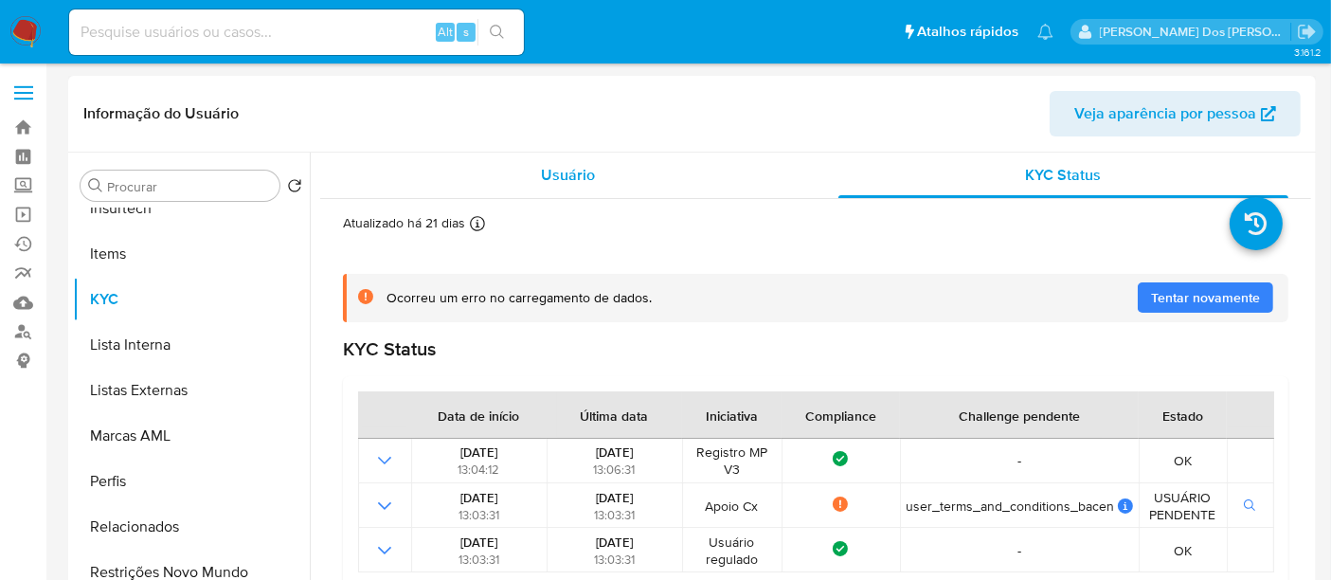
click at [576, 181] on span "Usuário" at bounding box center [568, 175] width 54 height 22
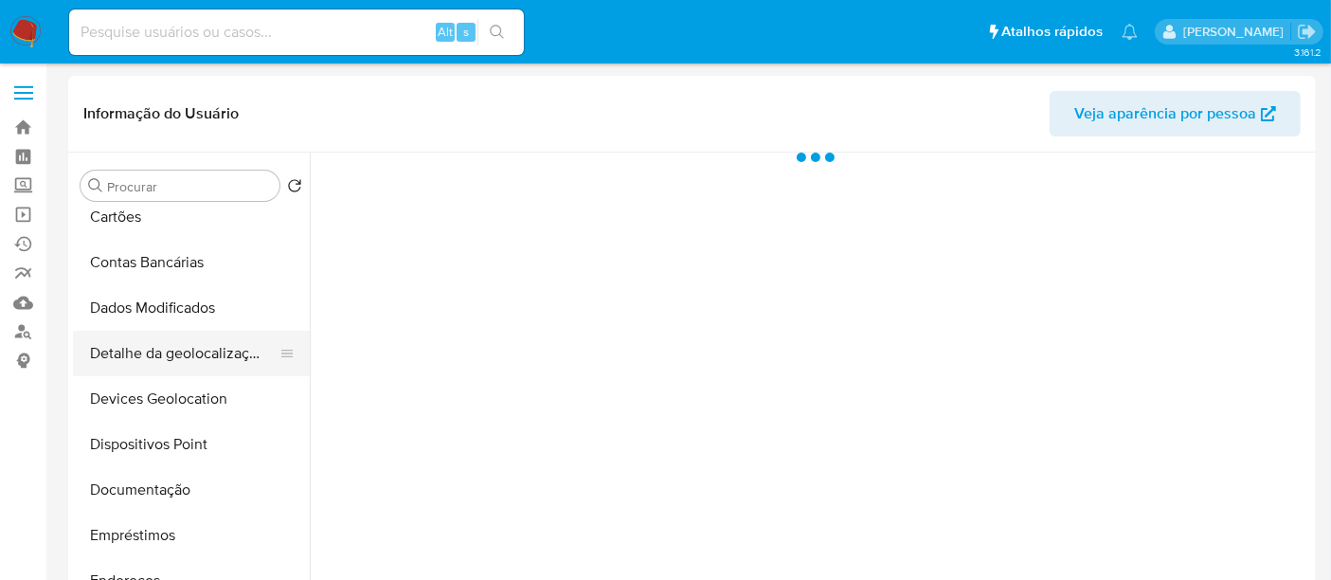
select select "10"
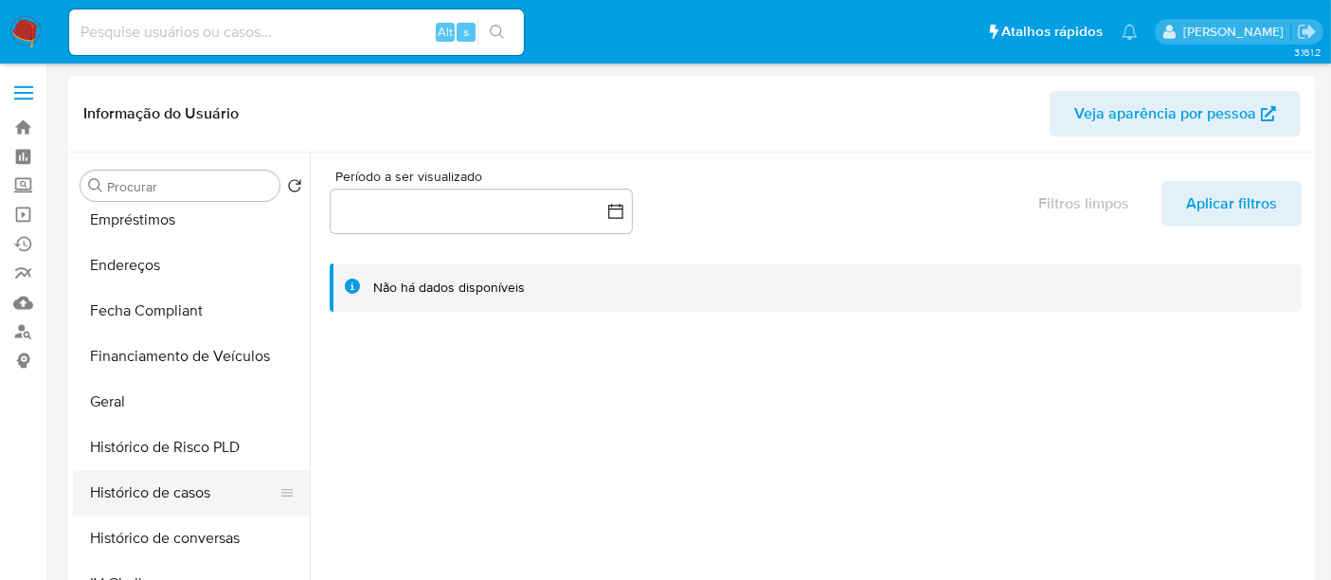
scroll to position [526, 0]
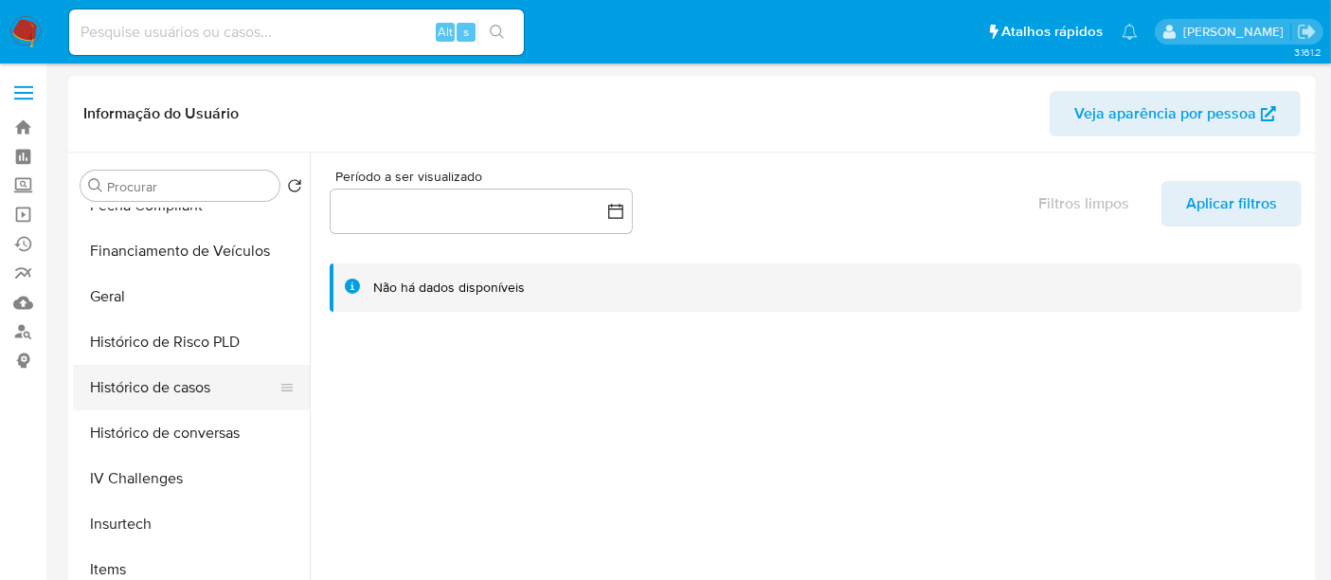
click at [194, 383] on button "Histórico de casos" at bounding box center [184, 387] width 222 height 45
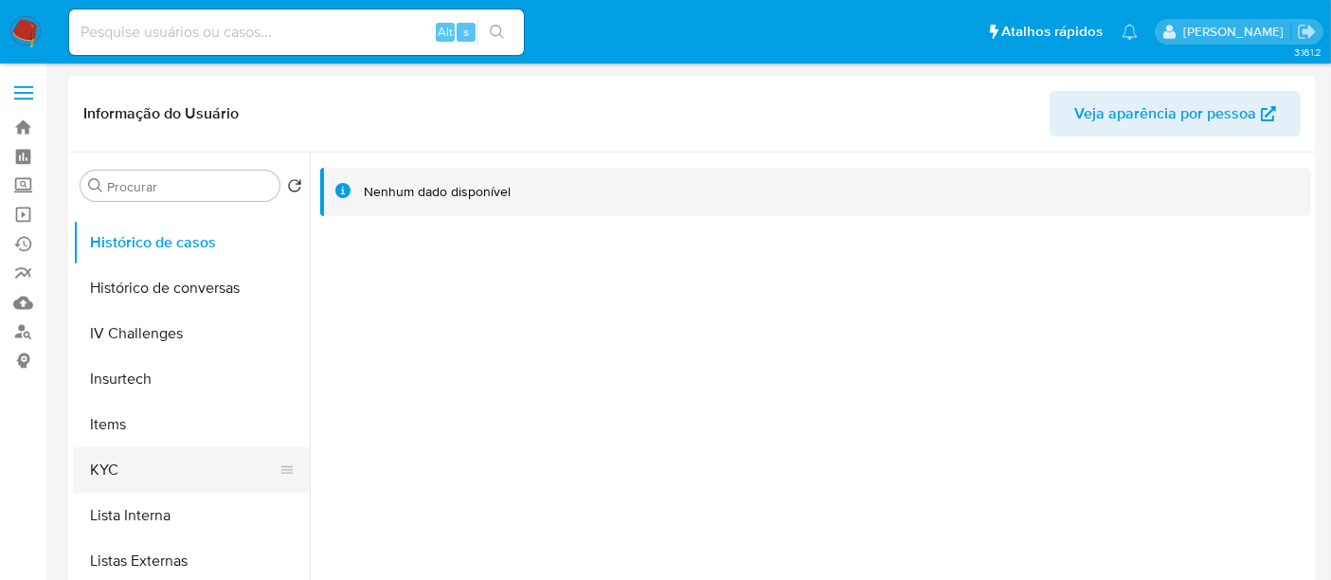
scroll to position [736, 0]
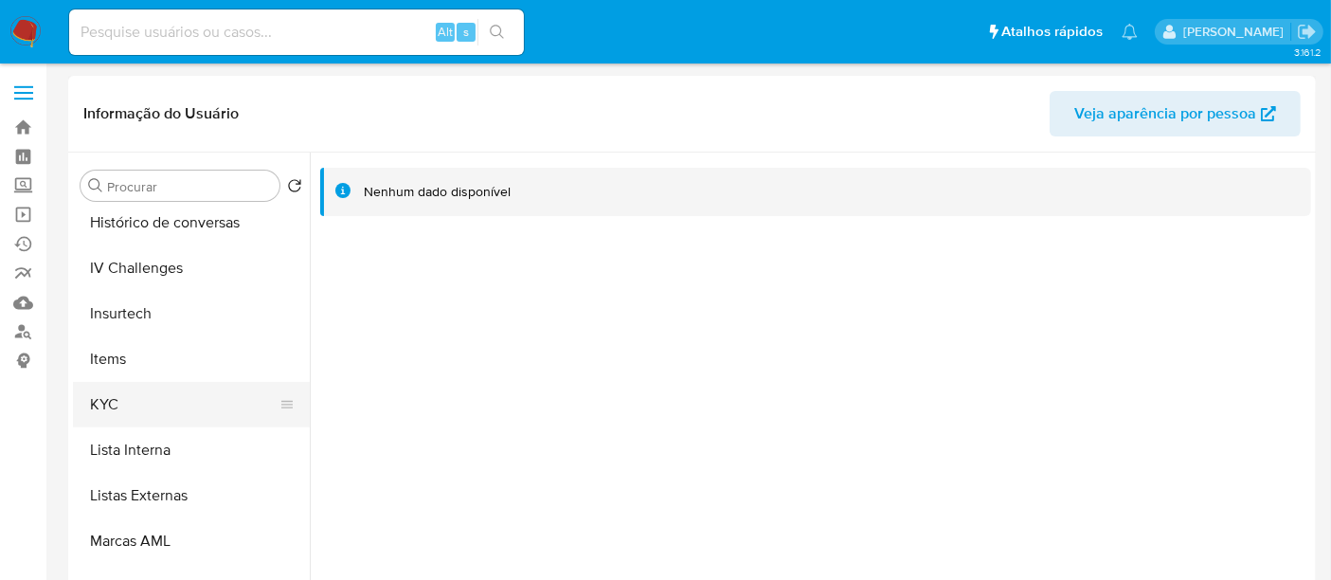
click at [108, 403] on button "KYC" at bounding box center [184, 404] width 222 height 45
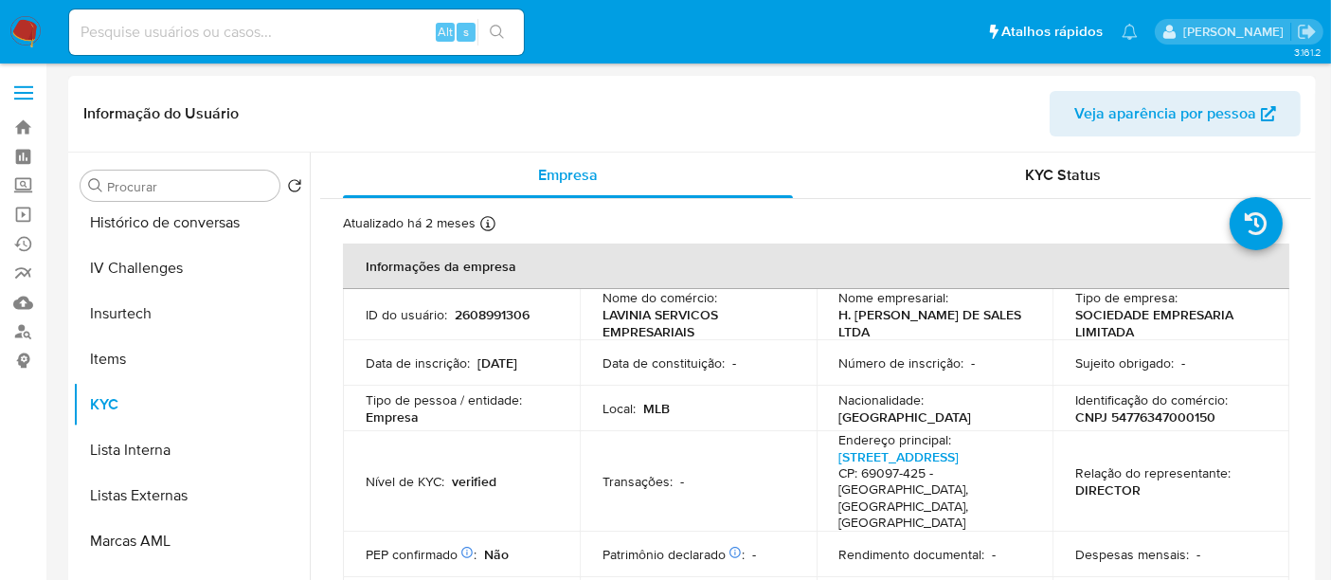
click at [1160, 415] on p "CNPJ 54776347000150" at bounding box center [1145, 416] width 140 height 17
copy p "54776347000150"
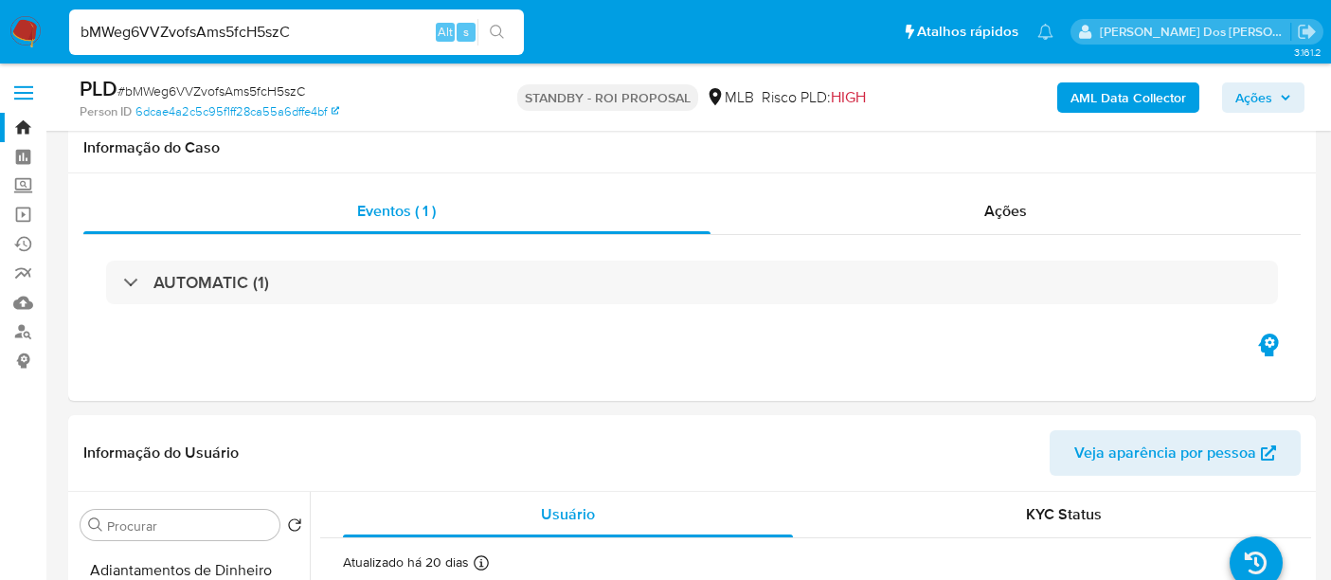
select select "10"
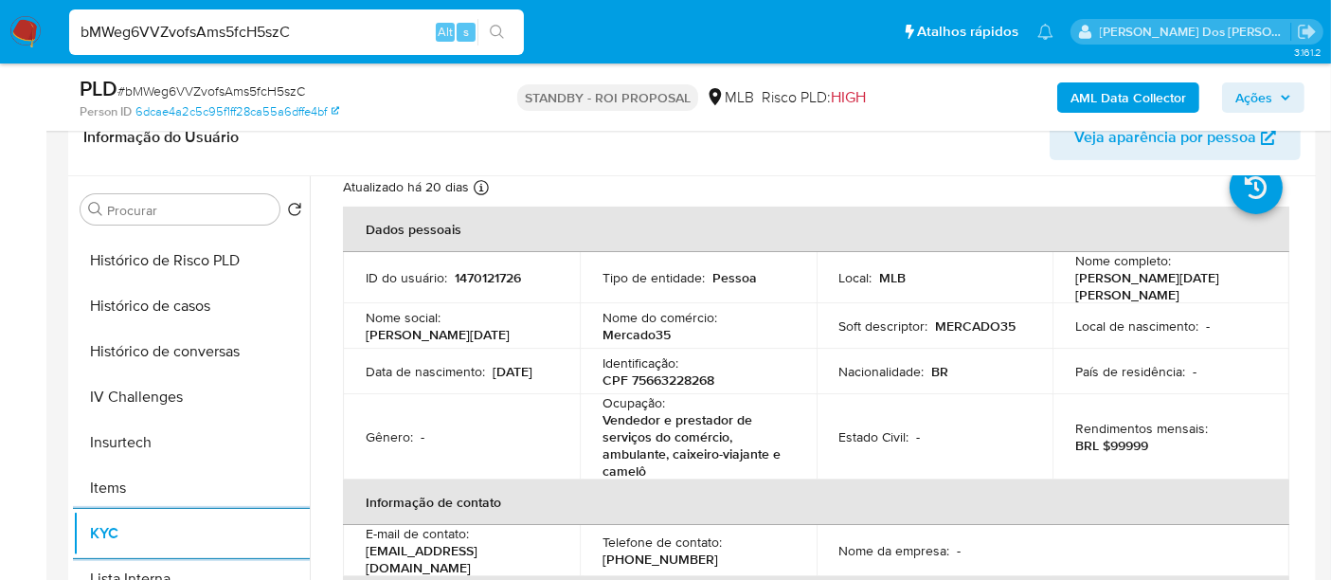
scroll to position [105, 0]
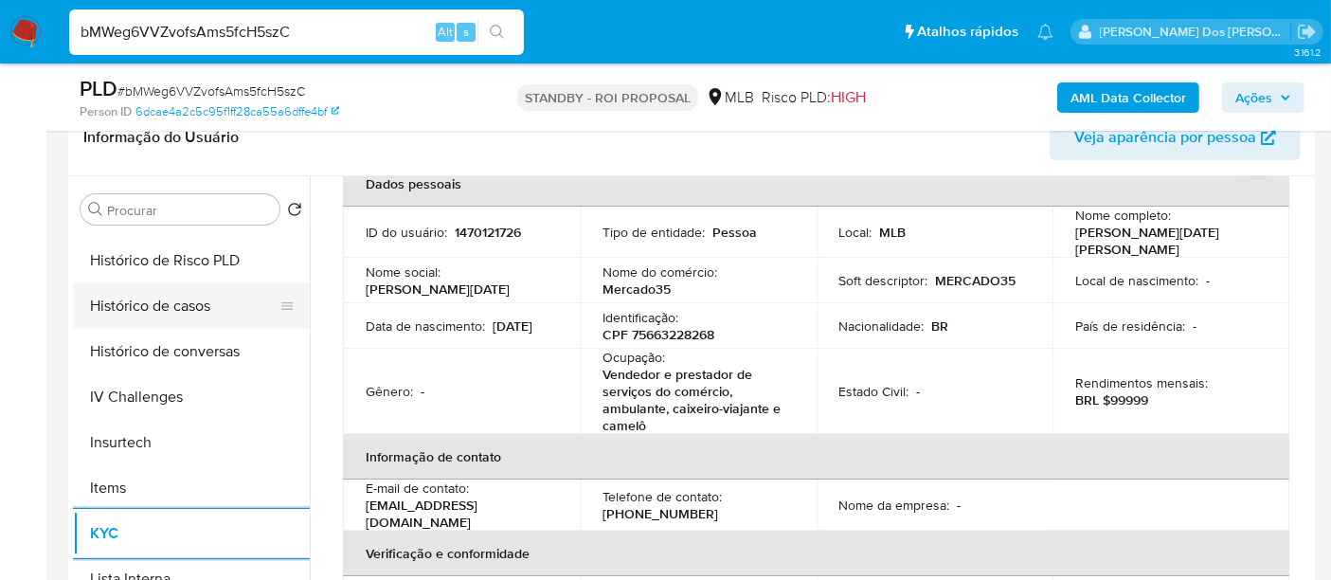
click at [153, 303] on button "Histórico de casos" at bounding box center [184, 305] width 222 height 45
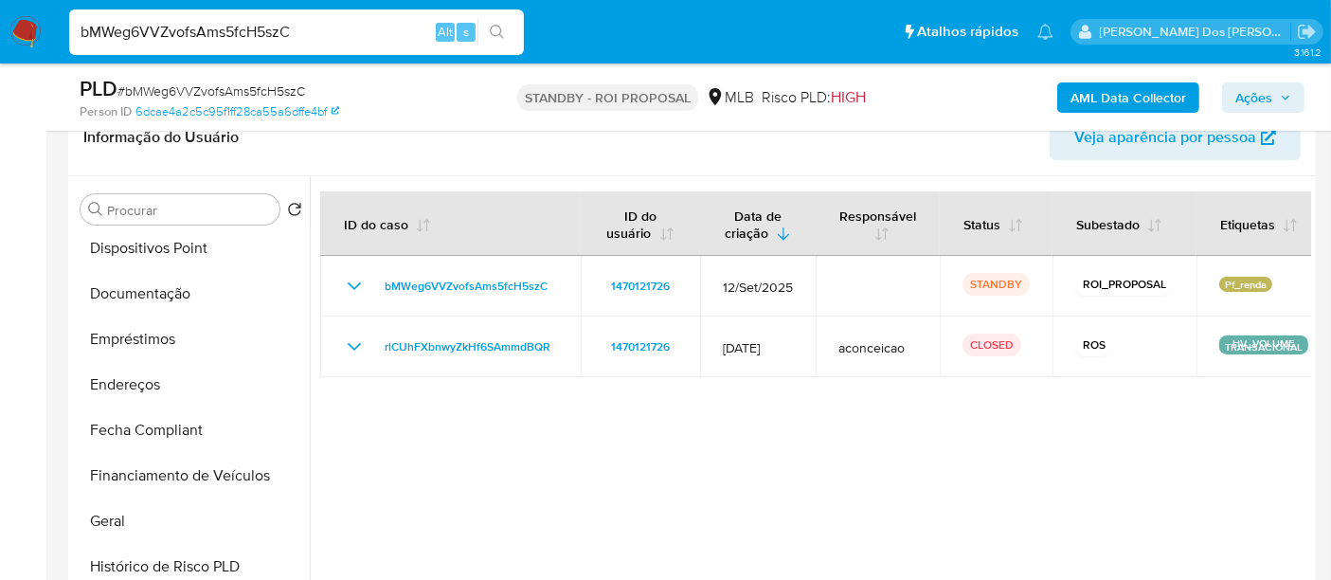
scroll to position [315, 0]
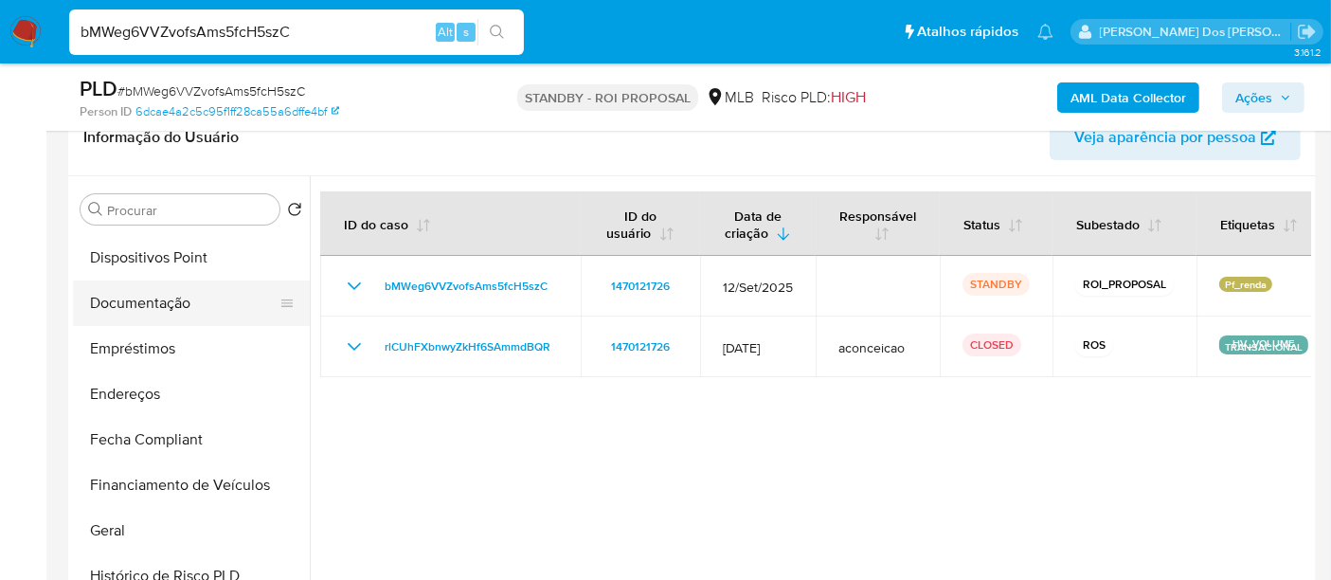
click at [165, 304] on button "Documentação" at bounding box center [184, 302] width 222 height 45
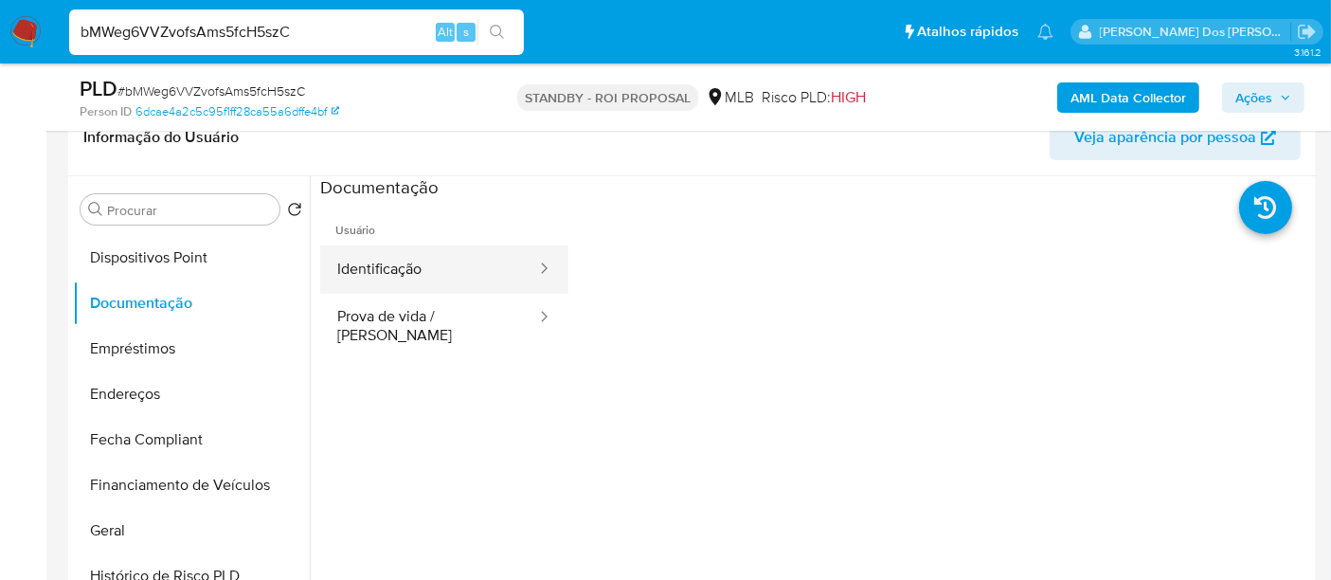
click at [379, 277] on button "Identificação" at bounding box center [429, 269] width 218 height 48
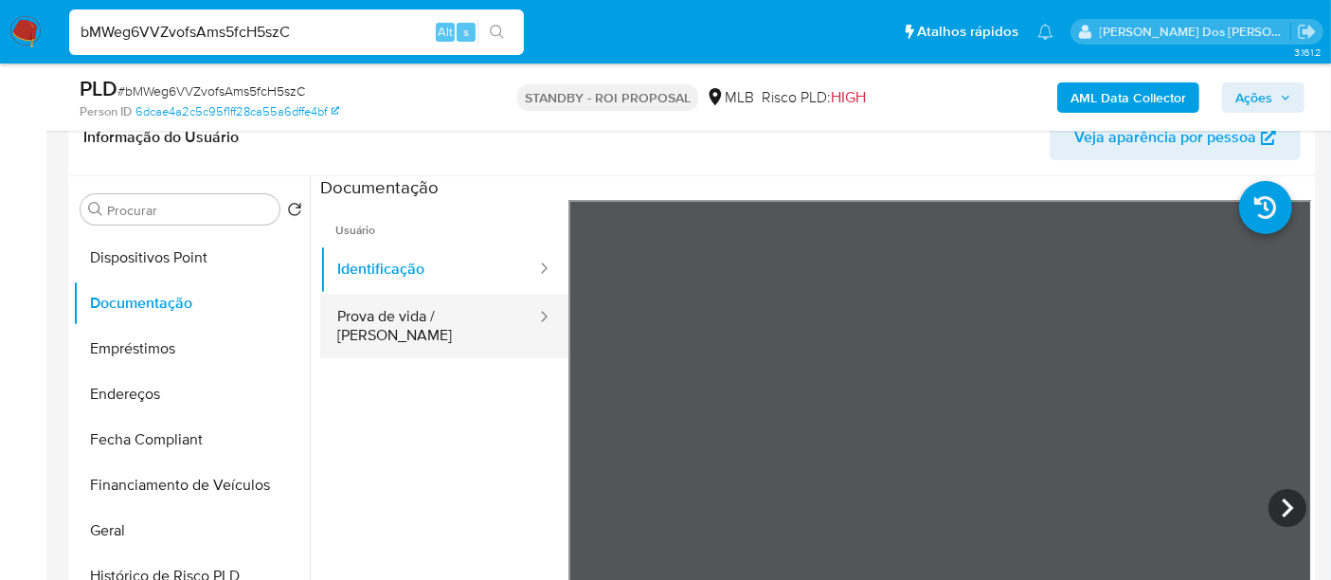
click at [381, 322] on button "Prova de vida / [PERSON_NAME]" at bounding box center [429, 326] width 218 height 64
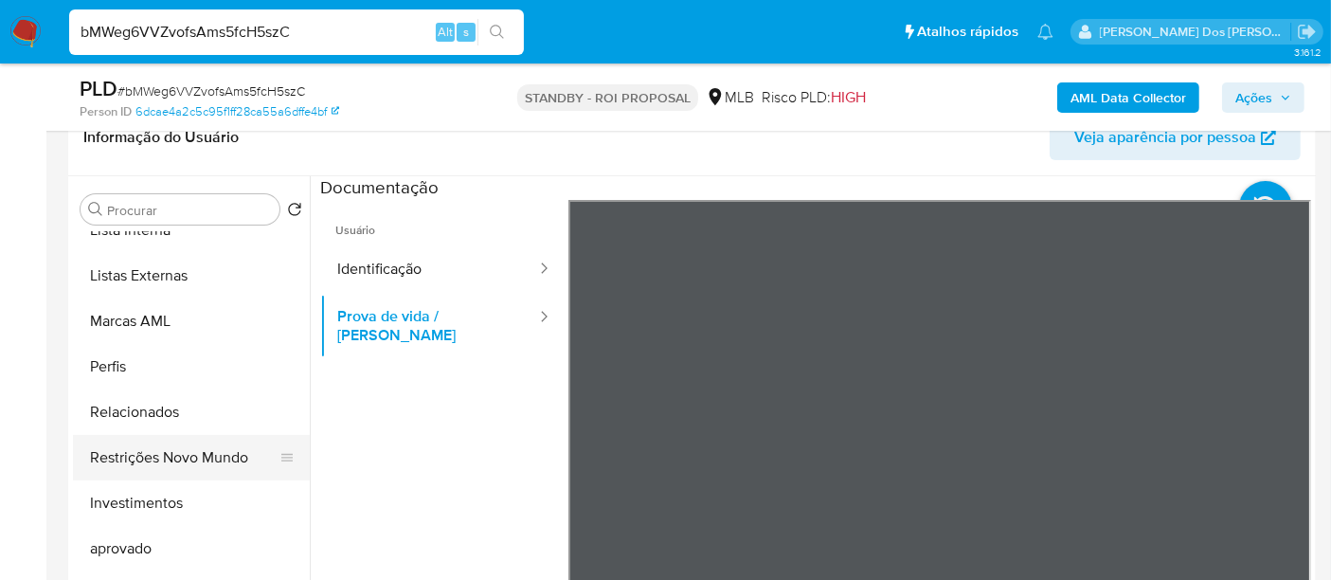
scroll to position [981, 0]
click at [206, 445] on button "Restrições Novo Mundo" at bounding box center [184, 455] width 222 height 45
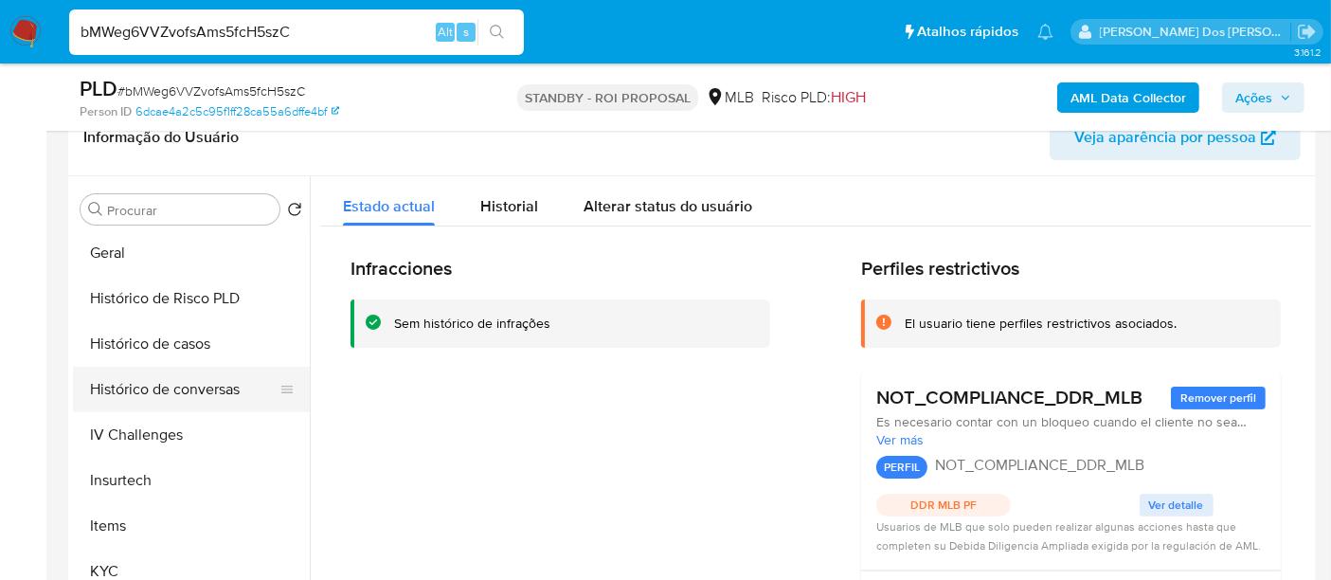
scroll to position [560, 0]
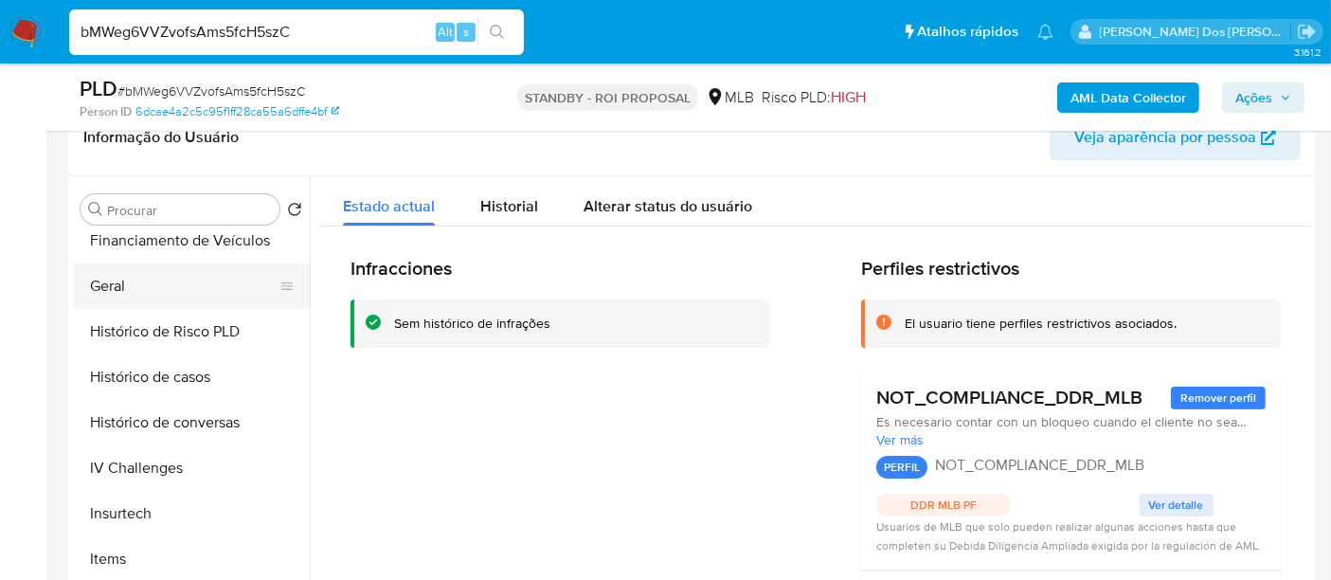
click at [116, 285] on button "Geral" at bounding box center [184, 285] width 222 height 45
